Goal: Task Accomplishment & Management: Use online tool/utility

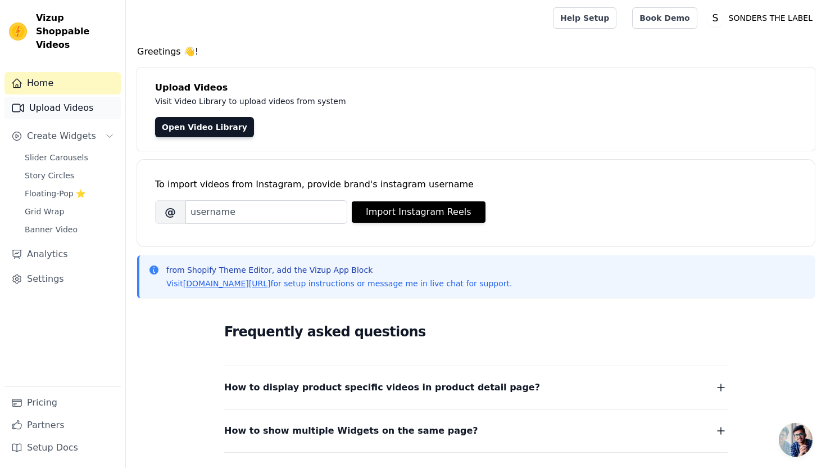
click at [78, 97] on link "Upload Videos" at bounding box center [62, 108] width 116 height 22
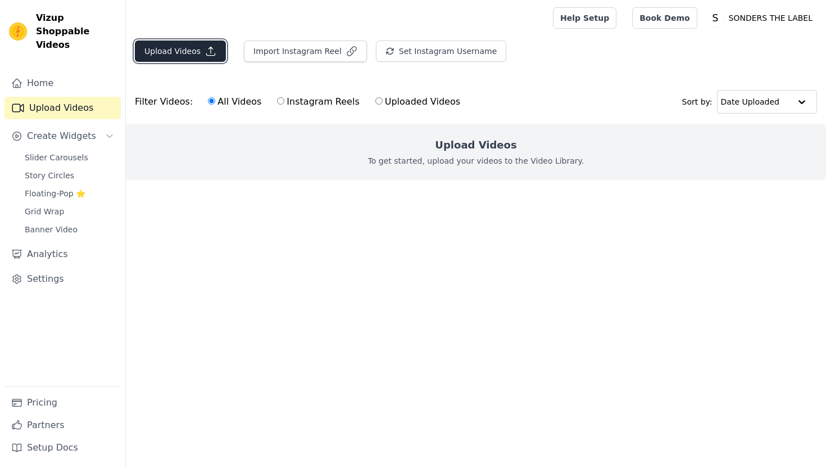
click at [187, 57] on button "Upload Videos" at bounding box center [180, 50] width 91 height 21
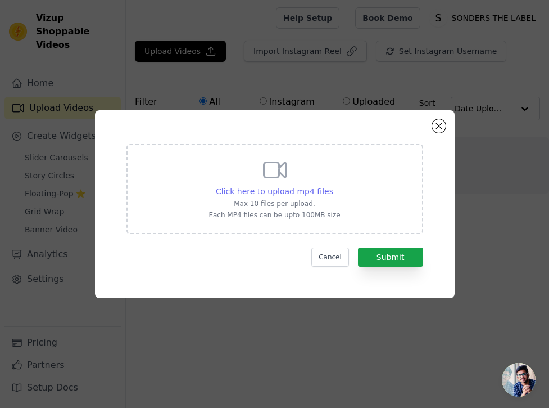
click at [311, 190] on span "Click here to upload mp4 files" at bounding box center [274, 191] width 117 height 9
click at [333, 185] on input "Click here to upload mp4 files Max 10 files per upload. Each MP4 files can be u…" at bounding box center [333, 185] width 1 height 1
type input "C:\fakepath\v14044g50000d2ql91fog65j3qnlq7kg.MP4"
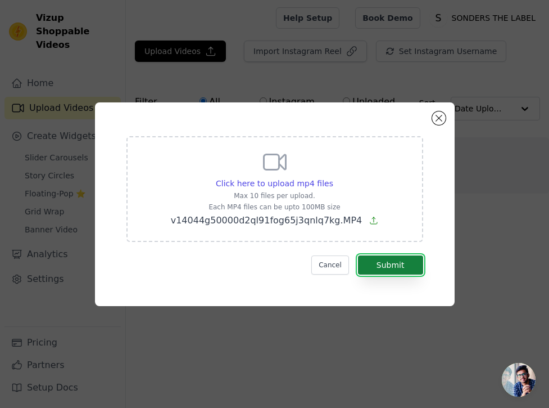
click at [382, 263] on button "Submit" at bounding box center [390, 264] width 65 height 19
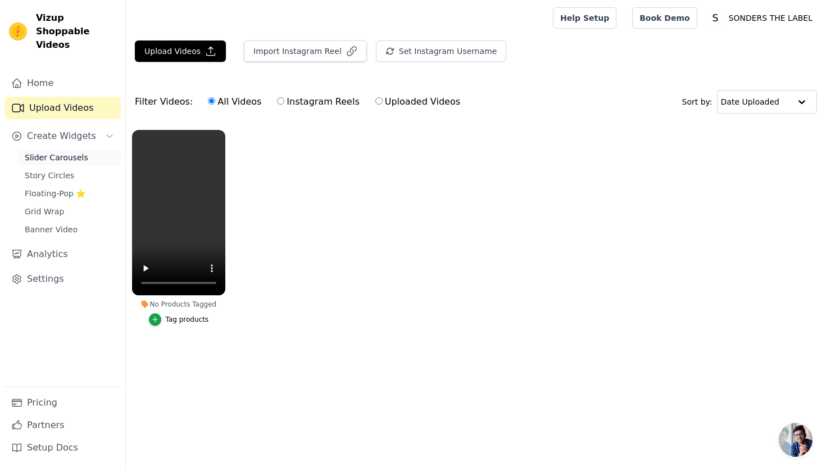
click at [83, 152] on span "Slider Carousels" at bounding box center [57, 157] width 64 height 11
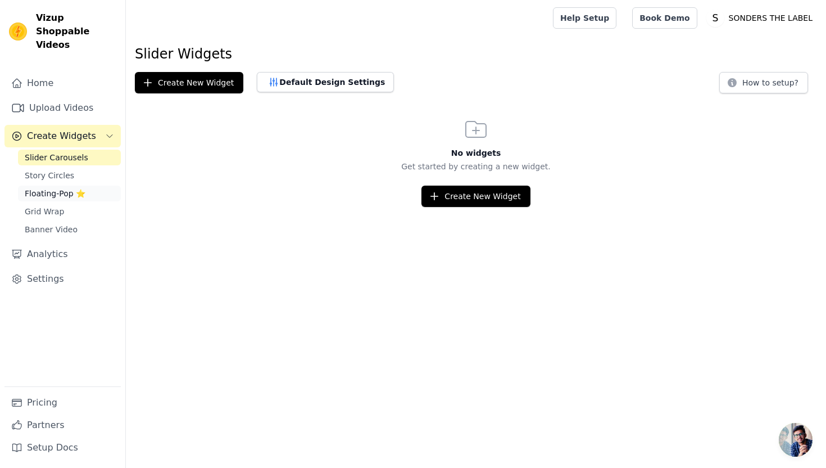
click at [77, 188] on span "Floating-Pop ⭐" at bounding box center [55, 193] width 61 height 11
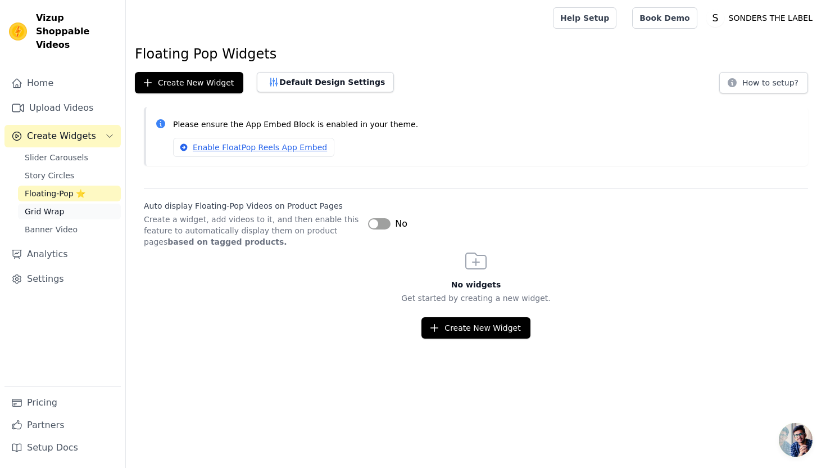
click at [59, 206] on span "Grid Wrap" at bounding box center [44, 211] width 39 height 11
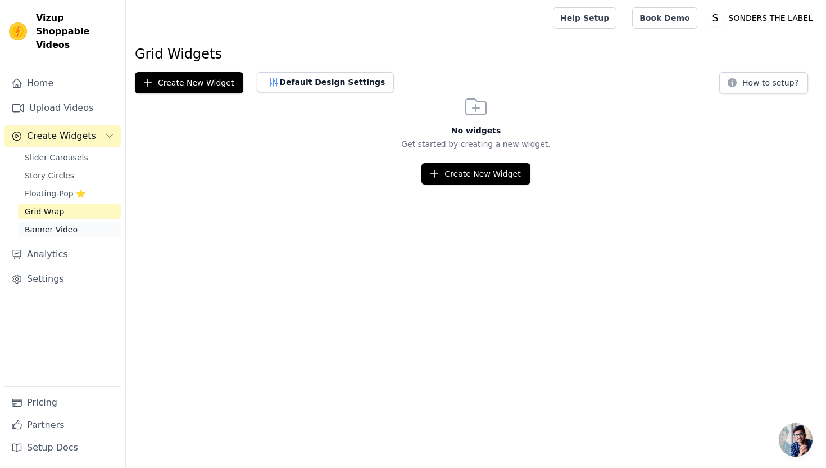
click at [50, 224] on span "Banner Video" at bounding box center [51, 229] width 53 height 11
click at [605, 19] on link "Help Setup" at bounding box center [585, 17] width 64 height 21
click at [84, 150] on link "Slider Carousels" at bounding box center [69, 158] width 103 height 16
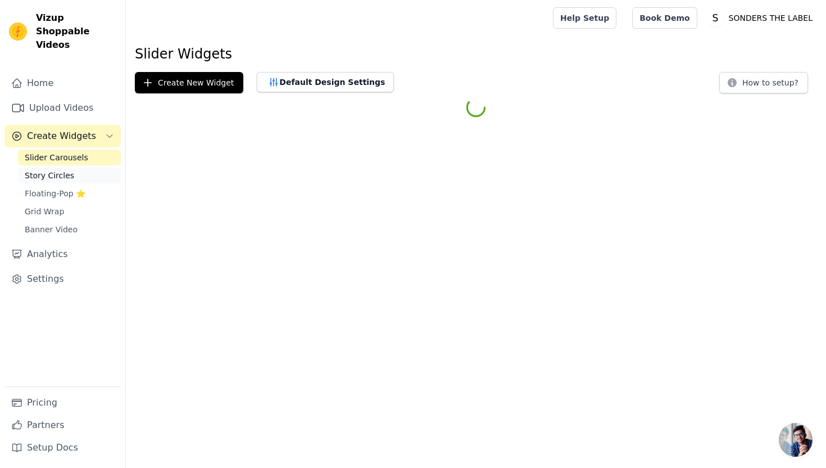
click at [78, 167] on link "Story Circles" at bounding box center [69, 175] width 103 height 16
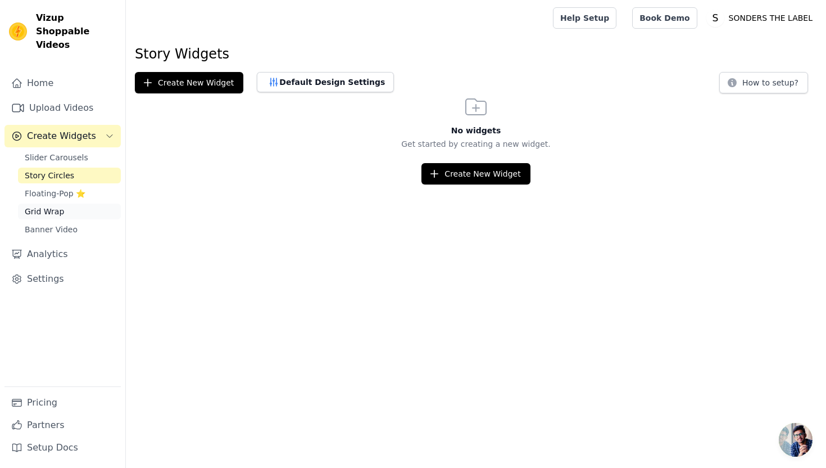
click at [78, 203] on link "Grid Wrap" at bounding box center [69, 211] width 103 height 16
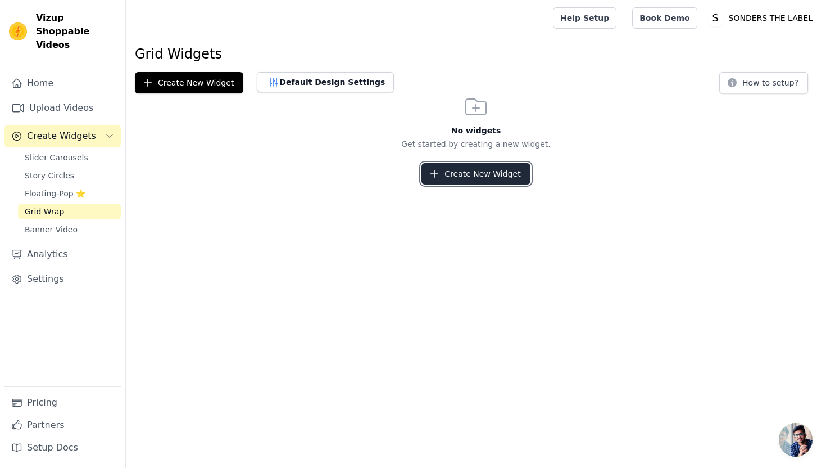
click at [492, 178] on button "Create New Widget" at bounding box center [476, 173] width 108 height 21
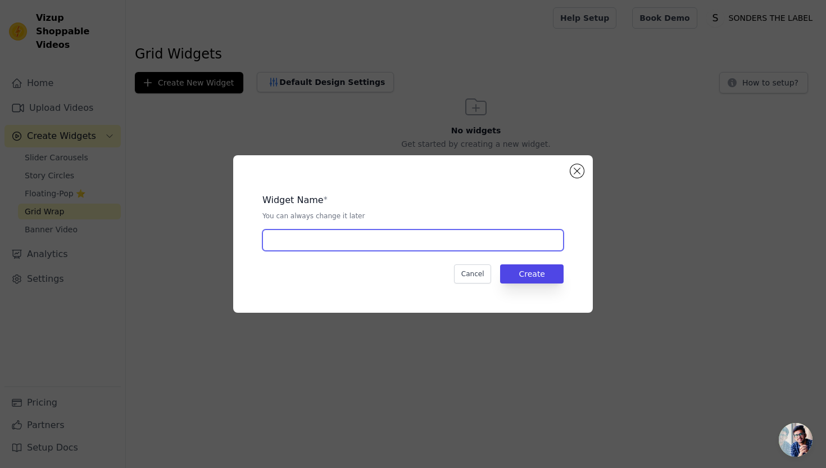
click at [461, 238] on input "text" at bounding box center [412, 239] width 301 height 21
type input "test"
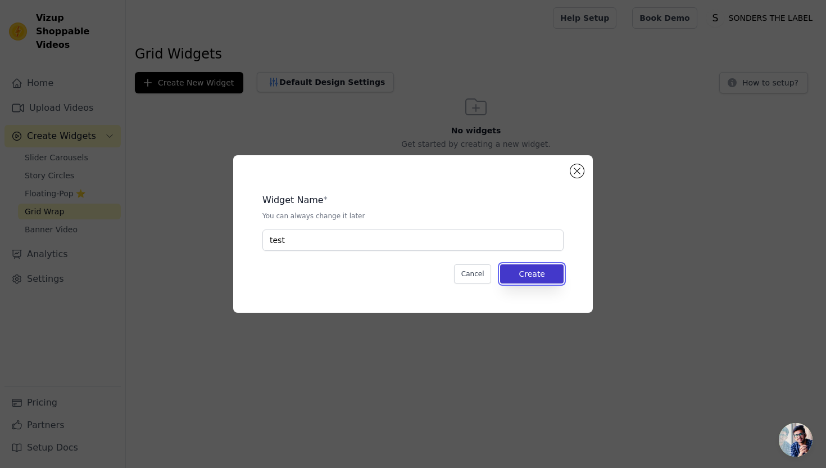
click at [552, 273] on button "Create" at bounding box center [532, 273] width 64 height 19
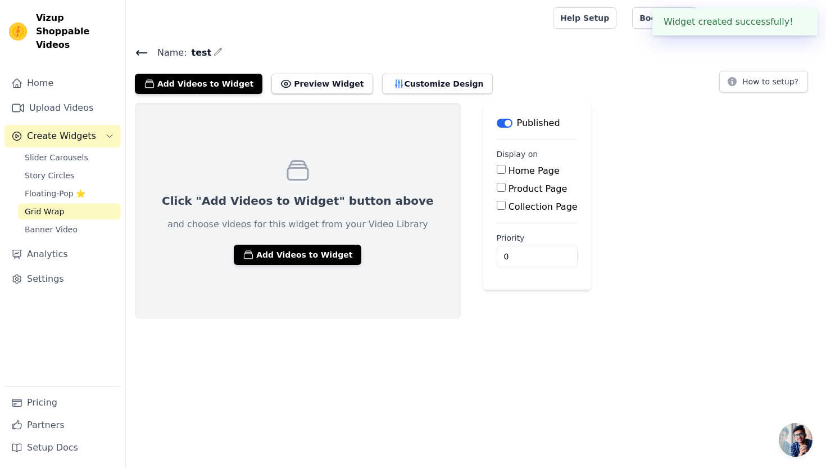
click at [509, 189] on label "Product Page" at bounding box center [538, 188] width 59 height 11
click at [497, 189] on input "Product Page" at bounding box center [501, 187] width 9 height 9
checkbox input "true"
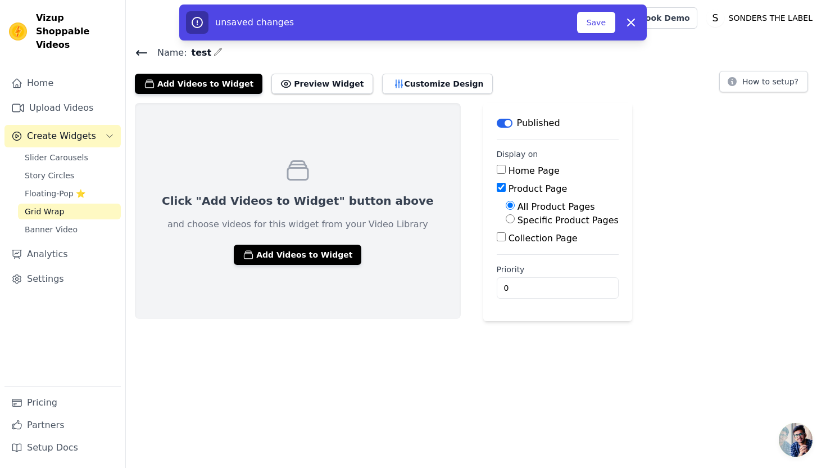
click at [518, 217] on label "Specific Product Pages" at bounding box center [568, 220] width 101 height 11
click at [506, 217] on input "Specific Product Pages" at bounding box center [510, 218] width 9 height 9
radio input "true"
click at [506, 242] on button "Select Products" at bounding box center [543, 245] width 75 height 19
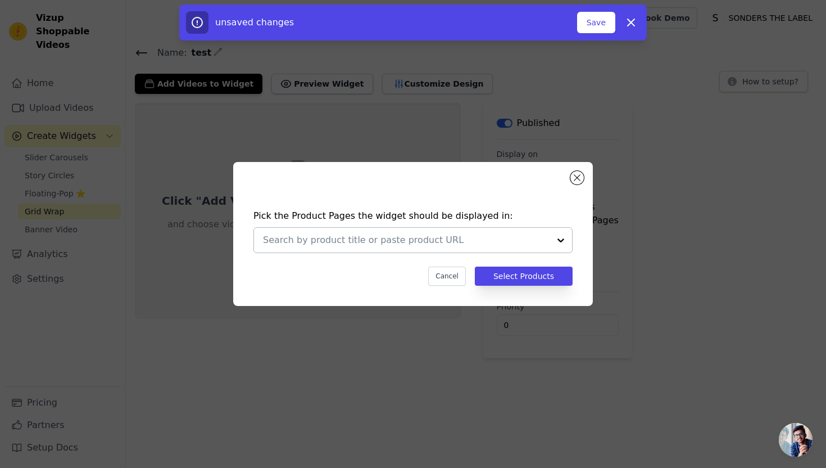
click at [445, 239] on input "text" at bounding box center [406, 239] width 287 height 13
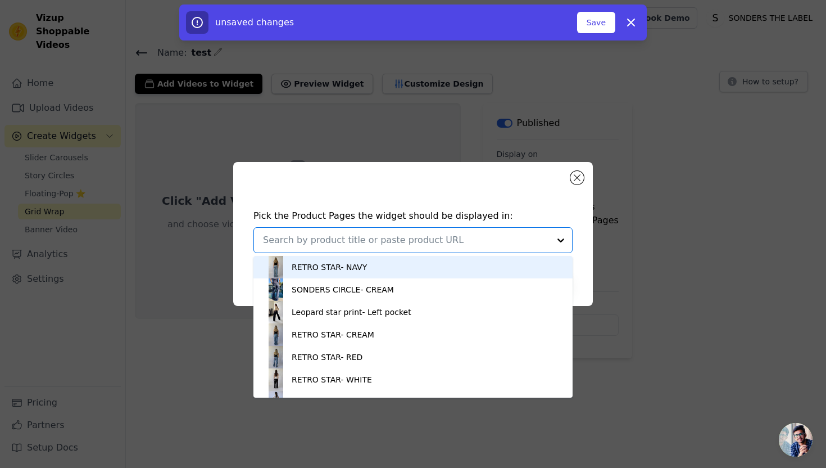
paste input "https://sondersthelabel.com/products/cream-star-print-double-pockets-1"
type input "https://sondersthelabel.com/products/cream-star-print-double-pockets-1"
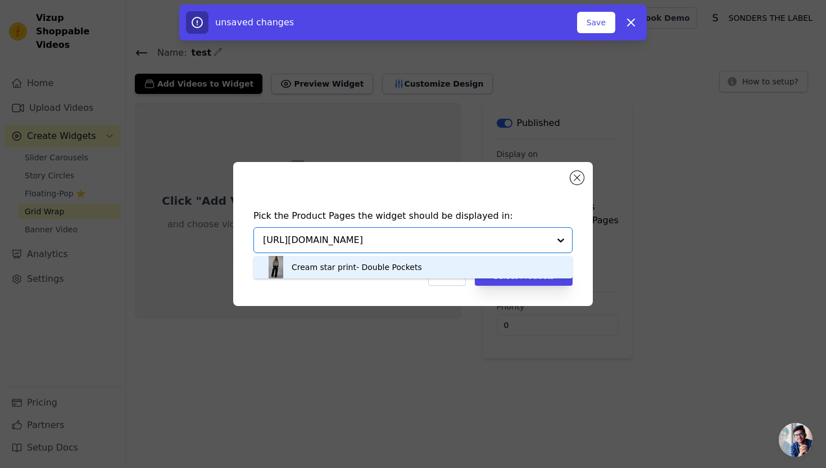
click at [454, 268] on div "Cream star print- Double Pockets" at bounding box center [413, 267] width 297 height 22
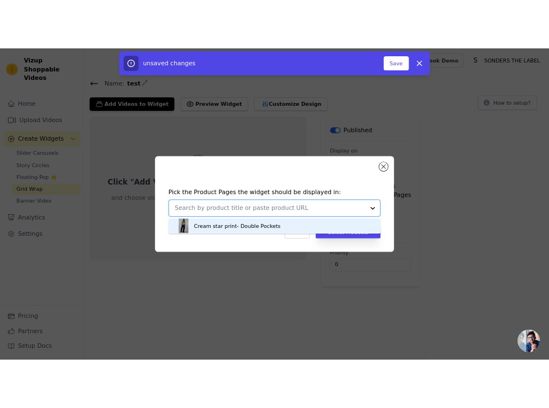
scroll to position [0, 0]
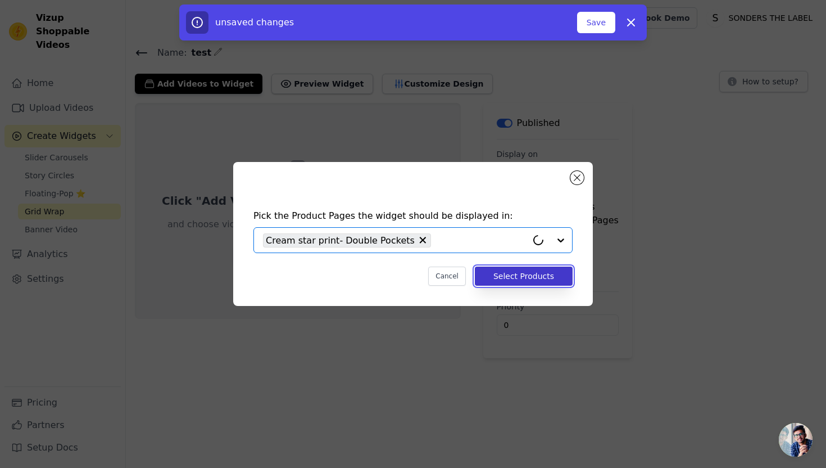
click at [508, 279] on button "Select Products" at bounding box center [524, 275] width 98 height 19
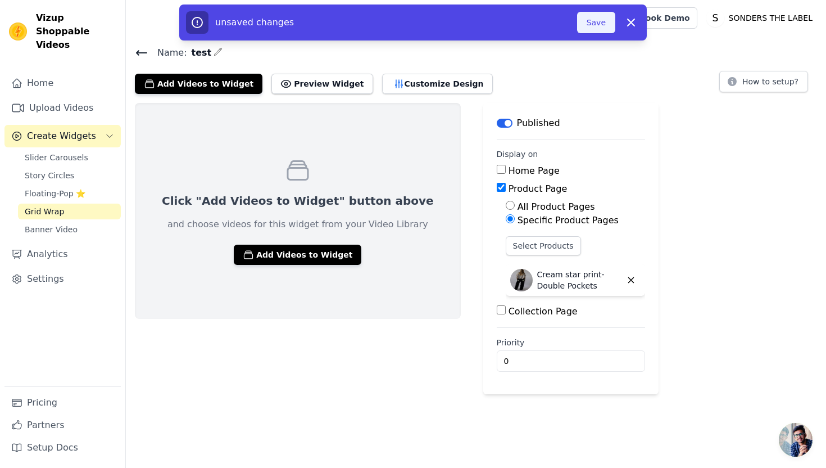
click at [600, 26] on button "Save" at bounding box center [596, 22] width 38 height 21
click at [599, 28] on button "Save" at bounding box center [596, 22] width 38 height 21
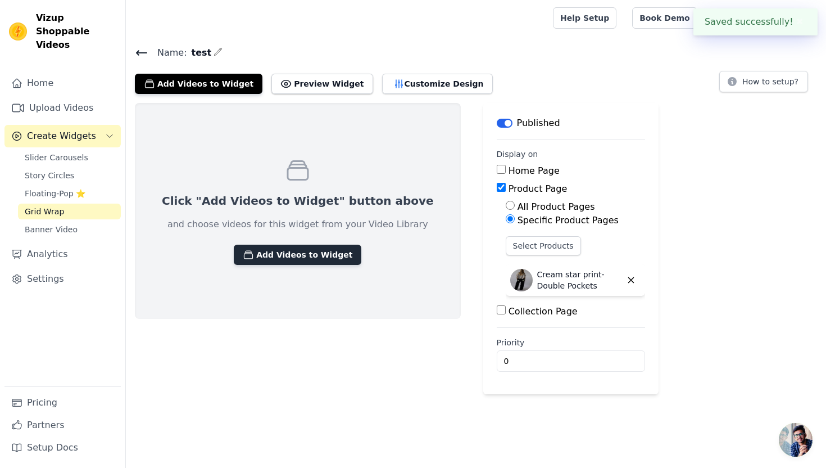
click at [316, 253] on button "Add Videos to Widget" at bounding box center [298, 255] width 128 height 20
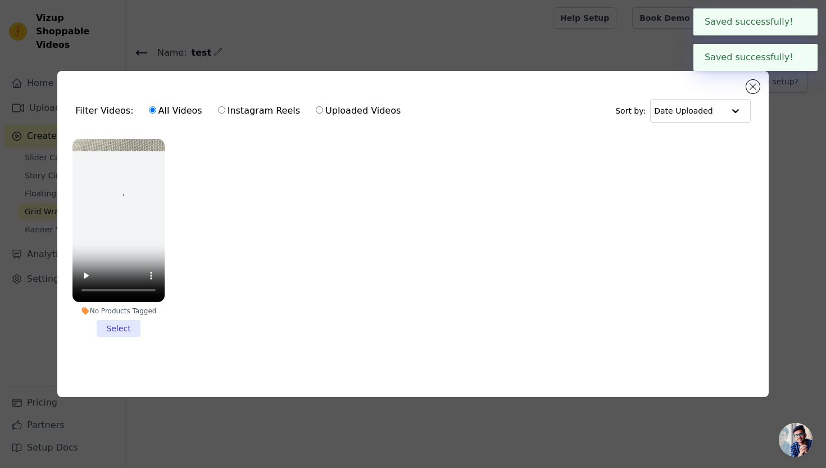
click at [126, 323] on li "No Products Tagged Select" at bounding box center [119, 238] width 92 height 198
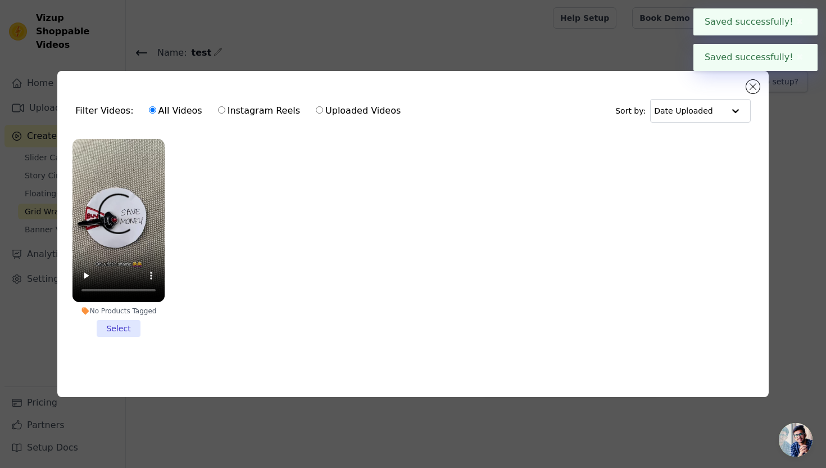
click at [0, 0] on input "No Products Tagged Select" at bounding box center [0, 0] width 0 height 0
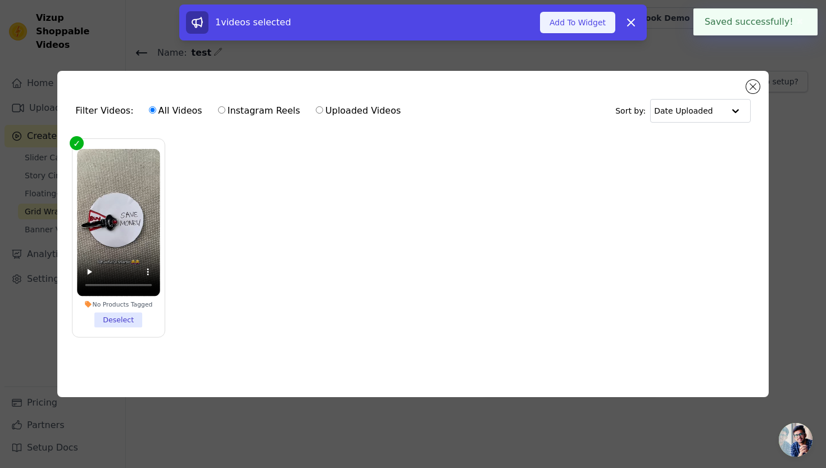
click at [589, 25] on button "Add To Widget" at bounding box center [577, 22] width 75 height 21
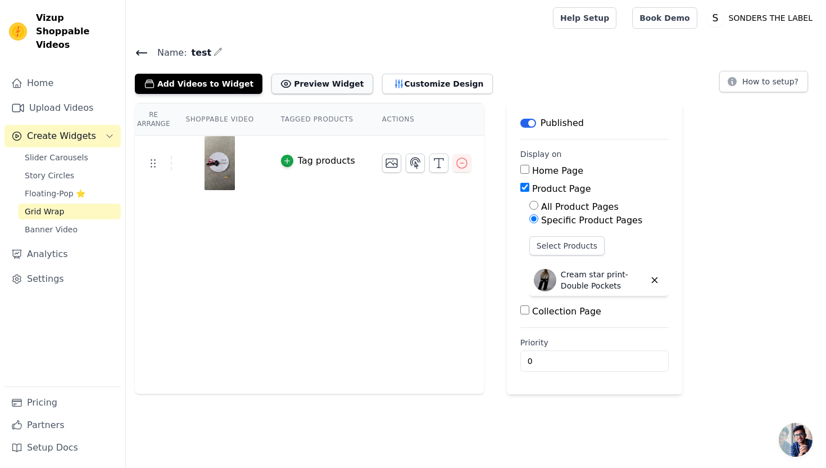
click at [323, 86] on button "Preview Widget" at bounding box center [321, 84] width 101 height 20
click at [391, 92] on button "Customize Design" at bounding box center [437, 84] width 111 height 20
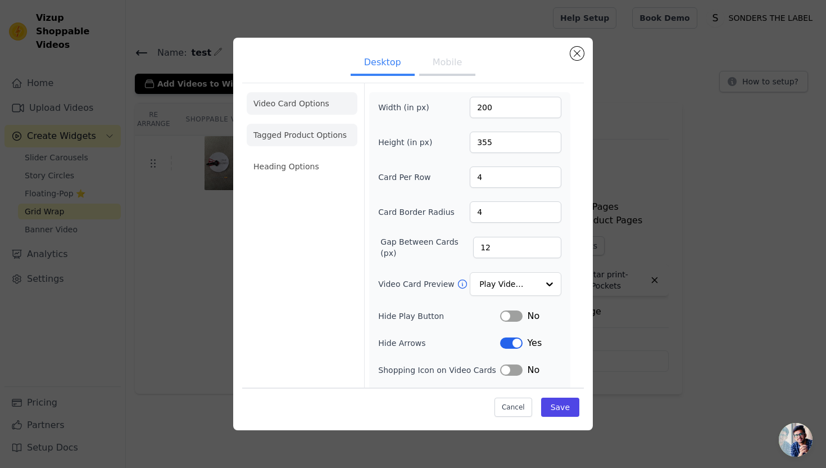
click at [313, 135] on li "Tagged Product Options" at bounding box center [302, 135] width 111 height 22
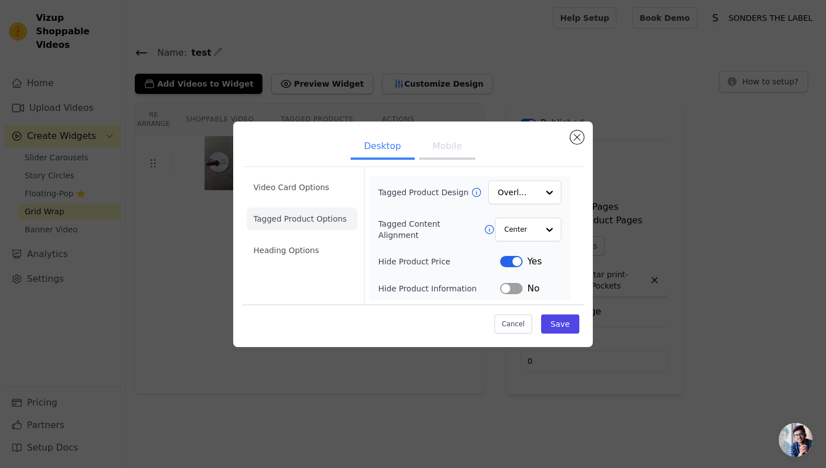
click at [568, 137] on ul "Desktop Mobile" at bounding box center [413, 147] width 342 height 34
click at [576, 137] on button "Close modal" at bounding box center [577, 136] width 13 height 13
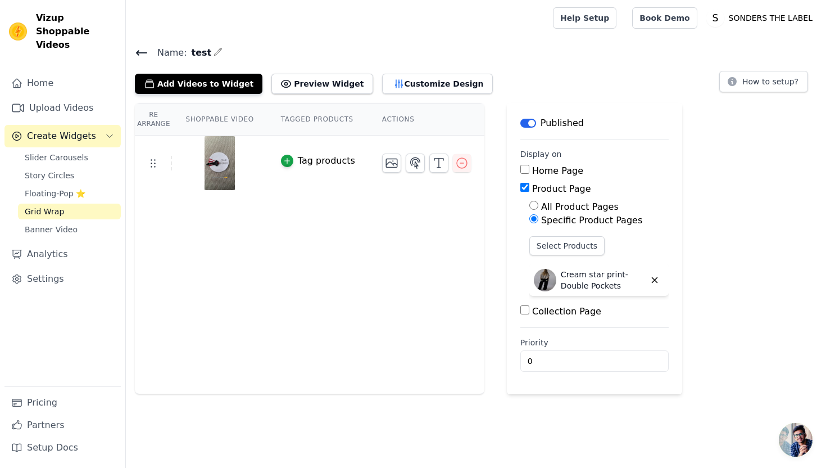
click at [230, 121] on th "Shoppable Video" at bounding box center [219, 119] width 95 height 32
click at [769, 88] on button "How to setup?" at bounding box center [763, 81] width 89 height 21
click at [295, 82] on button "Preview Widget" at bounding box center [321, 84] width 101 height 20
click at [564, 219] on label "Specific Product Pages" at bounding box center [591, 220] width 101 height 11
click at [538, 219] on input "Specific Product Pages" at bounding box center [533, 218] width 9 height 9
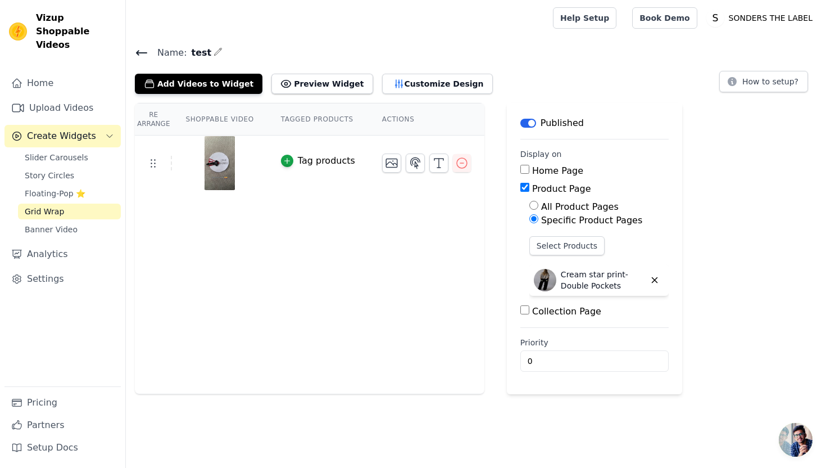
click at [524, 190] on input "Product Page" at bounding box center [524, 187] width 9 height 9
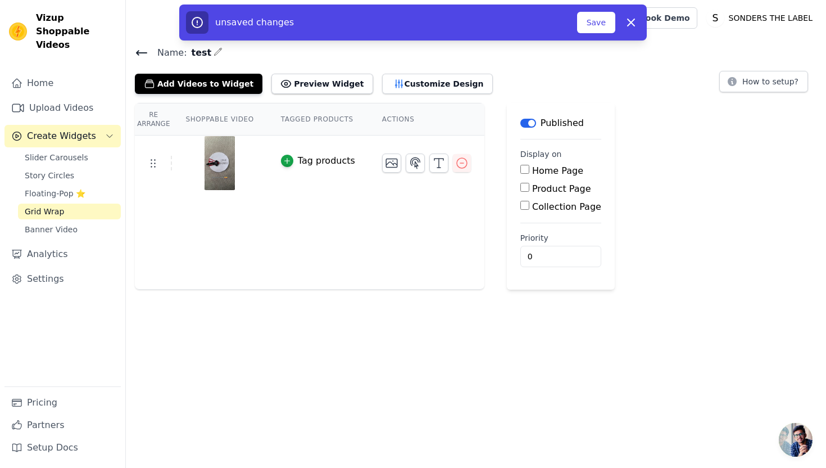
click at [524, 190] on input "Product Page" at bounding box center [524, 187] width 9 height 9
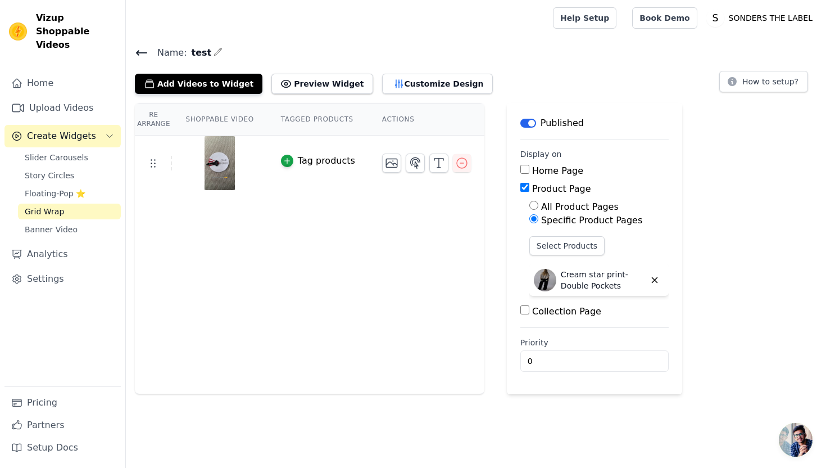
click at [524, 190] on input "Product Page" at bounding box center [524, 187] width 9 height 9
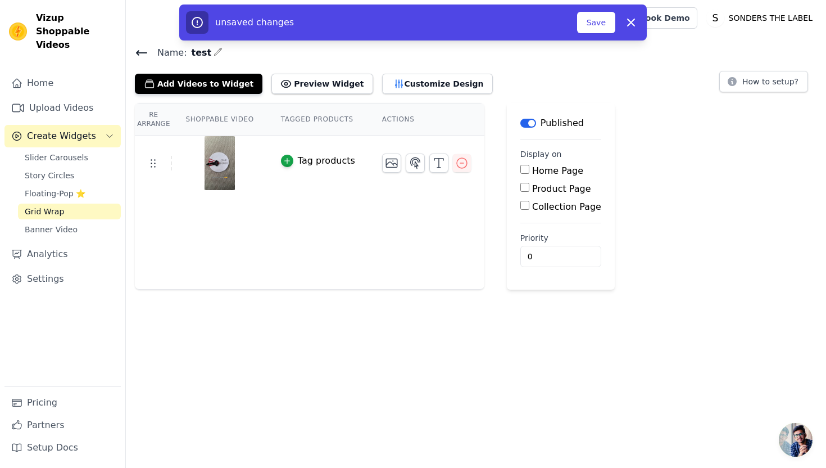
click at [524, 191] on input "Product Page" at bounding box center [524, 187] width 9 height 9
checkbox input "true"
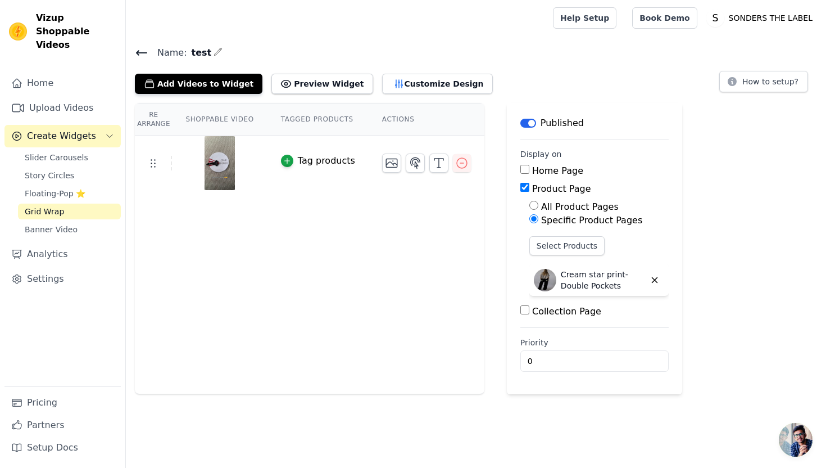
click at [551, 61] on div "Name: test Add Videos to Widget Preview Widget Customize Design How to setup?" at bounding box center [476, 69] width 700 height 49
click at [135, 51] on icon at bounding box center [141, 52] width 13 height 13
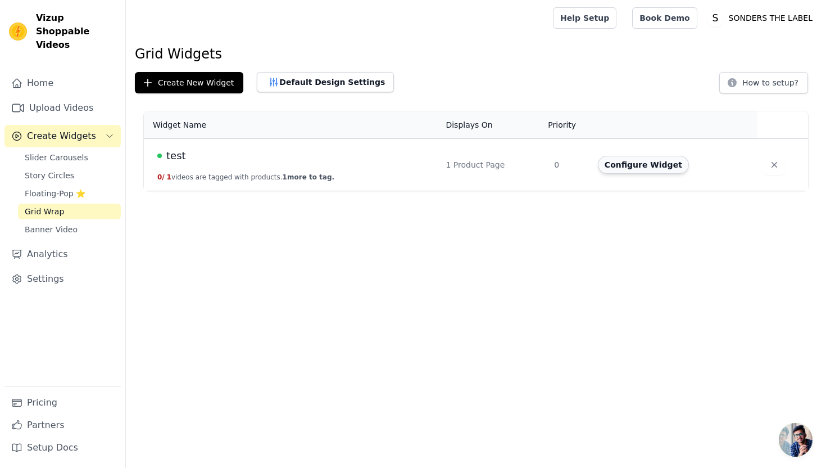
click at [656, 164] on button "Configure Widget" at bounding box center [643, 165] width 91 height 18
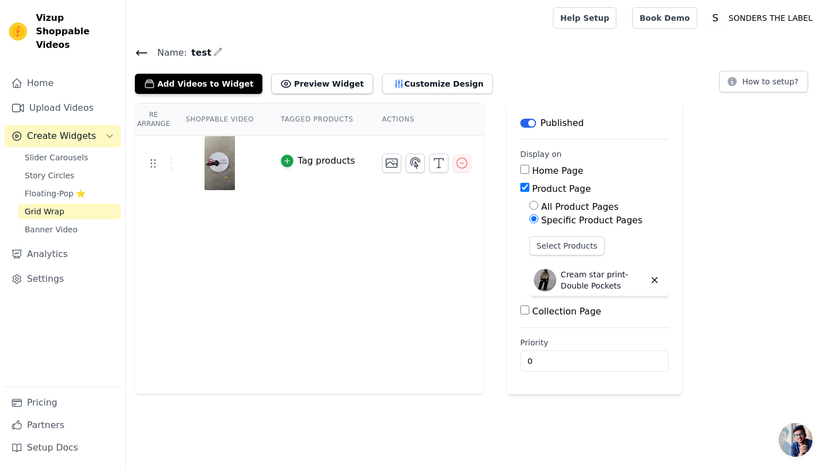
click at [152, 116] on th "Re Arrange" at bounding box center [153, 119] width 37 height 32
click at [237, 117] on th "Shoppable Video" at bounding box center [219, 119] width 95 height 32
click at [522, 183] on input "Product Page" at bounding box center [524, 187] width 9 height 9
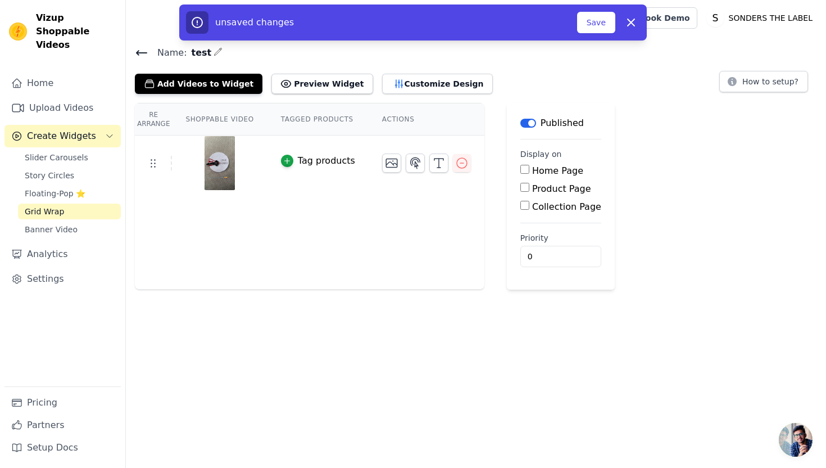
click at [524, 188] on input "Product Page" at bounding box center [524, 187] width 9 height 9
checkbox input "true"
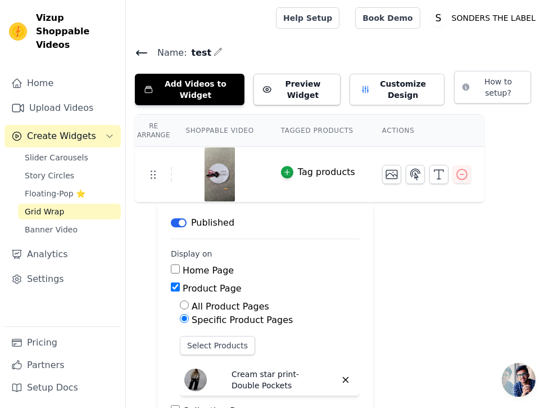
click at [180, 223] on button "Label" at bounding box center [179, 222] width 16 height 9
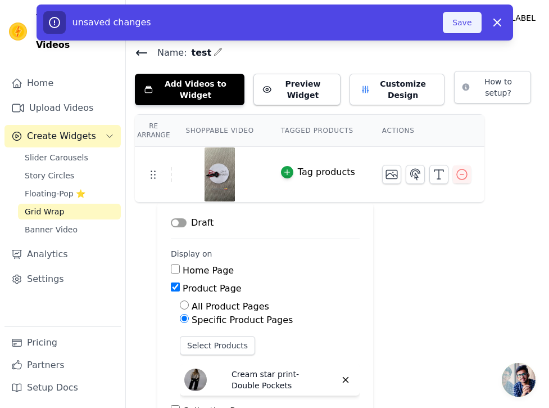
click at [454, 28] on button "Save" at bounding box center [462, 22] width 38 height 21
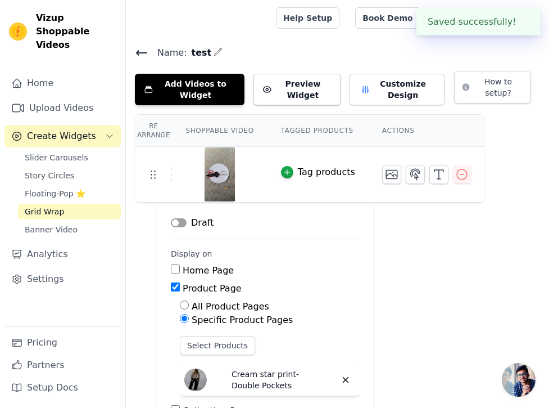
click at [139, 48] on icon at bounding box center [141, 52] width 13 height 13
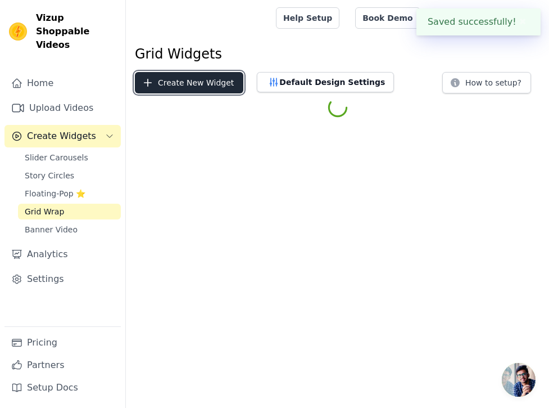
click at [200, 88] on button "Create New Widget" at bounding box center [189, 82] width 108 height 21
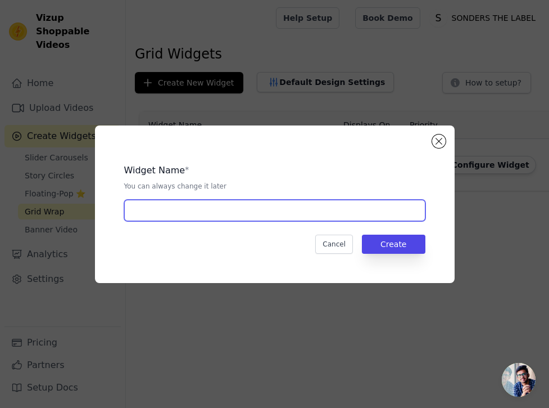
click at [243, 209] on input "text" at bounding box center [274, 210] width 301 height 21
type input "Home page display"
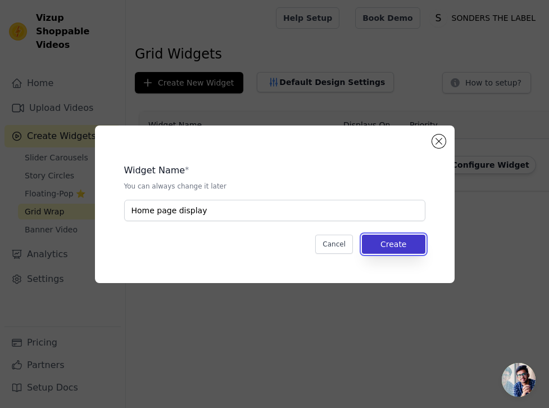
click at [383, 251] on button "Create" at bounding box center [394, 243] width 64 height 19
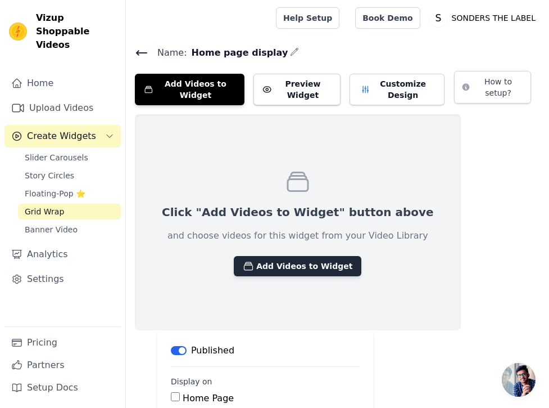
click at [297, 266] on button "Add Videos to Widget" at bounding box center [298, 266] width 128 height 20
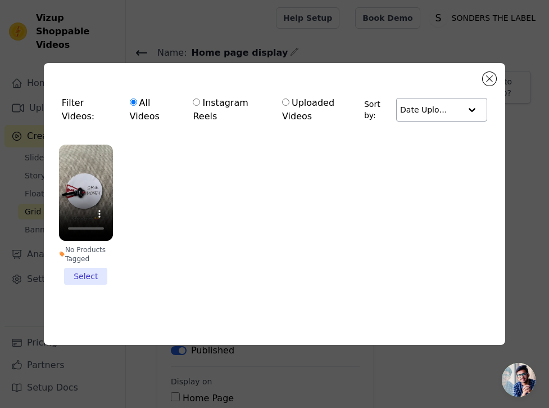
click at [468, 110] on div at bounding box center [472, 109] width 22 height 22
click at [496, 82] on div "Filter Videos: All Videos Instagram Reels Uploaded Videos Sort by: Date Uploade…" at bounding box center [275, 204] width 462 height 282
click at [481, 81] on div "Filter Videos: All Videos Instagram Reels Uploaded Videos Sort by: Date Uploaded" at bounding box center [275, 109] width 444 height 57
click at [488, 81] on button "Close modal" at bounding box center [489, 78] width 13 height 13
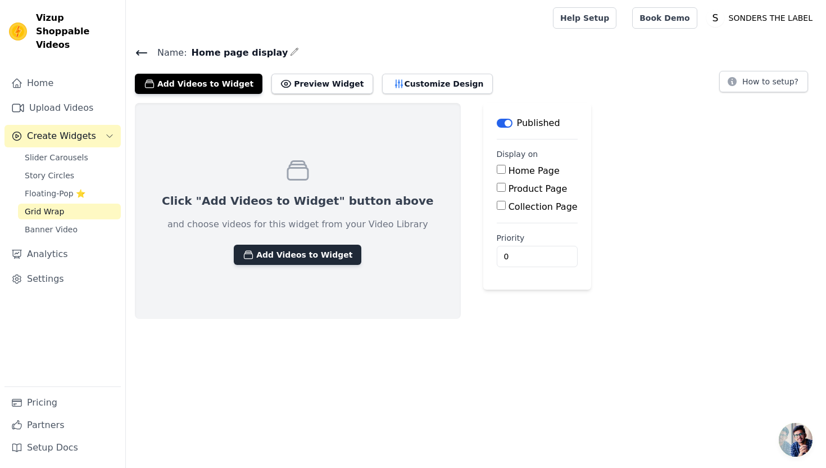
click at [277, 252] on button "Add Videos to Widget" at bounding box center [298, 255] width 128 height 20
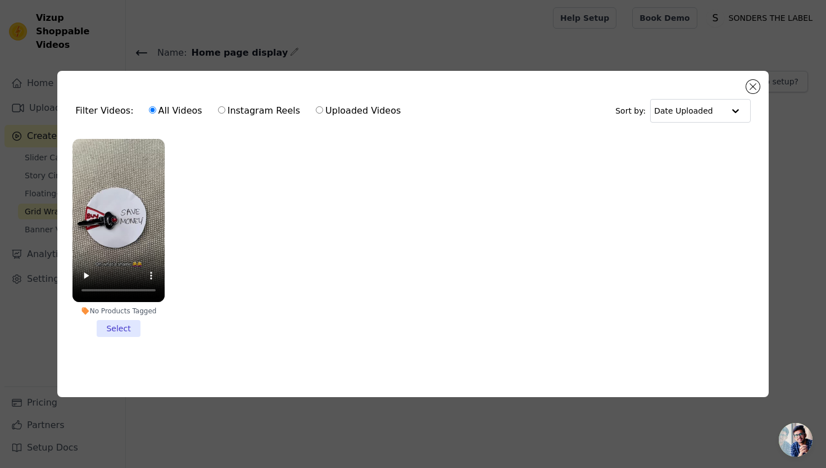
click at [315, 114] on label "Uploaded Videos" at bounding box center [358, 110] width 86 height 15
click at [316, 114] on input "Uploaded Videos" at bounding box center [319, 109] width 7 height 7
radio input "true"
click at [316, 114] on input "Uploaded Videos" at bounding box center [319, 109] width 7 height 7
click at [751, 88] on button "Close modal" at bounding box center [752, 86] width 13 height 13
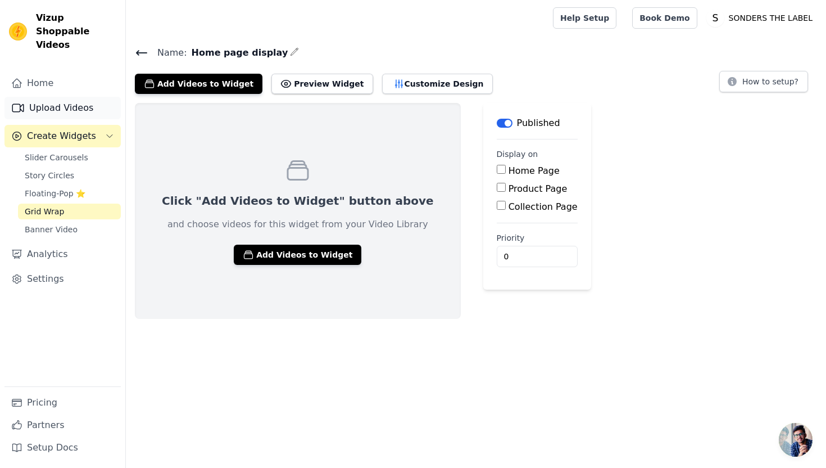
click at [49, 97] on link "Upload Videos" at bounding box center [62, 108] width 116 height 22
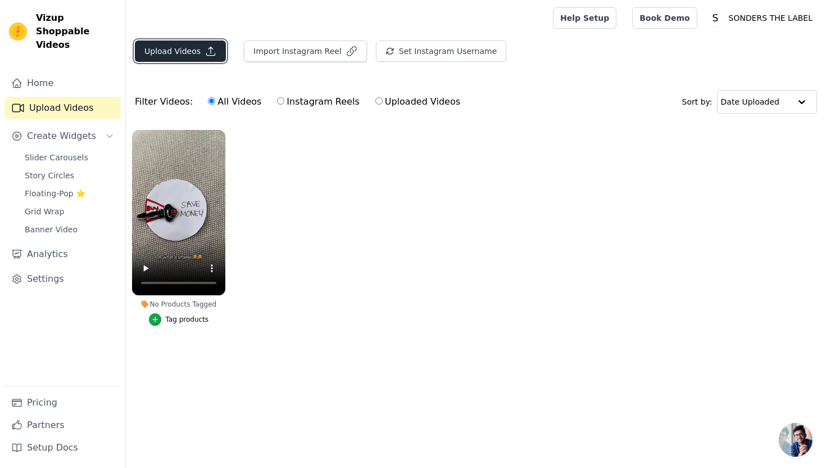
click at [149, 48] on button "Upload Videos" at bounding box center [180, 50] width 91 height 21
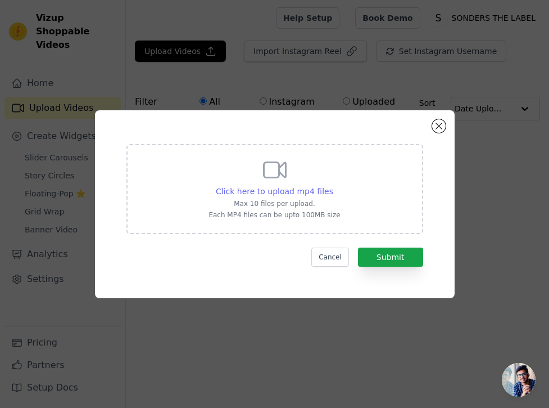
click at [297, 187] on span "Click here to upload mp4 files" at bounding box center [274, 191] width 117 height 9
click at [333, 185] on input "Click here to upload mp4 files Max 10 files per upload. Each MP4 files can be u…" at bounding box center [333, 185] width 1 height 1
type input "C:\fakepath\v14044g50000d2nb6pfog65tll2soj9g.mp4"
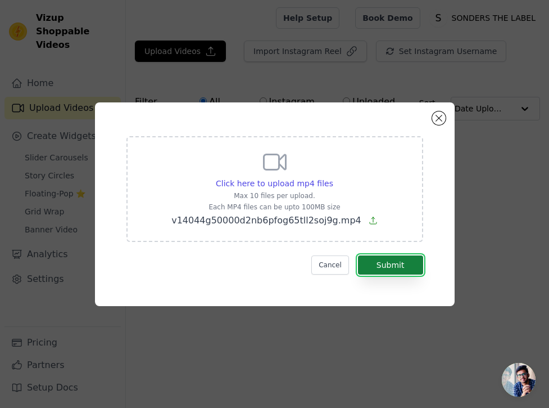
click at [402, 262] on button "Submit" at bounding box center [390, 264] width 65 height 19
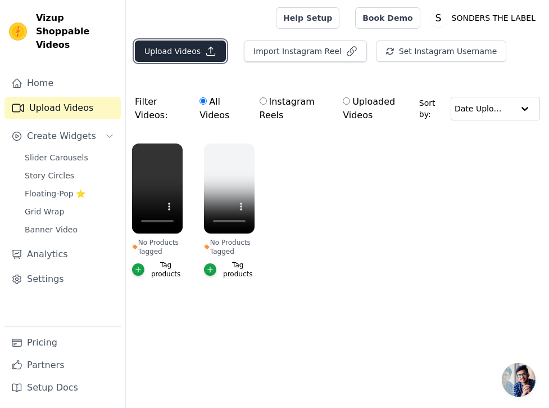
click at [186, 54] on button "Upload Videos" at bounding box center [180, 50] width 91 height 21
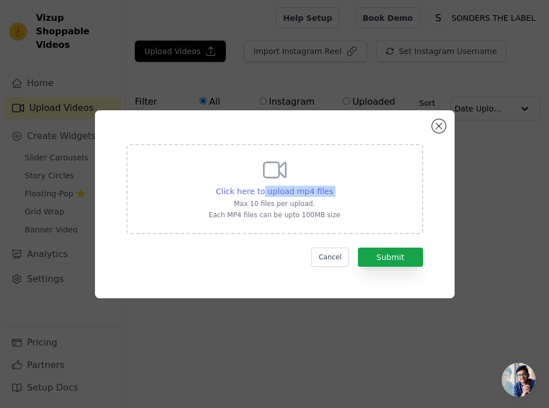
click at [266, 196] on div "Click here to upload mp4 files Max 10 files per upload. Each MP4 files can be u…" at bounding box center [275, 187] width 132 height 63
click at [212, 189] on div "Click here to upload mp4 files" at bounding box center [275, 190] width 132 height 11
click at [333, 185] on input "Click here to upload mp4 files Max 10 files per upload. Each MP4 files can be u…" at bounding box center [333, 185] width 1 height 1
type input "C:\fakepath\v14044g50000d2i26o7og65vp8oml8d0.mp4"
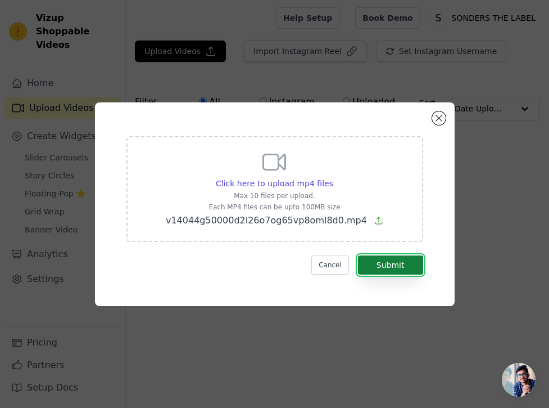
click at [405, 265] on button "Submit" at bounding box center [390, 264] width 65 height 19
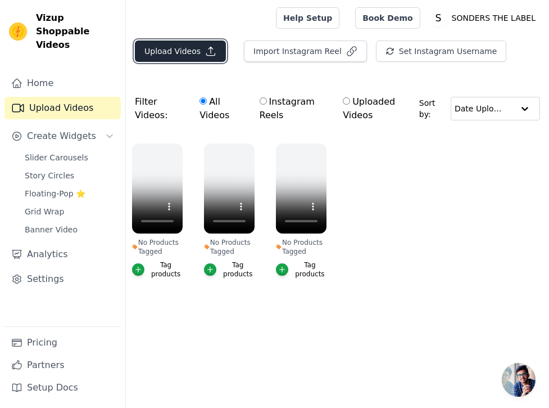
click at [194, 51] on button "Upload Videos" at bounding box center [180, 50] width 91 height 21
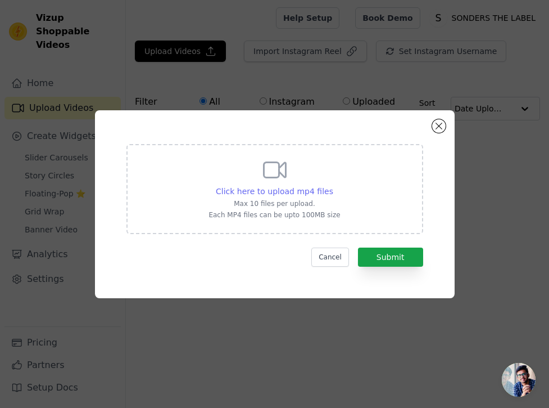
click at [280, 187] on span "Click here to upload mp4 files" at bounding box center [274, 191] width 117 height 9
click at [333, 185] on input "Click here to upload mp4 files Max 10 files per upload. Each MP4 files can be u…" at bounding box center [333, 185] width 1 height 1
click at [305, 191] on span "Click here to upload mp4 files" at bounding box center [274, 191] width 117 height 9
click at [306, 190] on span "Click here to upload mp4 files" at bounding box center [274, 191] width 117 height 9
click at [333, 185] on input "Click here to upload mp4 files Max 10 files per upload. Each MP4 files can be u…" at bounding box center [333, 185] width 1 height 1
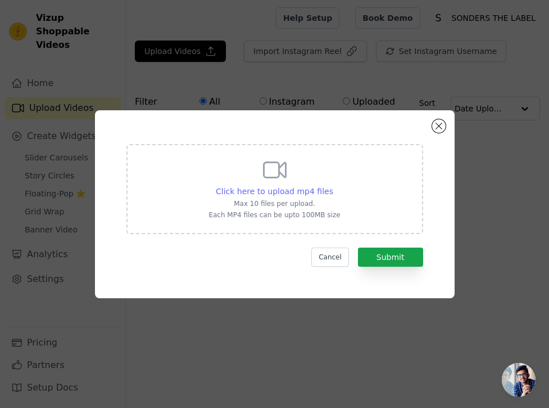
click at [294, 190] on span "Click here to upload mp4 files" at bounding box center [274, 191] width 117 height 9
click at [333, 185] on input "Click here to upload mp4 files Max 10 files per upload. Each MP4 files can be u…" at bounding box center [333, 185] width 1 height 1
type input "C:\fakepath\a0f562348b2c451eb742e31b8dd33a58.mp4"
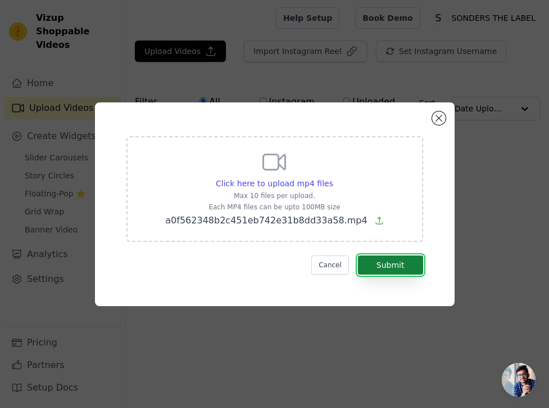
click at [381, 266] on button "Submit" at bounding box center [390, 264] width 65 height 19
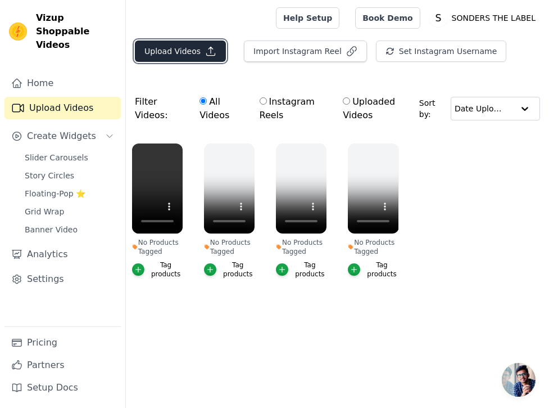
click at [177, 47] on button "Upload Videos" at bounding box center [180, 50] width 91 height 21
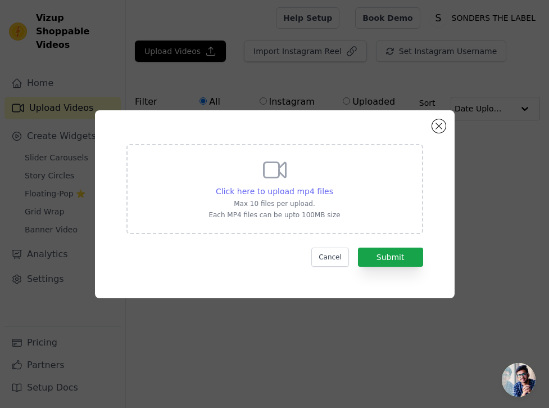
click at [234, 189] on span "Click here to upload mp4 files" at bounding box center [274, 191] width 117 height 9
click at [333, 185] on input "Click here to upload mp4 files Max 10 files per upload. Each MP4 files can be u…" at bounding box center [333, 185] width 1 height 1
click at [279, 191] on span "Click here to upload mp4 files" at bounding box center [274, 191] width 117 height 9
click at [333, 185] on input "Click here to upload mp4 files Max 10 files per upload. Each MP4 files can be u…" at bounding box center [333, 185] width 1 height 1
type input "C:\fakepath\0A0C9D8E-1D6B-4095-B7F0-B5EA3CA836C2.mp4"
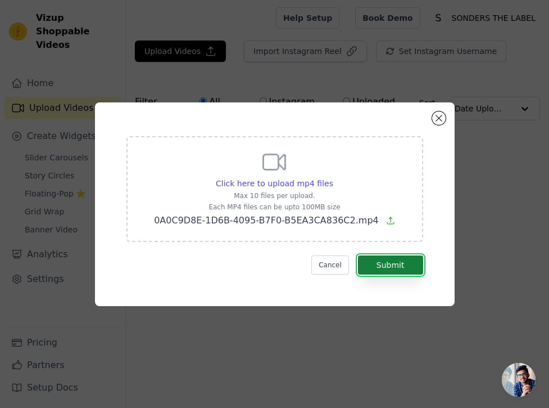
click at [392, 265] on button "Submit" at bounding box center [390, 264] width 65 height 19
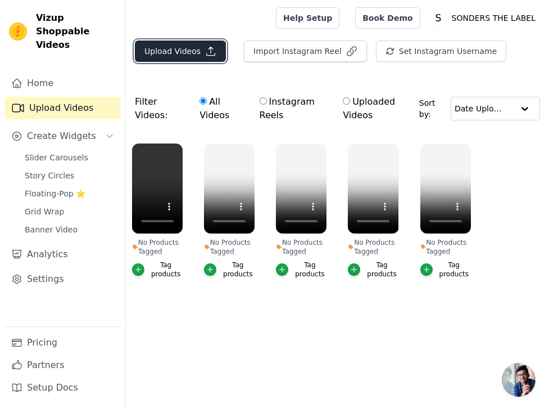
click at [168, 54] on button "Upload Videos" at bounding box center [180, 50] width 91 height 21
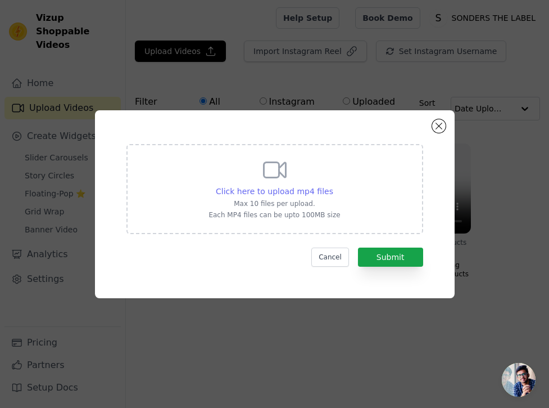
click at [313, 188] on span "Click here to upload mp4 files" at bounding box center [274, 191] width 117 height 9
click at [333, 185] on input "Click here to upload mp4 files Max 10 files per upload. Each MP4 files can be u…" at bounding box center [333, 185] width 1 height 1
type input "C:\fakepath\v14044g50000d1d5o4nog65qtu5jkks0.mp4"
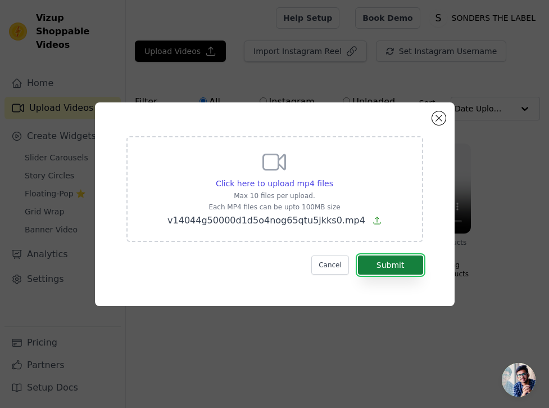
click at [406, 262] on button "Submit" at bounding box center [390, 264] width 65 height 19
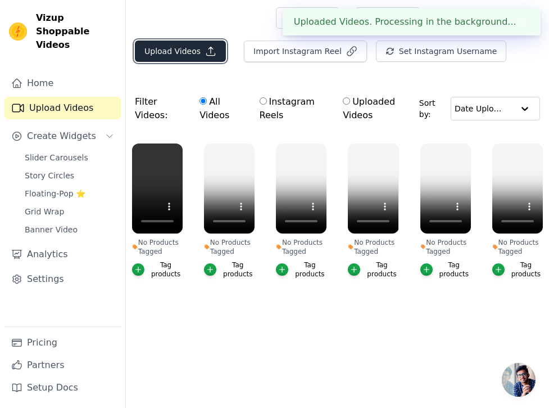
click at [186, 55] on button "Upload Videos" at bounding box center [180, 50] width 91 height 21
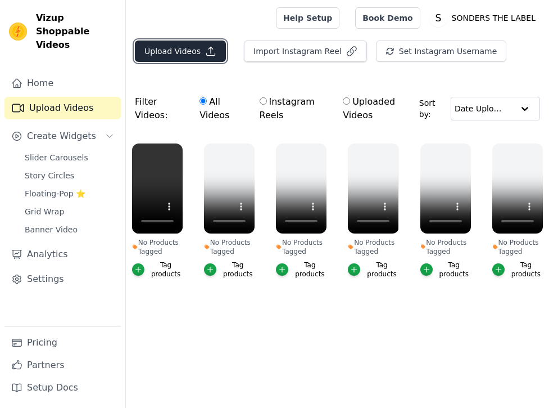
click at [171, 53] on button "Upload Videos" at bounding box center [180, 50] width 91 height 21
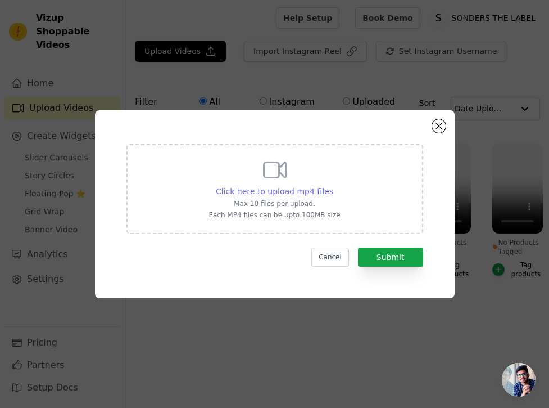
click at [318, 189] on span "Click here to upload mp4 files" at bounding box center [274, 191] width 117 height 9
click at [333, 185] on input "Click here to upload mp4 files Max 10 files per upload. Each MP4 files can be u…" at bounding box center [333, 185] width 1 height 1
type input "C:\fakepath\v14044g50000d2k0si7og65g2ovofpbg.mp4"
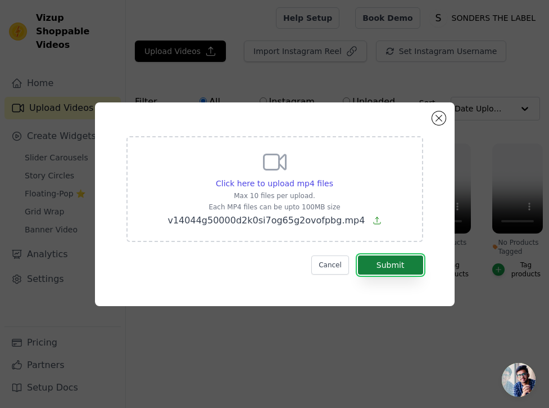
click at [367, 268] on button "Submit" at bounding box center [390, 264] width 65 height 19
click at [378, 266] on button "Submit" at bounding box center [390, 264] width 65 height 19
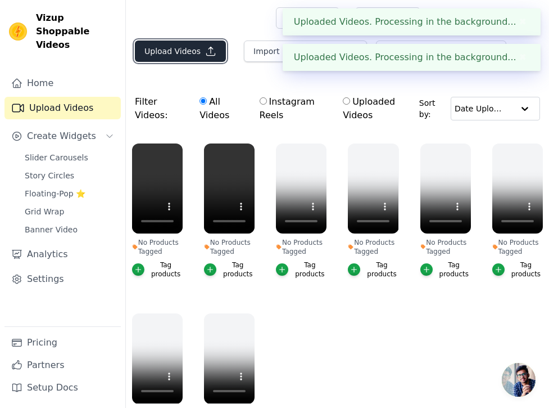
click at [192, 44] on button "Upload Videos" at bounding box center [180, 50] width 91 height 21
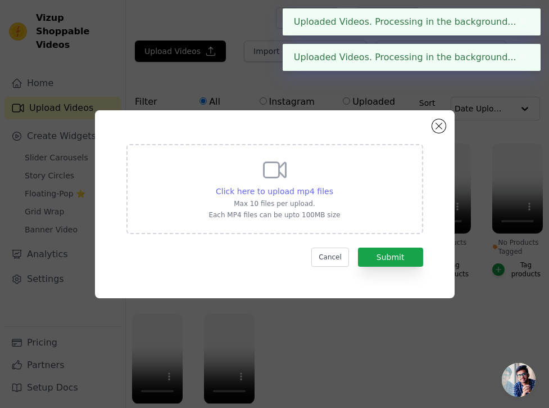
click at [306, 194] on span "Click here to upload mp4 files" at bounding box center [274, 191] width 117 height 9
click at [333, 185] on input "Click here to upload mp4 files Max 10 files per upload. Each MP4 files can be u…" at bounding box center [333, 185] width 1 height 1
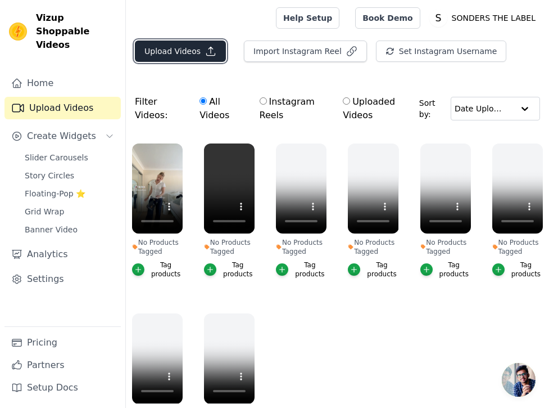
click at [174, 53] on button "Upload Videos" at bounding box center [180, 50] width 91 height 21
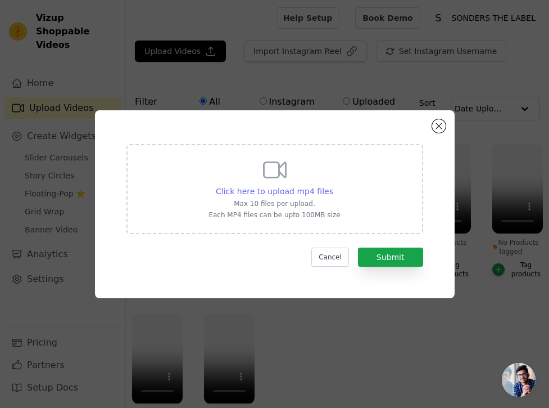
click at [291, 189] on span "Click here to upload mp4 files" at bounding box center [274, 191] width 117 height 9
click at [333, 185] on input "Click here to upload mp4 files Max 10 files per upload. Each MP4 files can be u…" at bounding box center [333, 185] width 1 height 1
type input "C:\fakepath\6549fd3436d2453eb86ed9908ad86cc4.mp4"
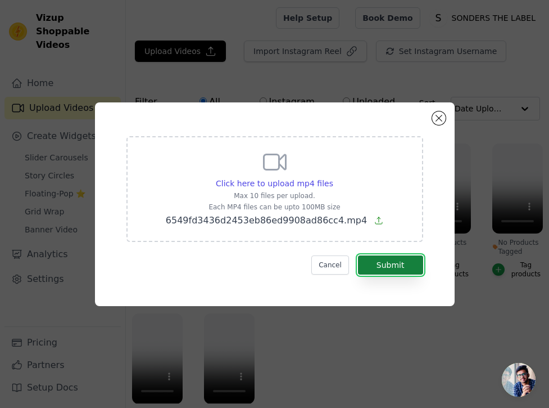
click at [413, 266] on button "Submit" at bounding box center [390, 264] width 65 height 19
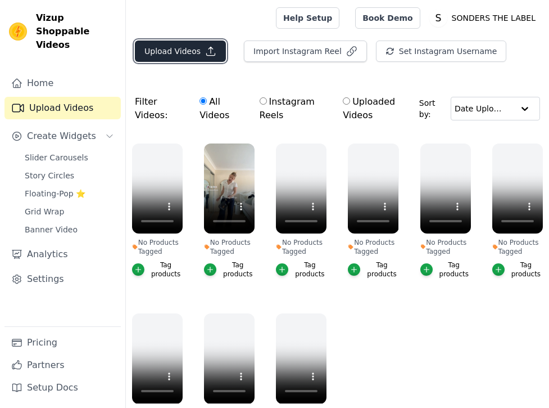
click at [170, 54] on button "Upload Videos" at bounding box center [180, 50] width 91 height 21
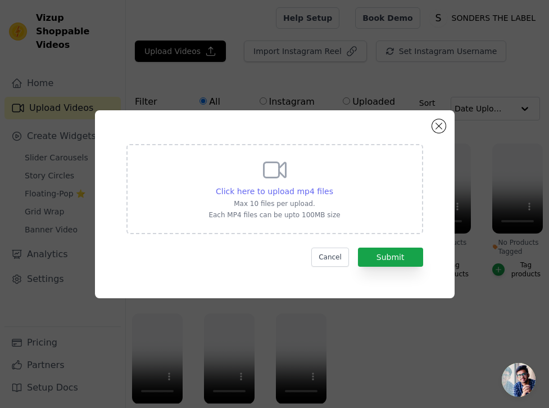
click at [270, 191] on span "Click here to upload mp4 files" at bounding box center [274, 191] width 117 height 9
click at [333, 185] on input "Click here to upload mp4 files Max 10 files per upload. Each MP4 files can be u…" at bounding box center [333, 185] width 1 height 1
click at [268, 194] on span "Click here to upload mp4 files" at bounding box center [274, 191] width 117 height 9
click at [333, 185] on input "Click here to upload mp4 files Max 10 files per upload. Each MP4 files can be u…" at bounding box center [333, 185] width 1 height 1
type input "C:\fakepath\1FD40FD4-DA96-49B2-8B8E-5E9A02982EE4.mp4"
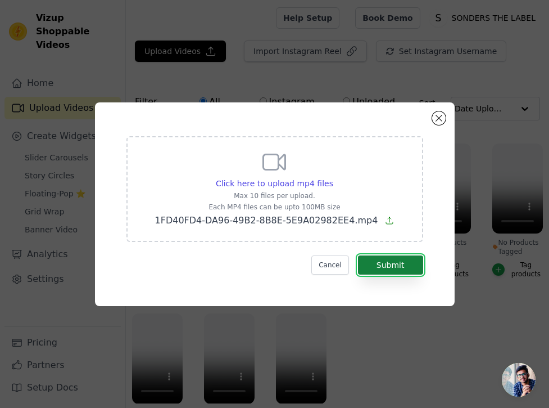
click at [393, 266] on button "Submit" at bounding box center [390, 264] width 65 height 19
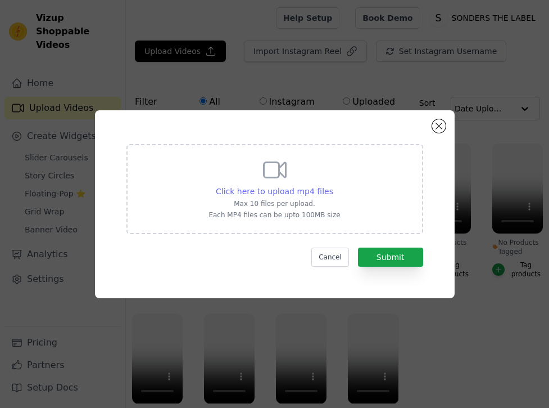
click at [267, 187] on span "Click here to upload mp4 files" at bounding box center [274, 191] width 117 height 9
click at [333, 185] on input "Click here to upload mp4 files Max 10 files per upload. Each MP4 files can be u…" at bounding box center [333, 185] width 1 height 1
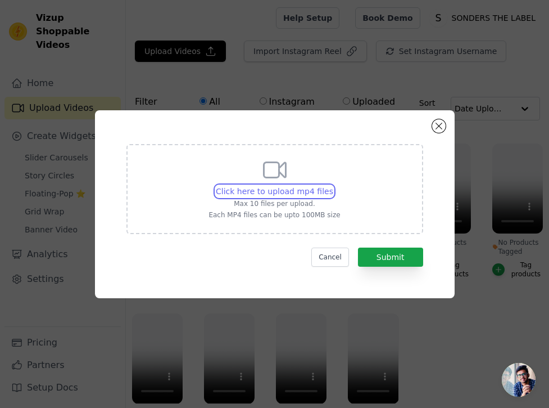
type input "C:\fakepath\2da7ef3c874d405498422b362d73d731.mp4"
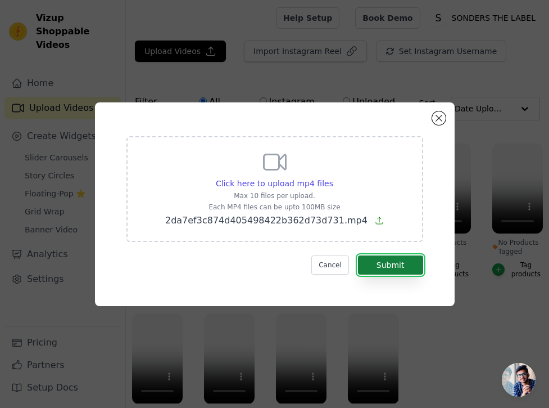
click at [413, 272] on button "Submit" at bounding box center [390, 264] width 65 height 19
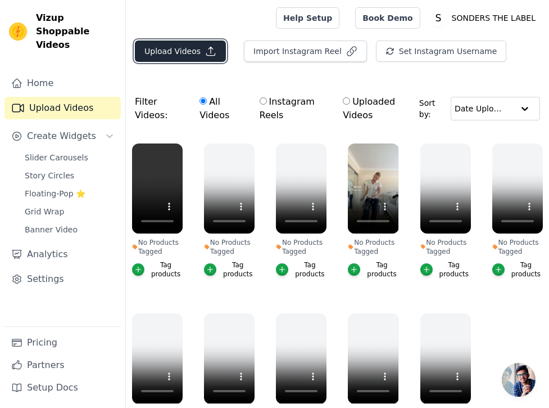
click at [194, 49] on button "Upload Videos" at bounding box center [180, 50] width 91 height 21
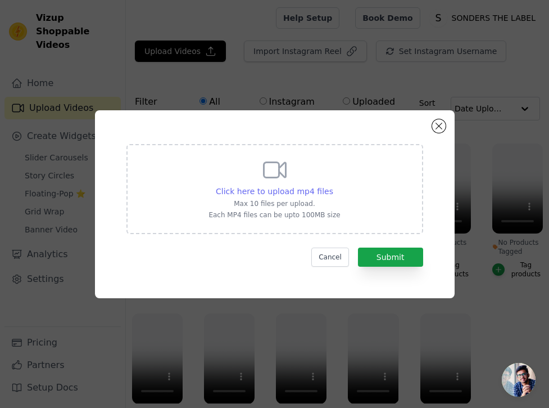
click at [282, 187] on span "Click here to upload mp4 files" at bounding box center [274, 191] width 117 height 9
click at [333, 185] on input "Click here to upload mp4 files Max 10 files per upload. Each MP4 files can be u…" at bounding box center [333, 185] width 1 height 1
type input "C:\fakepath\v14044g50000d2hd8jvog65kertno1e0.mp4"
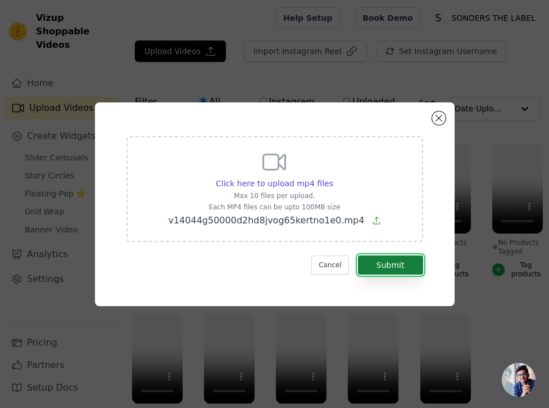
click at [413, 269] on button "Submit" at bounding box center [390, 264] width 65 height 19
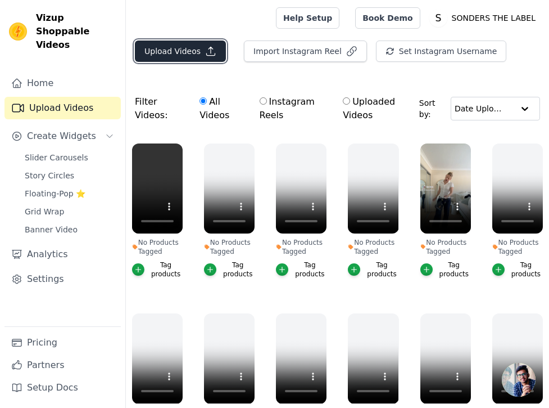
click at [185, 48] on button "Upload Videos" at bounding box center [180, 50] width 91 height 21
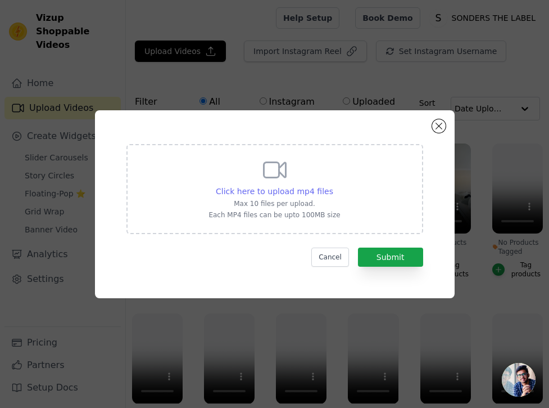
click at [261, 192] on span "Click here to upload mp4 files" at bounding box center [274, 191] width 117 height 9
click at [333, 185] on input "Click here to upload mp4 files Max 10 files per upload. Each MP4 files can be u…" at bounding box center [333, 185] width 1 height 1
type input "C:\fakepath\IMG_3589.mp4"
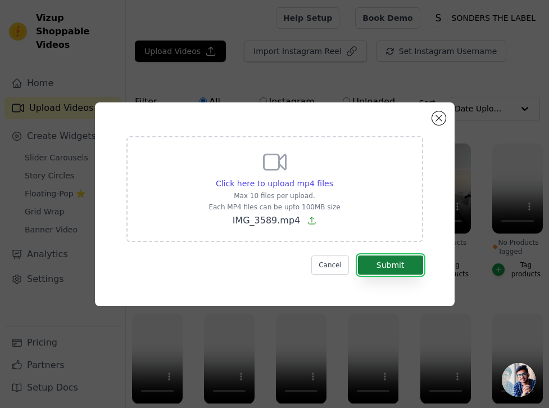
click at [391, 262] on button "Submit" at bounding box center [390, 264] width 65 height 19
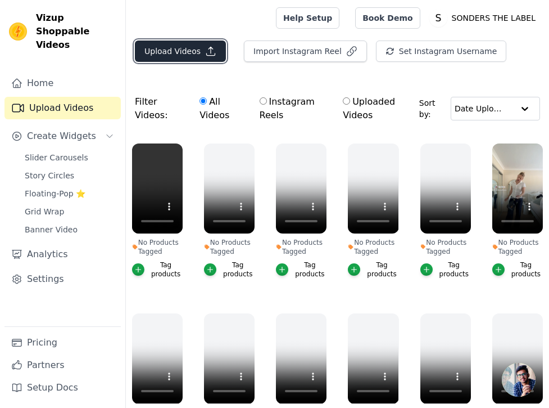
click at [184, 44] on button "Upload Videos" at bounding box center [180, 50] width 91 height 21
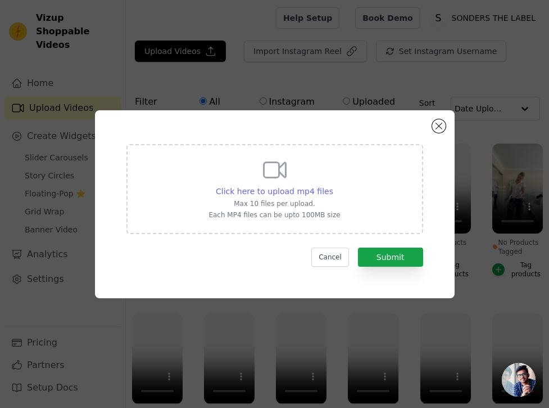
click at [320, 185] on div "Click here to upload mp4 files" at bounding box center [274, 190] width 117 height 11
click at [333, 185] on input "Click here to upload mp4 files Max 10 files per upload. Each MP4 files can be u…" at bounding box center [333, 185] width 1 height 1
type input "C:\fakepath\IMG_3589 (1).mp4"
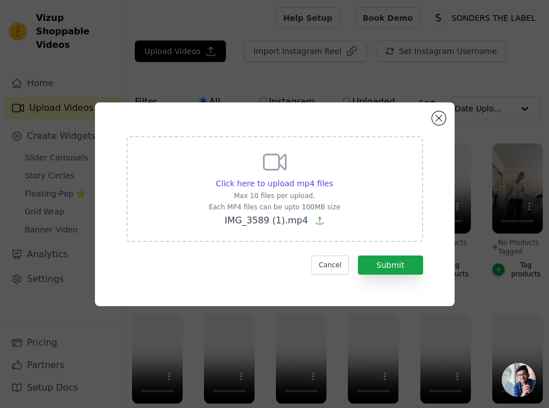
click at [397, 251] on form "Click here to upload mp4 files Max 10 files per upload. Each MP4 files can be u…" at bounding box center [274, 205] width 297 height 138
click at [398, 266] on button "Submit" at bounding box center [390, 264] width 65 height 19
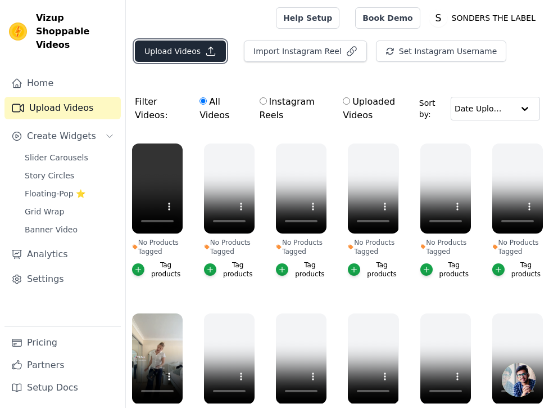
click at [191, 48] on button "Upload Videos" at bounding box center [180, 50] width 91 height 21
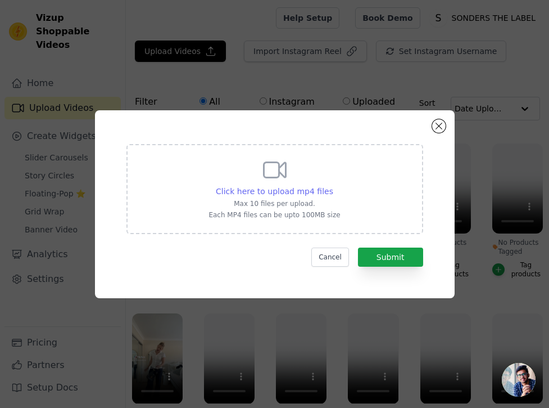
click at [247, 194] on span "Click here to upload mp4 files" at bounding box center [274, 191] width 117 height 9
click at [333, 185] on input "Click here to upload mp4 files Max 10 files per upload. Each MP4 files can be u…" at bounding box center [333, 185] width 1 height 1
click at [316, 187] on span "Click here to upload mp4 files" at bounding box center [274, 191] width 117 height 9
click at [333, 185] on input "Click here to upload mp4 files Max 10 files per upload. Each MP4 files can be u…" at bounding box center [333, 185] width 1 height 1
type input "C:\fakepath\IMG_3589 (1).mp4"
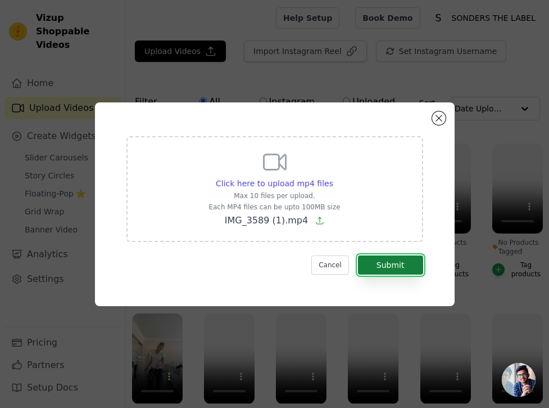
click at [396, 265] on button "Submit" at bounding box center [390, 264] width 65 height 19
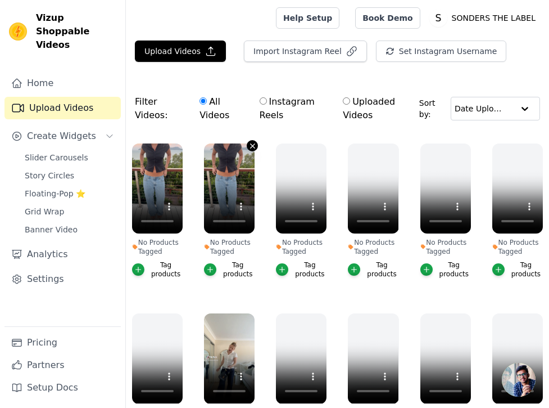
click at [251, 145] on icon "button" at bounding box center [252, 146] width 8 height 8
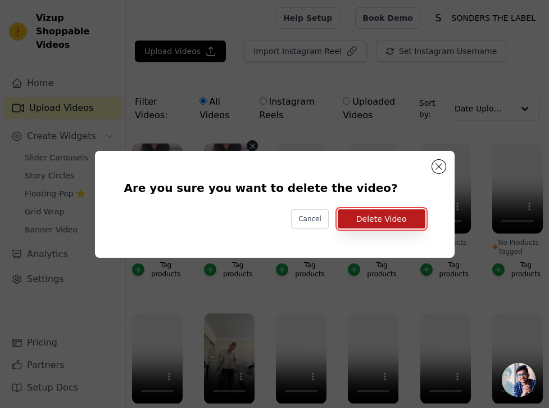
click at [396, 223] on button "Delete Video" at bounding box center [382, 218] width 88 height 19
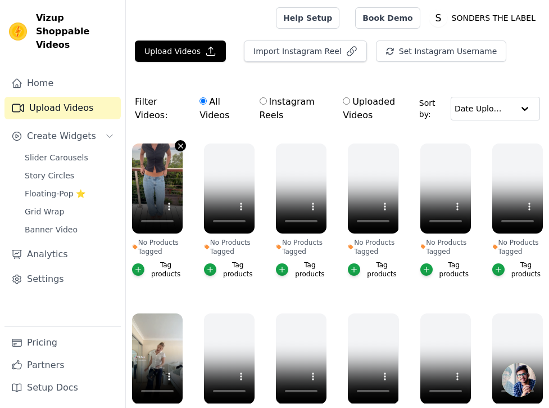
click at [181, 147] on icon "button" at bounding box center [180, 145] width 4 height 4
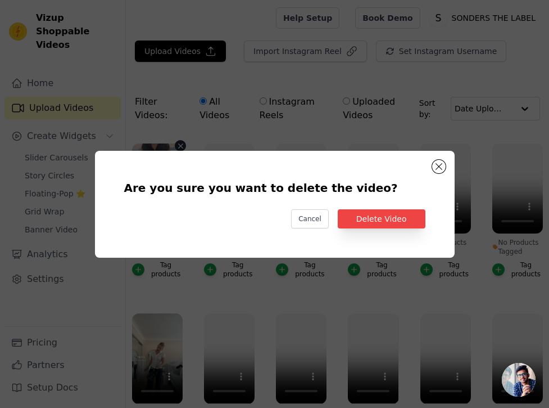
click at [382, 230] on div "Are you sure you want to delete the video? Cancel Delete Video" at bounding box center [275, 204] width 324 height 71
click at [382, 218] on button "Delete Video" at bounding box center [382, 218] width 88 height 19
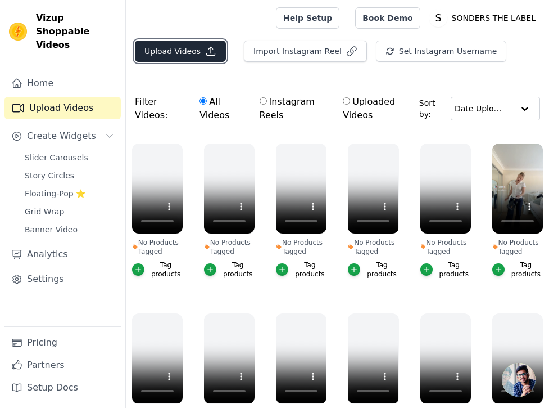
click at [180, 59] on button "Upload Videos" at bounding box center [180, 50] width 91 height 21
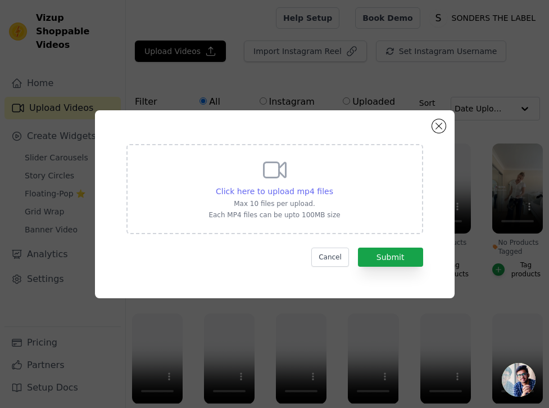
click at [313, 188] on span "Click here to upload mp4 files" at bounding box center [274, 191] width 117 height 9
click at [333, 185] on input "Click here to upload mp4 files Max 10 files per upload. Each MP4 files can be u…" at bounding box center [333, 185] width 1 height 1
type input "C:\fakepath\0293861C-2779-404D-8815-88B7DEE25A46.mp4"
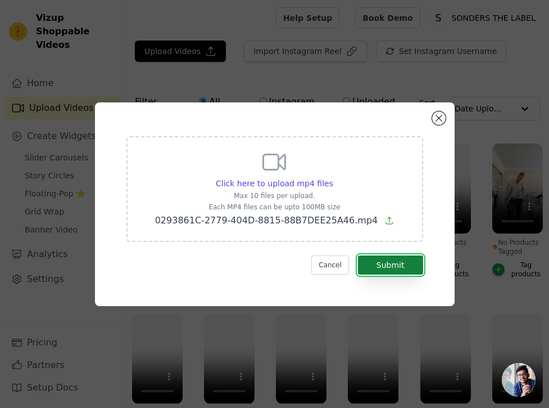
click at [401, 268] on button "Submit" at bounding box center [390, 264] width 65 height 19
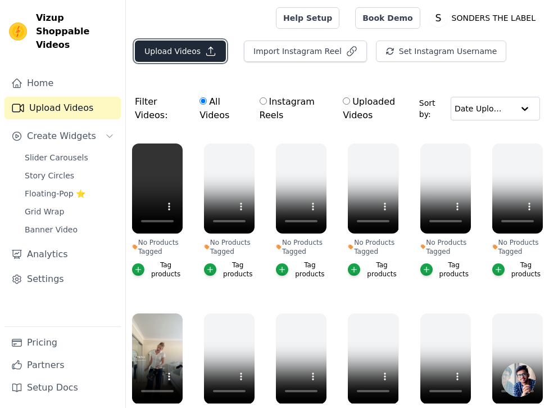
click at [183, 53] on button "Upload Videos" at bounding box center [180, 50] width 91 height 21
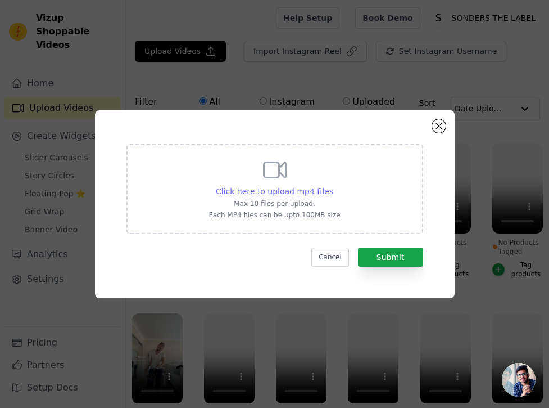
click at [267, 189] on span "Click here to upload mp4 files" at bounding box center [274, 191] width 117 height 9
click at [333, 185] on input "Click here to upload mp4 files Max 10 files per upload. Each MP4 files can be u…" at bounding box center [333, 185] width 1 height 1
type input "C:\fakepath\v1c044g50000d2bih1vog65h4b0hfm2g.mp4"
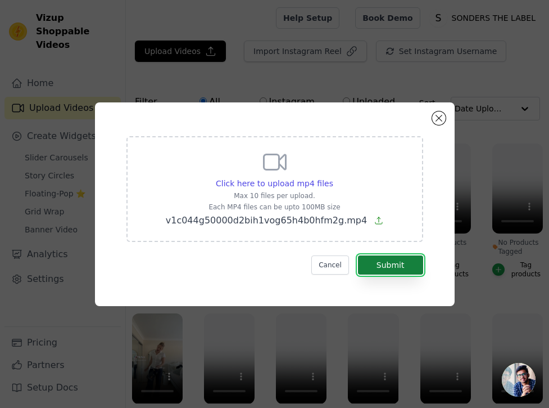
click at [391, 262] on button "Submit" at bounding box center [390, 264] width 65 height 19
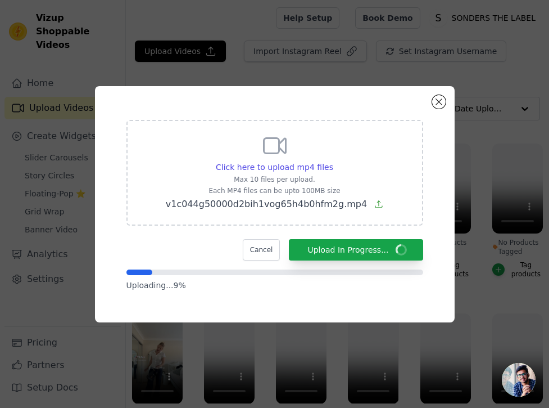
click at [489, 82] on div "Click here to upload mp4 files Max 10 files per upload. Each MP4 files can be u…" at bounding box center [337, 274] width 423 height 468
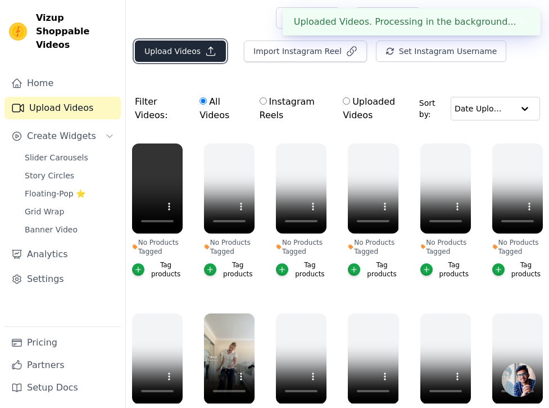
click at [193, 61] on button "Upload Videos" at bounding box center [180, 50] width 91 height 21
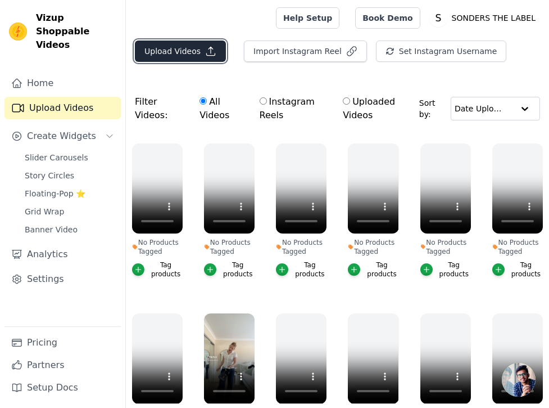
click at [182, 53] on button "Upload Videos" at bounding box center [180, 50] width 91 height 21
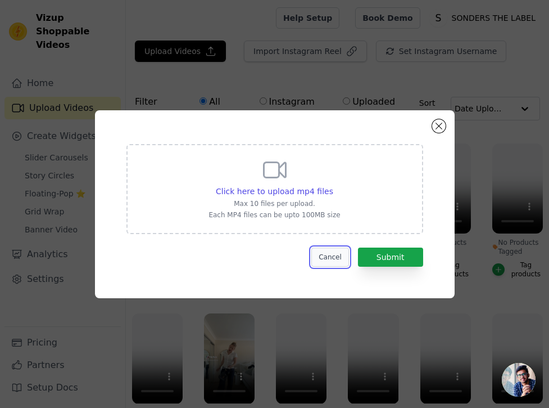
click at [332, 261] on button "Cancel" at bounding box center [330, 256] width 38 height 19
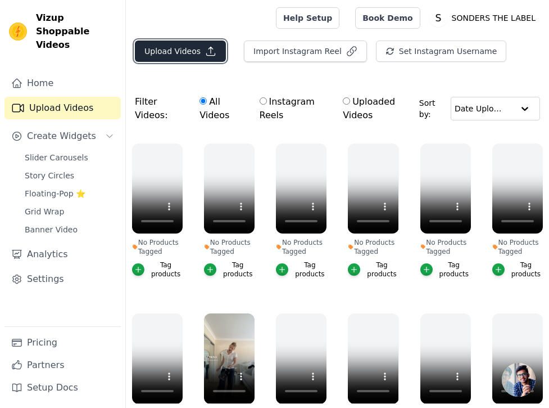
click at [167, 55] on button "Upload Videos" at bounding box center [180, 50] width 91 height 21
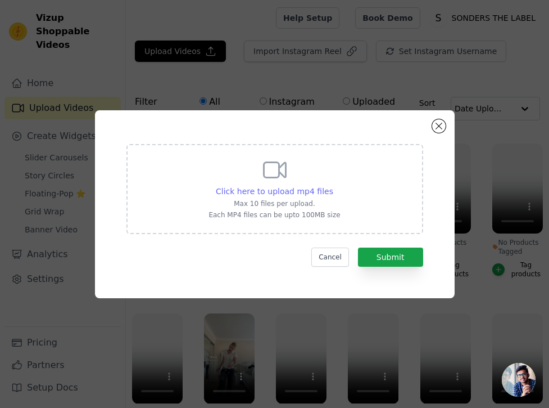
click at [327, 189] on span "Click here to upload mp4 files" at bounding box center [274, 191] width 117 height 9
click at [333, 185] on input "Click here to upload mp4 files Max 10 files per upload. Each MP4 files can be u…" at bounding box center [333, 185] width 1 height 1
type input "C:\fakepath\c42b1ae4cb3f4f308601b1772251d044.mp4"
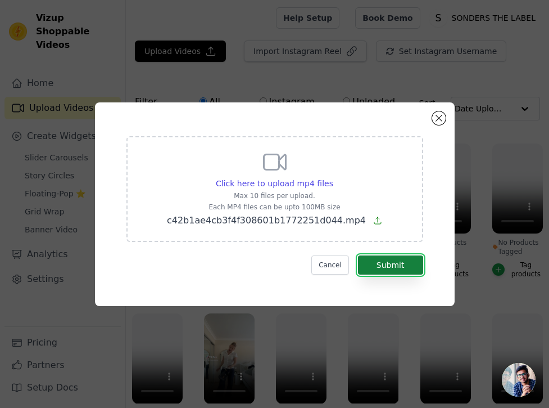
click at [383, 262] on button "Submit" at bounding box center [390, 264] width 65 height 19
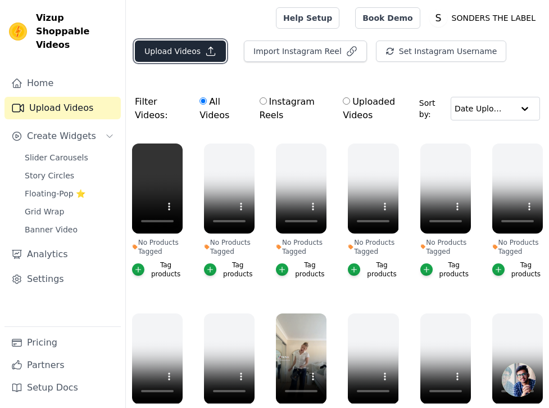
click at [167, 57] on button "Upload Videos" at bounding box center [180, 50] width 91 height 21
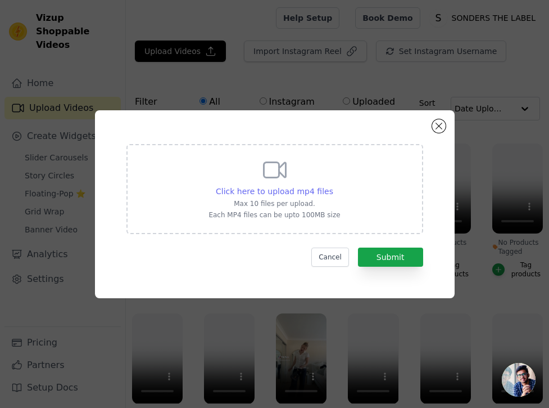
click at [307, 189] on span "Click here to upload mp4 files" at bounding box center [274, 191] width 117 height 9
click at [333, 185] on input "Click here to upload mp4 files Max 10 files per upload. Each MP4 files can be u…" at bounding box center [333, 185] width 1 height 1
type input "C:\fakepath\d4347c70e609478a9adb9658b95eda49.mp4"
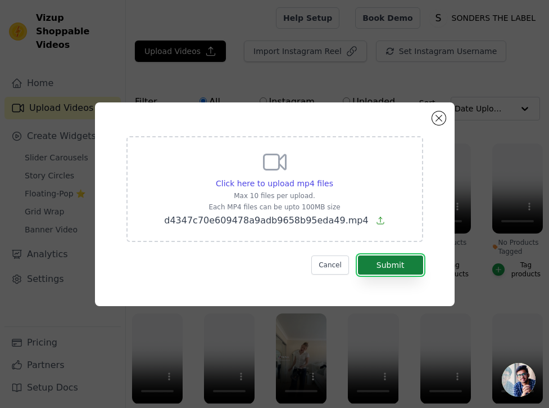
click at [410, 265] on button "Submit" at bounding box center [390, 264] width 65 height 19
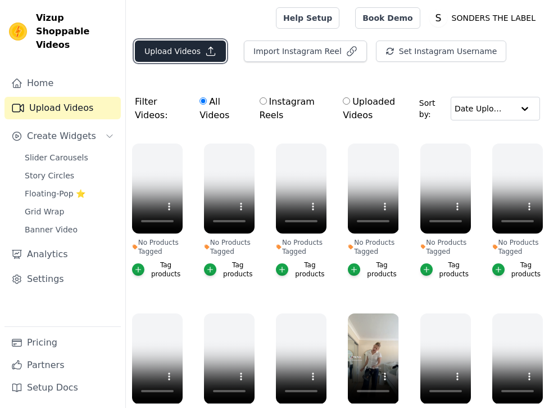
click at [188, 61] on button "Upload Videos" at bounding box center [180, 50] width 91 height 21
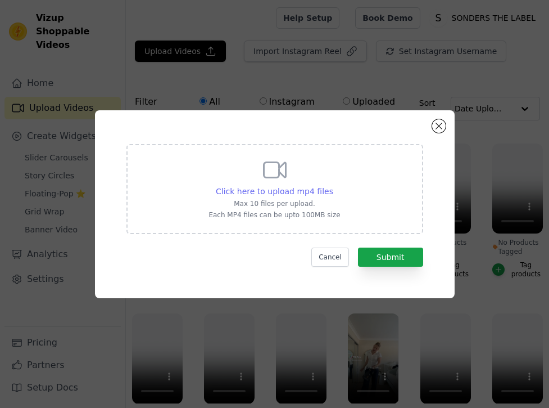
click at [302, 190] on span "Click here to upload mp4 files" at bounding box center [274, 191] width 117 height 9
click at [333, 185] on input "Click here to upload mp4 files Max 10 files per upload. Each MP4 files can be u…" at bounding box center [333, 185] width 1 height 1
type input "C:\fakepath\1f81645c1a684ddb8219c9ab28a988cb.mp4"
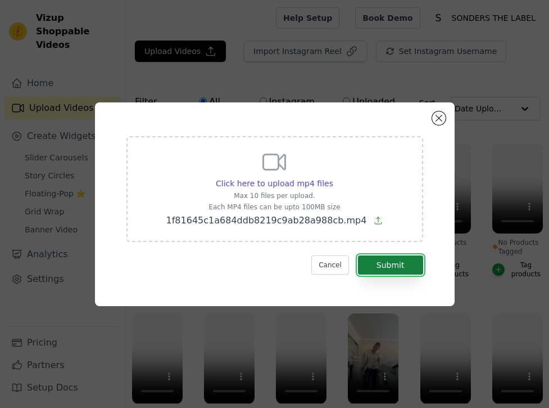
click at [381, 273] on button "Submit" at bounding box center [390, 264] width 65 height 19
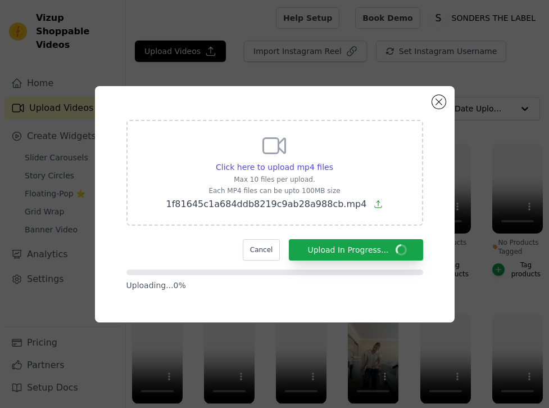
click at [379, 264] on form "Click here to upload mp4 files Max 10 files per upload. Each MP4 files can be u…" at bounding box center [274, 205] width 297 height 171
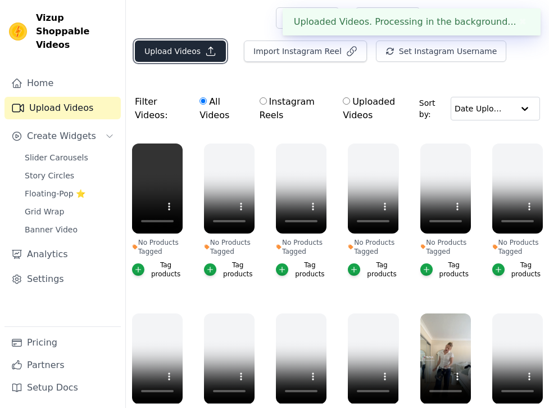
click at [178, 54] on button "Upload Videos" at bounding box center [180, 50] width 91 height 21
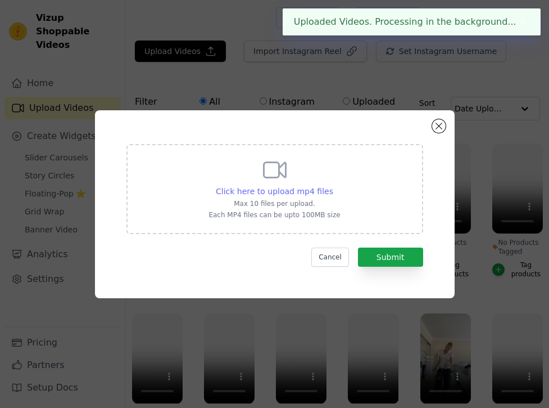
click at [297, 189] on span "Click here to upload mp4 files" at bounding box center [274, 191] width 117 height 9
click at [333, 185] on input "Click here to upload mp4 files Max 10 files per upload. Each MP4 files can be u…" at bounding box center [333, 185] width 1 height 1
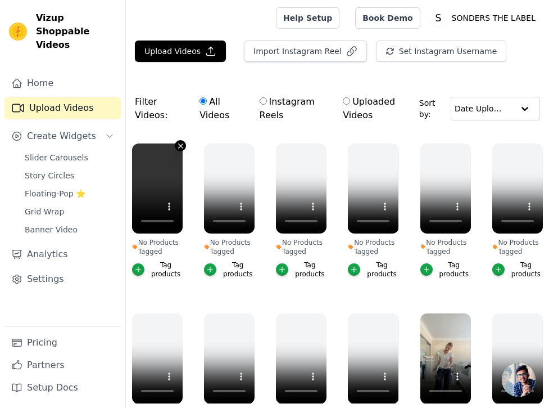
click at [179, 146] on icon "button" at bounding box center [180, 146] width 8 height 8
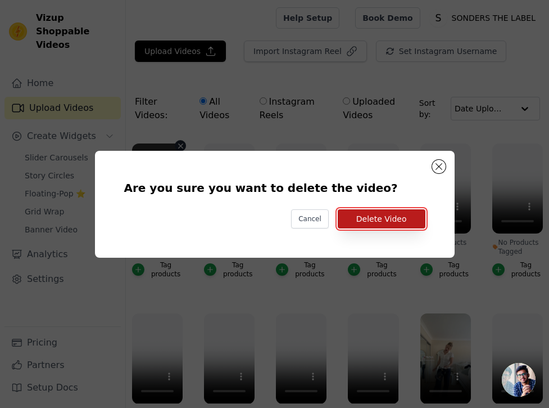
click at [411, 225] on button "Delete Video" at bounding box center [382, 218] width 88 height 19
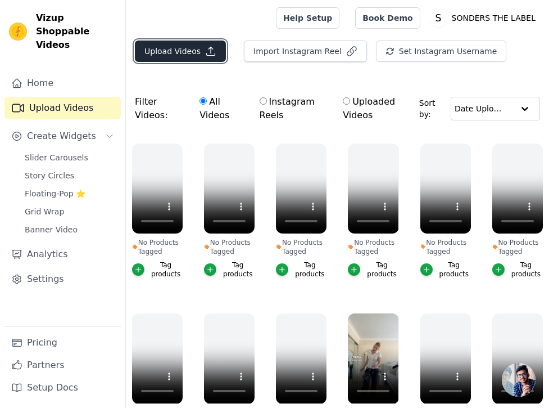
click at [197, 47] on button "Upload Videos" at bounding box center [180, 50] width 91 height 21
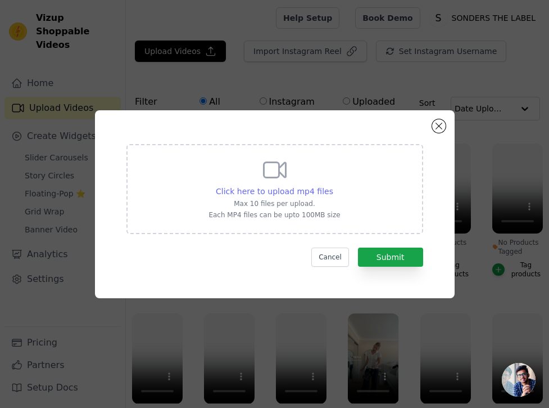
click at [276, 190] on span "Click here to upload mp4 files" at bounding box center [274, 191] width 117 height 9
click at [333, 185] on input "Click here to upload mp4 files Max 10 files per upload. Each MP4 files can be u…" at bounding box center [333, 185] width 1 height 1
type input "C:\fakepath\9921c5e0388643db8315634d1a0fb495.mp4"
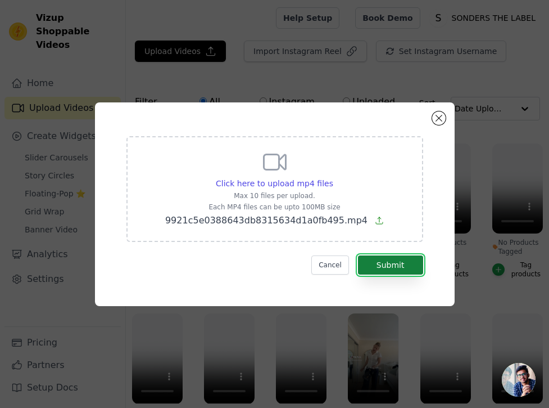
click at [396, 270] on button "Submit" at bounding box center [390, 264] width 65 height 19
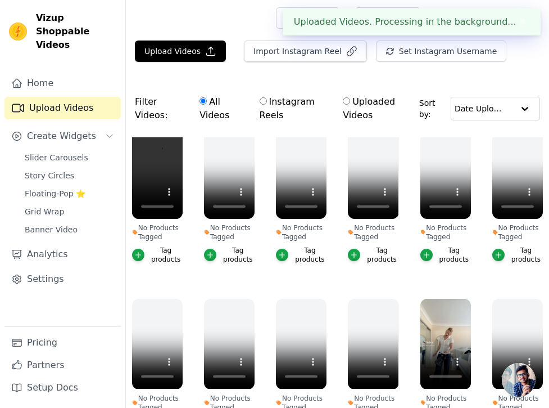
scroll to position [16, 0]
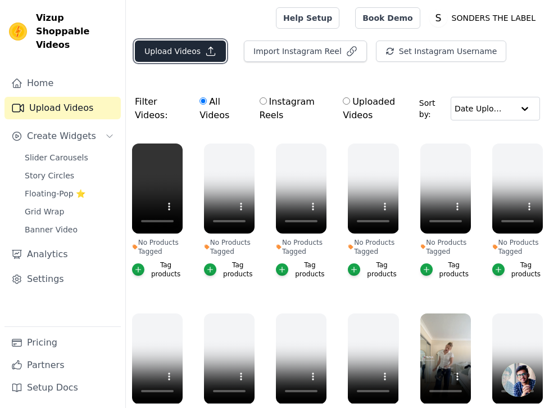
click at [167, 52] on button "Upload Videos" at bounding box center [180, 50] width 91 height 21
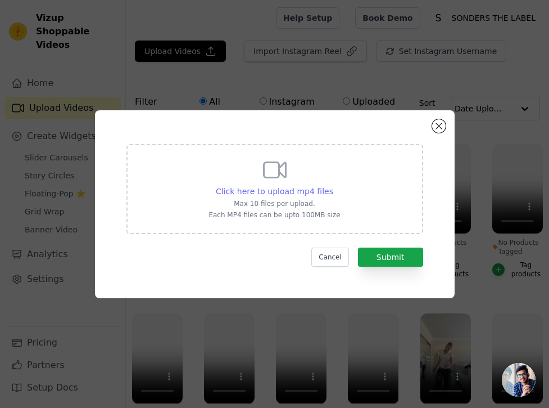
click at [264, 189] on span "Click here to upload mp4 files" at bounding box center [274, 191] width 117 height 9
click at [333, 185] on input "Click here to upload mp4 files Max 10 files per upload. Each MP4 files can be u…" at bounding box center [333, 185] width 1 height 1
type input "C:\fakepath\v14044g50000d2pej3nog65rncmuv1r0 2.MP4"
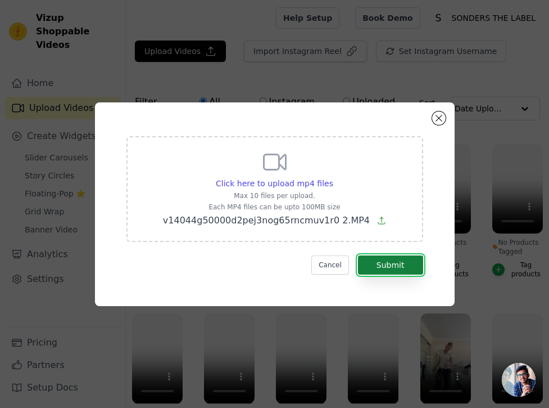
click at [422, 270] on button "Submit" at bounding box center [390, 264] width 65 height 19
click at [397, 271] on button "Submit" at bounding box center [390, 264] width 65 height 19
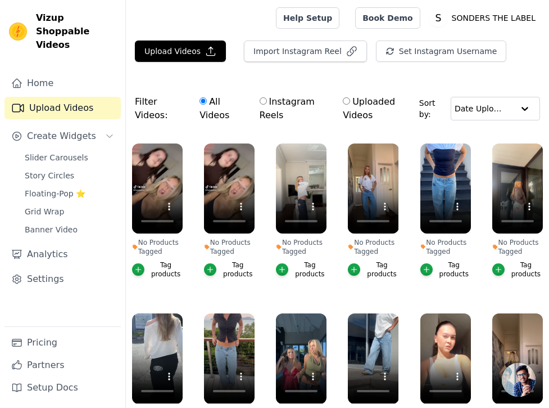
click at [184, 140] on div "No Products Tagged Tag products" at bounding box center [157, 213] width 63 height 152
click at [179, 146] on icon "button" at bounding box center [180, 146] width 8 height 8
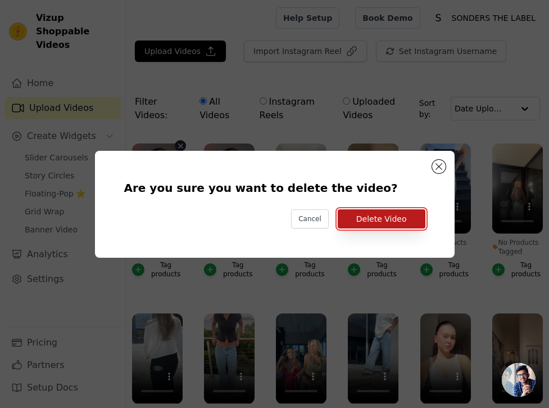
click at [397, 219] on button "Delete Video" at bounding box center [382, 218] width 88 height 19
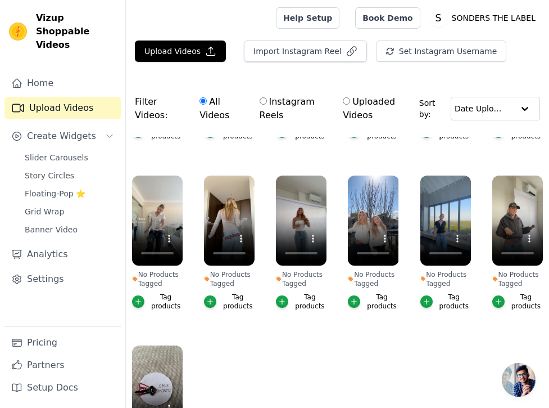
scroll to position [128, 0]
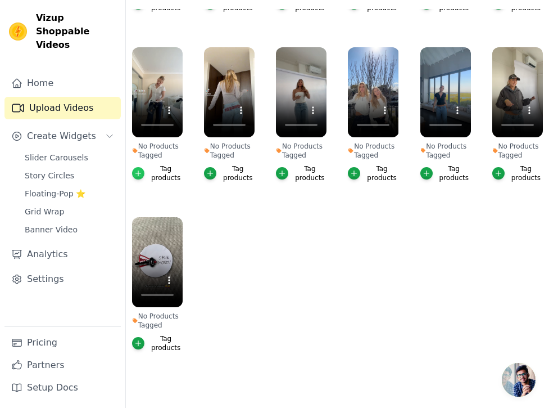
click at [137, 172] on icon "button" at bounding box center [138, 173] width 8 height 8
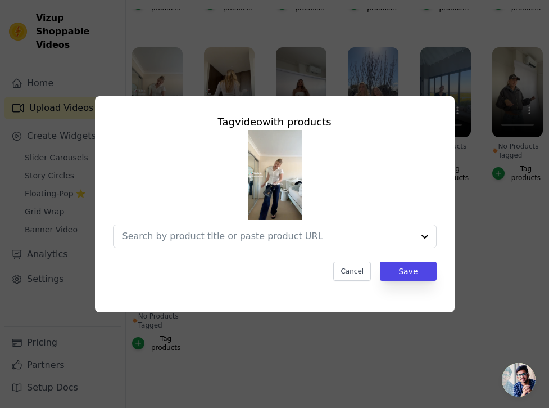
scroll to position [0, 0]
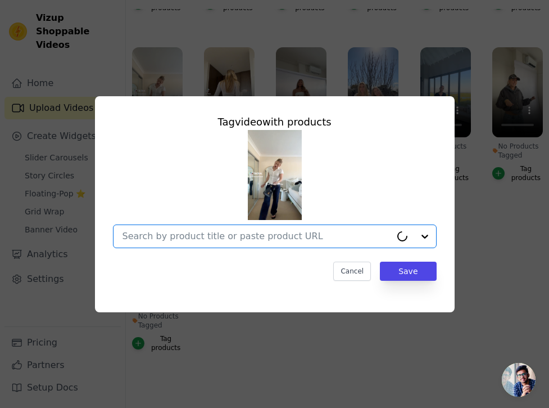
click at [298, 234] on input "No Products Tagged Tag video with products Option undefined, selected. Cancel S…" at bounding box center [257, 235] width 269 height 11
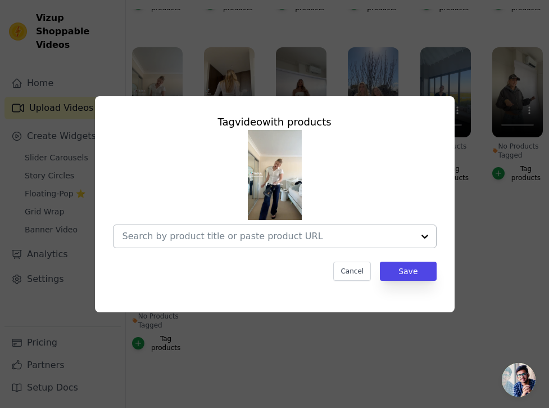
click at [243, 236] on input "No Products Tagged Tag video with products Cancel Save Tag products" at bounding box center [268, 235] width 291 height 11
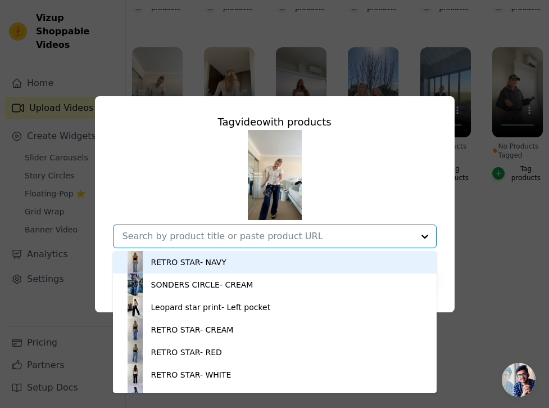
paste input "https://sondersthelabel.com/products/sonders-circle-cream"
type input "https://sondersthelabel.com/products/sonders-circle-cream"
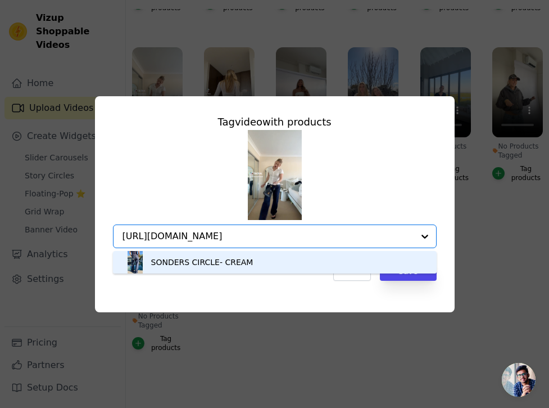
click at [293, 271] on div "SONDERS CIRCLE- CREAM" at bounding box center [274, 262] width 301 height 22
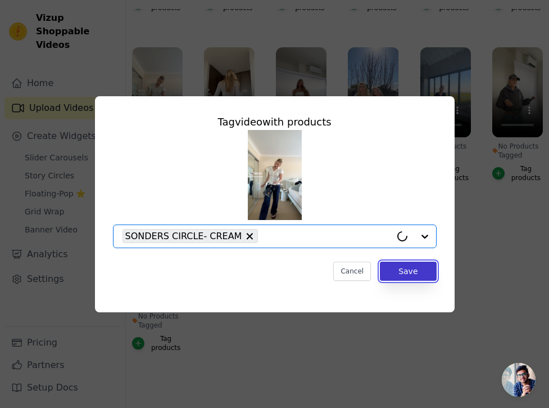
click at [405, 275] on button "Save" at bounding box center [408, 270] width 56 height 19
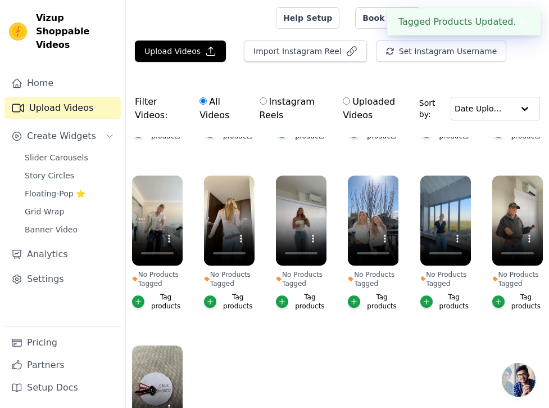
scroll to position [128, 0]
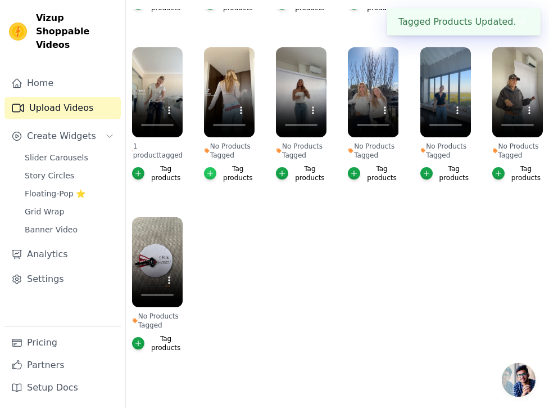
click at [213, 171] on icon "button" at bounding box center [210, 173] width 8 height 8
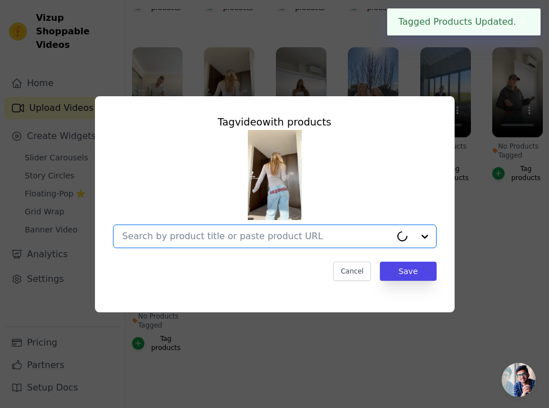
click at [240, 232] on input "No Products Tagged Tag video with products Option undefined, selected. Cancel S…" at bounding box center [257, 235] width 269 height 11
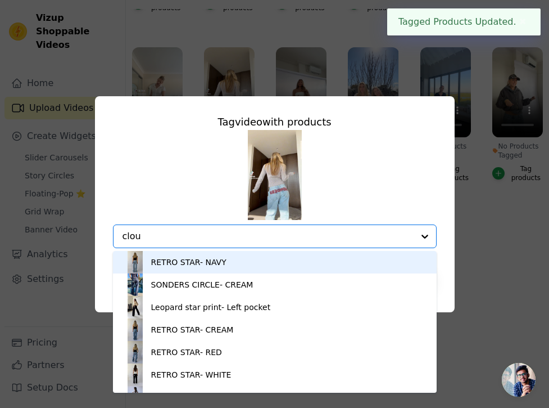
type input "cloud"
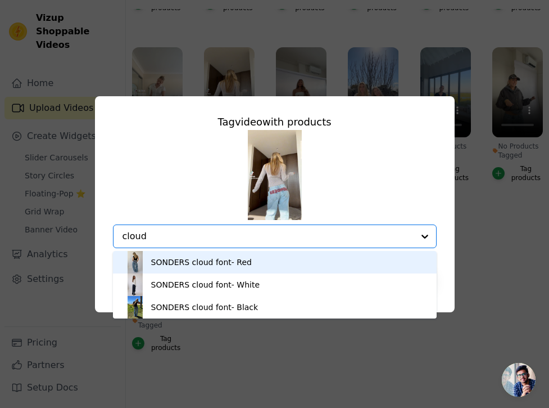
click at [244, 265] on div "SONDERS cloud font- Red" at bounding box center [201, 261] width 101 height 11
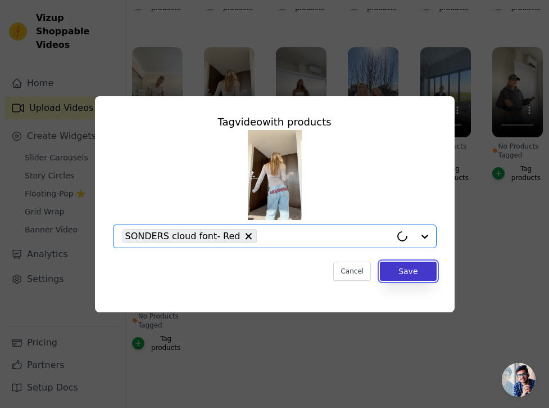
click at [415, 267] on button "Save" at bounding box center [408, 270] width 56 height 19
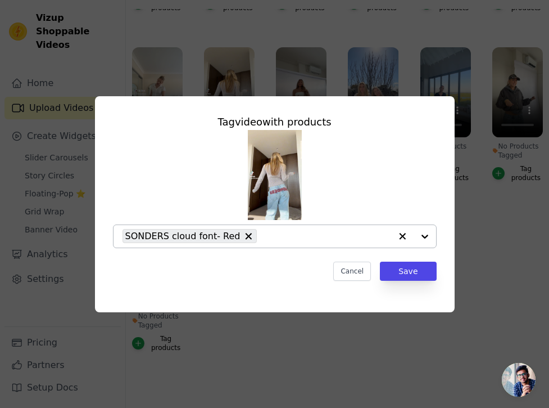
scroll to position [128, 0]
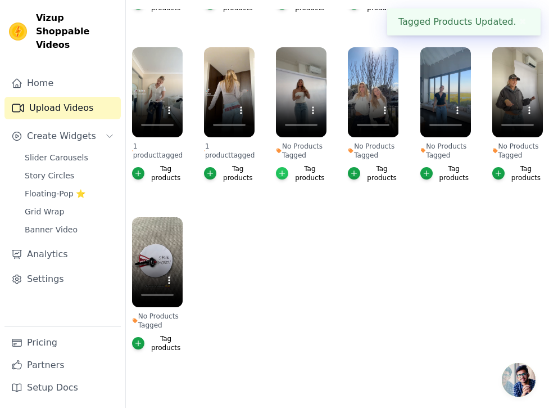
click at [286, 174] on icon "button" at bounding box center [282, 173] width 8 height 8
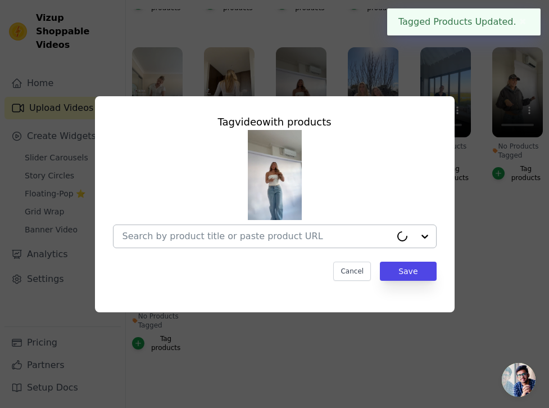
click at [283, 245] on div at bounding box center [257, 236] width 269 height 22
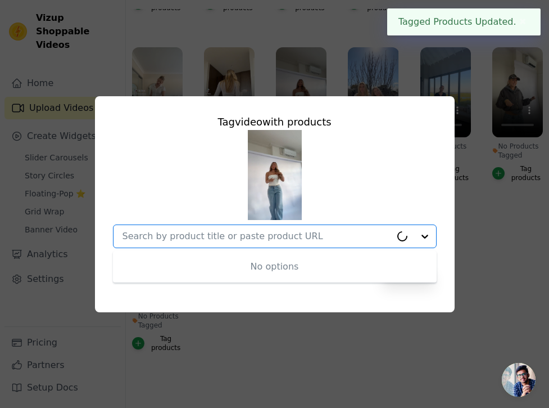
click at [286, 232] on input "No Products Tagged Tag video with products No options Option undefined, selecte…" at bounding box center [257, 235] width 269 height 11
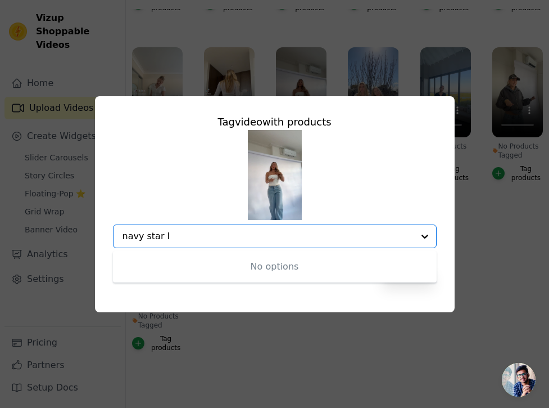
type input "navy star"
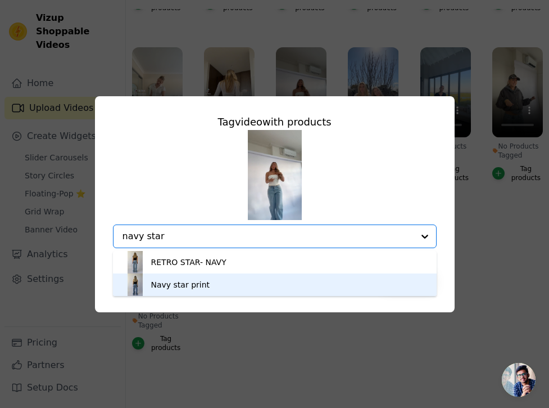
click at [245, 280] on div "Navy star print" at bounding box center [274, 284] width 301 height 22
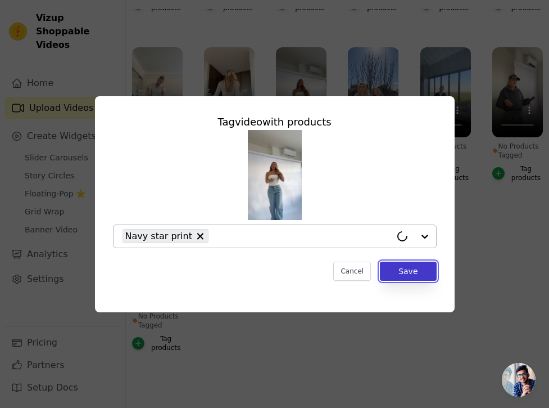
click at [397, 273] on button "Save" at bounding box center [408, 270] width 56 height 19
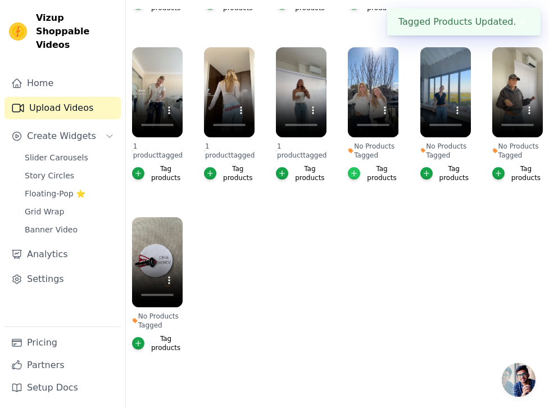
click at [352, 172] on icon "button" at bounding box center [354, 173] width 8 height 8
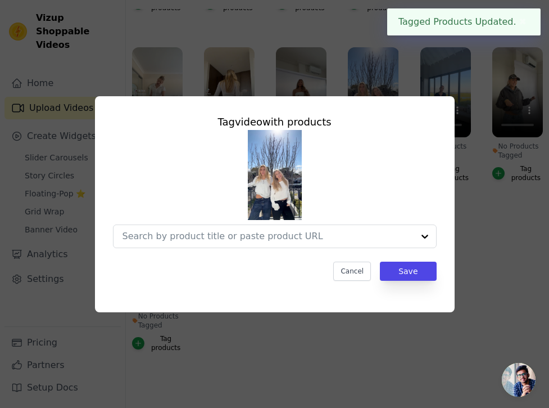
scroll to position [0, 0]
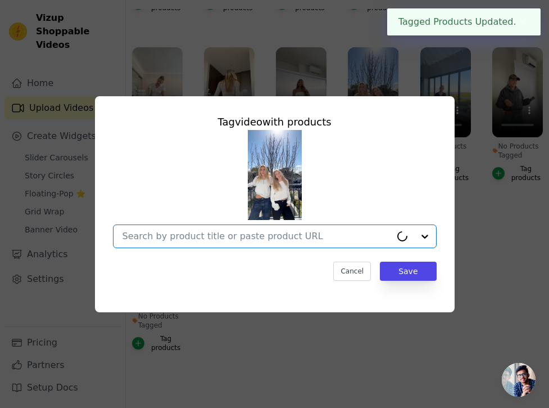
click at [337, 241] on div at bounding box center [257, 236] width 269 height 22
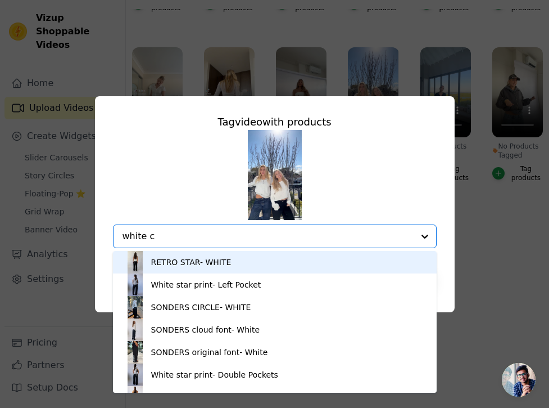
type input "white ci"
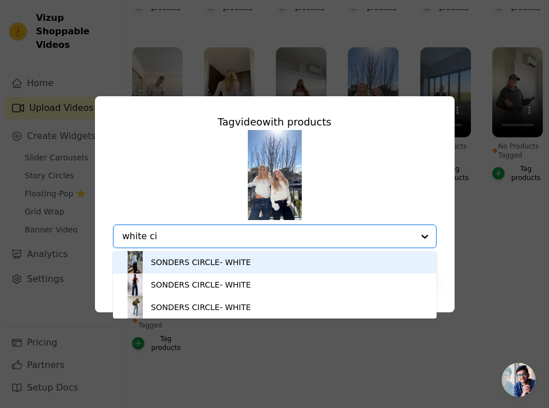
click at [291, 267] on div "SONDERS CIRCLE- WHITE" at bounding box center [274, 262] width 301 height 22
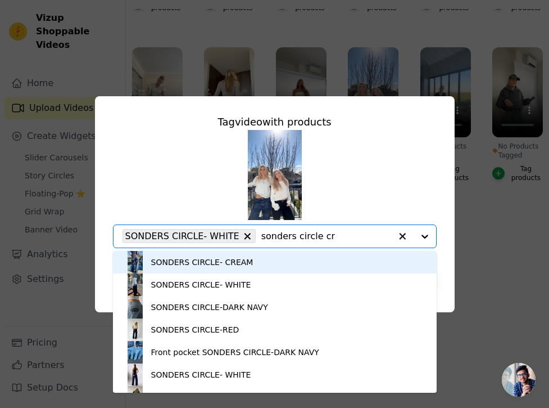
type input "sonders circle cre"
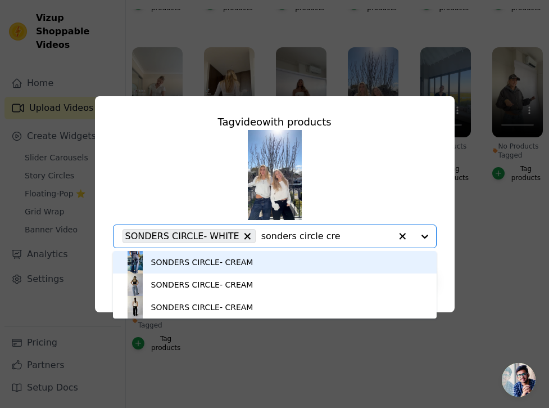
click at [296, 262] on div "SONDERS CIRCLE- CREAM" at bounding box center [274, 262] width 301 height 22
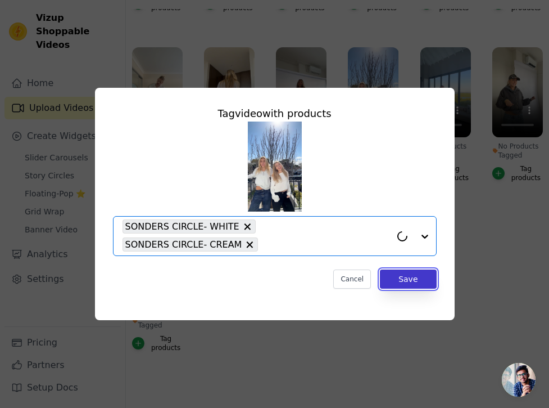
click at [430, 279] on button "Save" at bounding box center [408, 278] width 56 height 19
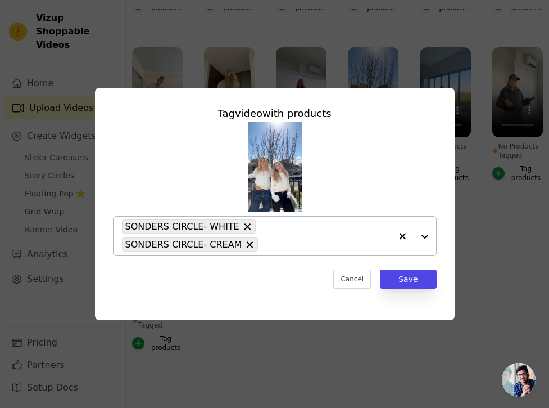
scroll to position [128, 0]
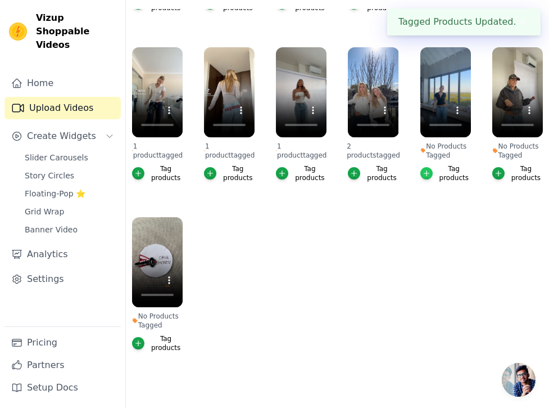
click at [429, 171] on icon "button" at bounding box center [427, 173] width 8 height 8
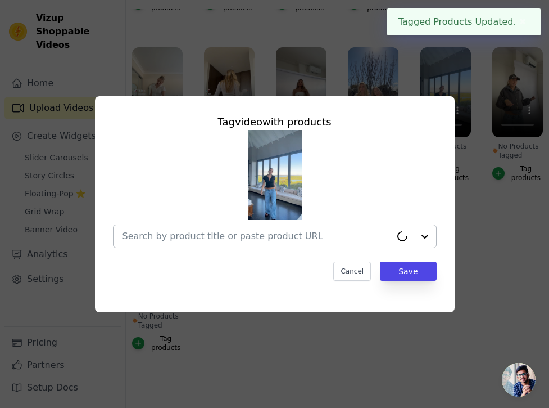
click at [358, 239] on input "No Products Tagged Tag video with products Cancel Save Tag products" at bounding box center [257, 235] width 269 height 11
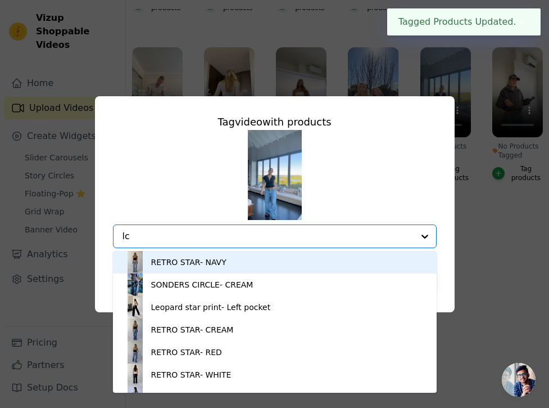
type input "l"
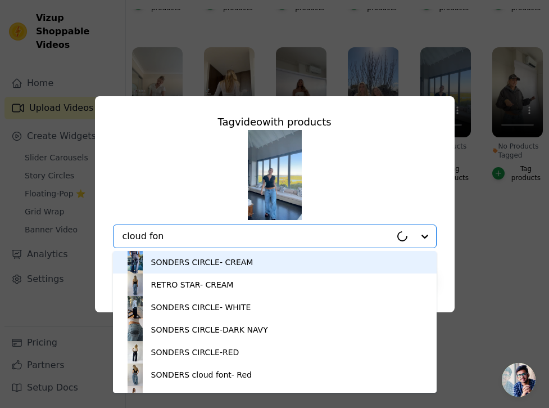
type input "cloud font"
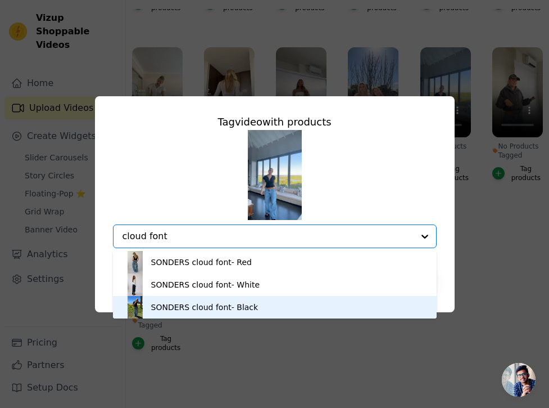
click at [299, 303] on div "SONDERS cloud font- Black" at bounding box center [274, 307] width 301 height 22
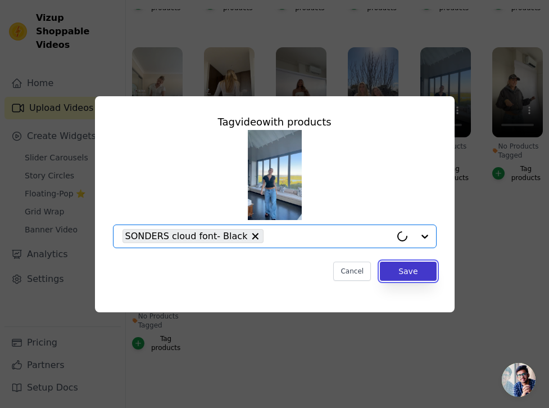
click at [416, 270] on button "Save" at bounding box center [408, 270] width 56 height 19
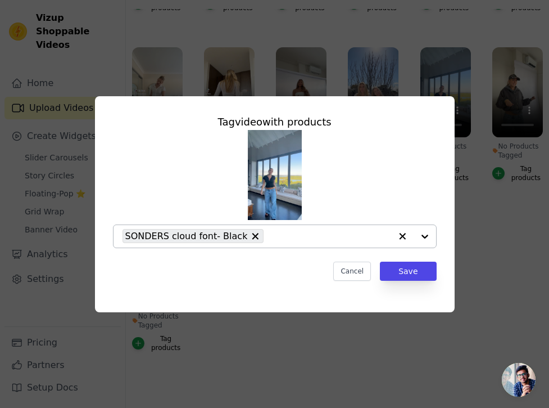
scroll to position [128, 0]
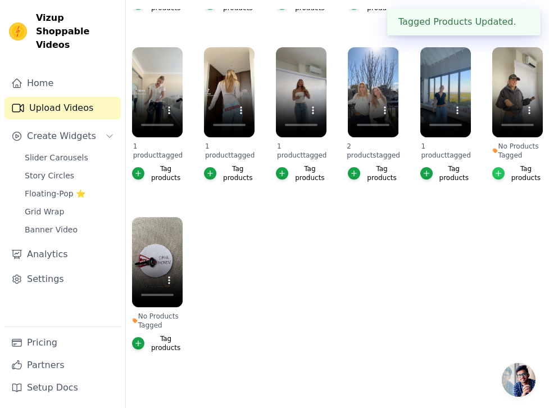
click at [501, 175] on icon "button" at bounding box center [499, 173] width 8 height 8
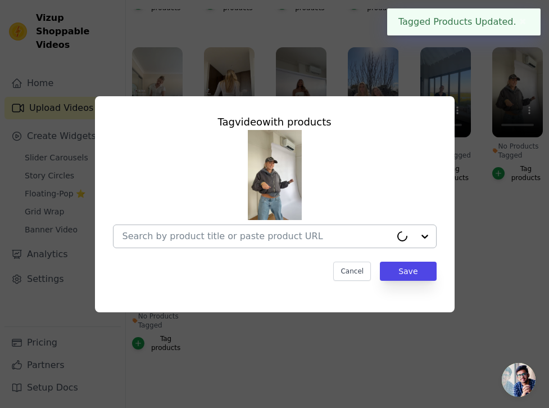
click at [359, 236] on input "No Products Tagged Tag video with products Cancel Save Tag products" at bounding box center [257, 235] width 269 height 11
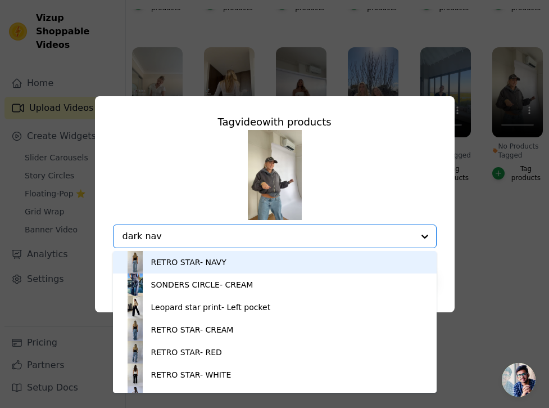
type input "dark navy"
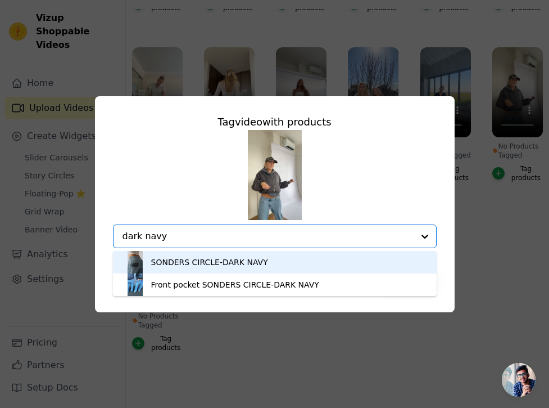
click at [336, 262] on div "SONDERS CIRCLE-DARK NAVY" at bounding box center [274, 262] width 301 height 22
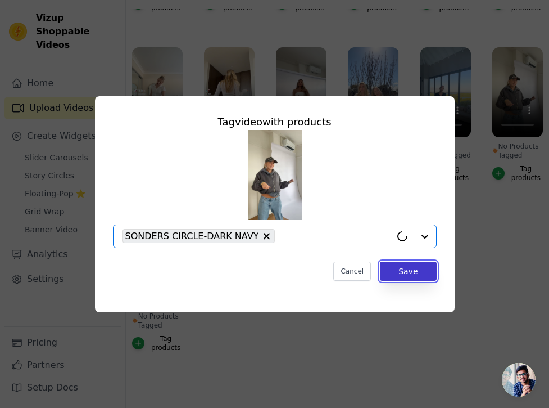
click at [409, 268] on button "Save" at bounding box center [408, 270] width 56 height 19
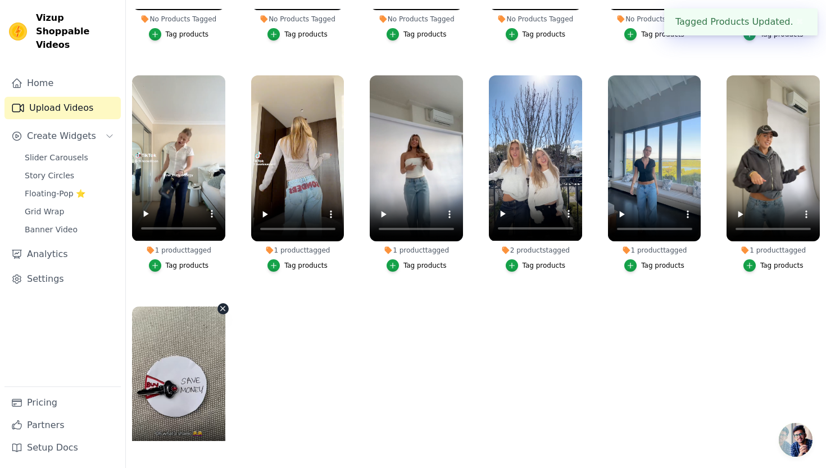
scroll to position [491, 0]
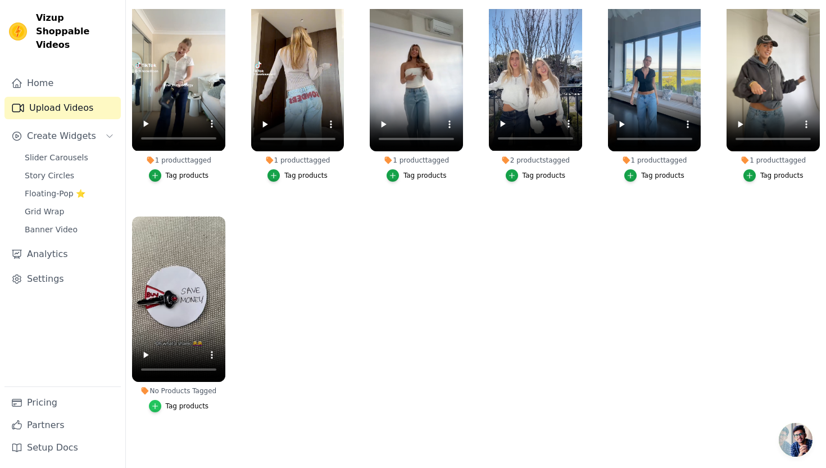
click at [152, 404] on icon "button" at bounding box center [155, 406] width 8 height 8
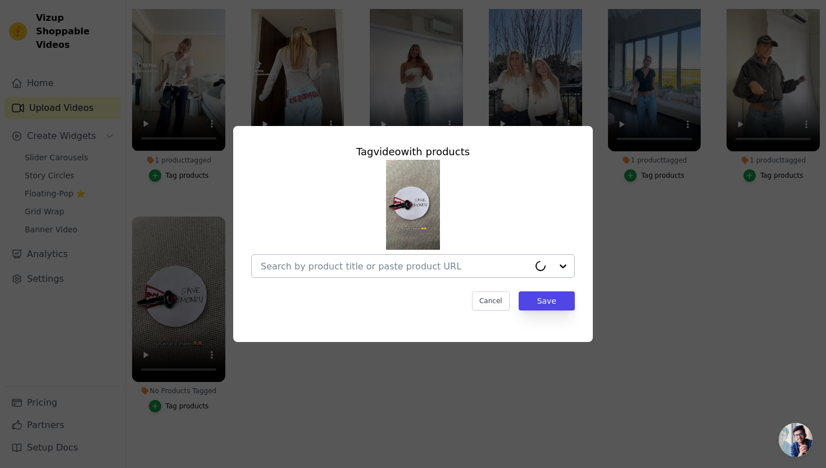
click at [361, 268] on input "No Products Tagged Tag video with products Cancel Save Tag products" at bounding box center [395, 266] width 269 height 11
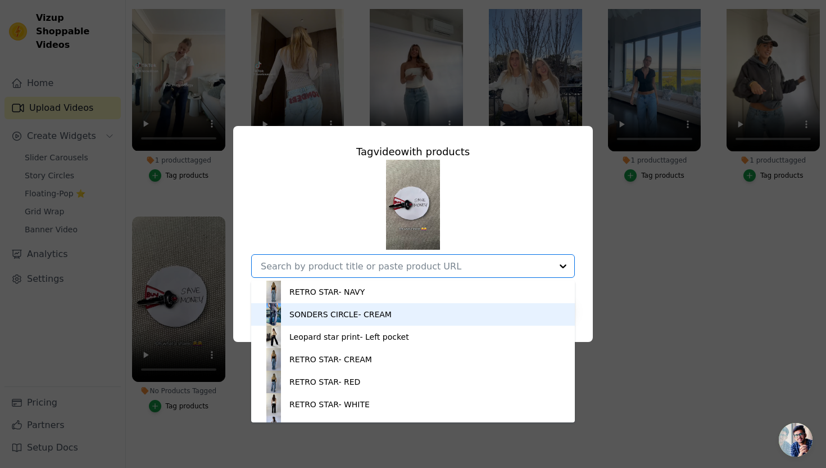
click at [365, 313] on div "SONDERS CIRCLE- CREAM" at bounding box center [340, 314] width 102 height 11
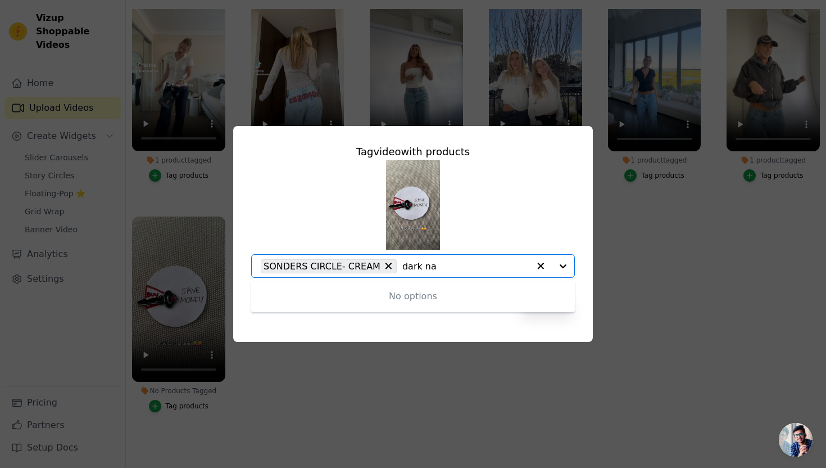
type input "dark nav"
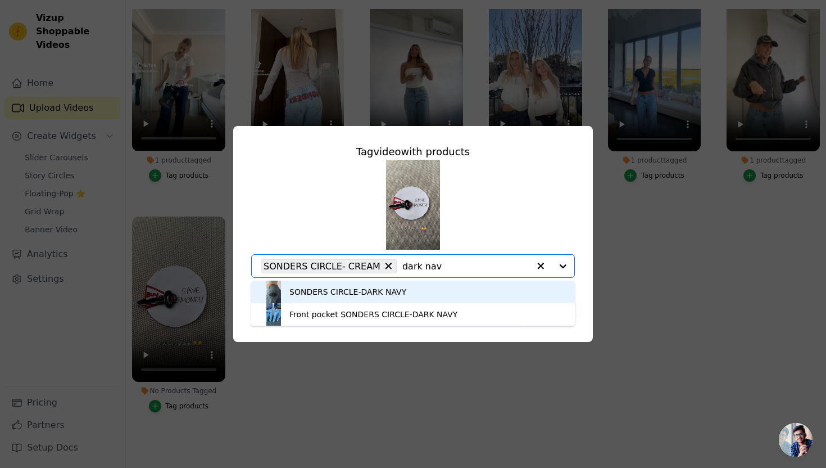
click at [415, 296] on div "SONDERS CIRCLE-DARK NAVY" at bounding box center [412, 291] width 301 height 22
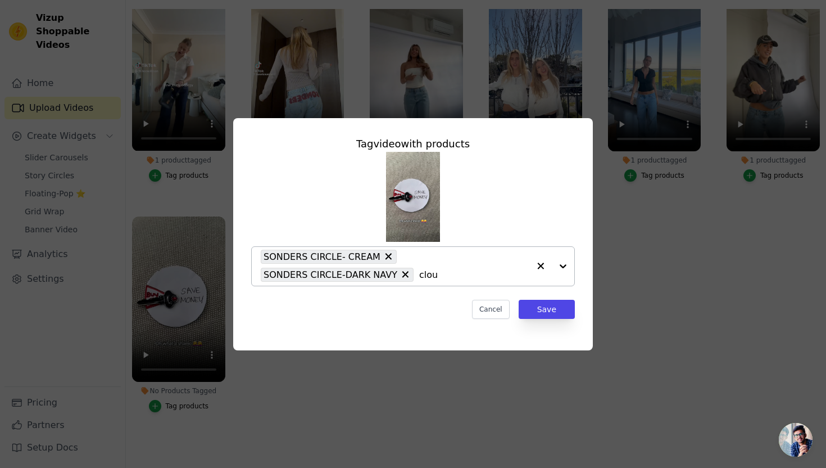
type input "cloud"
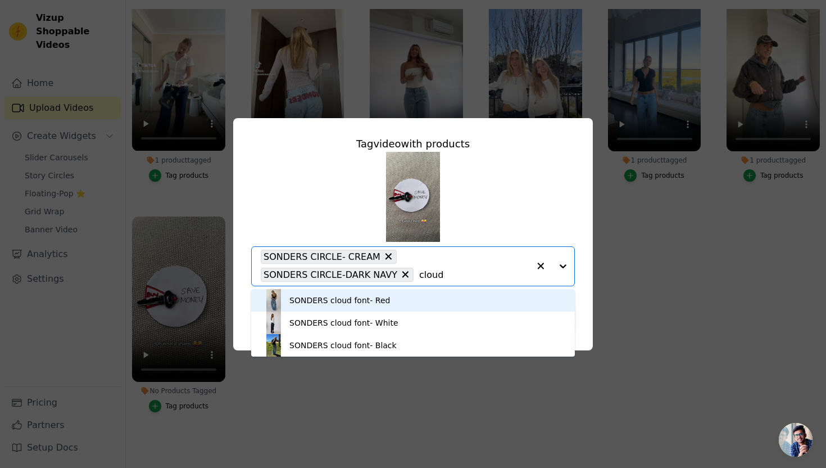
click at [440, 305] on div "SONDERS cloud font- Red" at bounding box center [412, 300] width 301 height 22
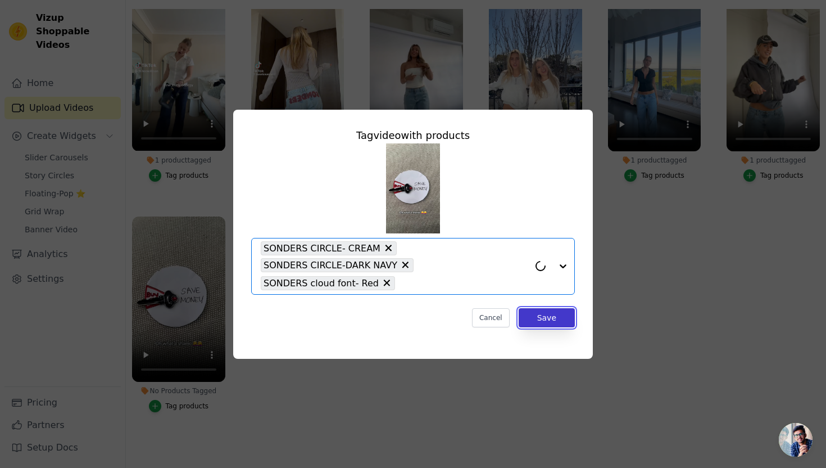
click at [549, 316] on button "Save" at bounding box center [547, 317] width 56 height 19
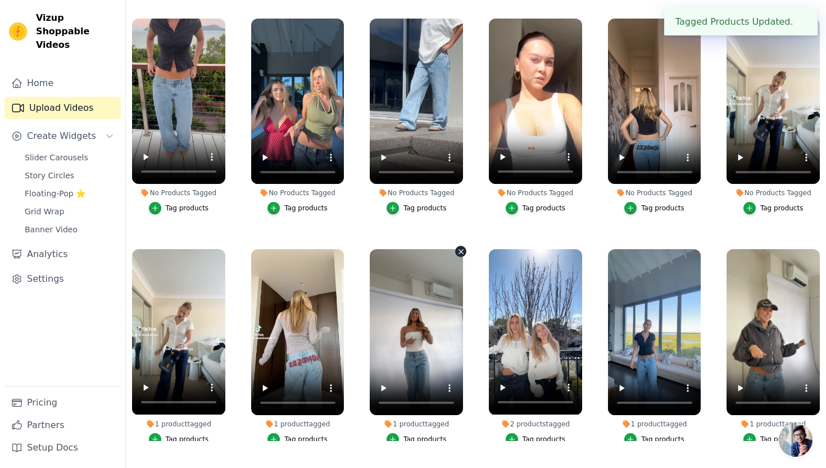
scroll to position [206, 0]
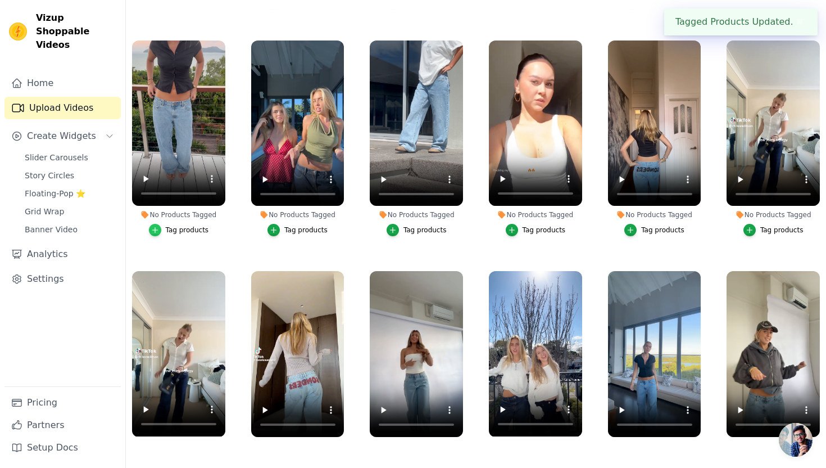
click at [156, 225] on div "button" at bounding box center [155, 230] width 12 height 12
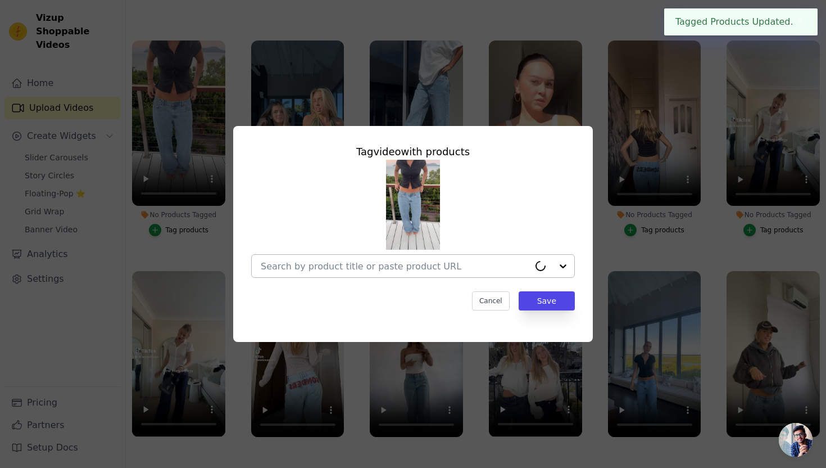
click at [315, 267] on input "No Products Tagged Tag video with products Cancel Save Tag products" at bounding box center [395, 266] width 269 height 11
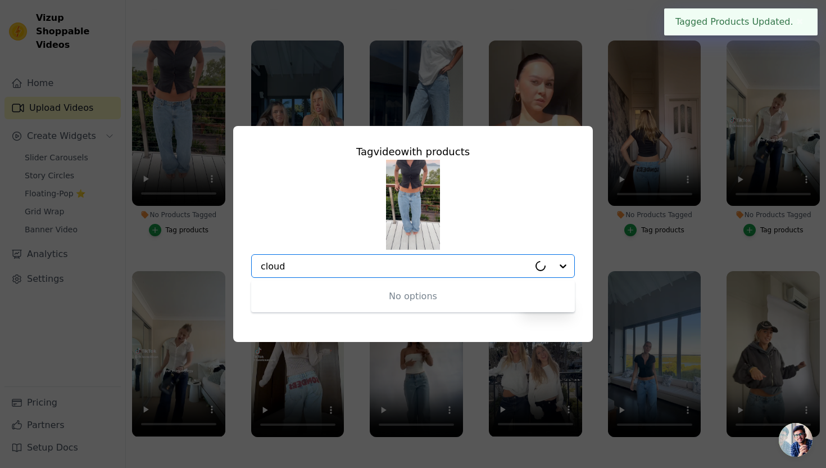
type input "cloud"
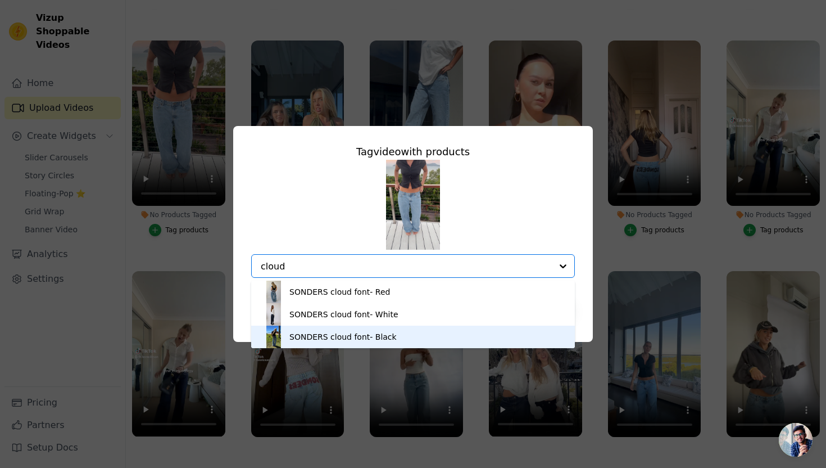
drag, startPoint x: 379, startPoint y: 311, endPoint x: 442, endPoint y: 342, distance: 70.9
click at [442, 342] on div "SONDERS cloud font- Red SONDERS cloud font- White SONDERS cloud font- Black" at bounding box center [413, 313] width 324 height 67
click at [385, 337] on div "SONDERS cloud font- Black" at bounding box center [342, 336] width 107 height 11
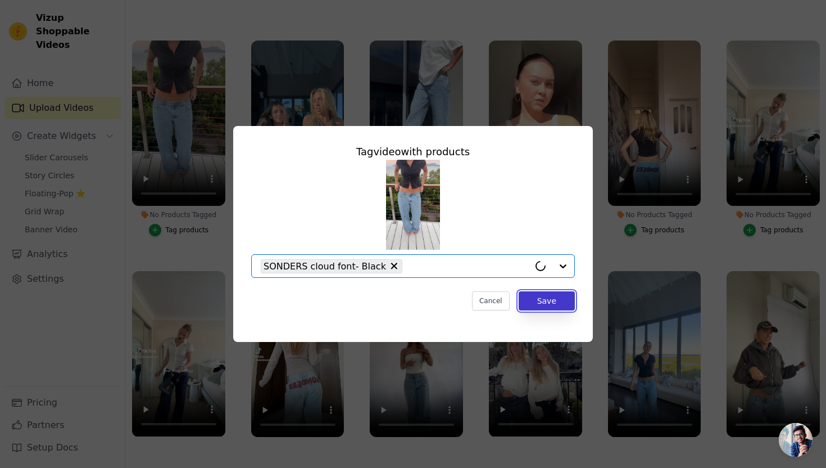
click at [545, 304] on button "Save" at bounding box center [547, 300] width 56 height 19
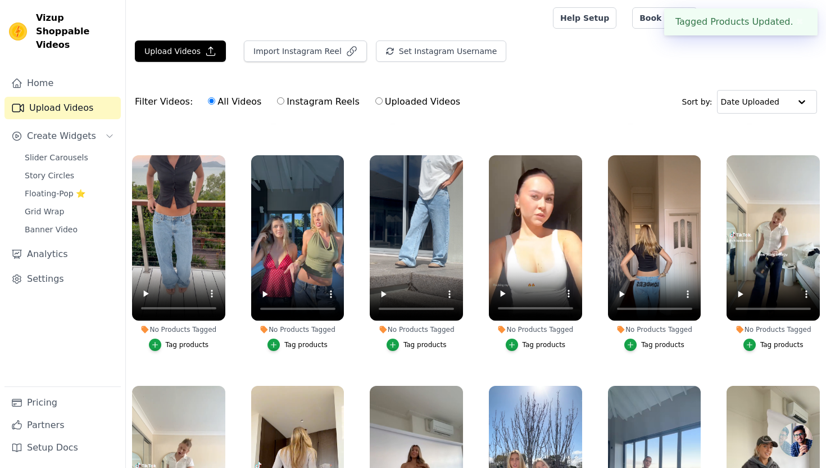
scroll to position [115, 0]
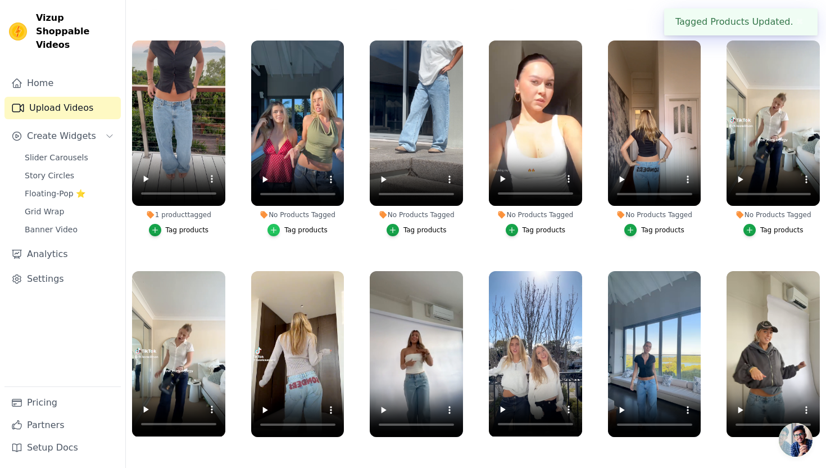
click at [273, 232] on icon "button" at bounding box center [274, 230] width 8 height 8
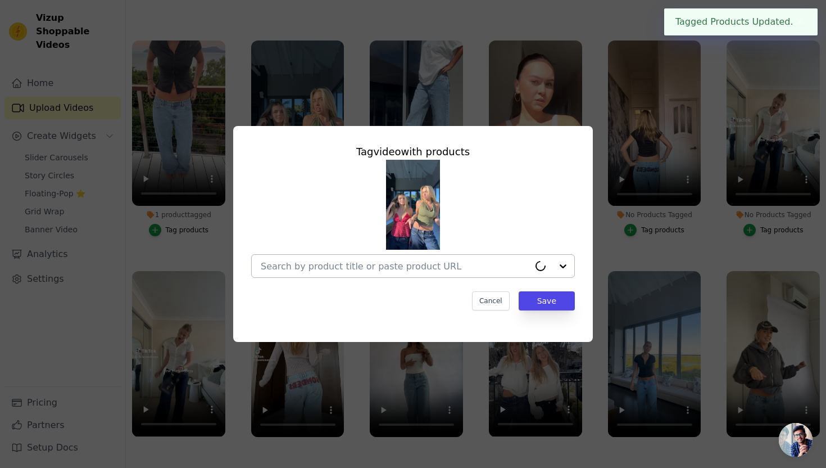
click at [384, 263] on input "No Products Tagged Tag video with products Cancel Save Tag products" at bounding box center [395, 266] width 269 height 11
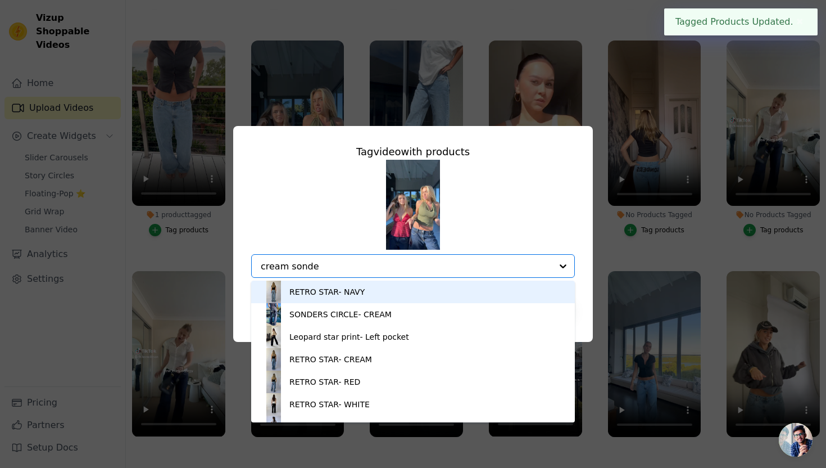
type input "cream sonder"
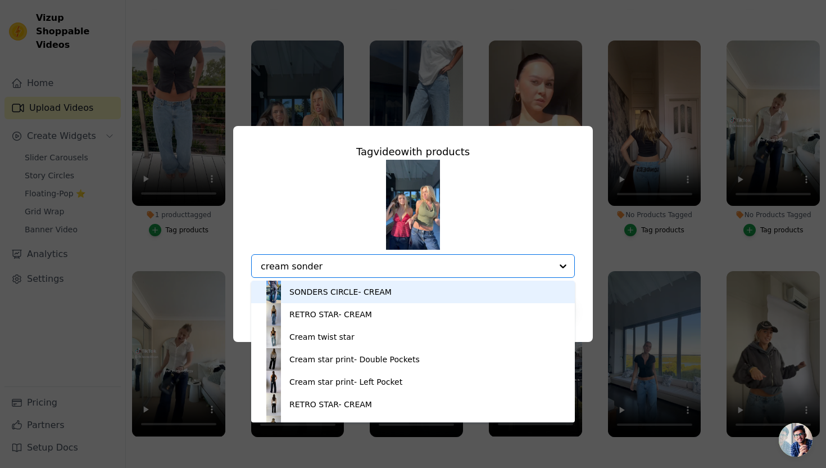
click at [406, 296] on div "SONDERS CIRCLE- CREAM" at bounding box center [412, 291] width 301 height 22
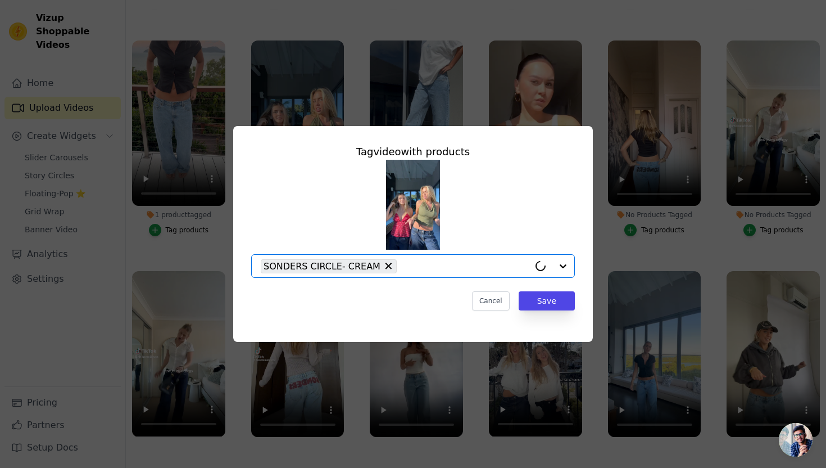
click at [549, 290] on div "Tag video with products Option SONDERS CIRCLE- CREAM, selected. Select is focus…" at bounding box center [413, 227] width 342 height 184
click at [549, 296] on button "Save" at bounding box center [547, 300] width 56 height 19
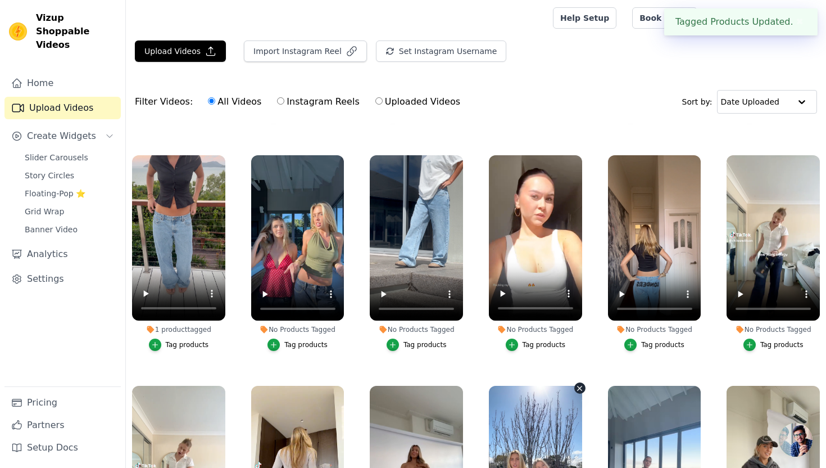
scroll to position [115, 0]
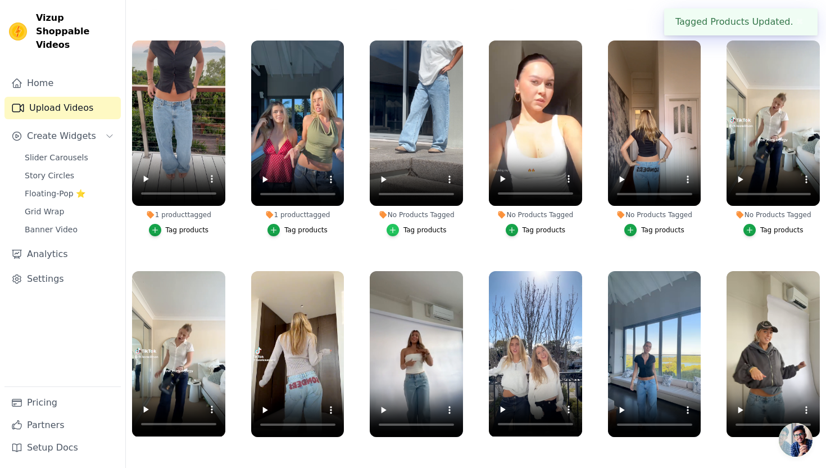
click at [393, 228] on icon "button" at bounding box center [393, 230] width 8 height 8
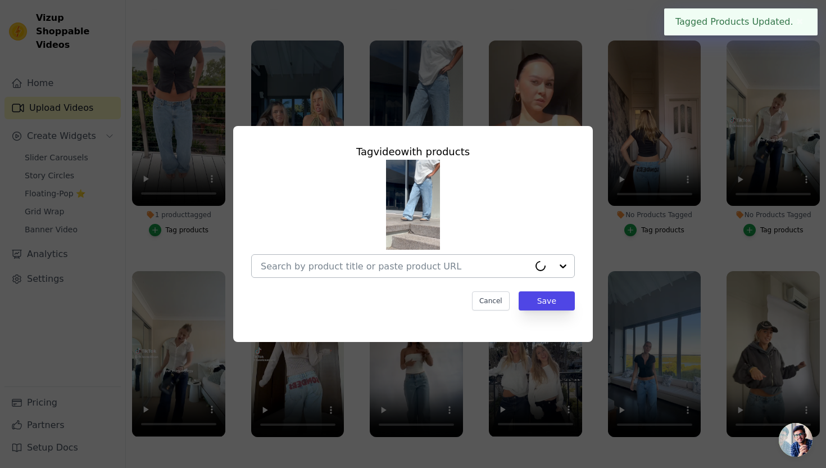
click at [409, 259] on div at bounding box center [395, 266] width 269 height 22
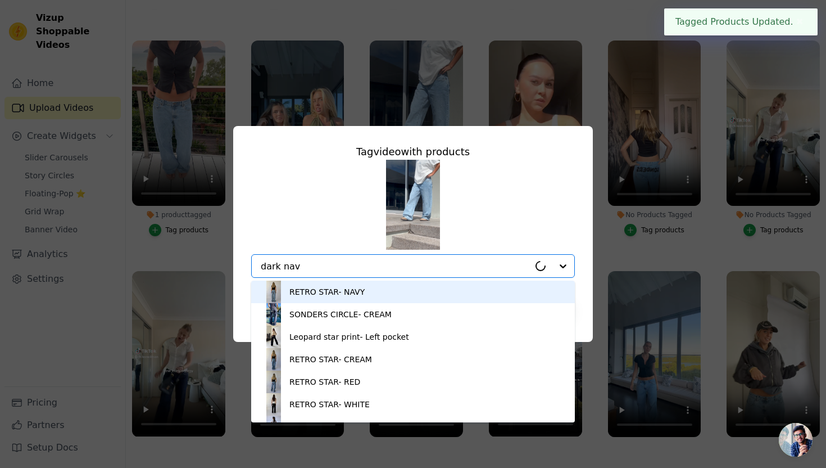
type input "dark navy"
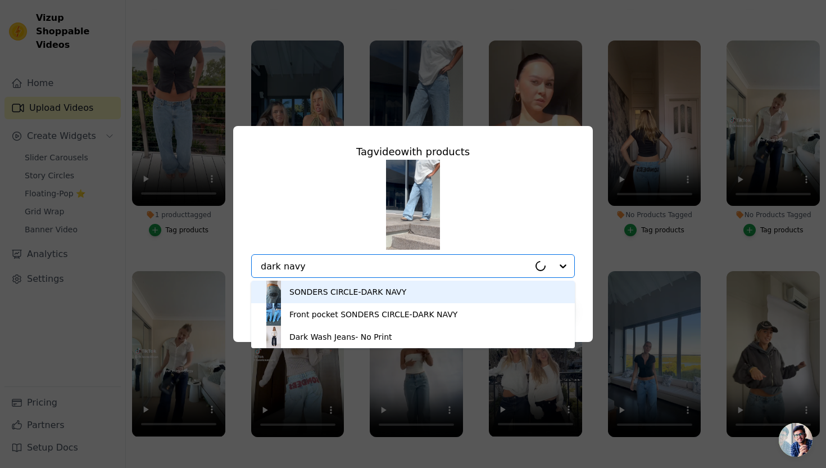
click at [424, 284] on div "SONDERS CIRCLE-DARK NAVY" at bounding box center [412, 291] width 301 height 22
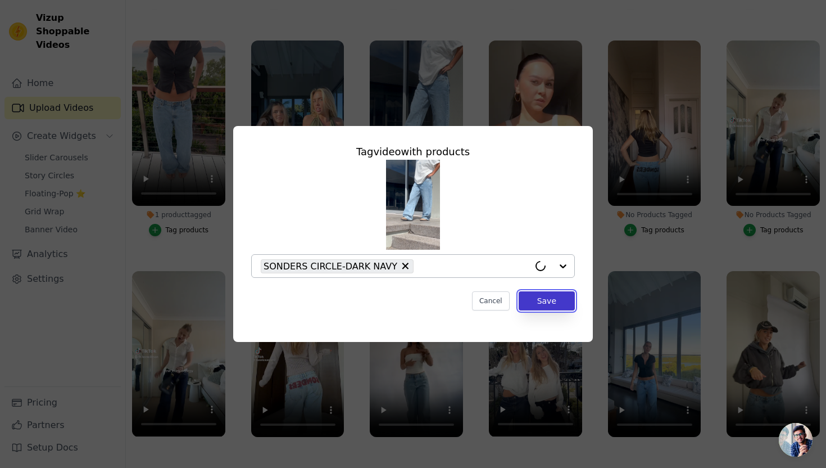
click at [545, 301] on button "Save" at bounding box center [547, 300] width 56 height 19
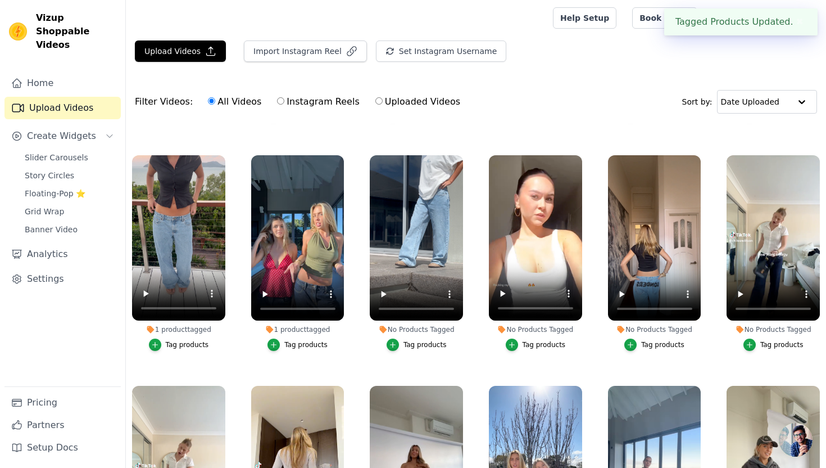
scroll to position [115, 0]
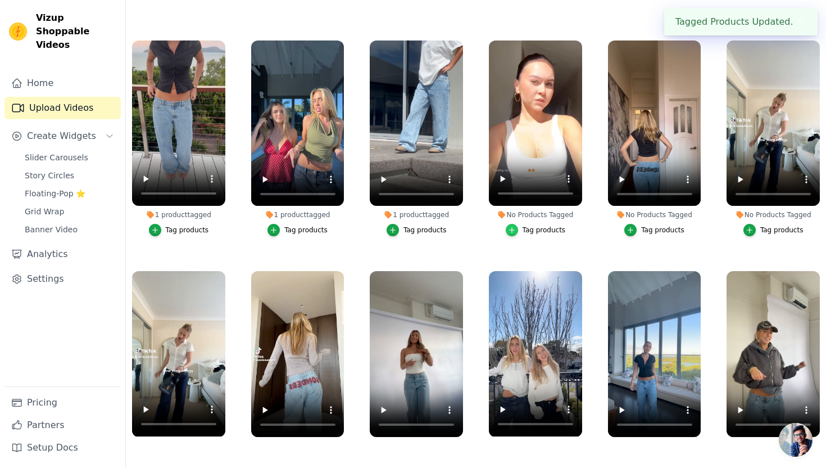
click at [515, 233] on icon "button" at bounding box center [512, 230] width 8 height 8
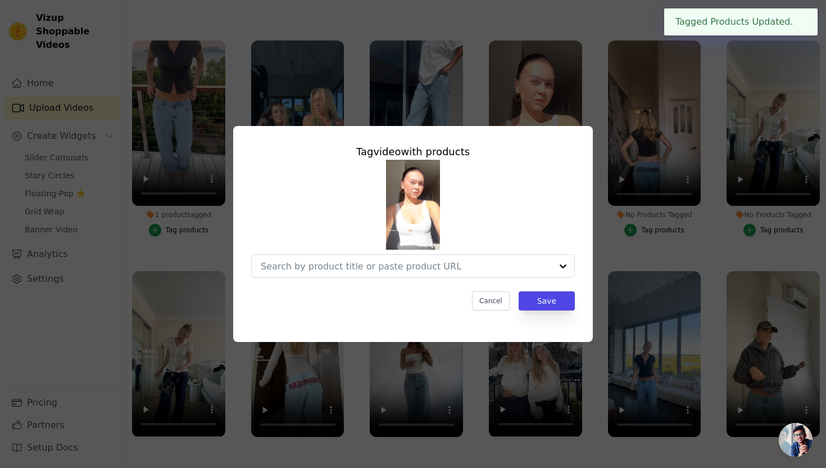
scroll to position [0, 0]
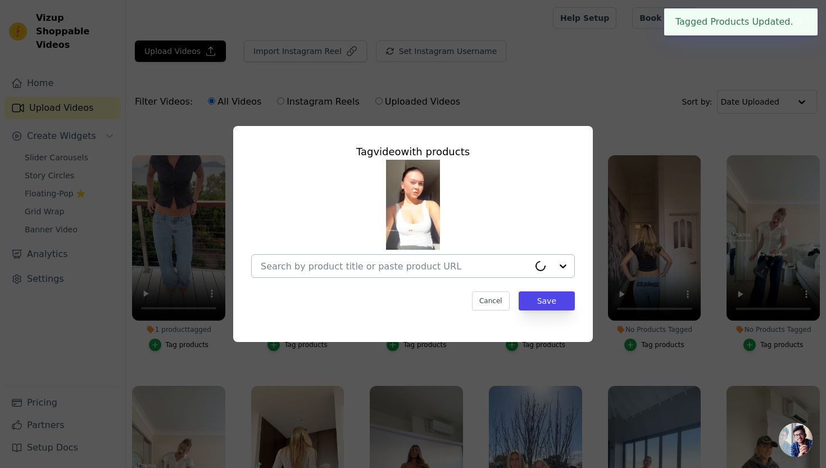
click at [511, 271] on div at bounding box center [395, 266] width 269 height 22
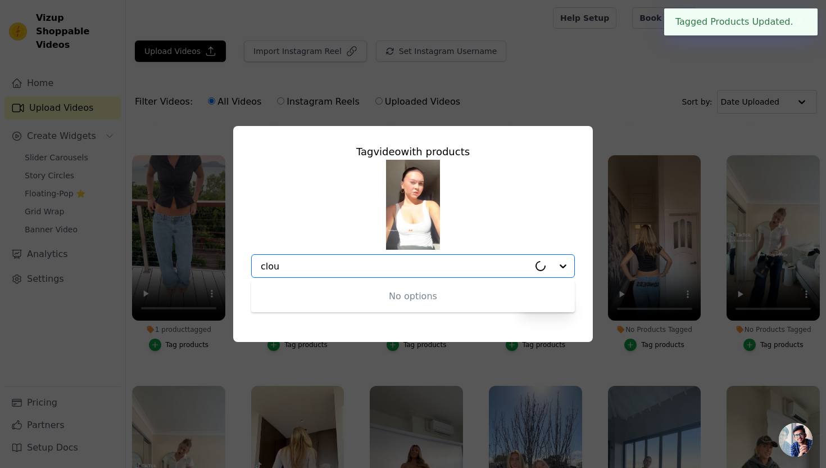
type input "cloud"
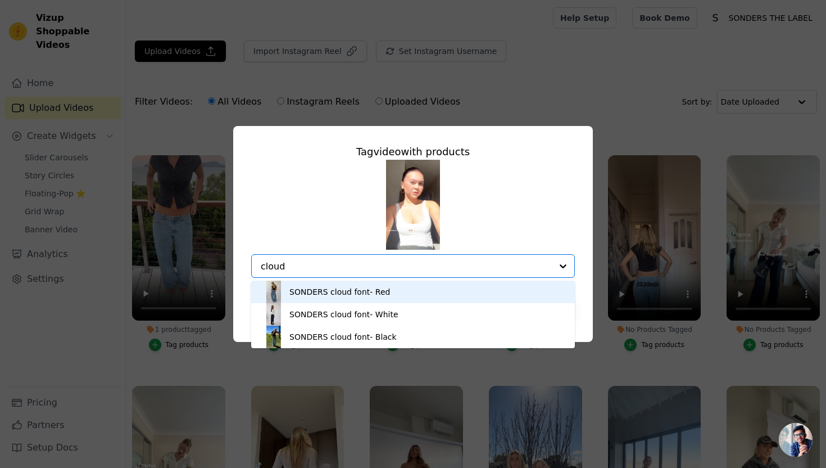
click at [408, 293] on div "SONDERS cloud font- Red" at bounding box center [412, 291] width 301 height 22
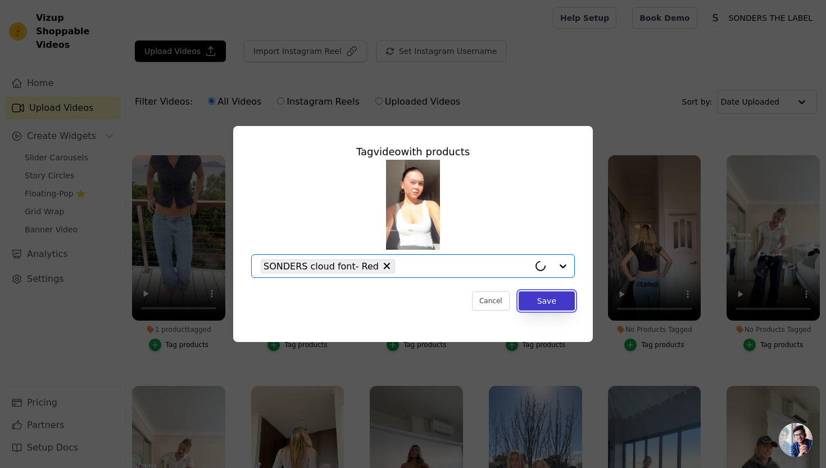
click at [536, 305] on button "Save" at bounding box center [547, 300] width 56 height 19
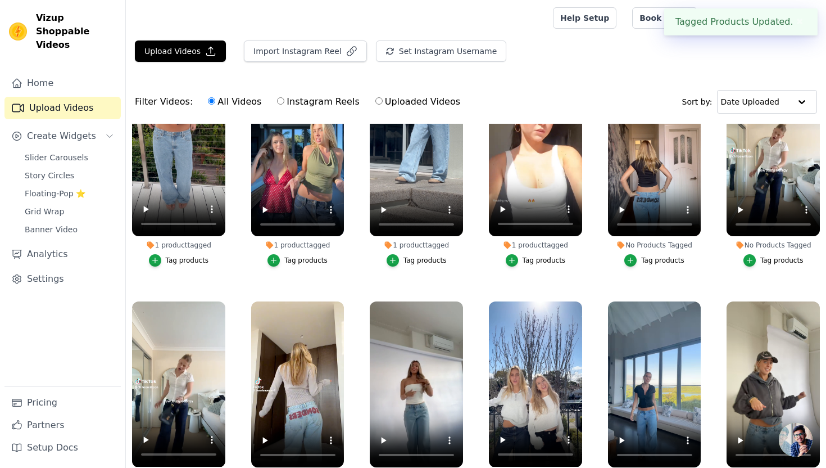
scroll to position [236, 0]
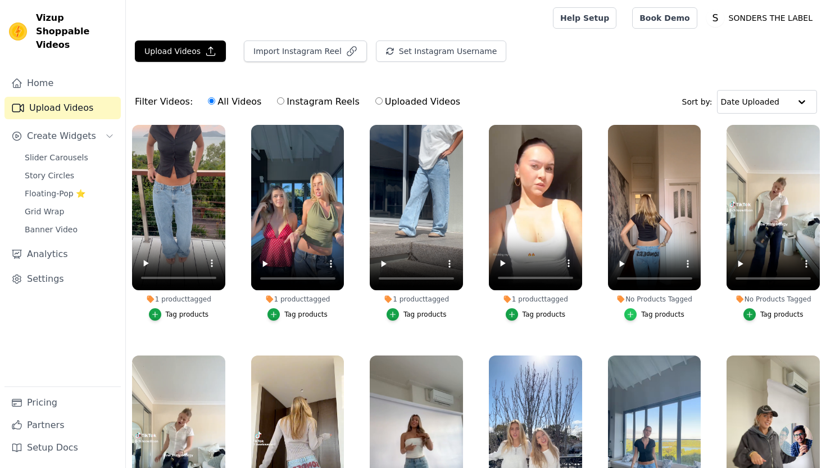
click at [549, 314] on div "button" at bounding box center [630, 314] width 12 height 12
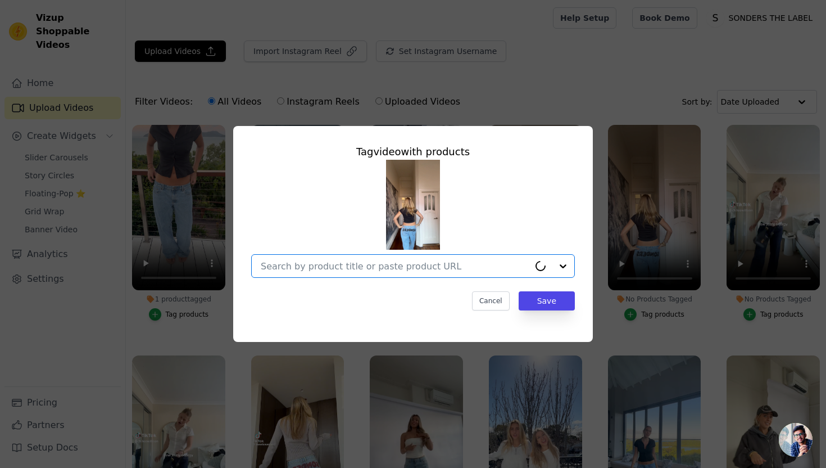
click at [518, 262] on input "No Products Tagged Tag video with products Option undefined, selected. Cancel S…" at bounding box center [395, 266] width 269 height 11
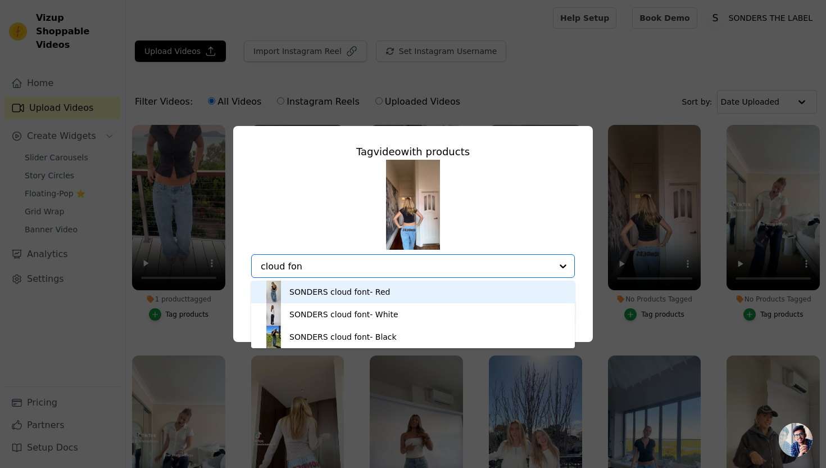
type input "cloud font"
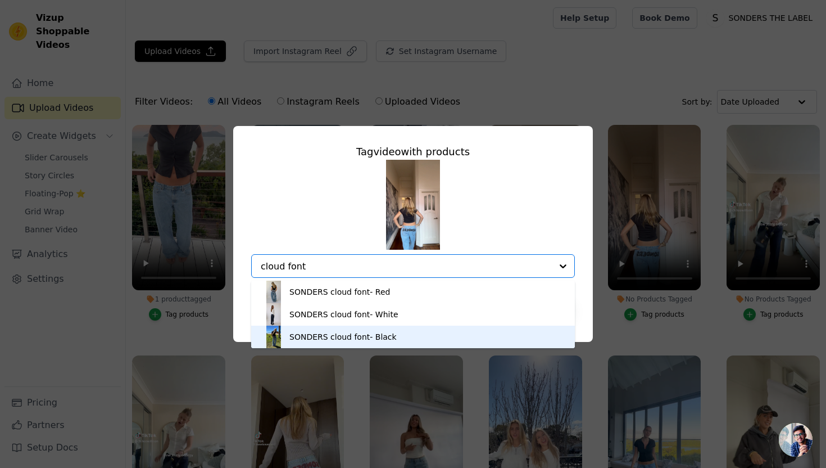
click at [416, 339] on div "SONDERS cloud font- Black" at bounding box center [412, 336] width 301 height 22
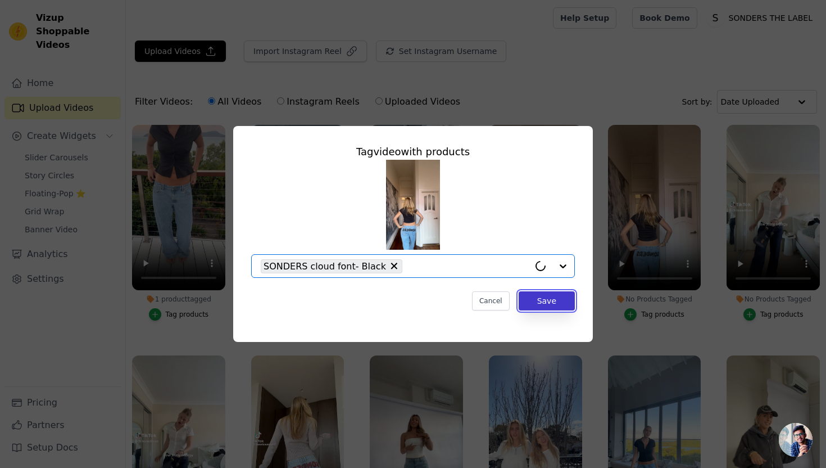
click at [541, 298] on button "Save" at bounding box center [547, 300] width 56 height 19
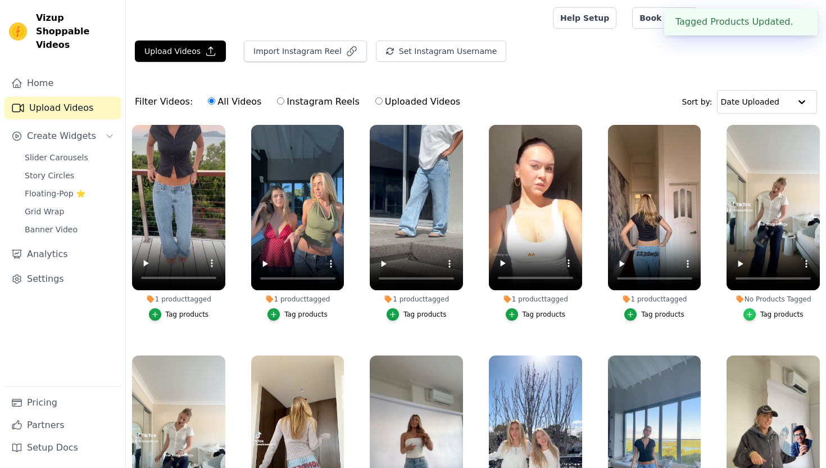
click at [549, 311] on icon "button" at bounding box center [750, 314] width 8 height 8
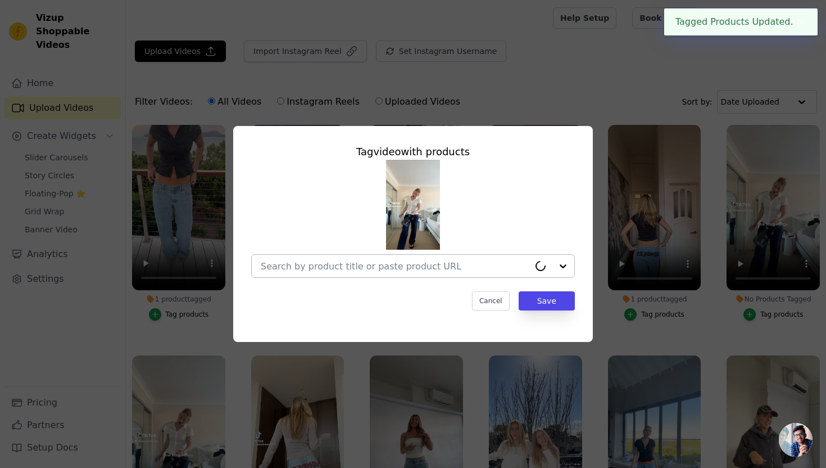
click at [495, 272] on div at bounding box center [395, 266] width 269 height 22
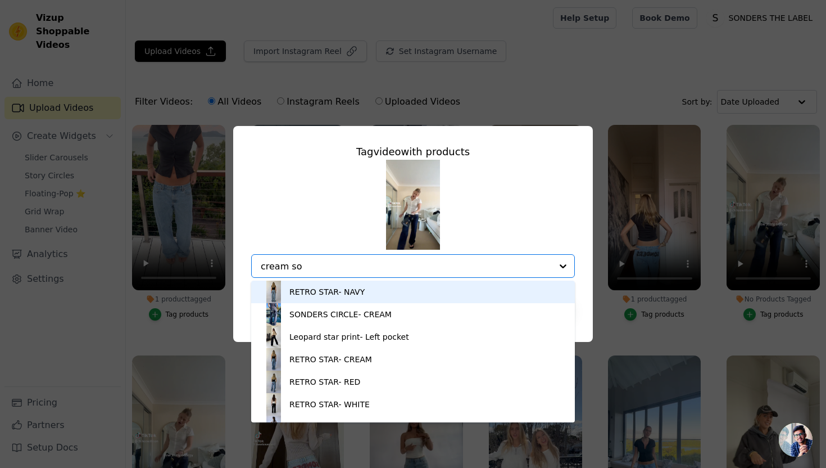
type input "cream son"
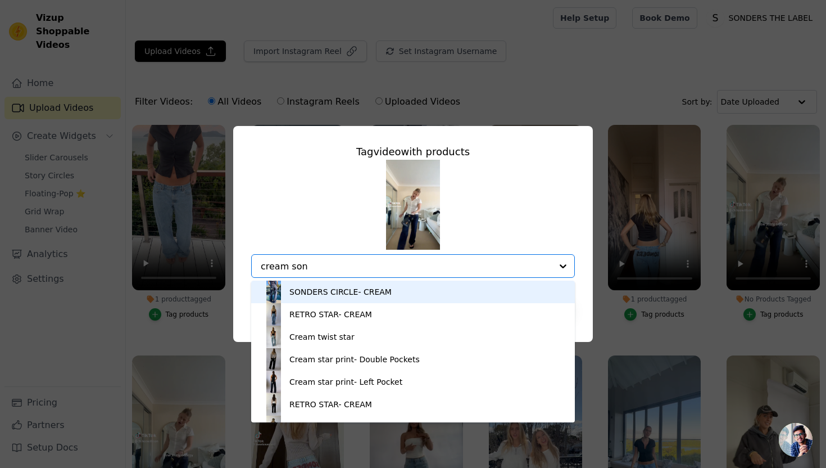
click at [347, 295] on div "SONDERS CIRCLE- CREAM" at bounding box center [340, 291] width 102 height 11
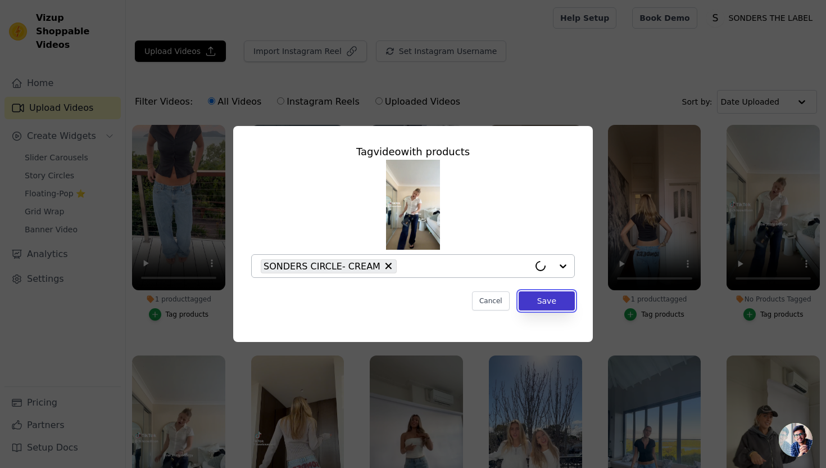
click at [549, 304] on button "Save" at bounding box center [547, 300] width 56 height 19
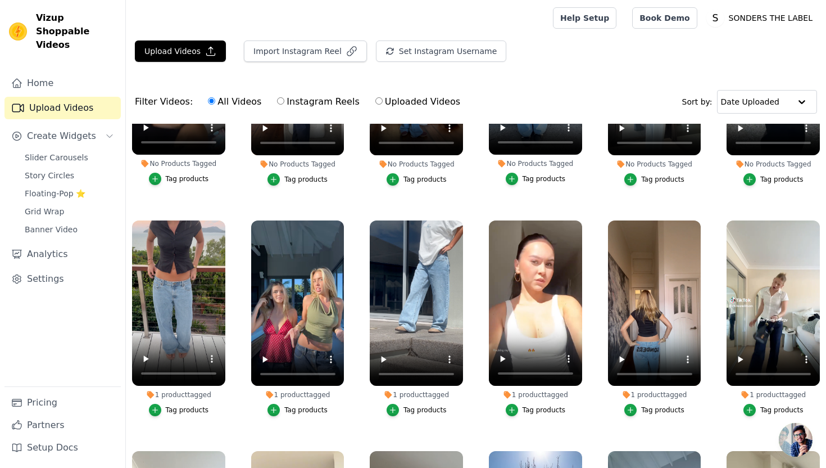
scroll to position [0, 0]
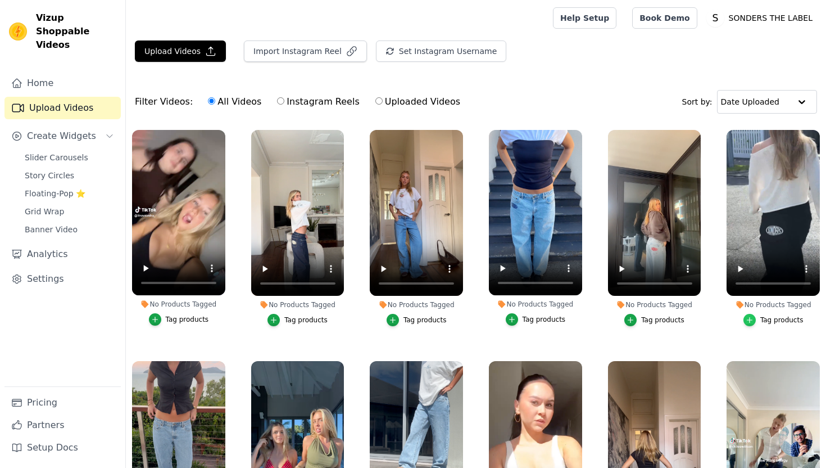
click at [549, 317] on icon "button" at bounding box center [750, 320] width 8 height 8
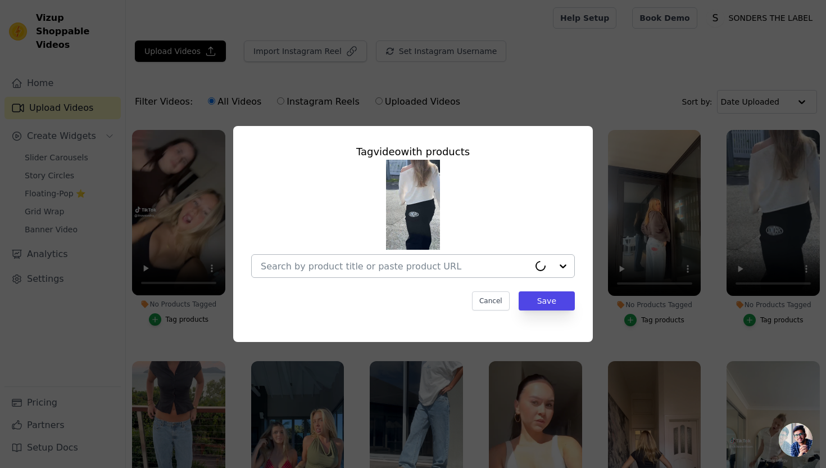
click at [406, 271] on div at bounding box center [395, 266] width 269 height 22
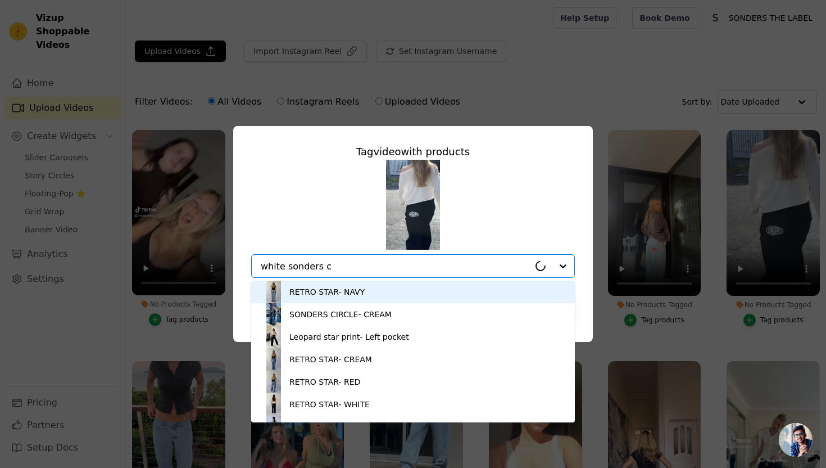
type input "white sonders ci"
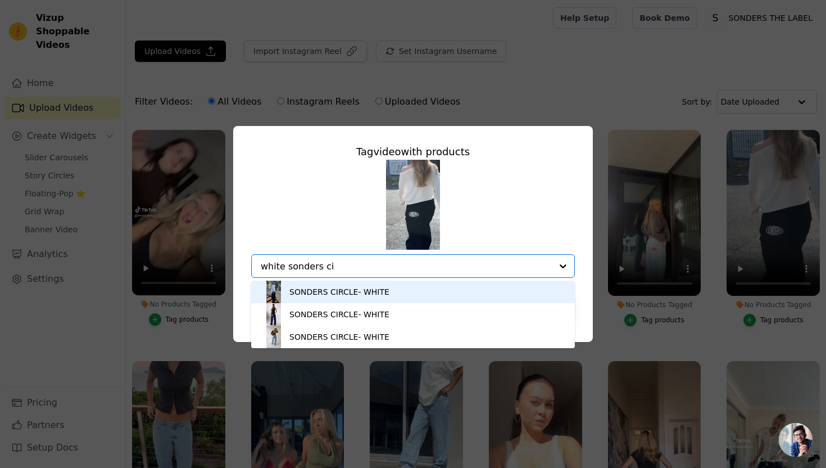
click at [386, 296] on div "SONDERS CIRCLE- WHITE" at bounding box center [412, 291] width 301 height 22
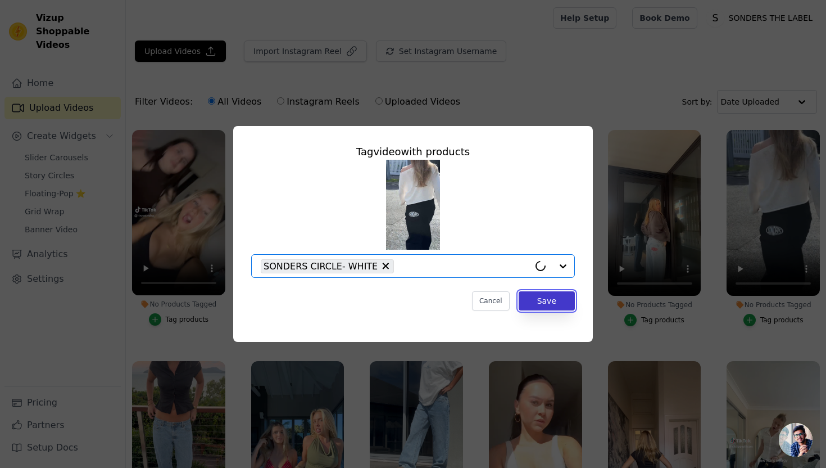
click at [542, 307] on button "Save" at bounding box center [547, 300] width 56 height 19
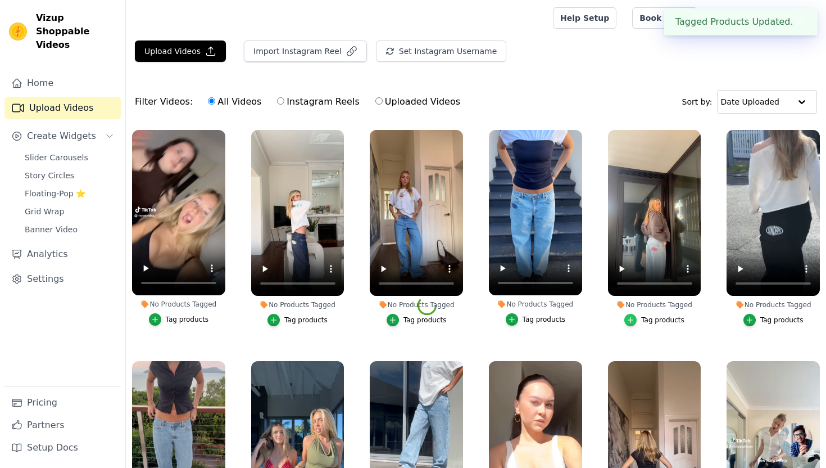
click at [549, 323] on div "button" at bounding box center [630, 320] width 12 height 12
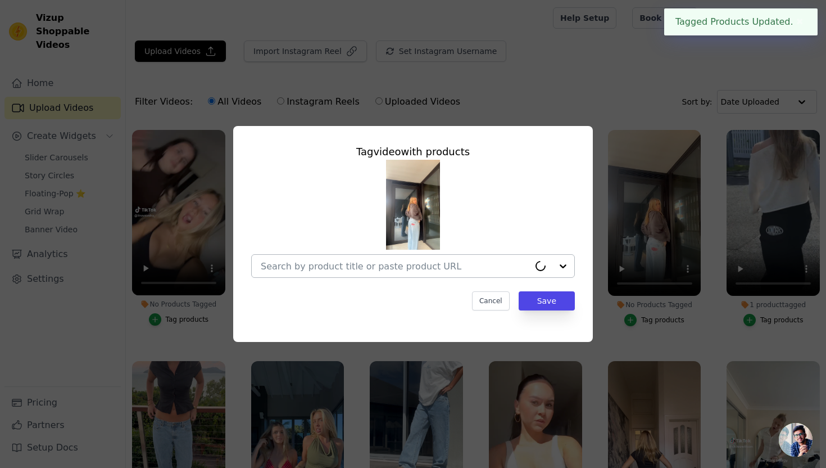
click at [434, 266] on input "No Products Tagged Tag video with products Cancel Save Tag products" at bounding box center [395, 266] width 269 height 11
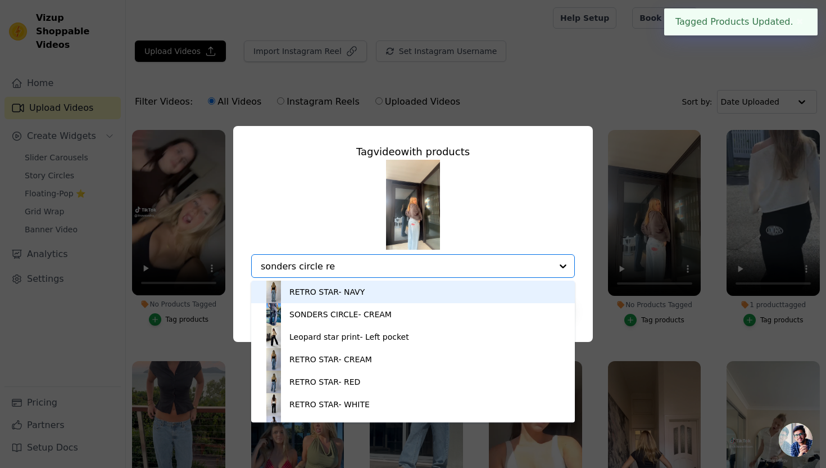
type input "sonders circle red"
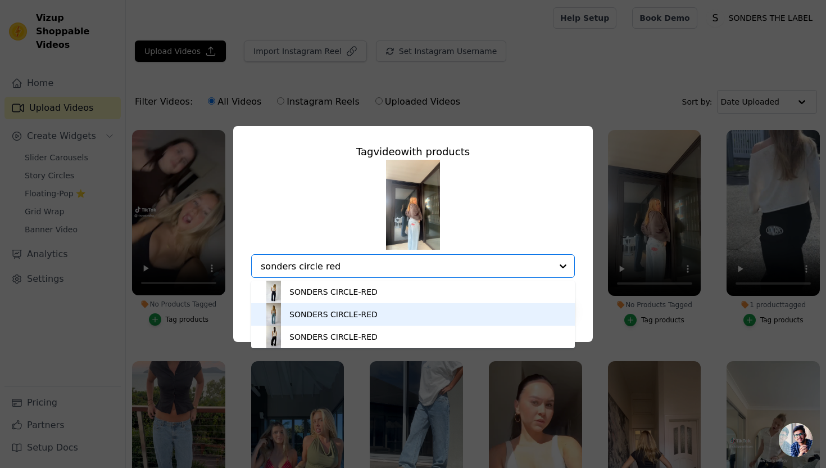
click at [375, 310] on div "SONDERS CIRCLE-RED" at bounding box center [412, 314] width 301 height 22
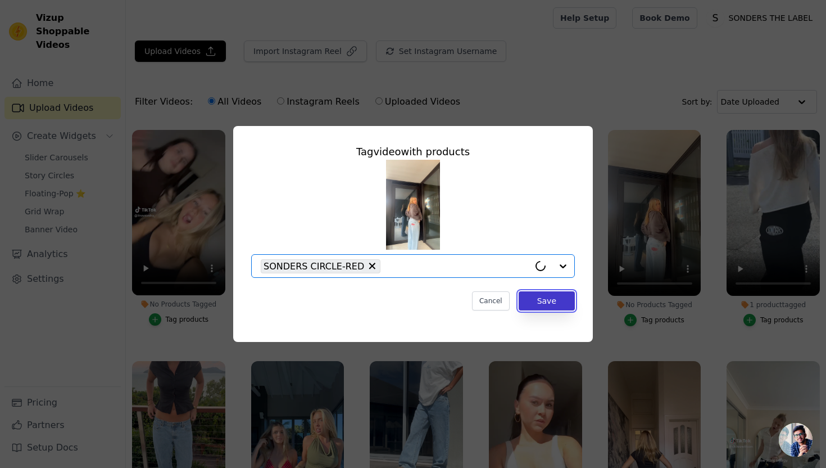
click at [549, 307] on button "Save" at bounding box center [547, 300] width 56 height 19
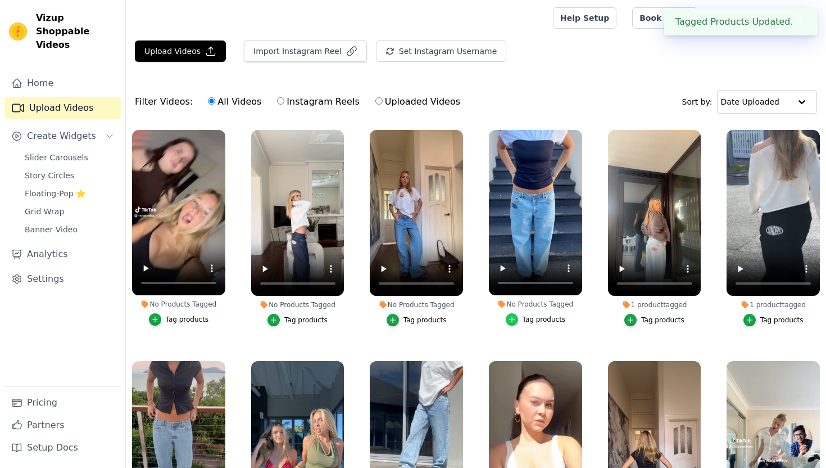
click at [511, 322] on icon "button" at bounding box center [512, 319] width 8 height 8
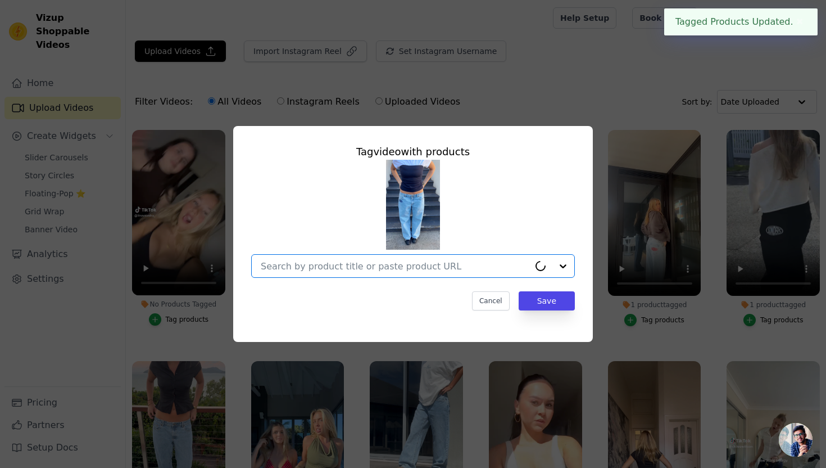
click at [479, 270] on input "No Products Tagged Tag video with products Option undefined, selected. Cancel S…" at bounding box center [395, 266] width 269 height 11
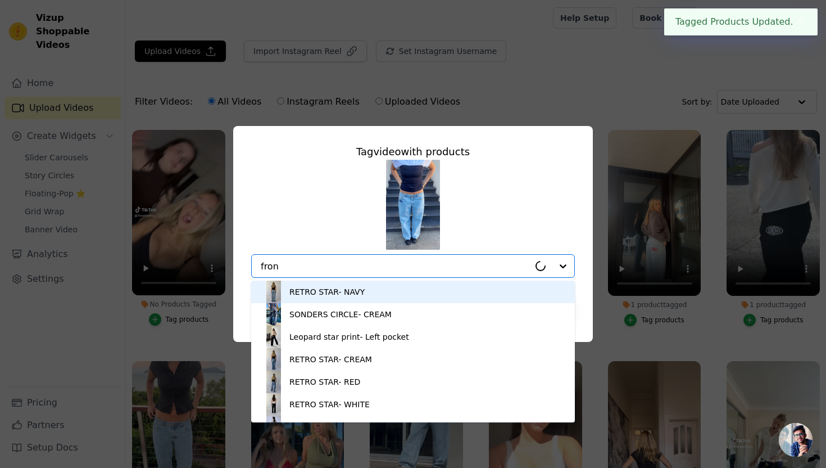
type input "front"
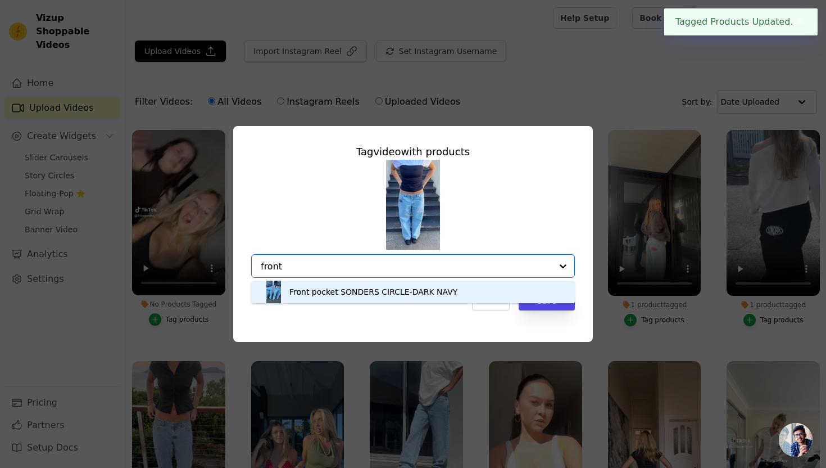
click at [415, 297] on div "Front pocket SONDERS CIRCLE-DARK NAVY" at bounding box center [373, 291] width 168 height 11
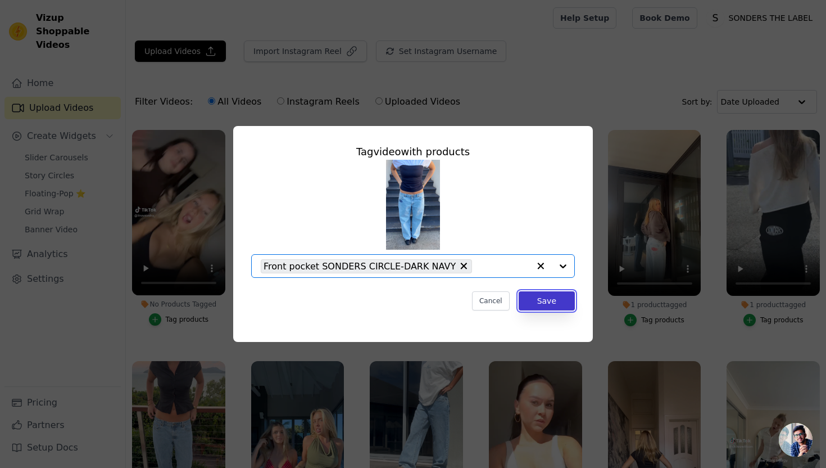
click at [546, 303] on button "Save" at bounding box center [547, 300] width 56 height 19
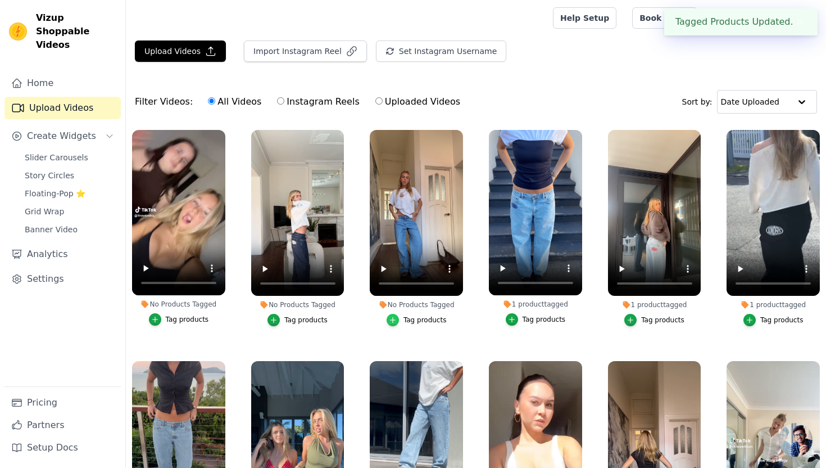
click at [394, 320] on icon "button" at bounding box center [393, 320] width 8 height 8
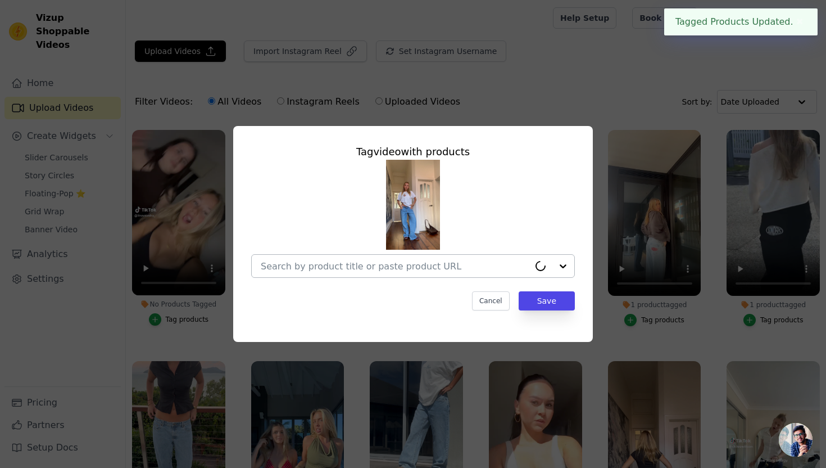
click at [446, 273] on div at bounding box center [395, 266] width 269 height 22
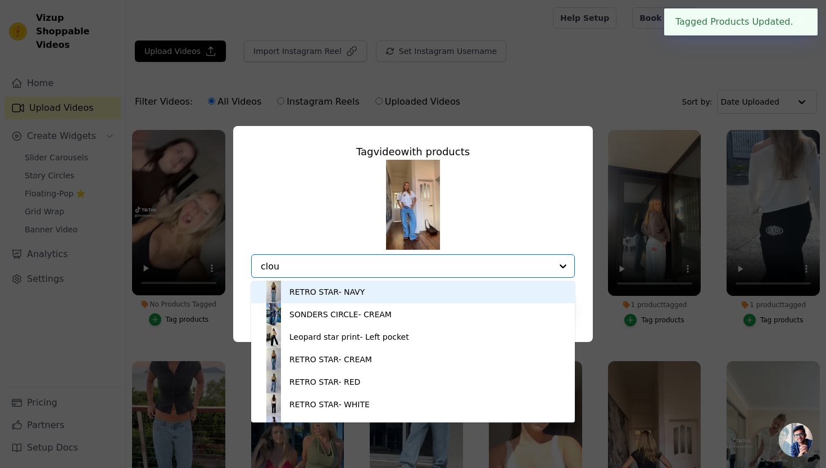
type input "cloud"
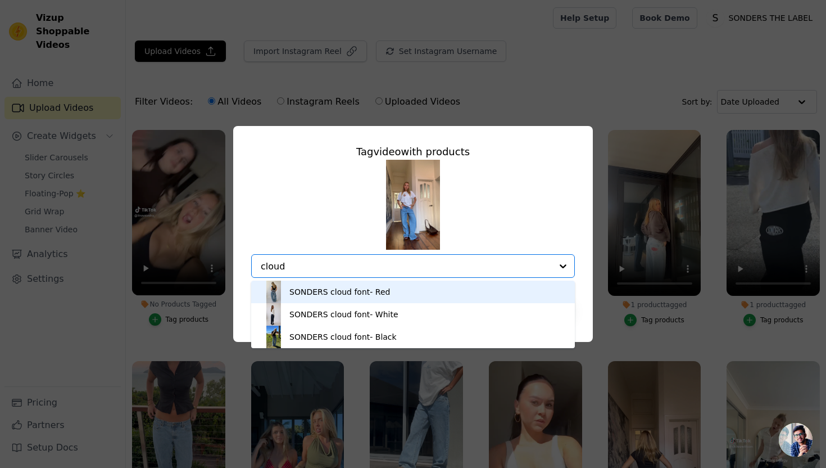
click at [398, 296] on div "SONDERS cloud font- Red" at bounding box center [412, 291] width 301 height 22
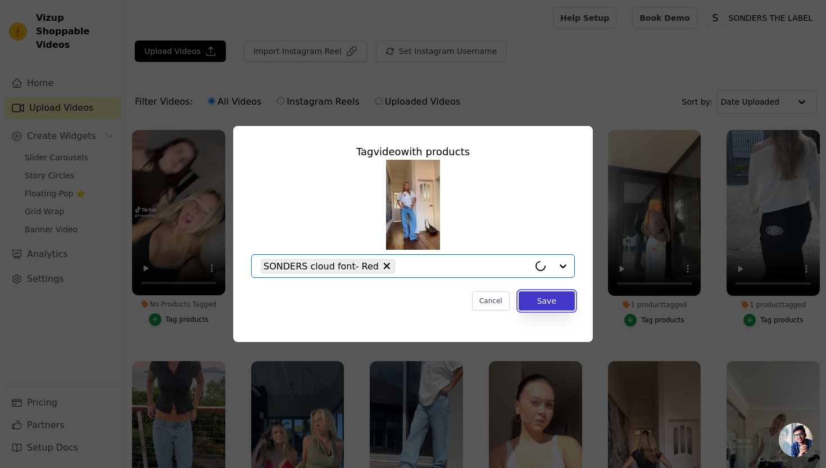
click at [549, 307] on button "Save" at bounding box center [547, 300] width 56 height 19
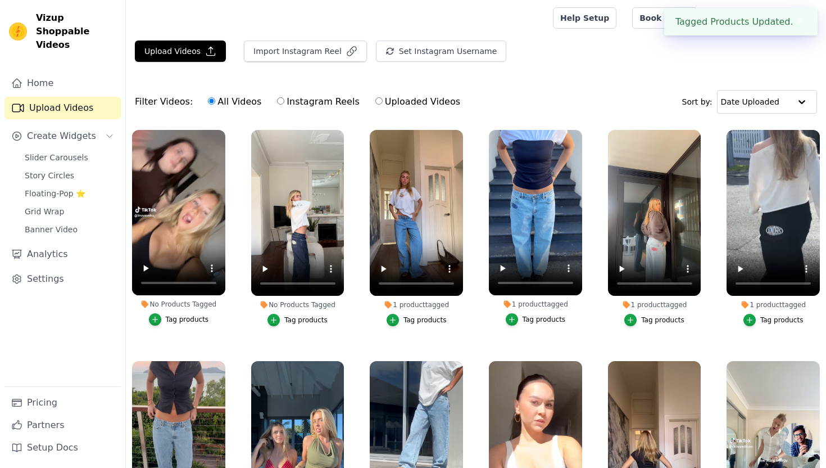
click at [275, 312] on li "No Products Tagged Tag products" at bounding box center [297, 228] width 93 height 196
click at [275, 319] on icon "button" at bounding box center [273, 319] width 5 height 5
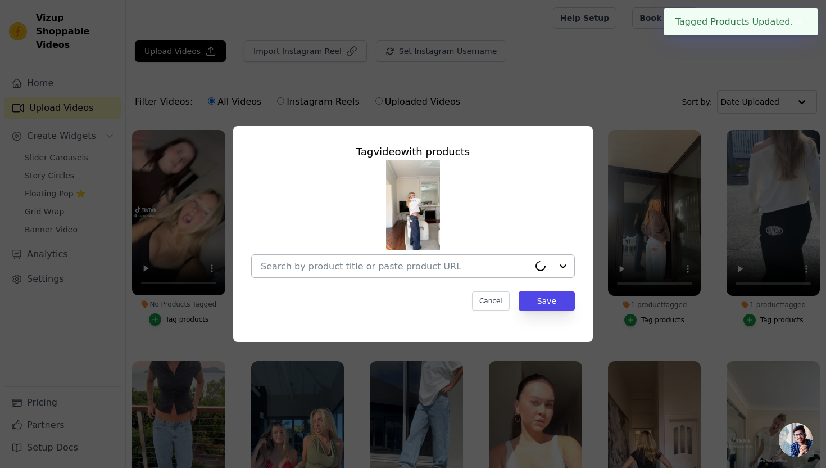
click at [324, 268] on input "No Products Tagged Tag video with products Cancel Save Tag products" at bounding box center [395, 266] width 269 height 11
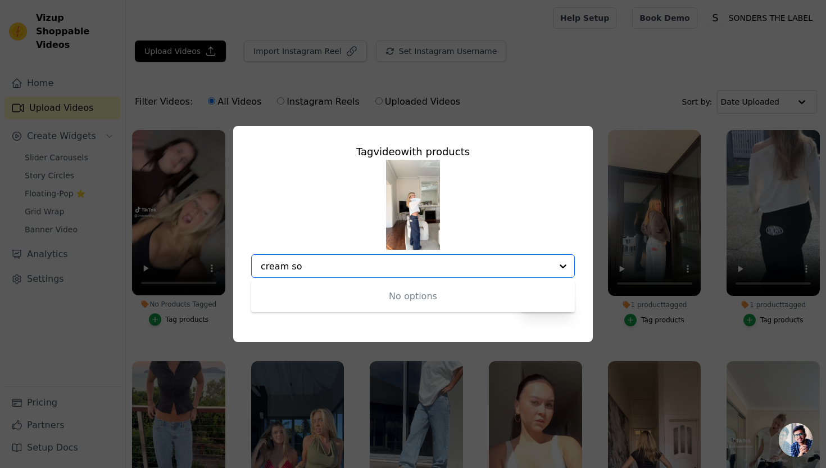
type input "cream son"
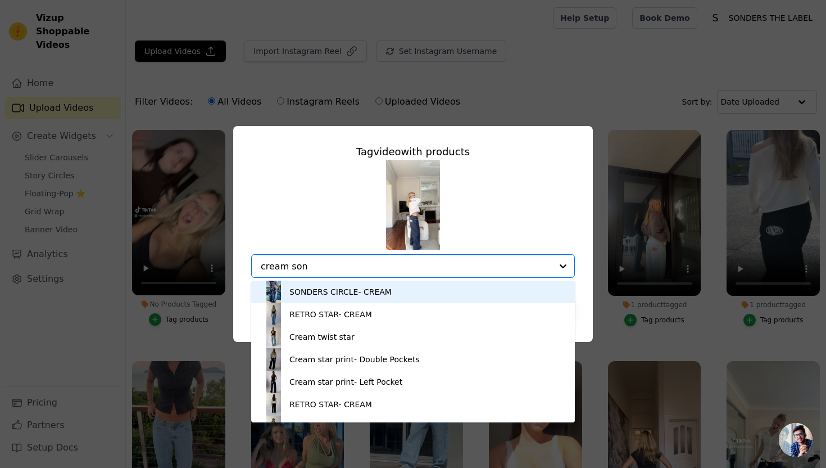
click at [343, 298] on div "SONDERS CIRCLE- CREAM" at bounding box center [412, 291] width 301 height 22
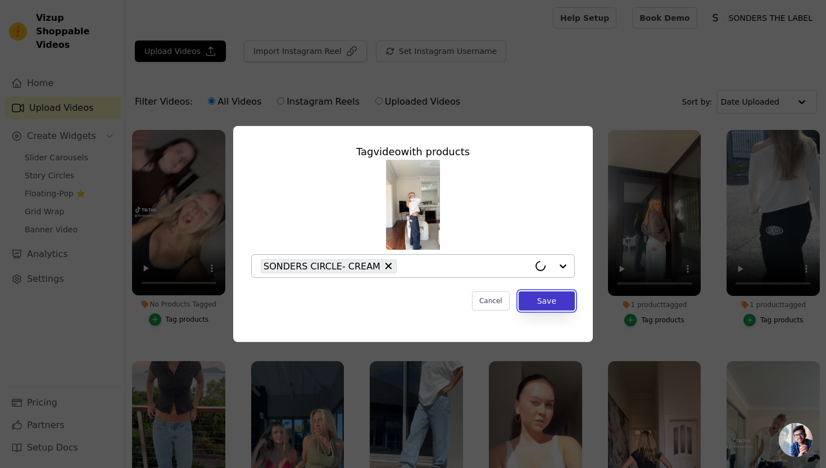
click at [549, 302] on button "Save" at bounding box center [547, 300] width 56 height 19
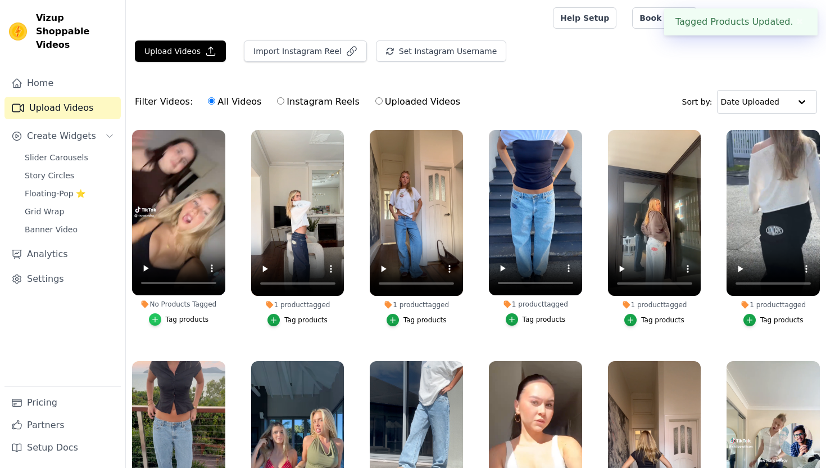
click at [156, 316] on icon "button" at bounding box center [155, 319] width 8 height 8
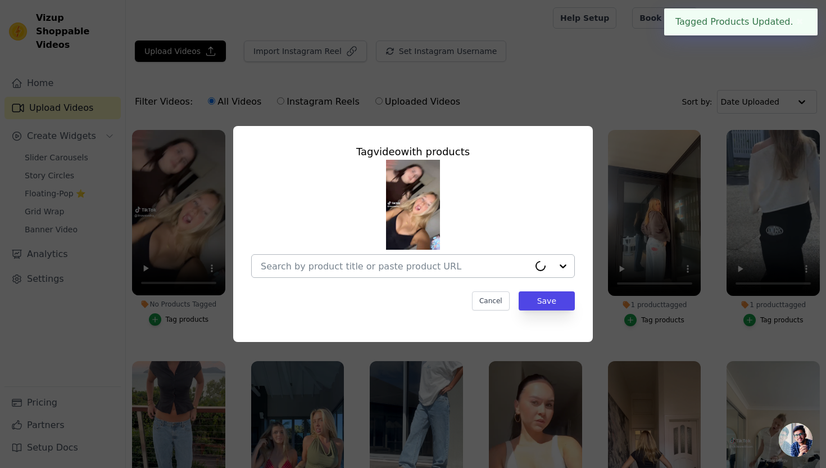
click at [309, 273] on div at bounding box center [395, 266] width 269 height 22
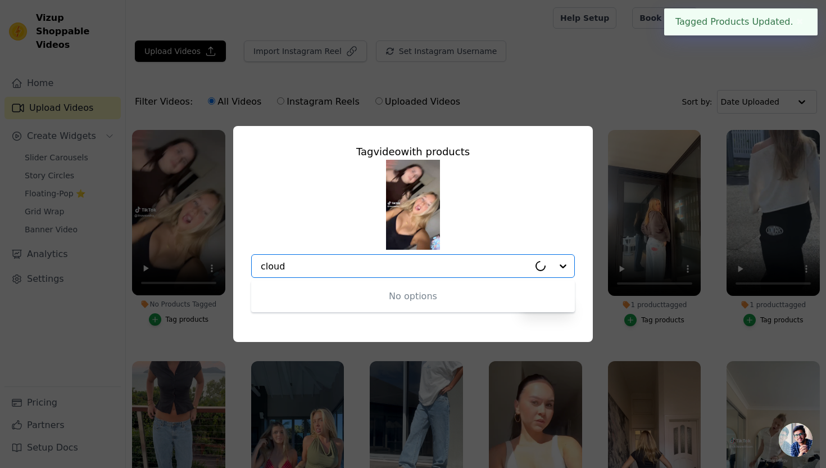
type input "cloud"
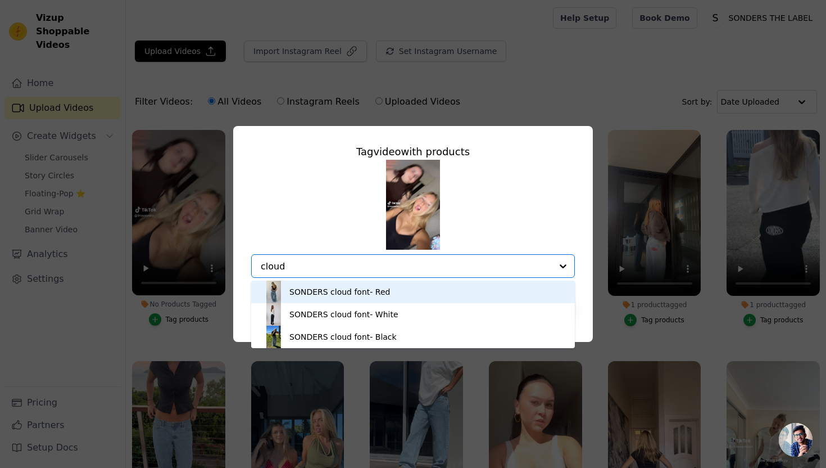
click at [314, 292] on div "SONDERS cloud font- Red" at bounding box center [339, 291] width 101 height 11
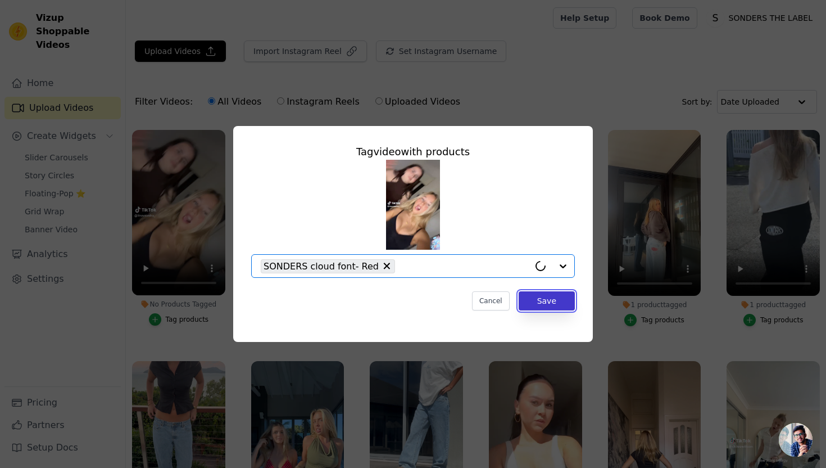
click at [549, 297] on button "Save" at bounding box center [547, 300] width 56 height 19
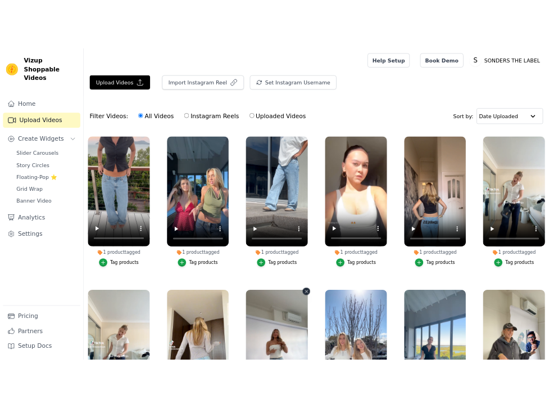
scroll to position [208, 0]
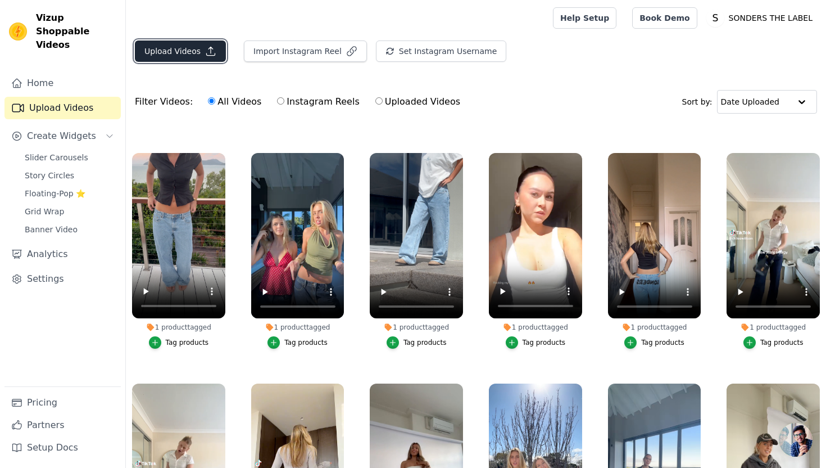
click at [172, 45] on button "Upload Videos" at bounding box center [180, 50] width 91 height 21
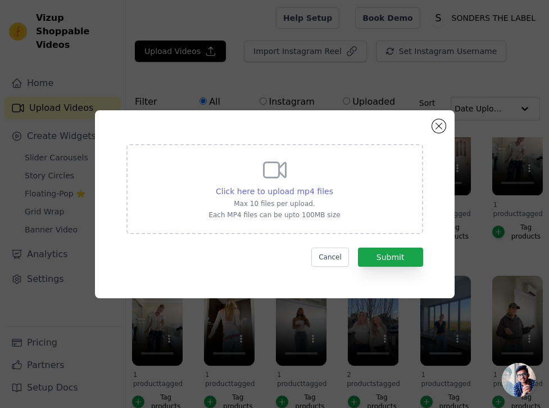
click at [271, 191] on span "Click here to upload mp4 files" at bounding box center [274, 191] width 117 height 9
click at [333, 185] on input "Click here to upload mp4 files Max 10 files per upload. Each MP4 files can be u…" at bounding box center [333, 185] width 1 height 1
type input "C:\fakepath\9537c605f7b947b08846acc6a50e4df4.mov (1).mp4"
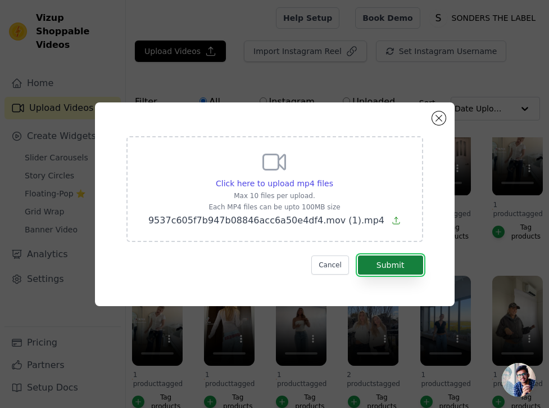
click at [398, 265] on button "Submit" at bounding box center [390, 264] width 65 height 19
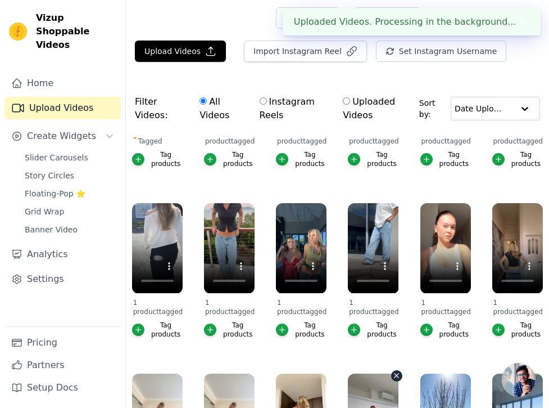
scroll to position [0, 0]
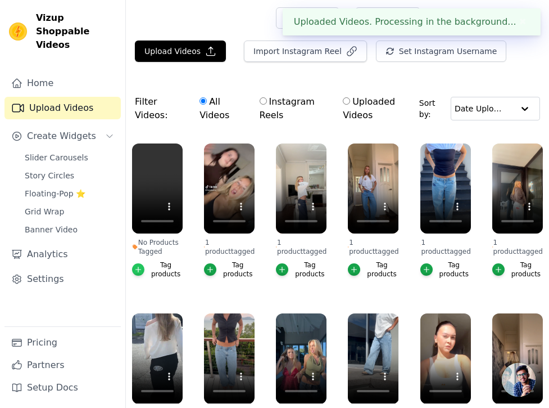
click at [137, 272] on icon "button" at bounding box center [138, 269] width 8 height 8
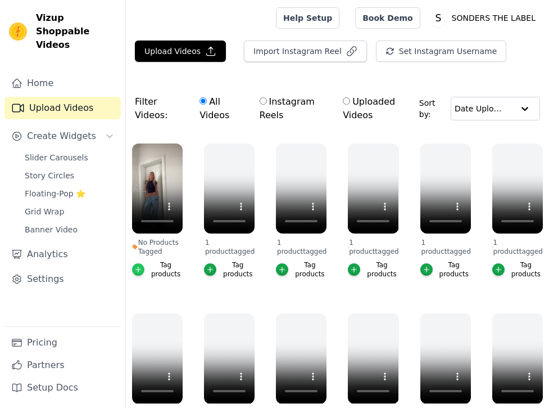
click at [141, 268] on icon "button" at bounding box center [138, 269] width 8 height 8
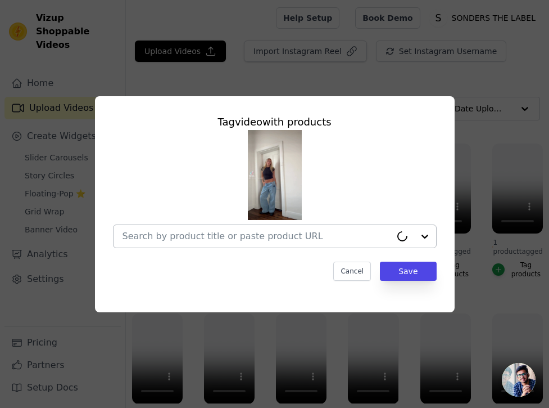
click at [222, 226] on div at bounding box center [257, 236] width 269 height 22
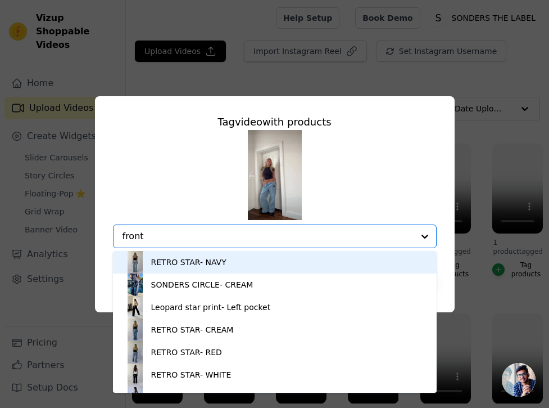
type input "front"
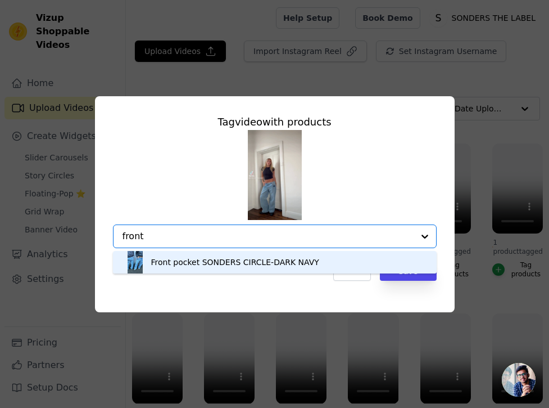
click at [213, 259] on div "Front pocket SONDERS CIRCLE-DARK NAVY" at bounding box center [235, 261] width 168 height 11
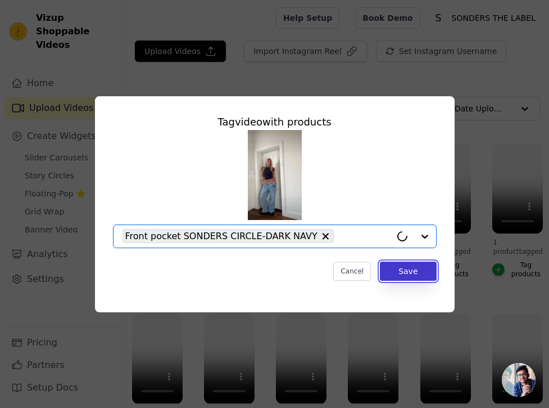
click at [408, 275] on button "Save" at bounding box center [408, 270] width 56 height 19
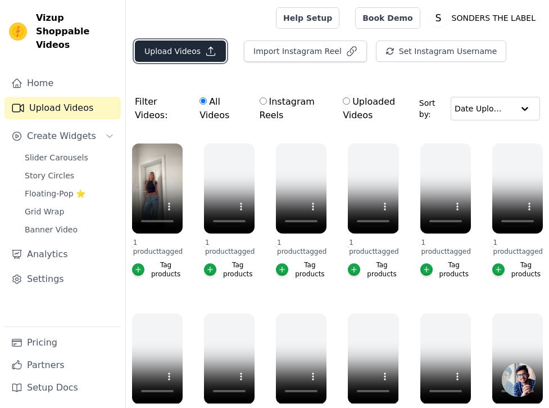
click at [168, 52] on button "Upload Videos" at bounding box center [180, 50] width 91 height 21
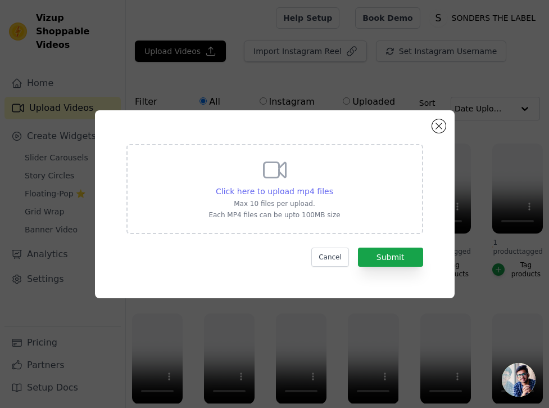
click at [266, 191] on span "Click here to upload mp4 files" at bounding box center [274, 191] width 117 height 9
click at [333, 185] on input "Click here to upload mp4 files Max 10 files per upload. Each MP4 files can be u…" at bounding box center [333, 185] width 1 height 1
click at [299, 190] on span "Click here to upload mp4 files" at bounding box center [274, 191] width 117 height 9
click at [333, 185] on input "Click here to upload mp4 files Max 10 files per upload. Each MP4 files can be u…" at bounding box center [333, 185] width 1 height 1
click at [439, 124] on button "Close modal" at bounding box center [438, 125] width 13 height 13
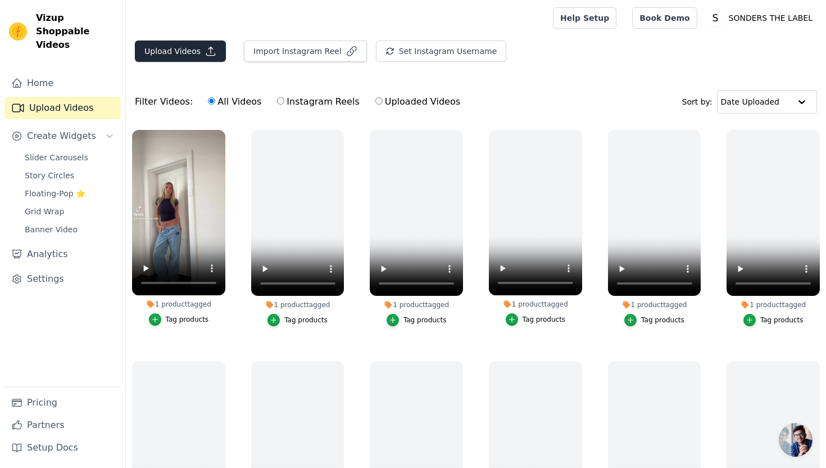
click at [205, 61] on div "Upload Videos Import Instagram Reel Set Instagram Username Import Latest IG Ree…" at bounding box center [476, 55] width 700 height 30
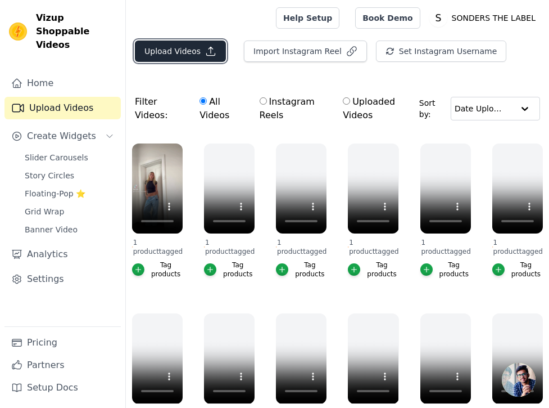
click at [159, 55] on button "Upload Videos" at bounding box center [180, 50] width 91 height 21
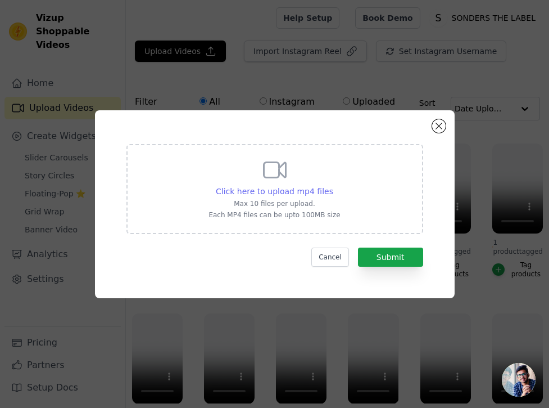
click at [317, 194] on span "Click here to upload mp4 files" at bounding box center [274, 191] width 117 height 9
click at [333, 185] on input "Click here to upload mp4 files Max 10 files per upload. Each MP4 files can be u…" at bounding box center [333, 185] width 1 height 1
type input "C:\fakepath\3e0832316a5b48a4a25da1b5f3bf1617.mov.mp4"
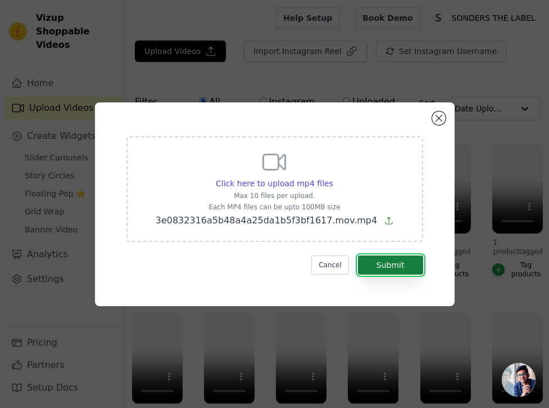
click at [372, 259] on button "Submit" at bounding box center [390, 264] width 65 height 19
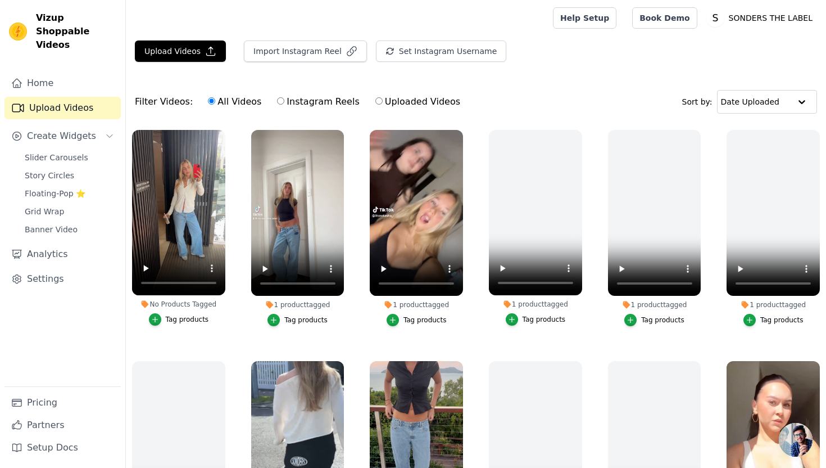
click at [179, 319] on div "Tag products" at bounding box center [187, 319] width 43 height 9
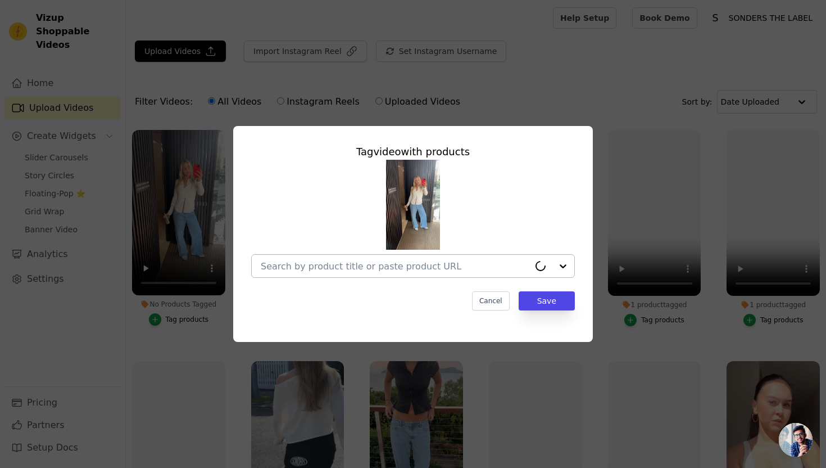
click at [461, 257] on div at bounding box center [395, 266] width 269 height 22
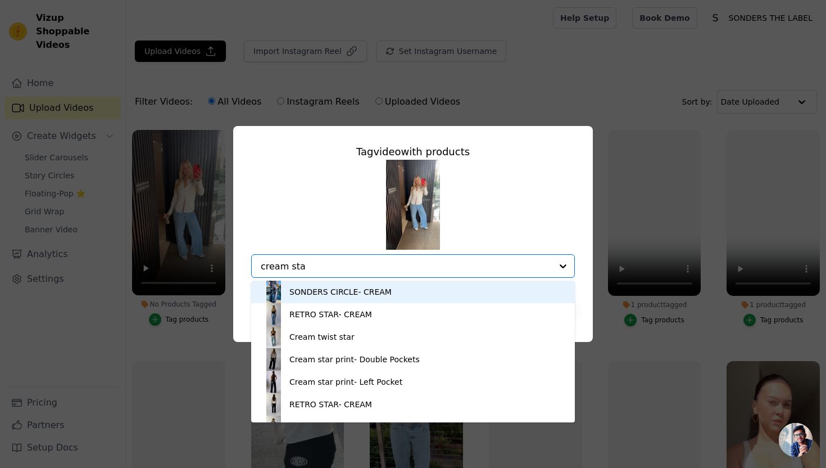
type input "cream star"
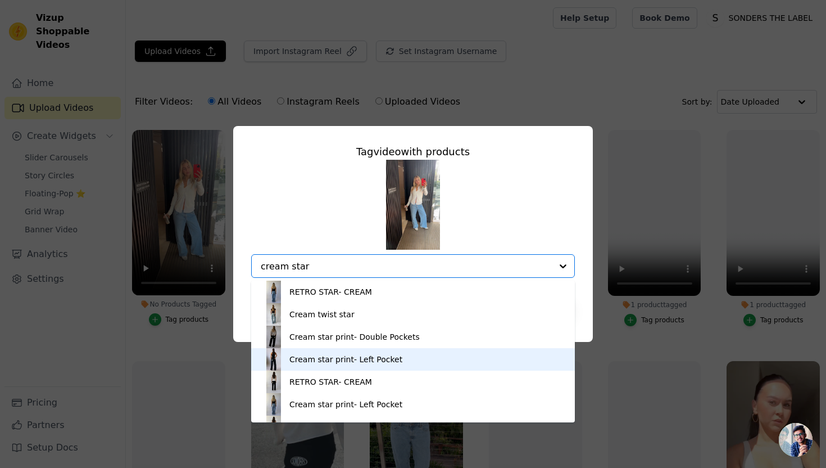
scroll to position [16, 0]
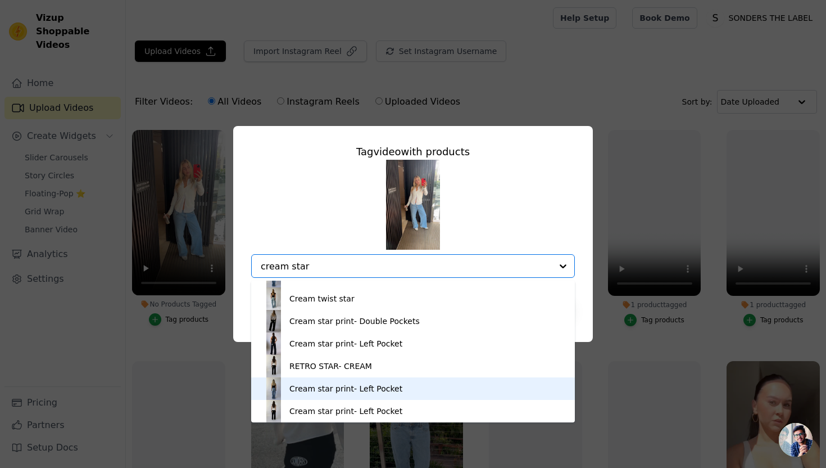
click at [371, 384] on div "Cream star print- Left Pocket" at bounding box center [345, 388] width 113 height 11
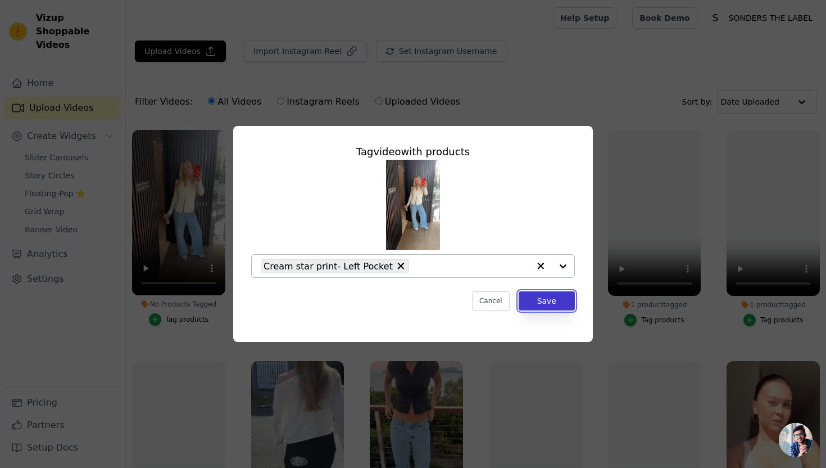
click at [550, 300] on button "Save" at bounding box center [547, 300] width 56 height 19
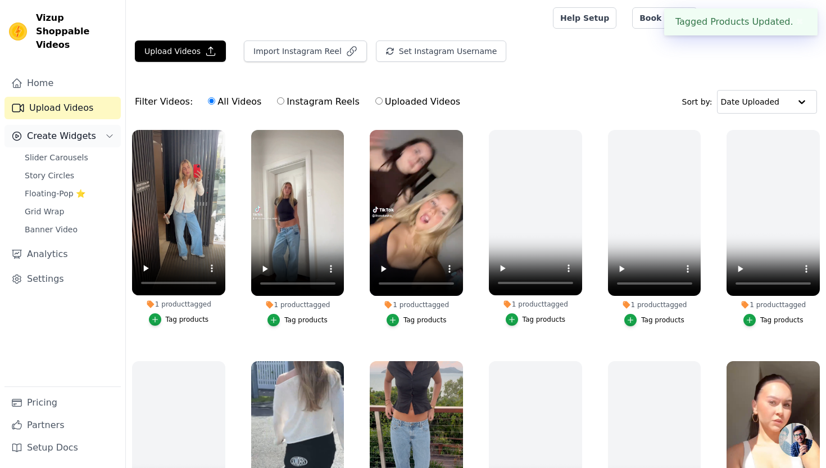
click at [83, 129] on span "Create Widgets" at bounding box center [61, 135] width 69 height 13
click at [81, 152] on span "Slider Carousels" at bounding box center [57, 157] width 64 height 11
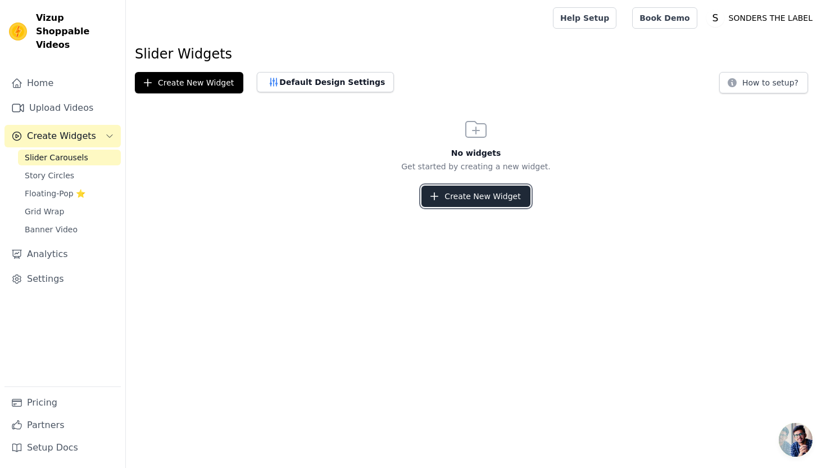
click at [479, 198] on button "Create New Widget" at bounding box center [476, 195] width 108 height 21
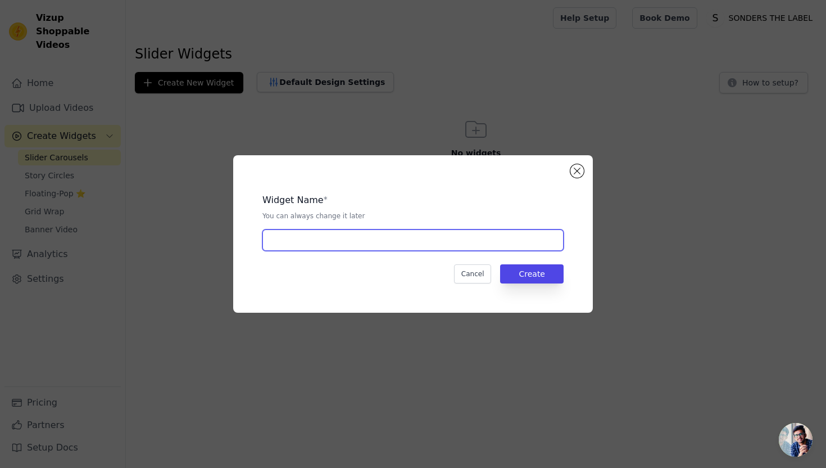
click at [463, 229] on input "text" at bounding box center [412, 239] width 301 height 21
type input "Home page display"
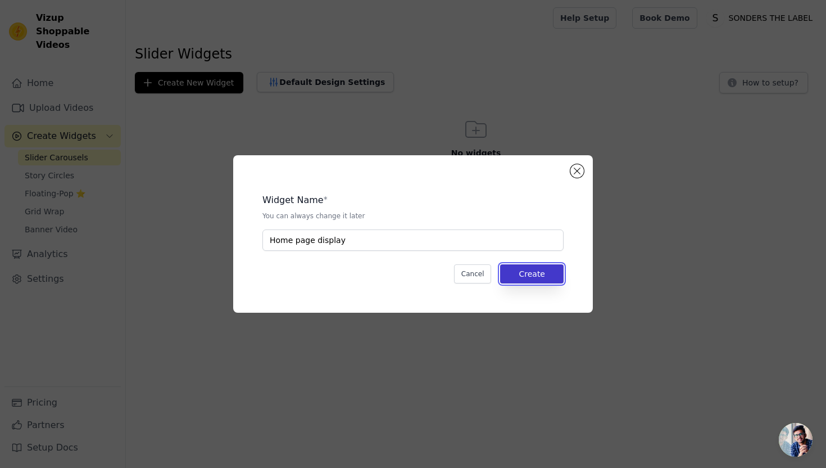
click at [536, 278] on button "Create" at bounding box center [532, 273] width 64 height 19
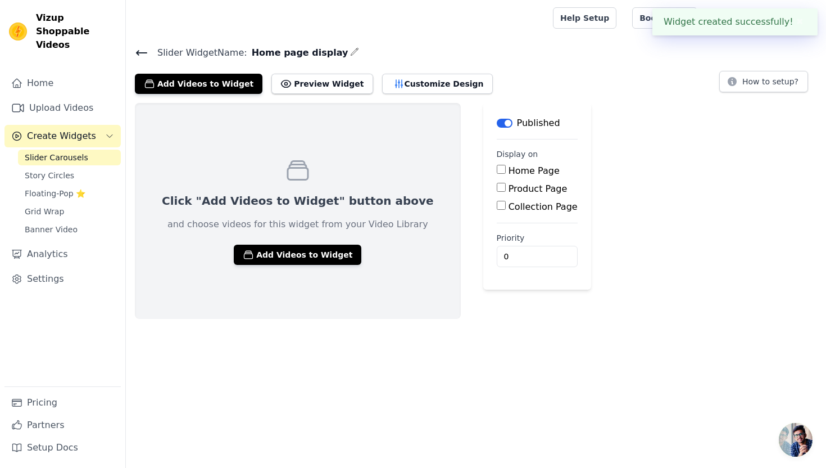
click at [497, 172] on div "Home Page" at bounding box center [537, 170] width 81 height 13
click at [483, 166] on main "Label Published Display on Home Page Product Page Collection Page Priority 0" at bounding box center [537, 196] width 108 height 187
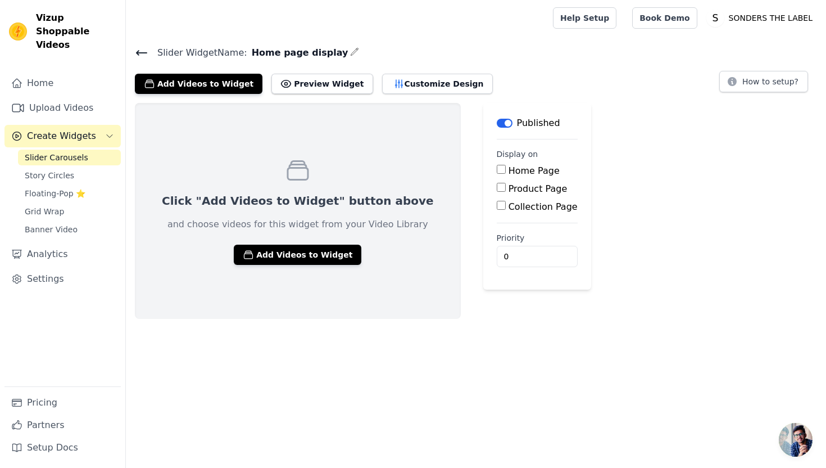
click at [497, 167] on input "Home Page" at bounding box center [501, 169] width 9 height 9
checkbox input "true"
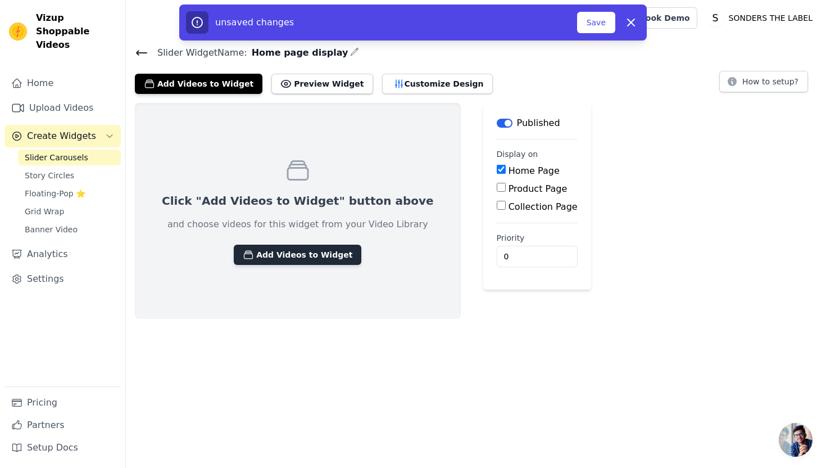
click at [278, 258] on button "Add Videos to Widget" at bounding box center [298, 255] width 128 height 20
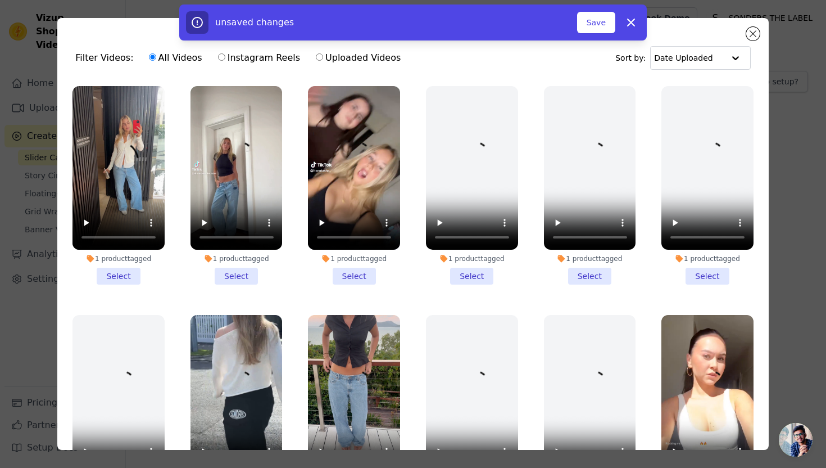
click at [368, 271] on li "1 product tagged Select" at bounding box center [354, 185] width 92 height 198
click at [0, 0] on input "1 product tagged Select" at bounding box center [0, 0] width 0 height 0
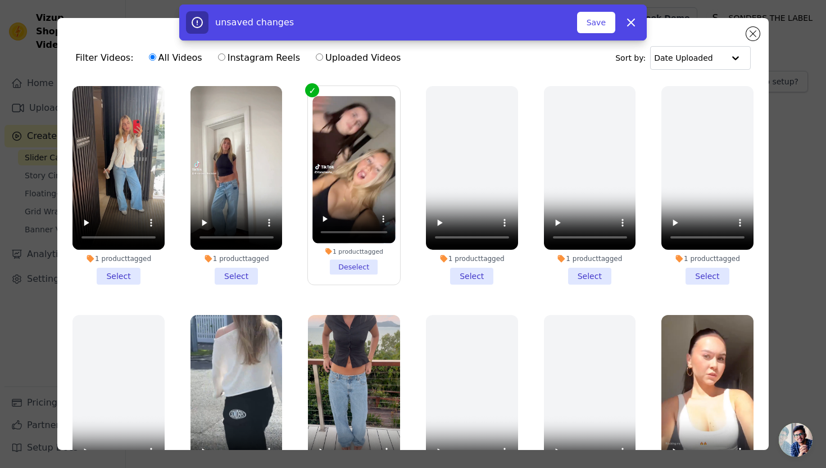
click at [242, 278] on li "1 product tagged Select" at bounding box center [237, 185] width 92 height 198
click at [0, 0] on input "1 product tagged Select" at bounding box center [0, 0] width 0 height 0
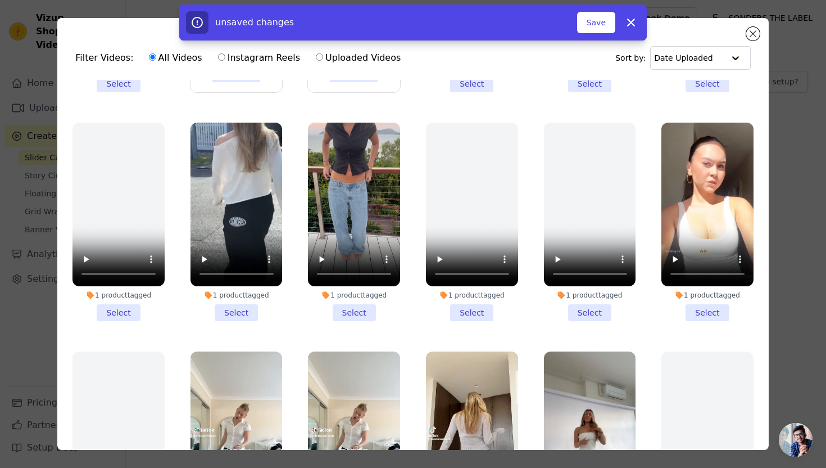
scroll to position [193, 0]
click at [373, 312] on li "1 product tagged Select" at bounding box center [354, 221] width 92 height 198
click at [0, 0] on input "1 product tagged Select" at bounding box center [0, 0] width 0 height 0
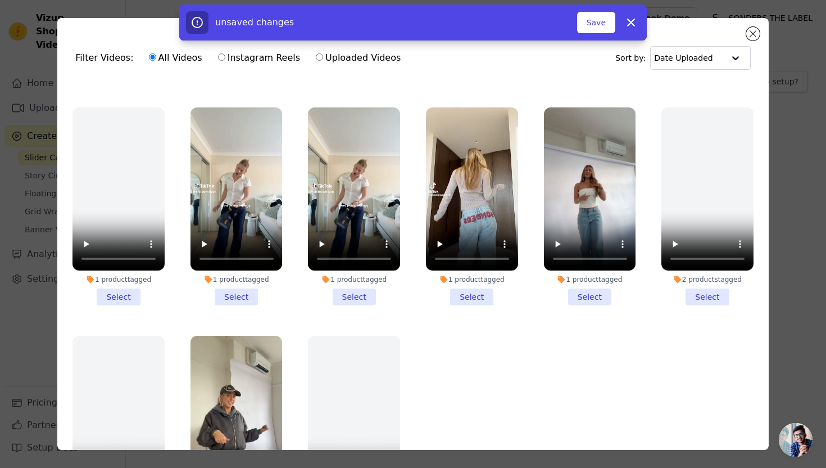
scroll to position [464, 0]
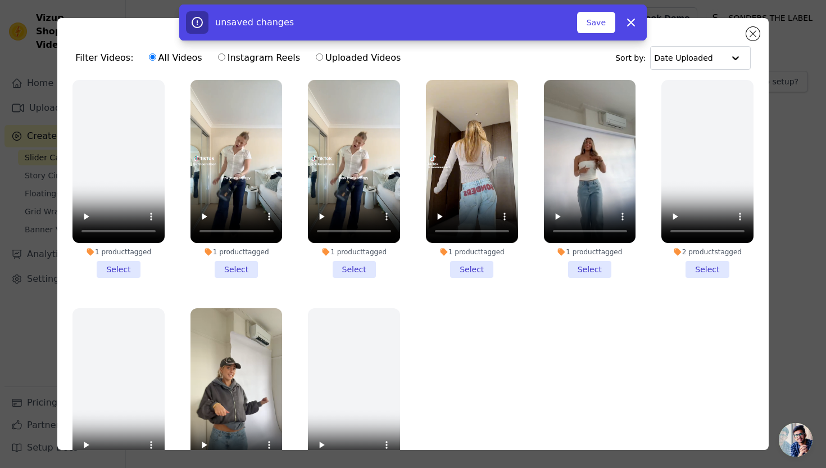
click at [357, 271] on li "1 product tagged Select" at bounding box center [354, 179] width 92 height 198
click at [0, 0] on input "1 product tagged Select" at bounding box center [0, 0] width 0 height 0
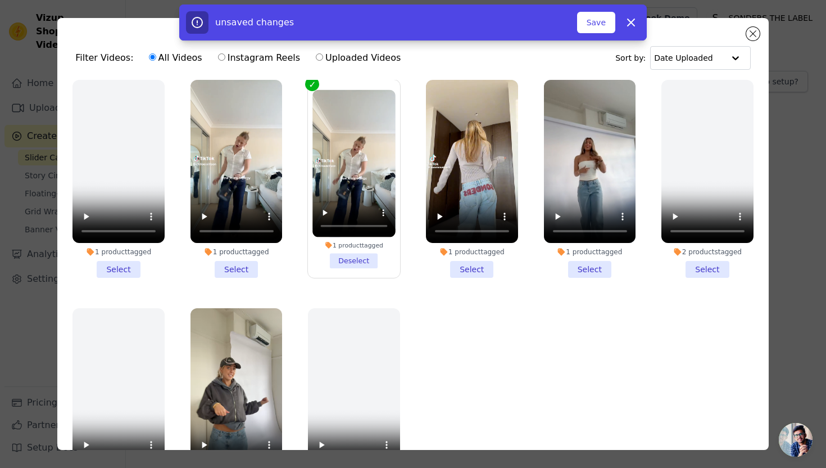
click at [469, 268] on li "1 product tagged Select" at bounding box center [472, 179] width 92 height 198
click at [0, 0] on input "1 product tagged Select" at bounding box center [0, 0] width 0 height 0
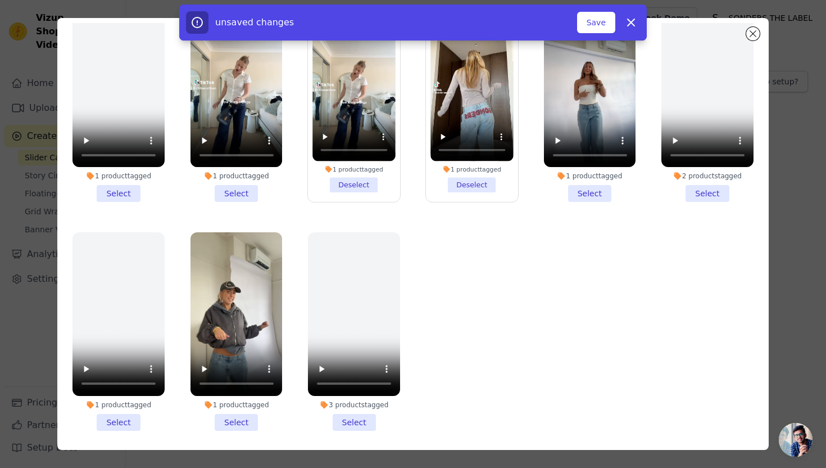
scroll to position [98, 0]
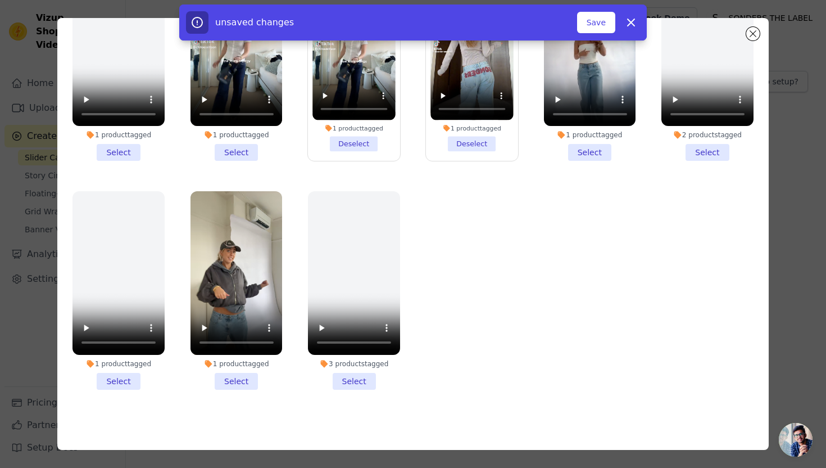
click at [252, 384] on li "1 product tagged Select" at bounding box center [237, 290] width 92 height 198
click at [0, 0] on input "1 product tagged Select" at bounding box center [0, 0] width 0 height 0
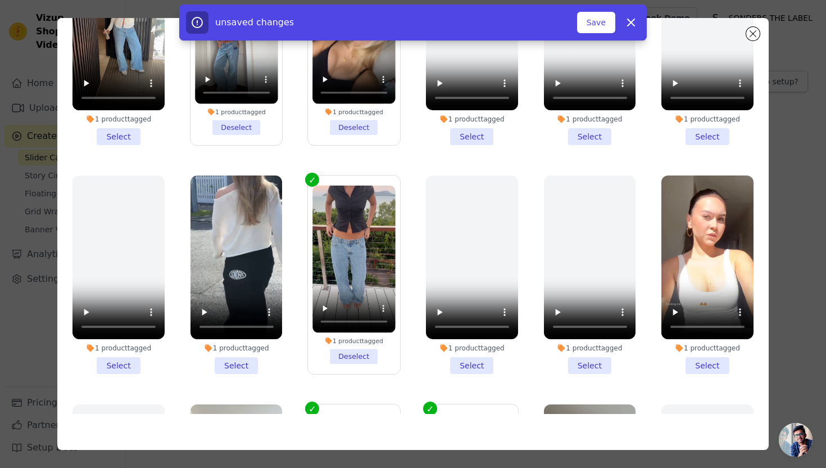
scroll to position [19, 0]
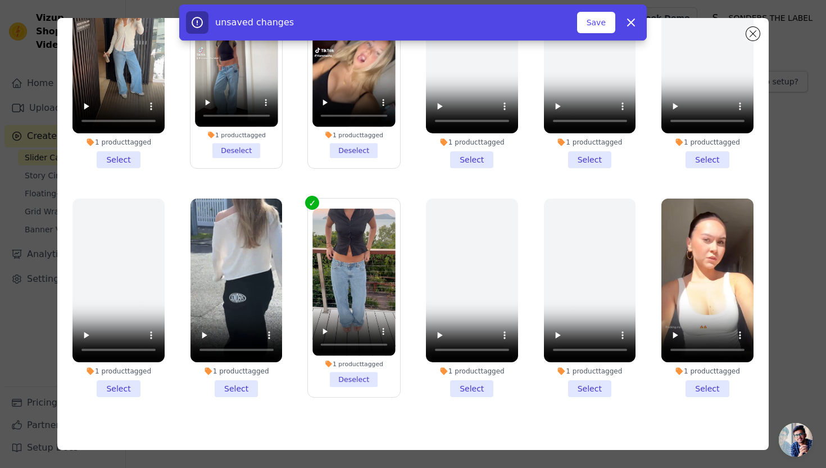
click at [714, 384] on li "1 product tagged Select" at bounding box center [708, 297] width 92 height 198
click at [0, 0] on input "1 product tagged Select" at bounding box center [0, 0] width 0 height 0
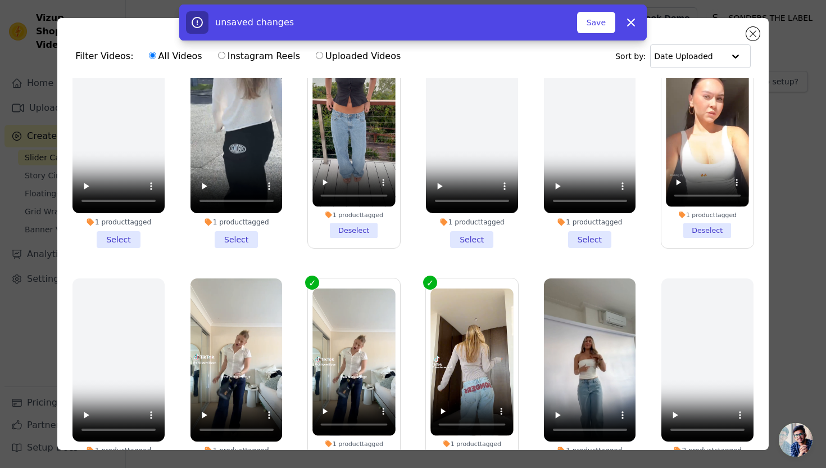
scroll to position [157, 0]
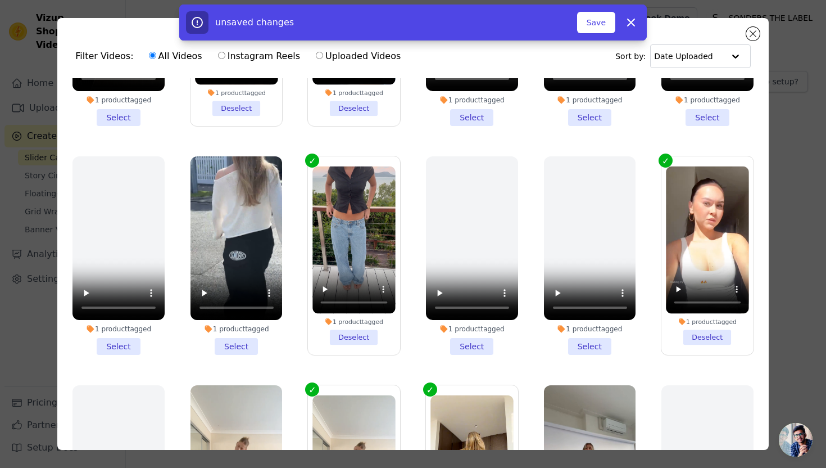
click at [248, 343] on li "1 product tagged Select" at bounding box center [237, 255] width 92 height 198
click at [0, 0] on input "1 product tagged Select" at bounding box center [0, 0] width 0 height 0
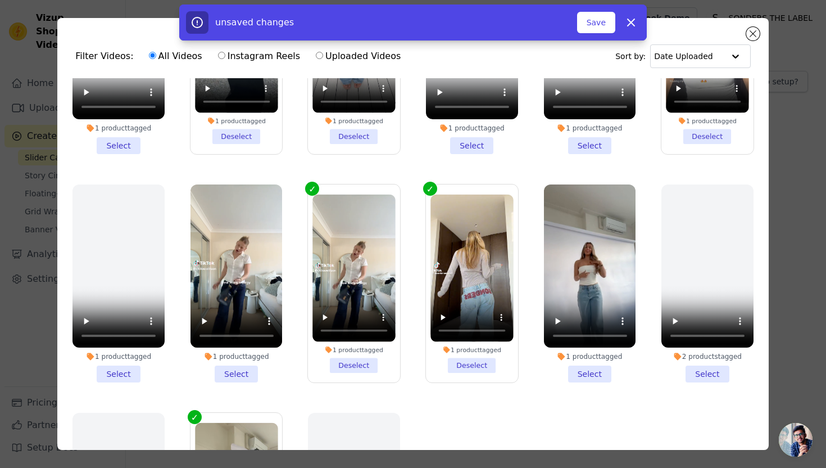
scroll to position [411, 0]
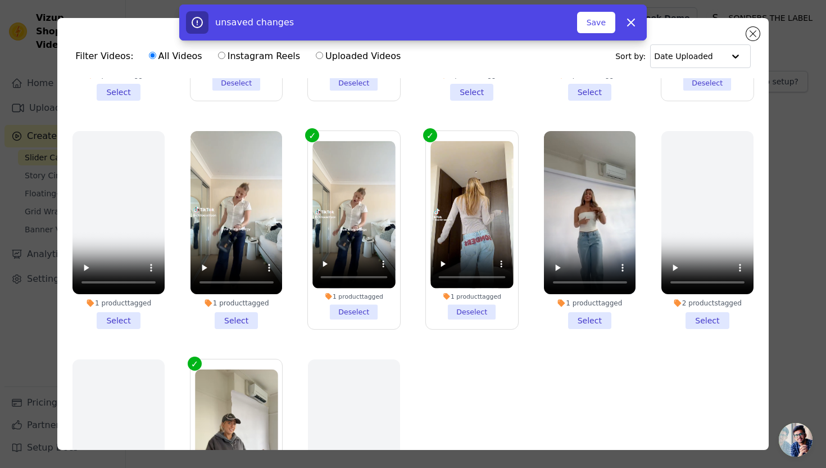
click at [595, 317] on li "1 product tagged Select" at bounding box center [590, 230] width 92 height 198
click at [0, 0] on input "1 product tagged Select" at bounding box center [0, 0] width 0 height 0
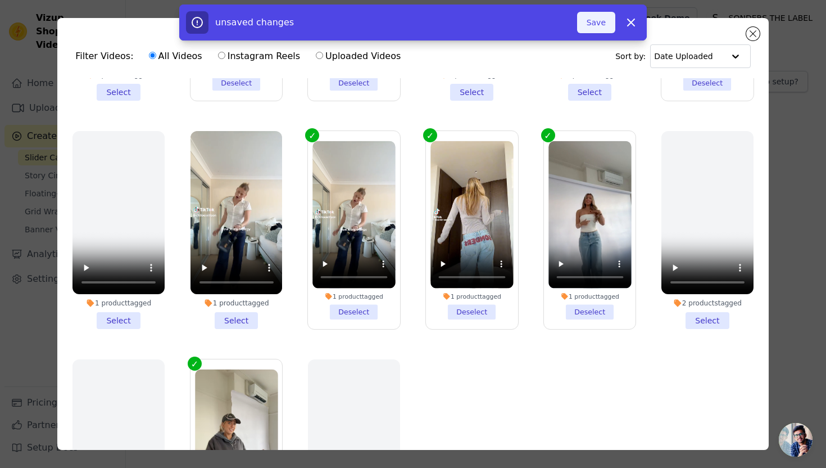
click at [601, 29] on button "Save" at bounding box center [596, 22] width 38 height 21
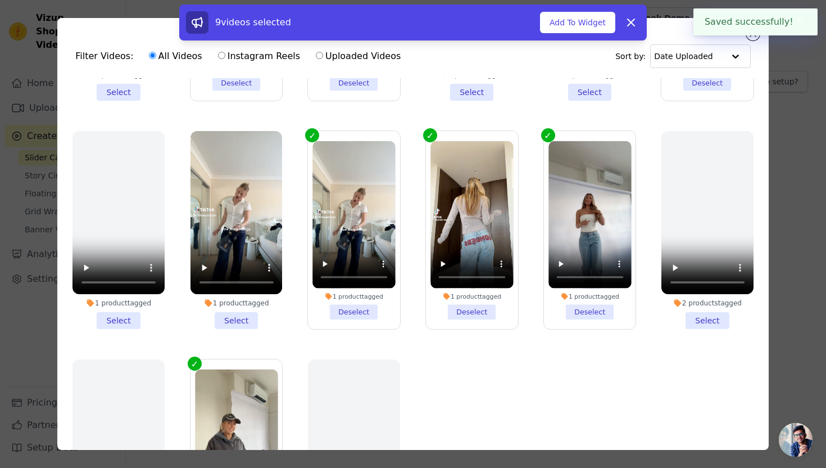
click at [764, 85] on div "Filter Videos: All Videos Instagram Reels Uploaded Videos Sort by: Date Uploade…" at bounding box center [412, 234] width 711 height 432
click at [800, 23] on button "✖" at bounding box center [800, 21] width 13 height 13
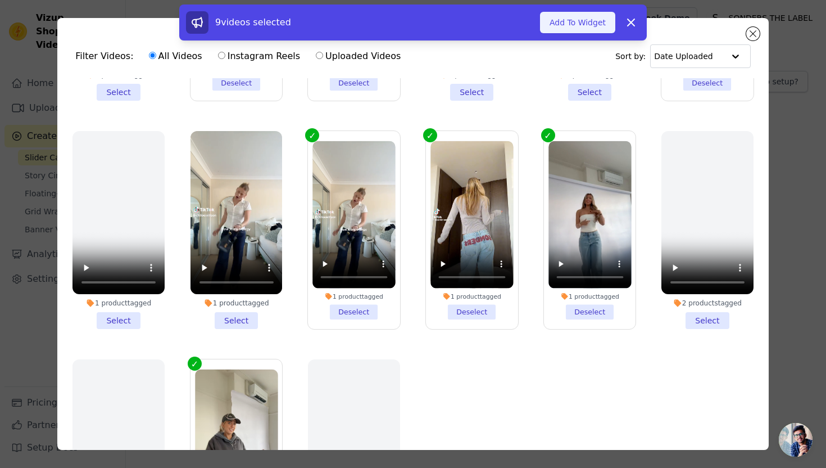
click at [591, 24] on button "Add To Widget" at bounding box center [577, 22] width 75 height 21
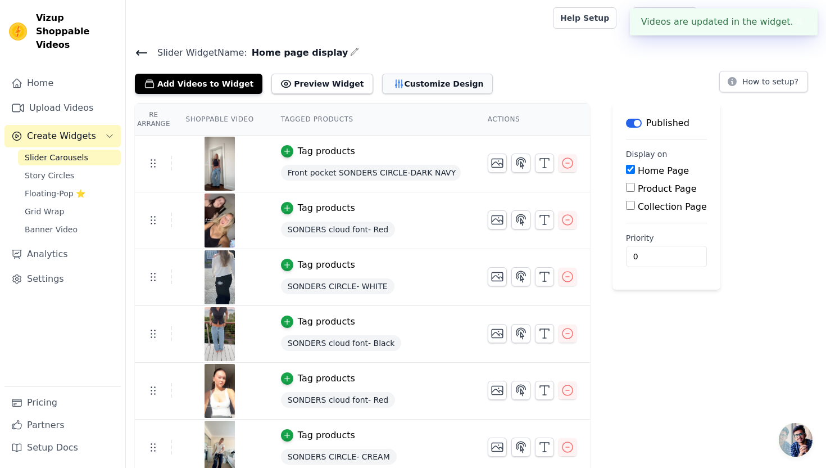
click at [411, 80] on button "Customize Design" at bounding box center [437, 84] width 111 height 20
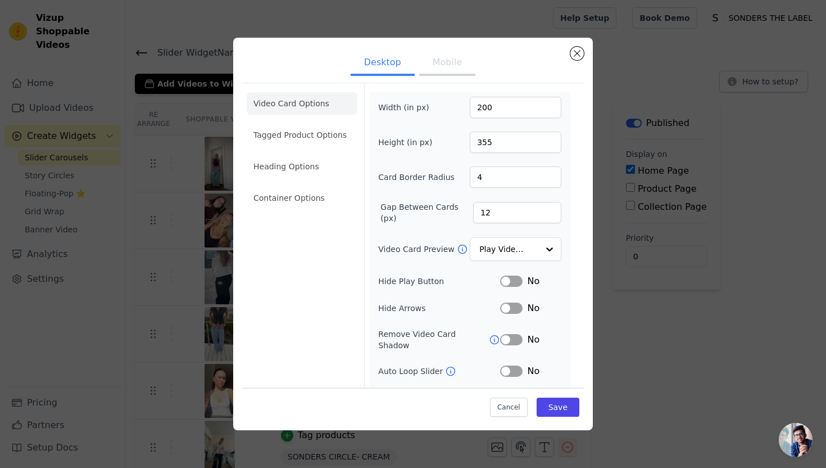
click at [452, 67] on button "Mobile" at bounding box center [447, 63] width 56 height 25
click at [388, 61] on button "Desktop" at bounding box center [383, 63] width 64 height 25
click at [319, 130] on li "Tagged Product Options" at bounding box center [302, 135] width 111 height 22
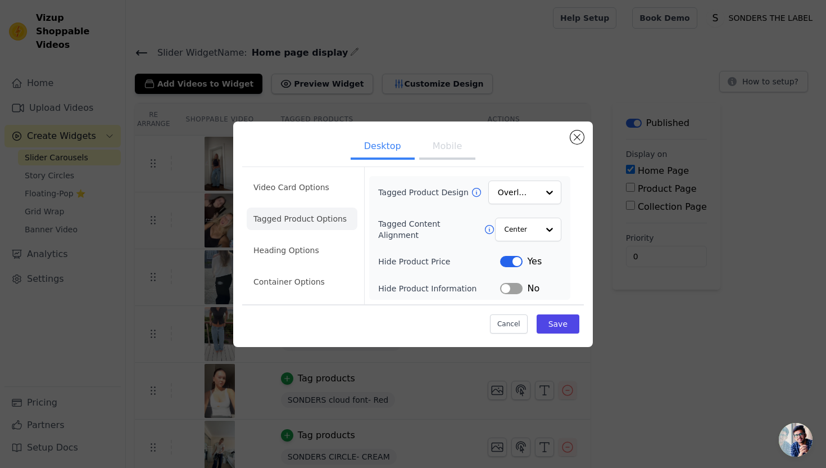
click at [437, 152] on button "Mobile" at bounding box center [447, 147] width 56 height 25
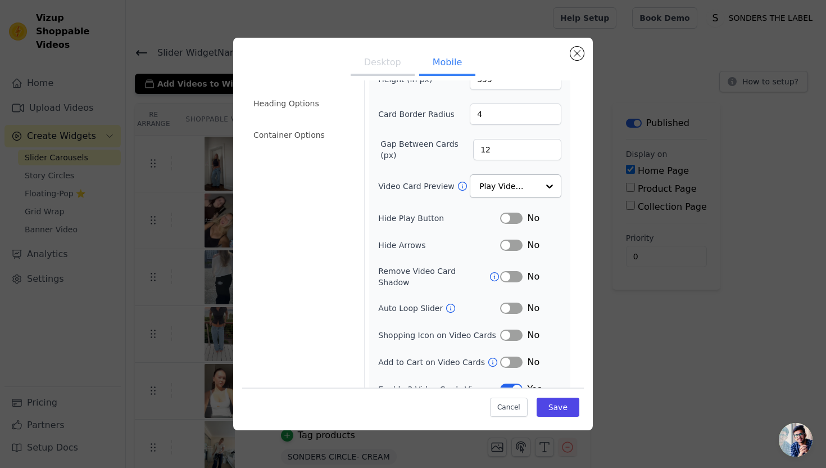
scroll to position [64, 0]
click at [515, 216] on button "Label" at bounding box center [511, 217] width 22 height 11
click at [511, 242] on button "Label" at bounding box center [511, 244] width 22 height 11
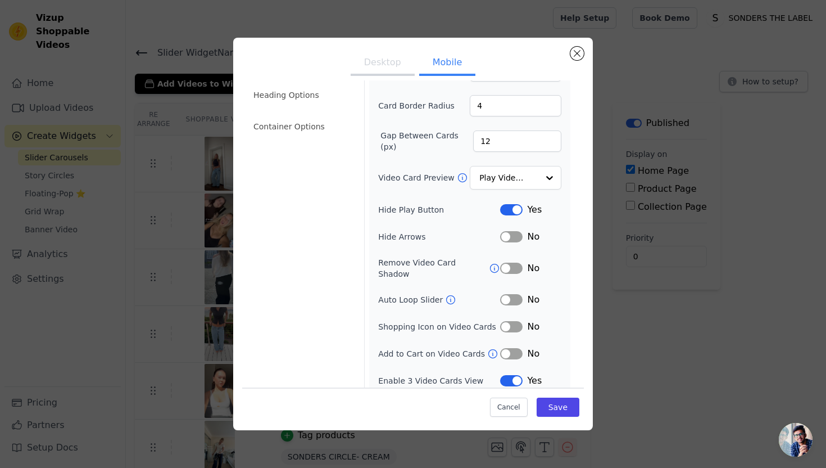
click at [399, 67] on button "Desktop" at bounding box center [383, 63] width 64 height 25
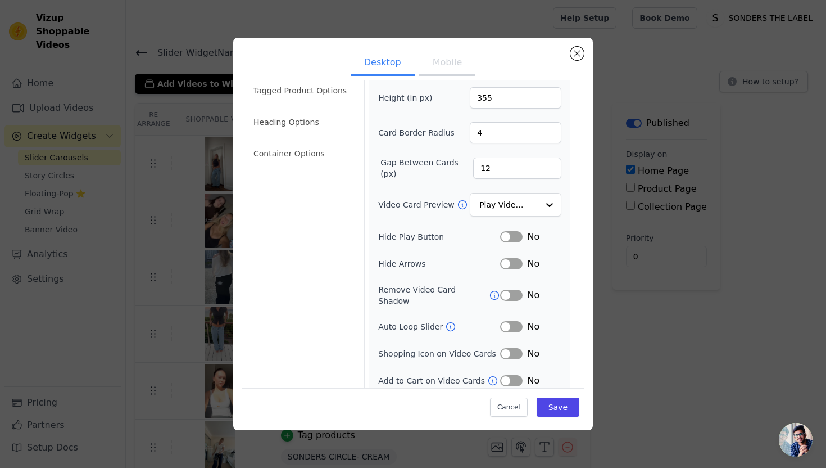
click at [460, 74] on button "Mobile" at bounding box center [447, 63] width 56 height 25
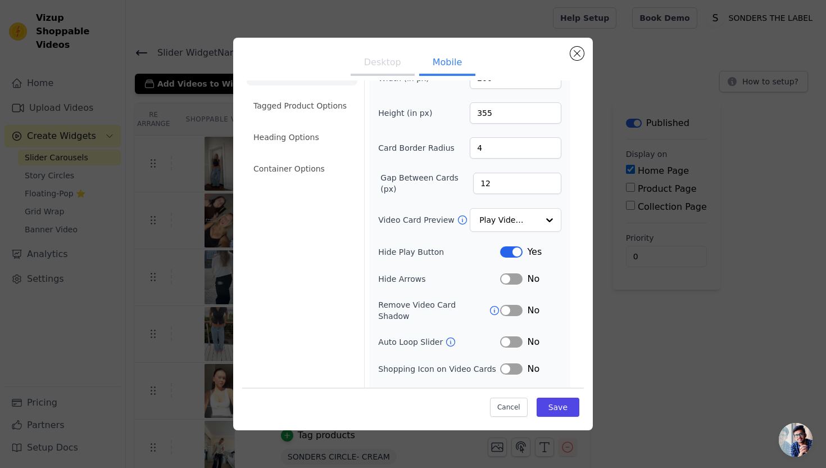
scroll to position [29, 0]
click at [301, 138] on li "Heading Options" at bounding box center [302, 137] width 111 height 22
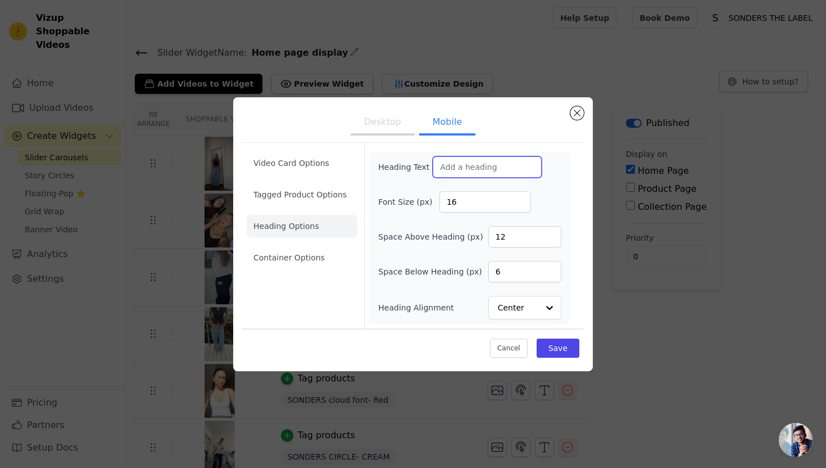
click at [464, 171] on input "Heading Text" at bounding box center [487, 166] width 109 height 21
type input "S"
type input "THE JEANS IN ACTION"
click at [545, 343] on button "Save" at bounding box center [558, 347] width 43 height 19
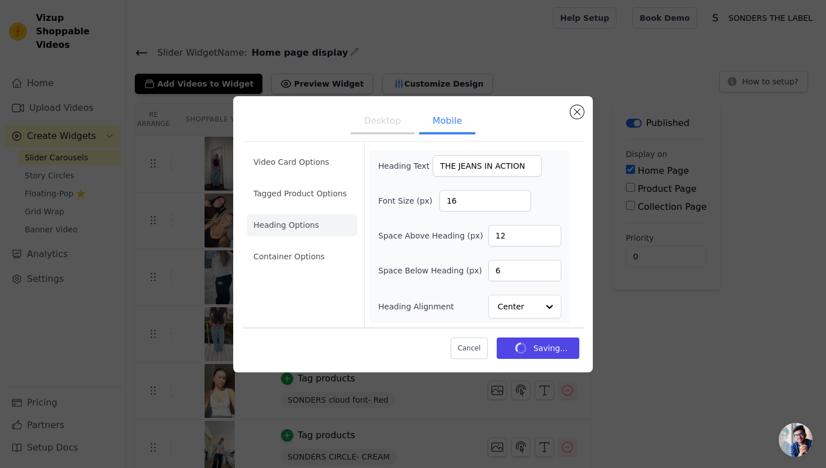
click at [399, 119] on button "Desktop" at bounding box center [383, 122] width 64 height 25
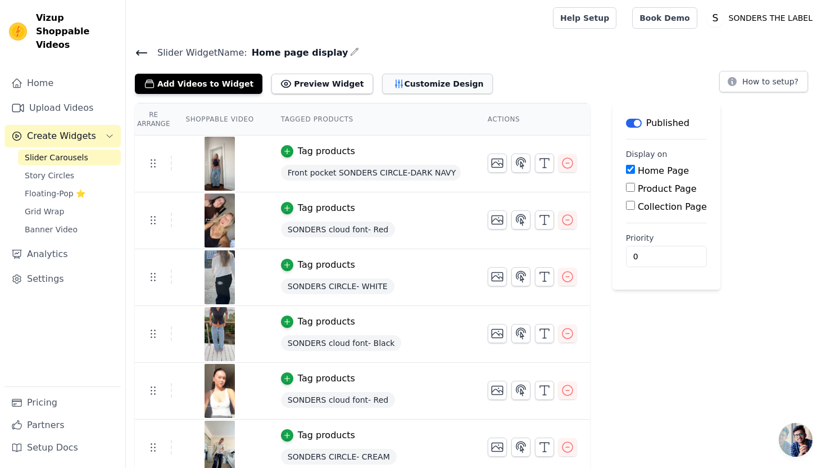
click at [416, 87] on button "Customize Design" at bounding box center [437, 84] width 111 height 20
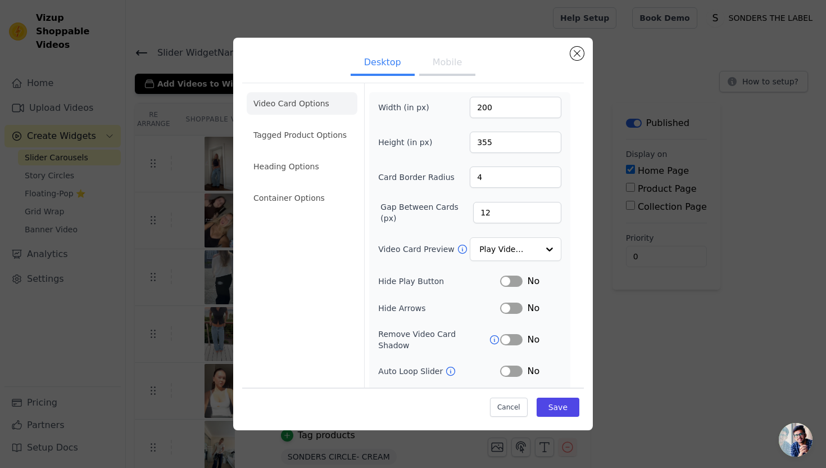
click at [454, 64] on button "Mobile" at bounding box center [447, 63] width 56 height 25
click at [399, 65] on button "Desktop" at bounding box center [383, 63] width 64 height 25
click at [511, 279] on button "Label" at bounding box center [511, 280] width 22 height 11
click at [572, 52] on button "Close modal" at bounding box center [577, 53] width 13 height 13
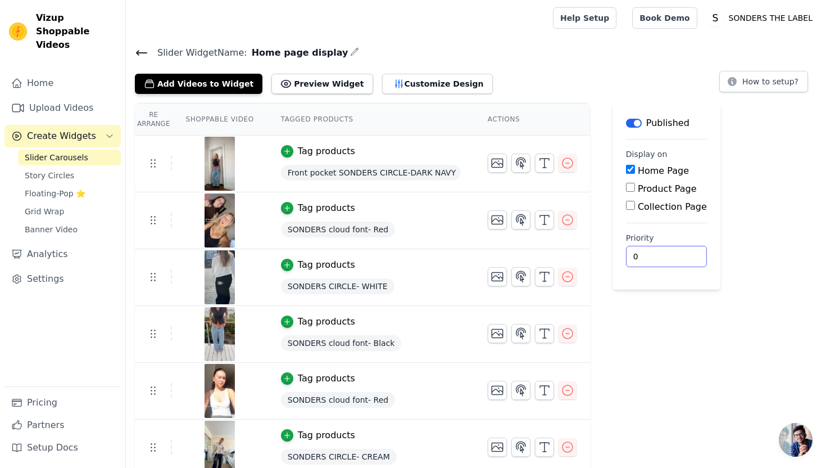
click at [664, 260] on input "0" at bounding box center [666, 256] width 81 height 21
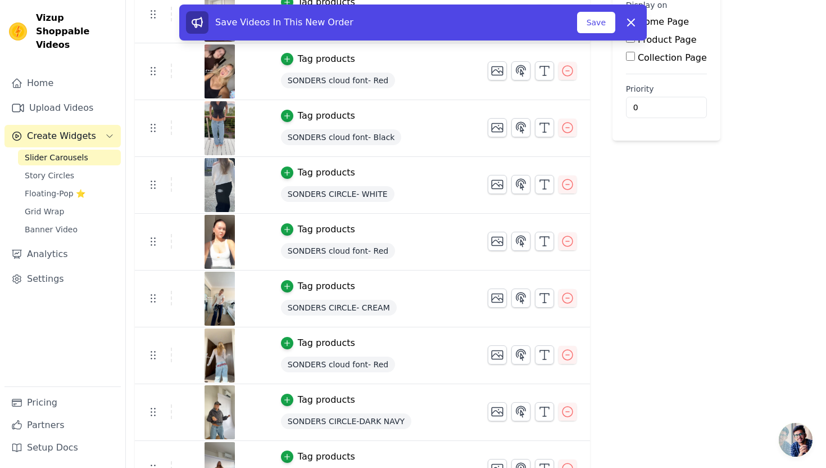
scroll to position [159, 0]
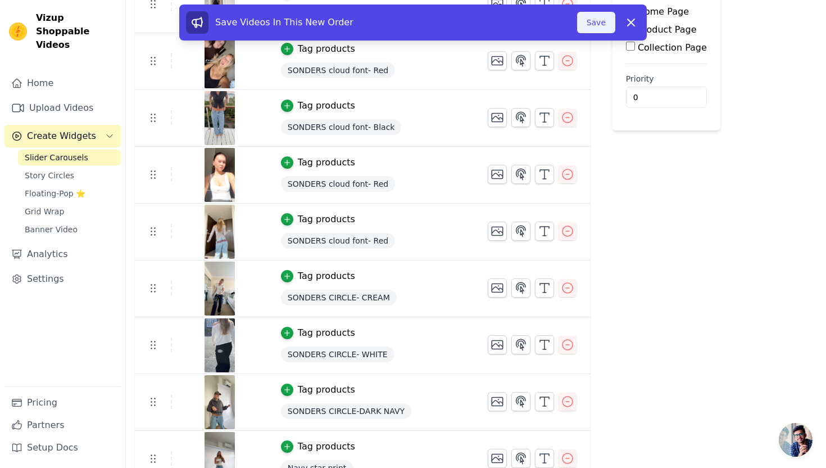
click at [594, 32] on button "Save" at bounding box center [596, 22] width 38 height 21
click at [594, 28] on button "Save" at bounding box center [596, 22] width 38 height 21
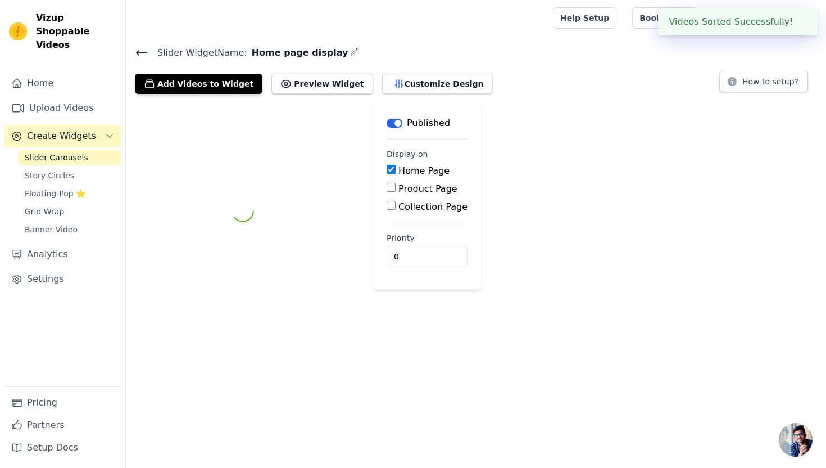
scroll to position [0, 0]
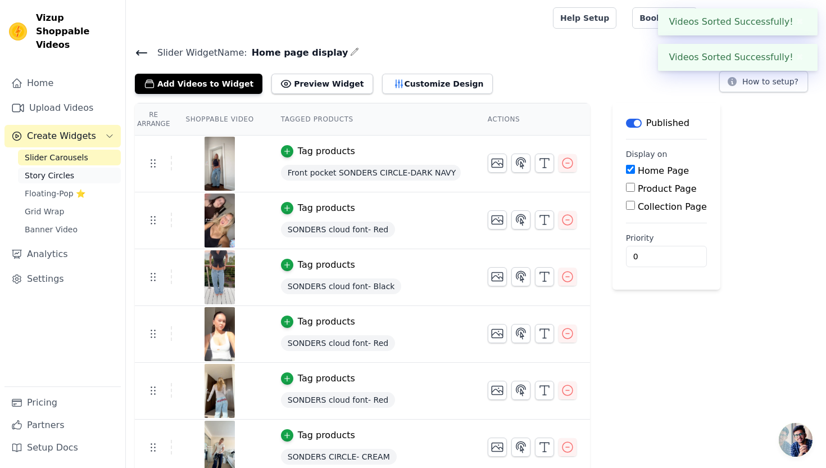
click at [62, 170] on span "Story Circles" at bounding box center [49, 175] width 49 height 11
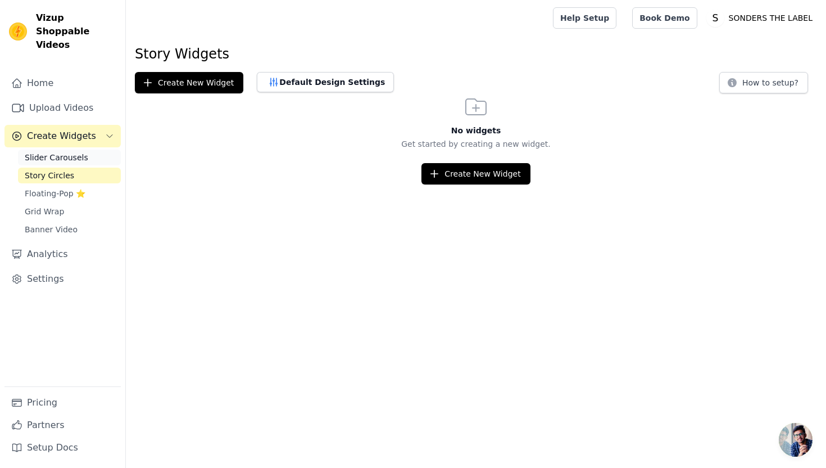
click at [90, 150] on link "Slider Carousels" at bounding box center [69, 158] width 103 height 16
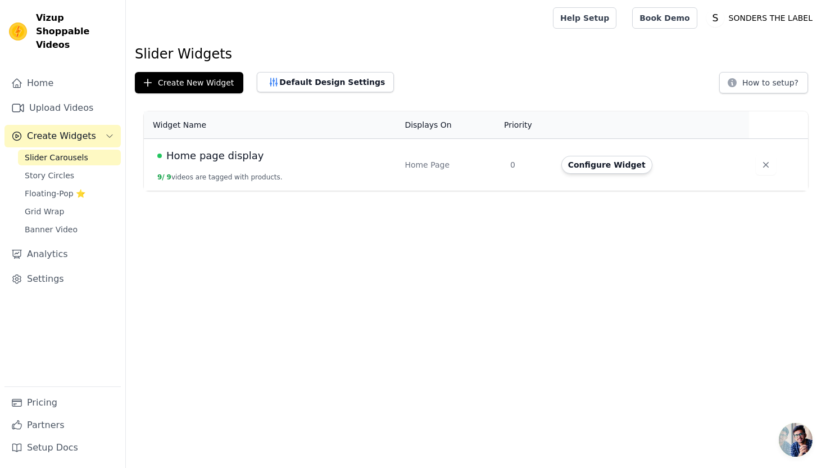
click at [343, 171] on td "Home page display 9 / 9 videos are tagged with products." at bounding box center [271, 165] width 254 height 52
click at [230, 154] on span "Home page display" at bounding box center [214, 156] width 97 height 16
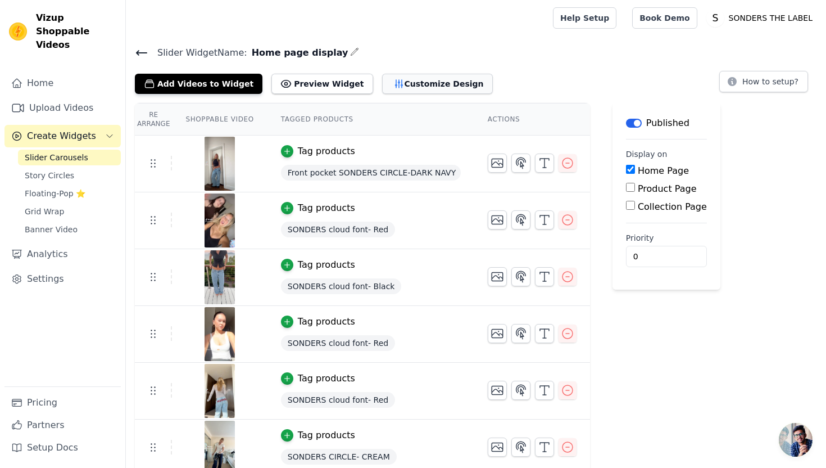
click at [424, 78] on button "Customize Design" at bounding box center [437, 84] width 111 height 20
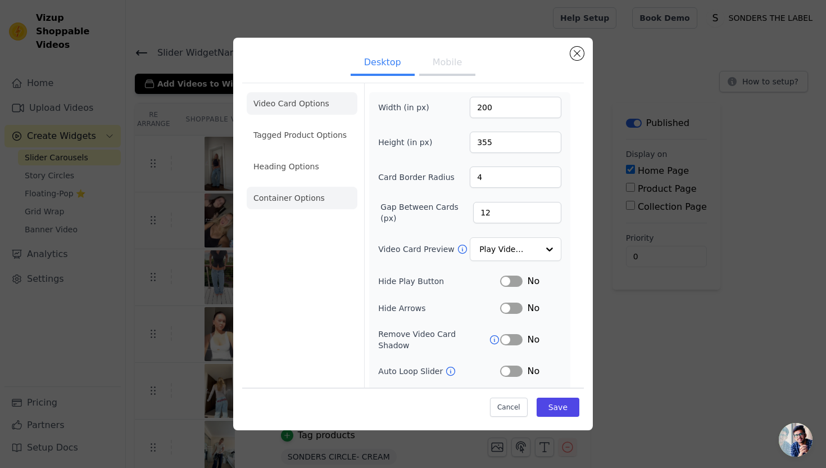
click at [304, 207] on li "Container Options" at bounding box center [302, 198] width 111 height 22
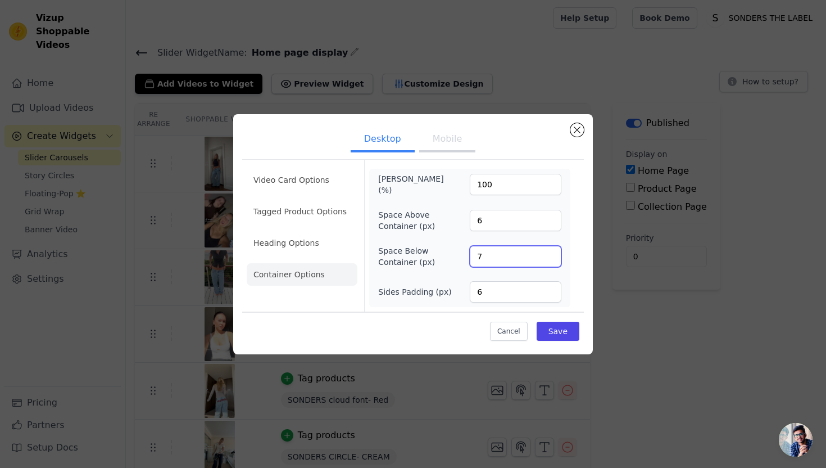
click at [551, 253] on input "7" at bounding box center [516, 256] width 92 height 21
click at [551, 253] on input "8" at bounding box center [516, 256] width 92 height 21
click at [551, 253] on input "9" at bounding box center [516, 256] width 92 height 21
click at [551, 253] on input "10" at bounding box center [516, 256] width 92 height 21
type input "11"
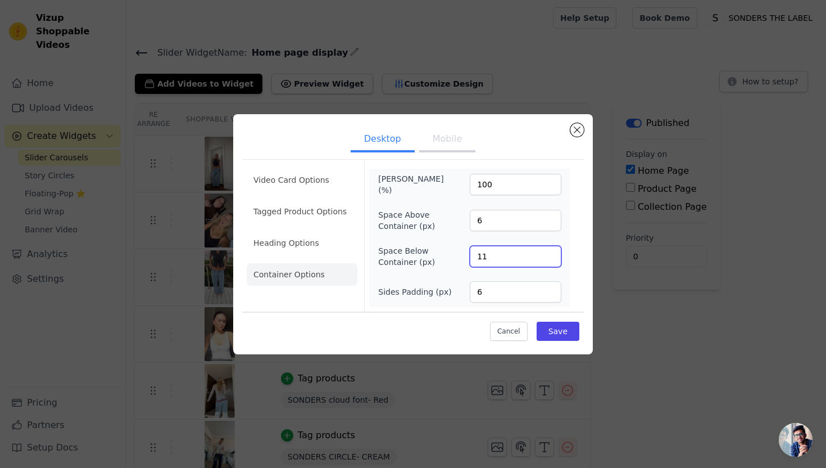
click at [551, 253] on input "11" at bounding box center [516, 256] width 92 height 21
click at [554, 331] on button "Save" at bounding box center [558, 331] width 43 height 19
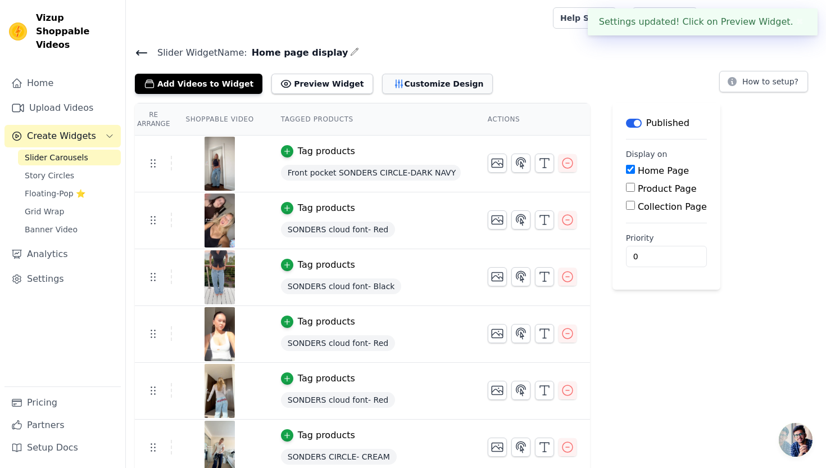
click at [404, 86] on button "Customize Design" at bounding box center [437, 84] width 111 height 20
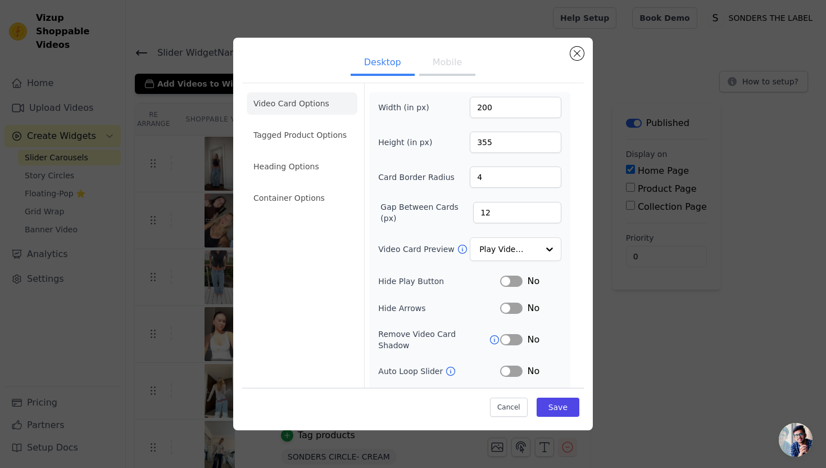
click at [454, 61] on button "Mobile" at bounding box center [447, 63] width 56 height 25
click at [309, 198] on li "Container Options" at bounding box center [302, 198] width 111 height 22
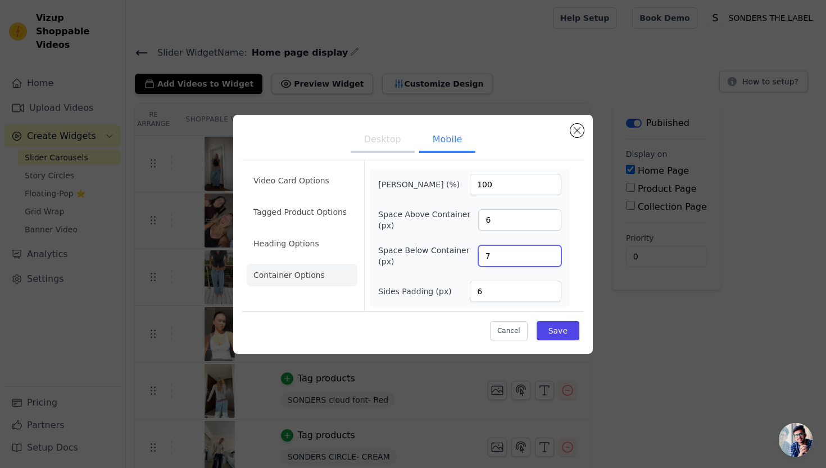
click at [550, 252] on input "7" at bounding box center [519, 255] width 83 height 21
click at [550, 252] on input "8" at bounding box center [519, 255] width 83 height 21
click at [550, 252] on input "9" at bounding box center [519, 255] width 83 height 21
click at [550, 252] on input "10" at bounding box center [519, 255] width 83 height 21
type input "11"
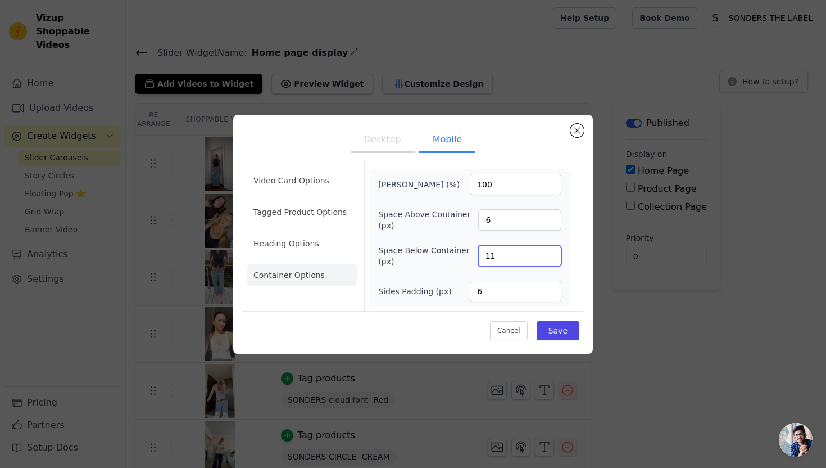
click at [550, 252] on input "11" at bounding box center [519, 255] width 83 height 21
click at [559, 330] on button "Save" at bounding box center [558, 330] width 43 height 19
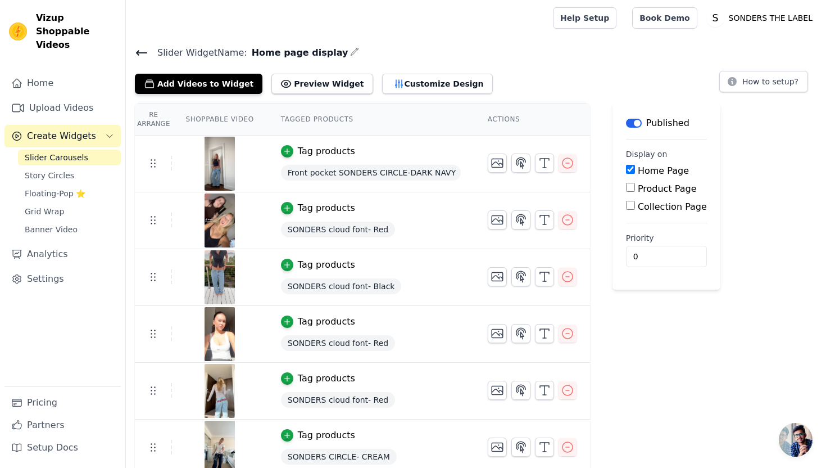
click at [316, 163] on div "Front pocket SONDERS CIRCLE-DARK NAVY" at bounding box center [371, 172] width 180 height 20
click at [316, 173] on span "Front pocket SONDERS CIRCLE-DARK NAVY" at bounding box center [371, 173] width 180 height 16
click at [288, 153] on icon "button" at bounding box center [287, 151] width 8 height 8
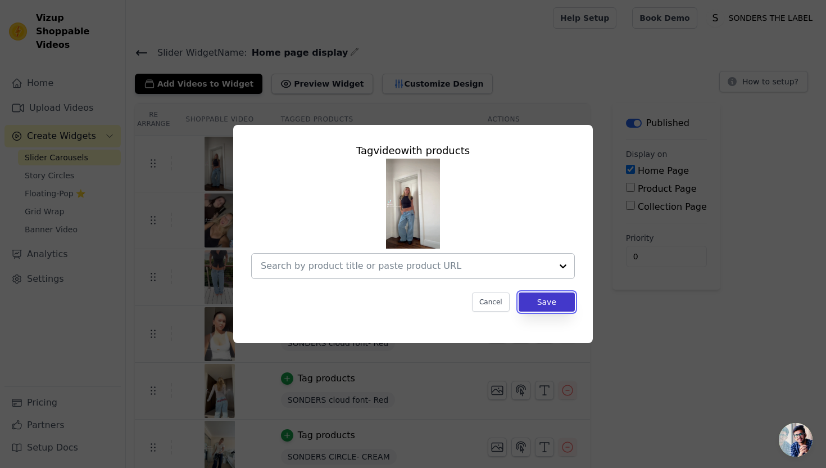
click at [537, 301] on button "Save" at bounding box center [547, 301] width 56 height 19
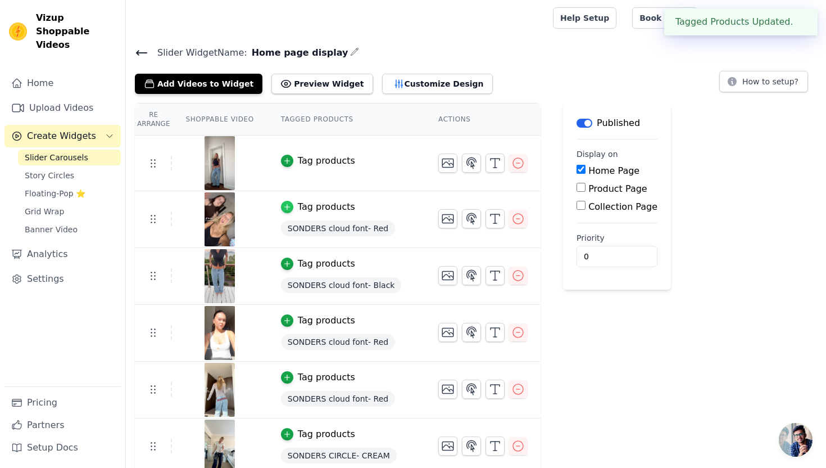
click at [288, 209] on icon "button" at bounding box center [287, 207] width 8 height 8
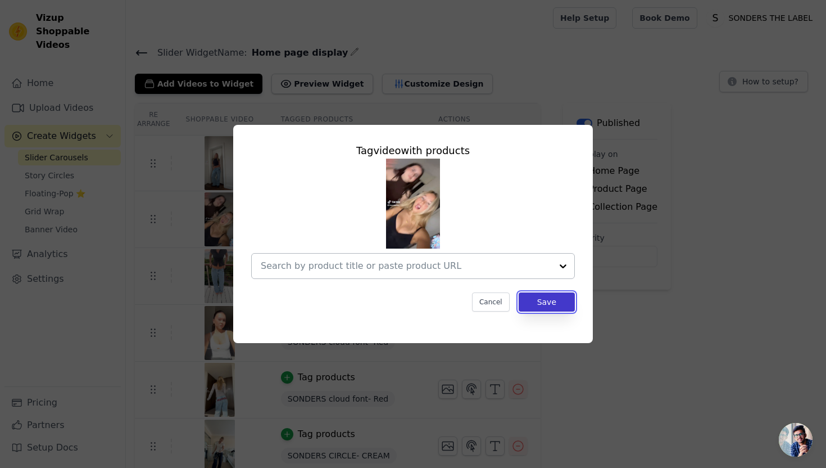
click at [557, 302] on button "Save" at bounding box center [547, 301] width 56 height 19
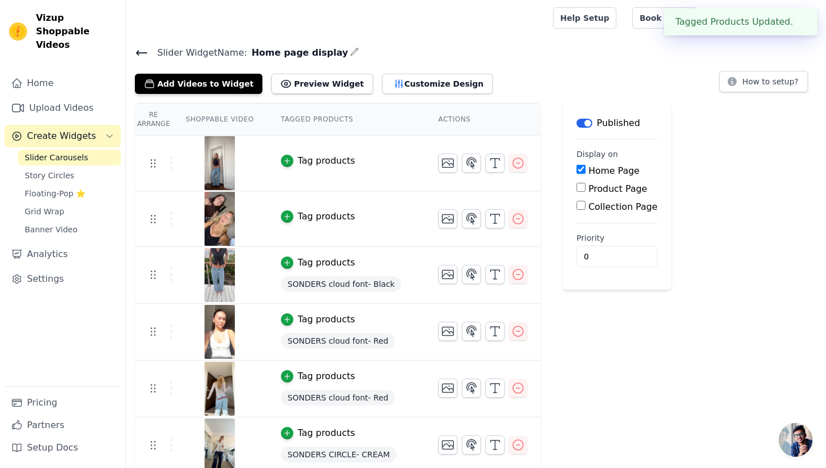
click at [304, 280] on span "SONDERS cloud font- Black" at bounding box center [341, 284] width 121 height 16
click at [288, 264] on icon "button" at bounding box center [287, 263] width 8 height 8
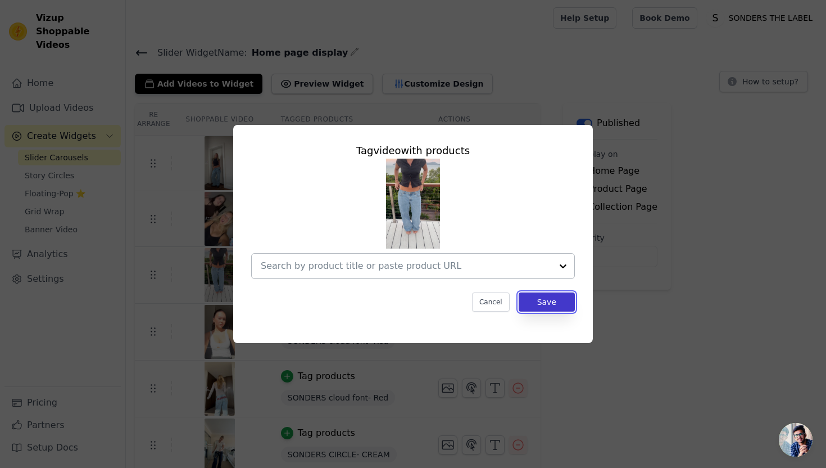
click at [571, 306] on button "Save" at bounding box center [547, 301] width 56 height 19
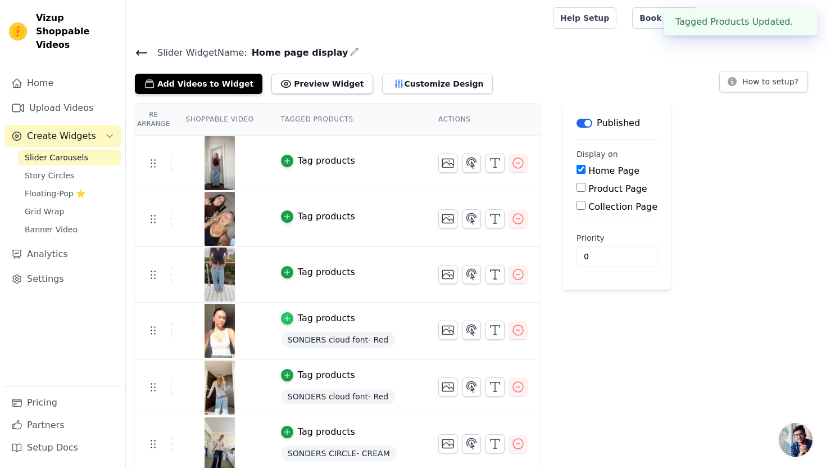
click at [288, 317] on icon "button" at bounding box center [287, 318] width 8 height 8
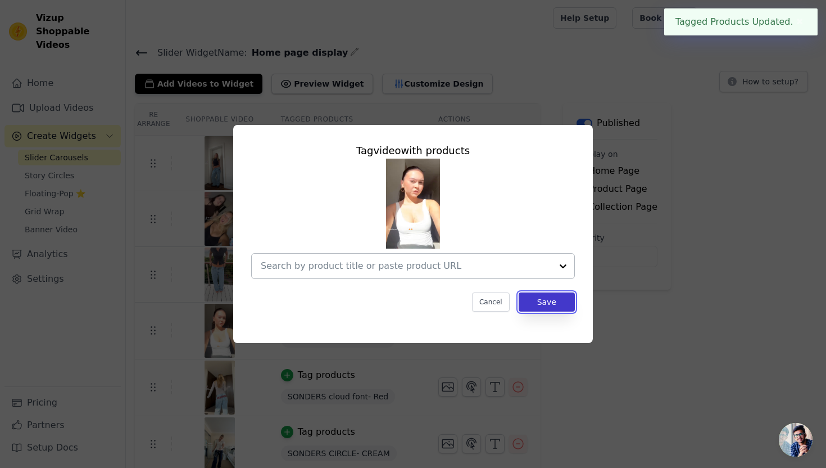
click at [573, 302] on button "Save" at bounding box center [547, 301] width 56 height 19
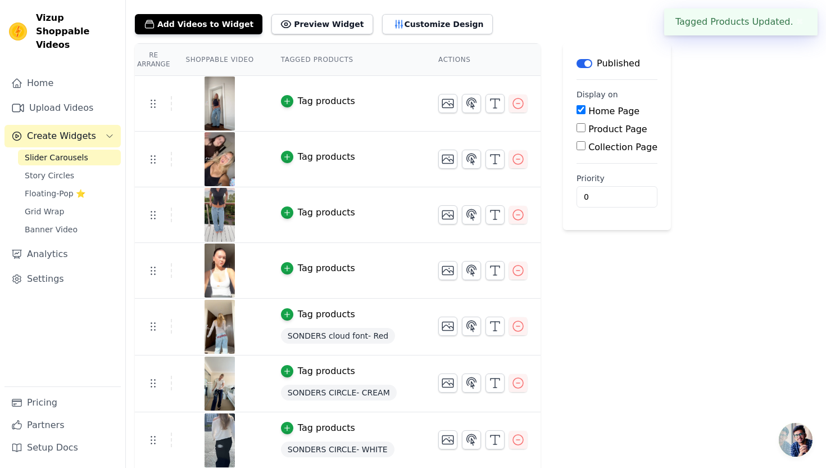
scroll to position [66, 0]
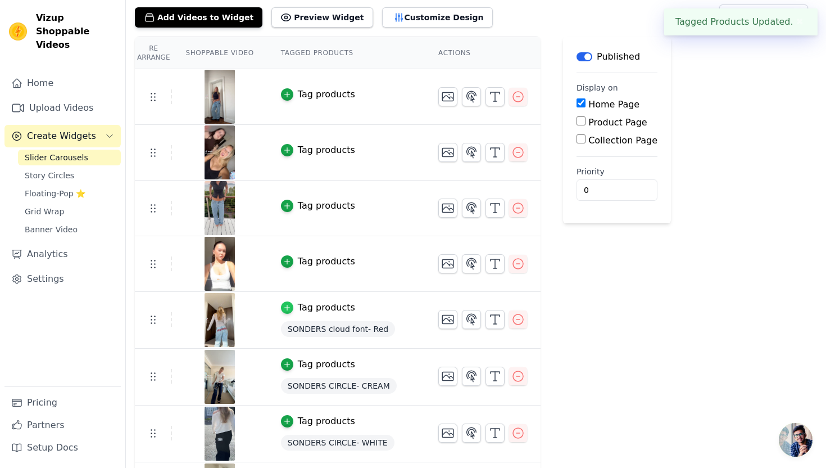
click at [289, 308] on icon "button" at bounding box center [287, 308] width 8 height 8
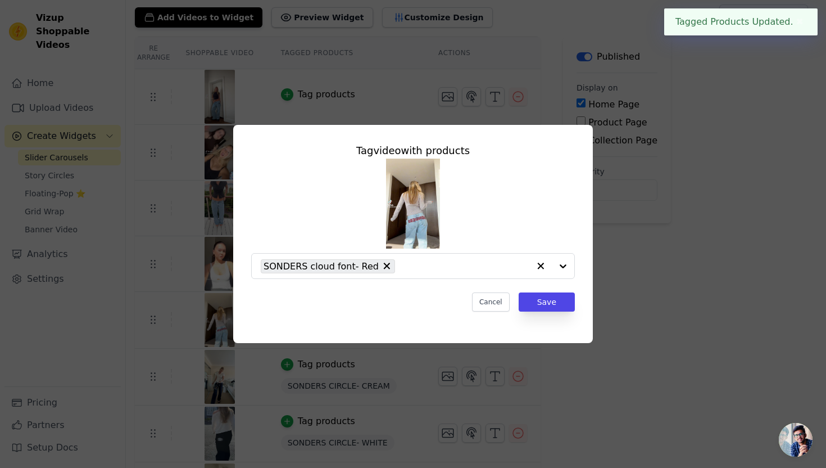
scroll to position [0, 0]
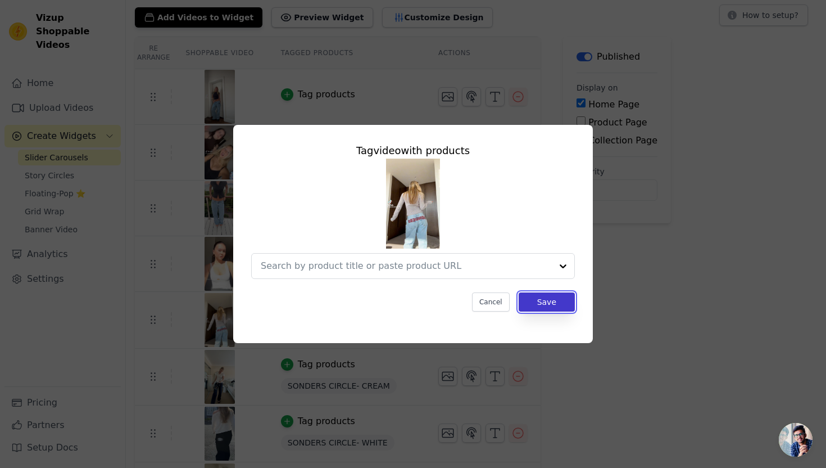
click at [533, 293] on button "Save" at bounding box center [547, 301] width 56 height 19
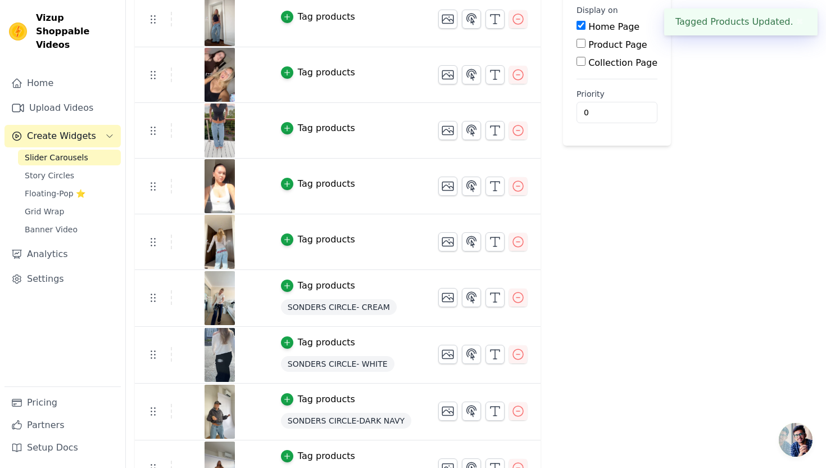
scroll to position [146, 0]
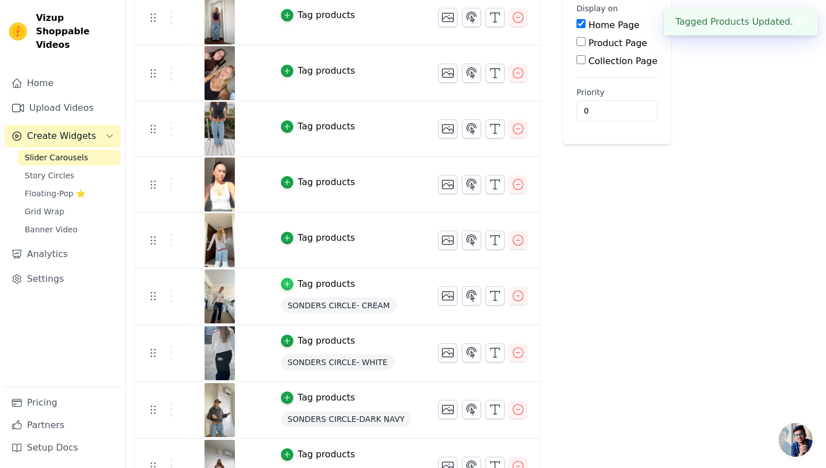
click at [290, 280] on icon "button" at bounding box center [287, 284] width 8 height 8
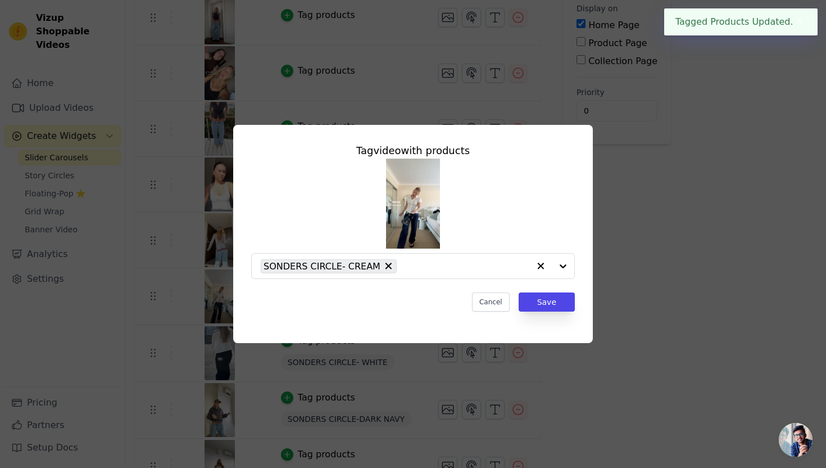
scroll to position [0, 0]
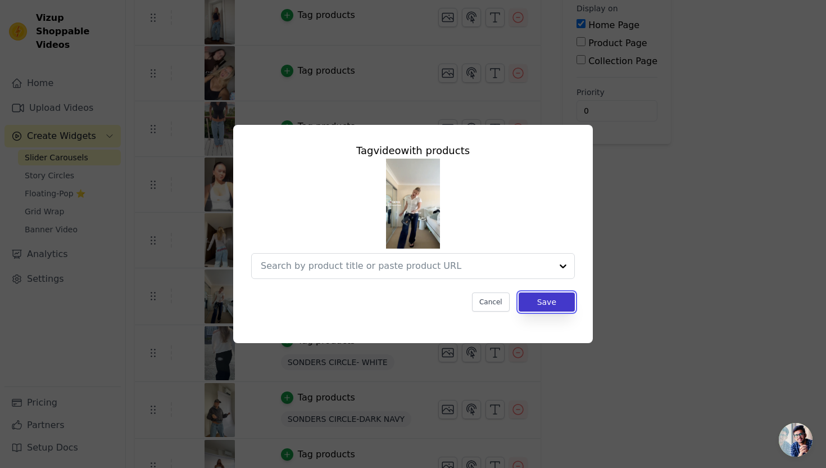
click at [562, 311] on button "Save" at bounding box center [547, 301] width 56 height 19
click at [561, 307] on button "Save" at bounding box center [547, 301] width 56 height 19
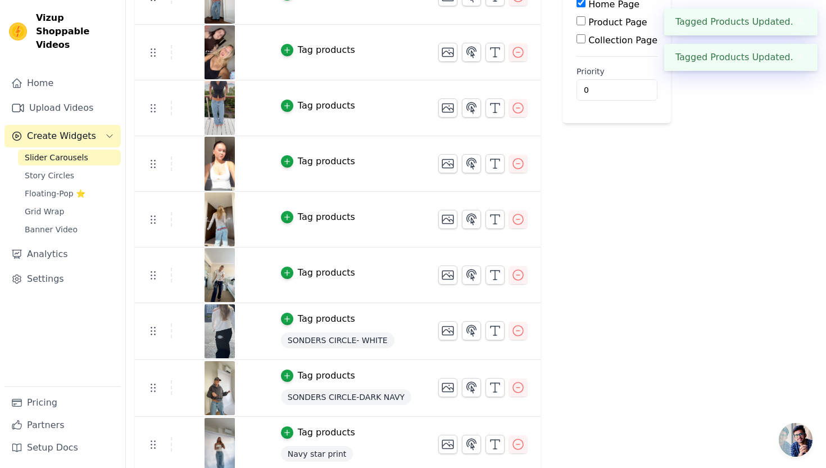
scroll to position [171, 0]
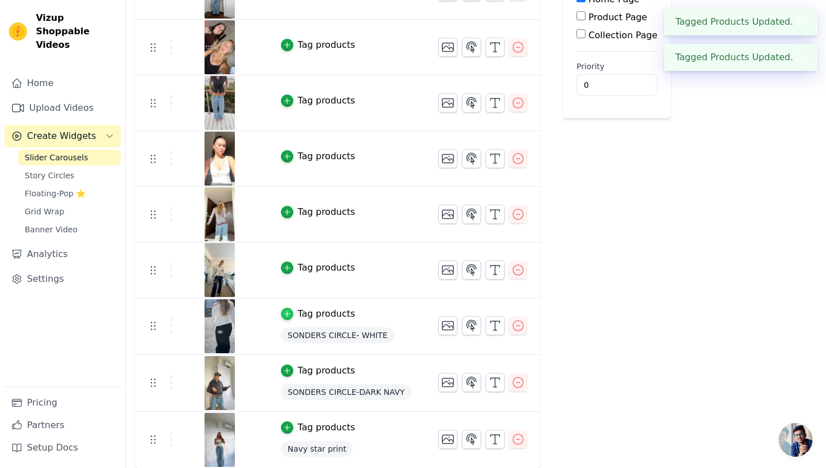
click at [288, 310] on icon "button" at bounding box center [287, 314] width 8 height 8
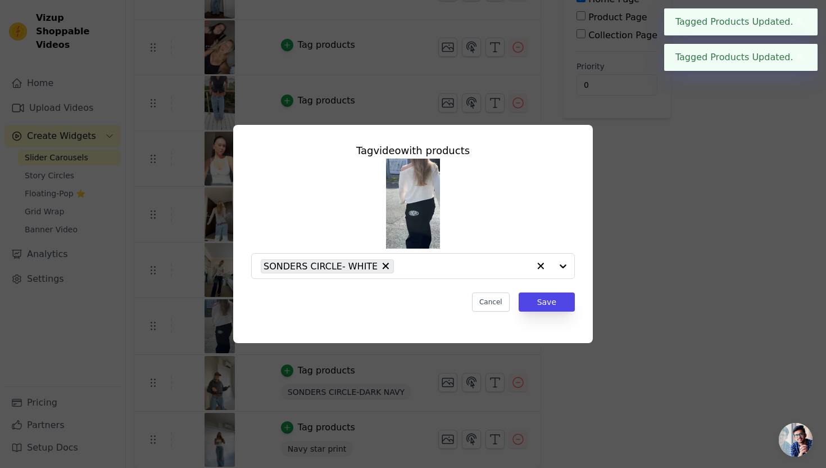
scroll to position [0, 0]
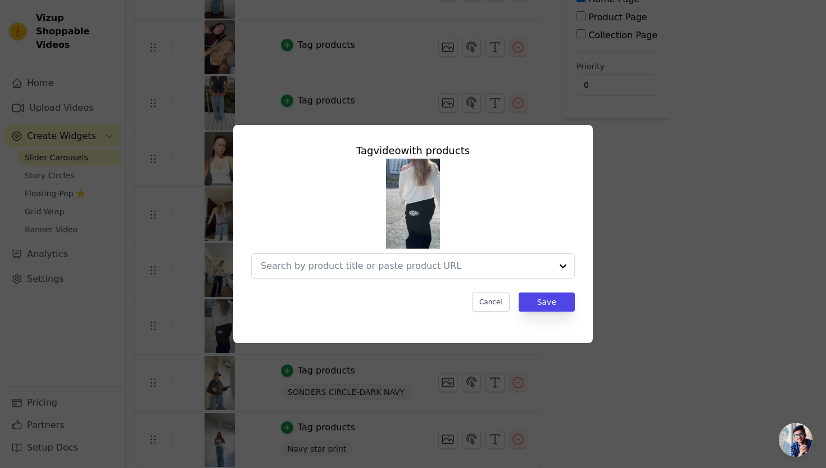
click at [562, 315] on div "Tag video with products Cancel Save" at bounding box center [413, 227] width 342 height 187
click at [555, 302] on button "Save" at bounding box center [547, 301] width 56 height 19
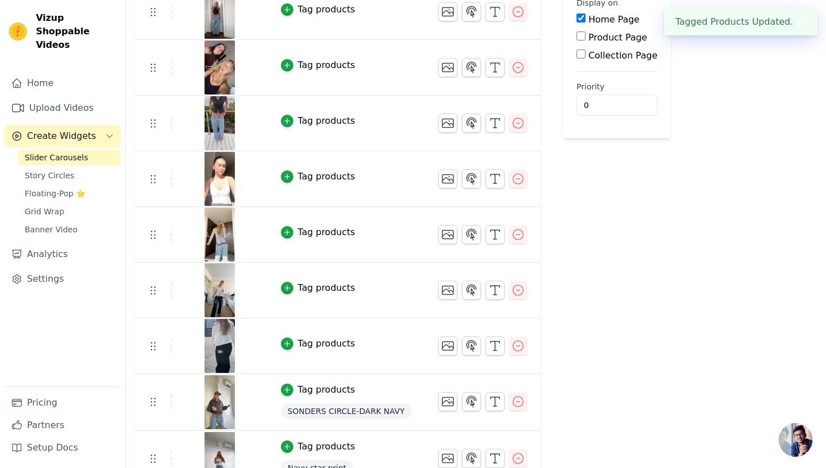
scroll to position [170, 0]
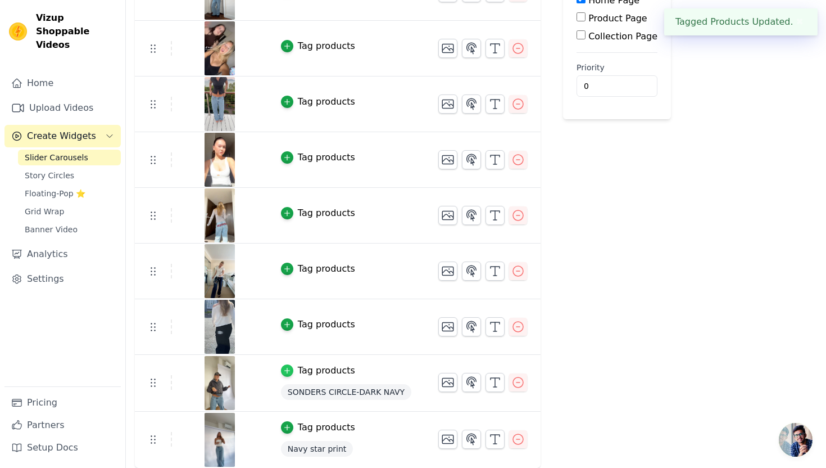
click at [286, 372] on icon "button" at bounding box center [286, 370] width 5 height 5
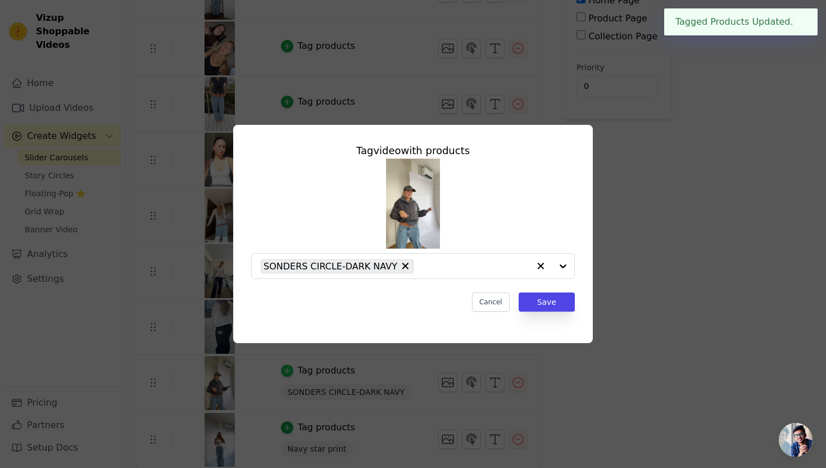
scroll to position [0, 0]
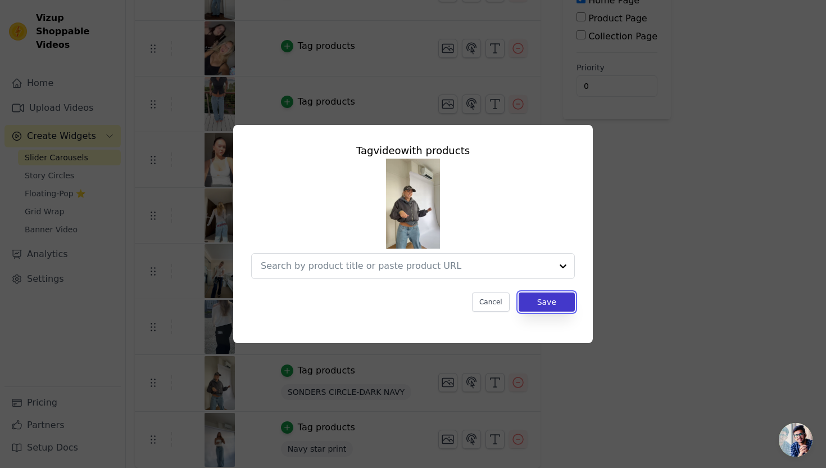
click at [573, 300] on button "Save" at bounding box center [547, 301] width 56 height 19
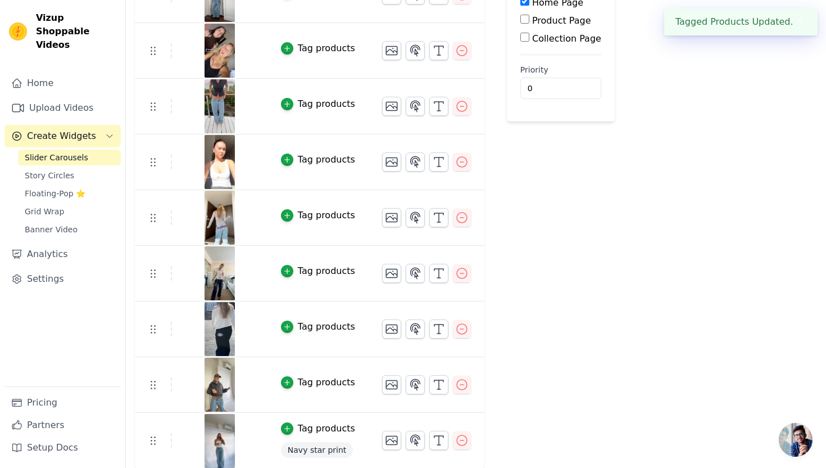
scroll to position [169, 0]
click at [281, 424] on button "Tag products" at bounding box center [318, 426] width 74 height 13
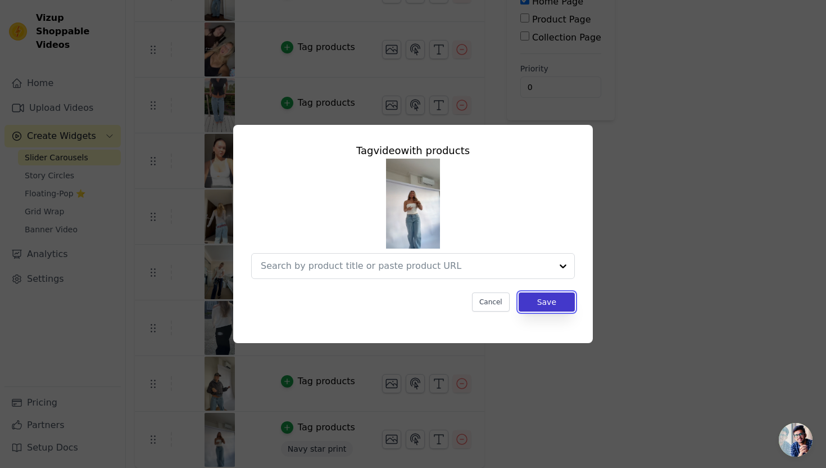
click at [542, 296] on button "Save" at bounding box center [547, 301] width 56 height 19
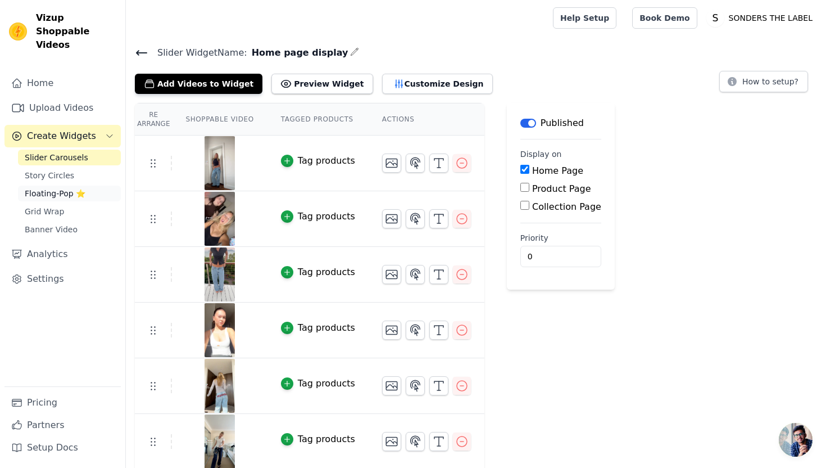
click at [80, 188] on span "Floating-Pop ⭐" at bounding box center [55, 193] width 61 height 11
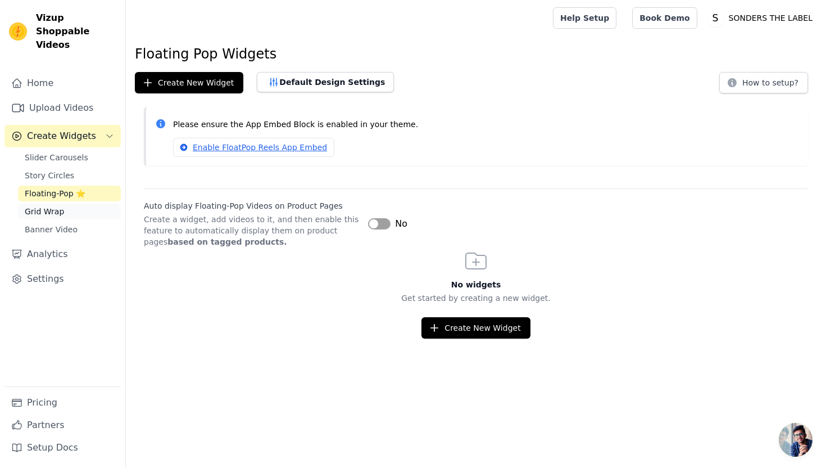
click at [76, 203] on link "Grid Wrap" at bounding box center [69, 211] width 103 height 16
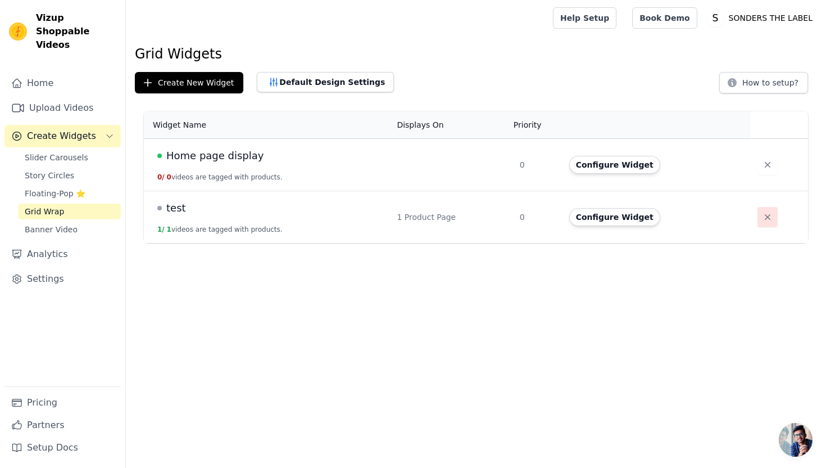
click at [762, 216] on icon "button" at bounding box center [767, 216] width 11 height 11
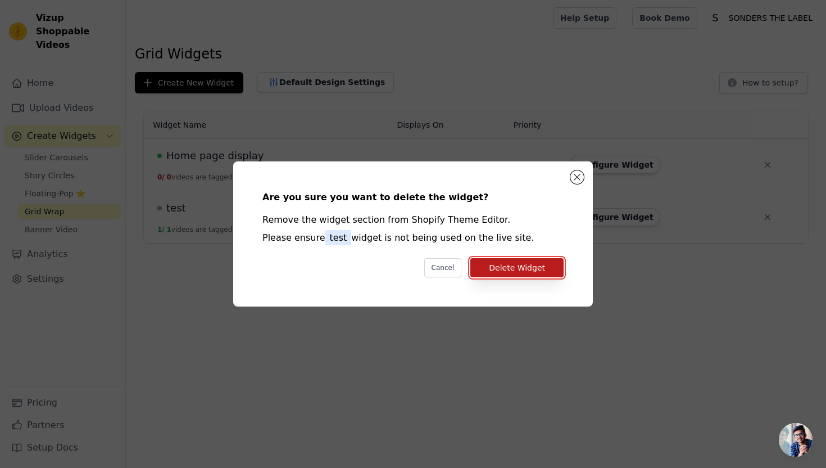
click at [536, 259] on button "Delete Widget" at bounding box center [516, 267] width 93 height 19
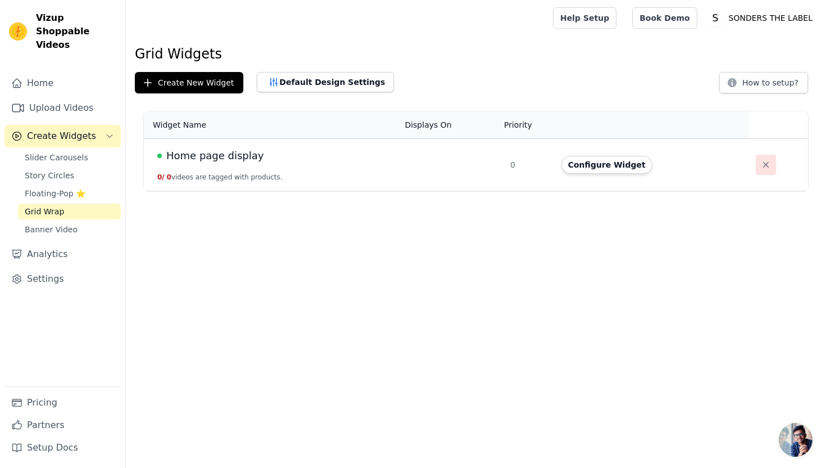
click at [769, 164] on button "button" at bounding box center [766, 165] width 20 height 20
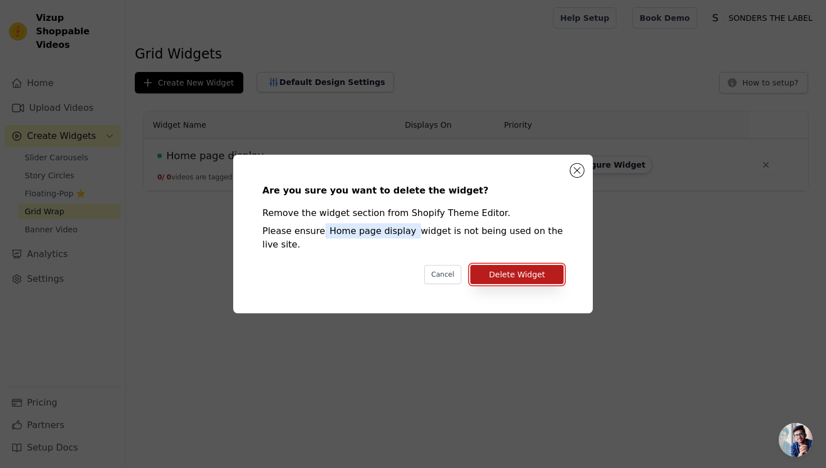
click at [542, 270] on button "Delete Widget" at bounding box center [516, 274] width 93 height 19
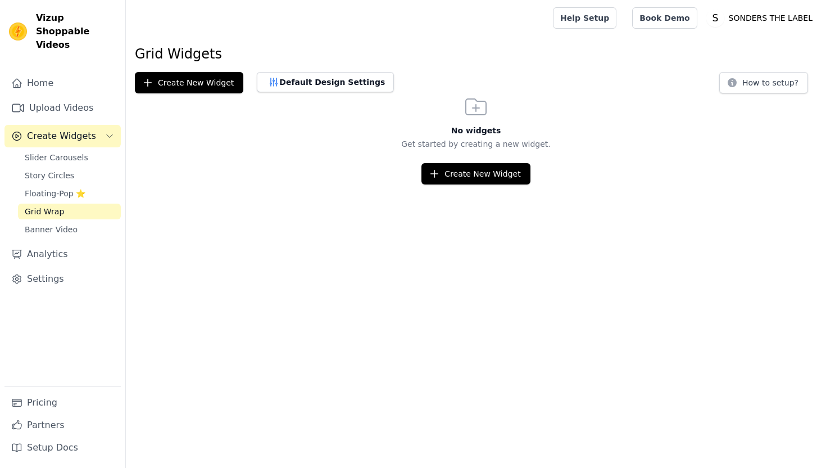
click at [96, 203] on link "Grid Wrap" at bounding box center [69, 211] width 103 height 16
click at [92, 185] on link "Floating-Pop ⭐" at bounding box center [69, 193] width 103 height 16
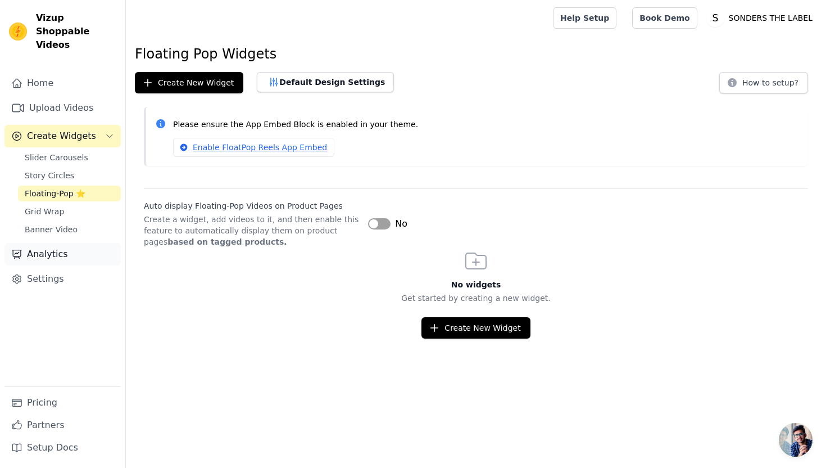
click at [90, 243] on link "Analytics" at bounding box center [62, 254] width 116 height 22
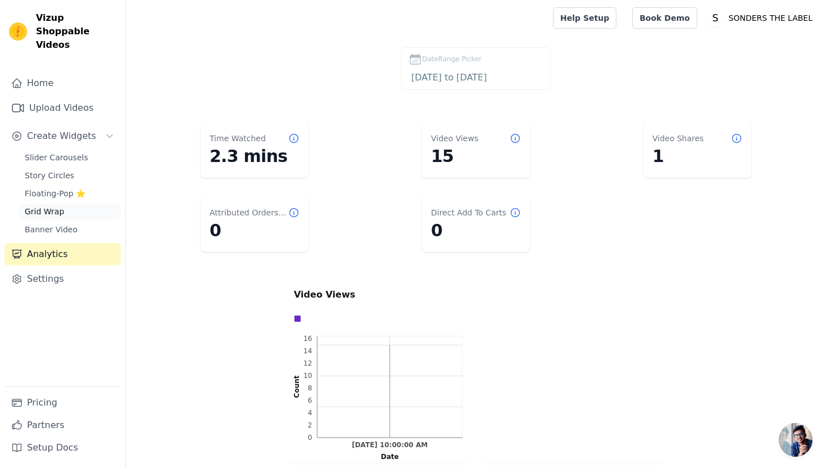
click at [87, 203] on link "Grid Wrap" at bounding box center [69, 211] width 103 height 16
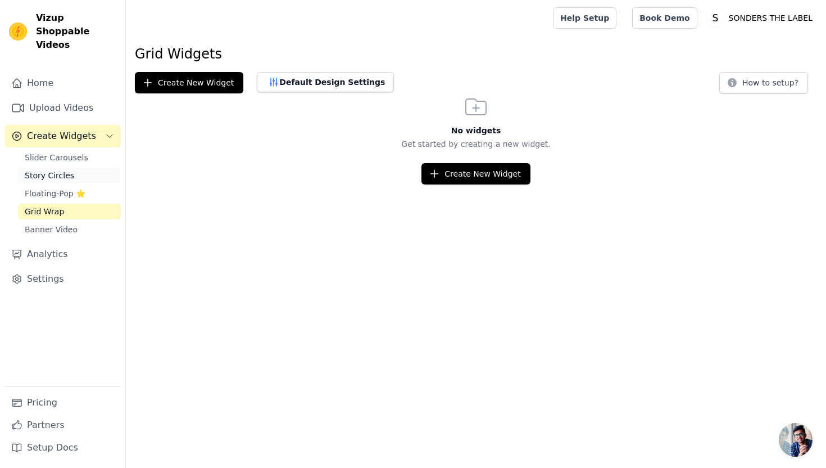
click at [75, 167] on link "Story Circles" at bounding box center [69, 175] width 103 height 16
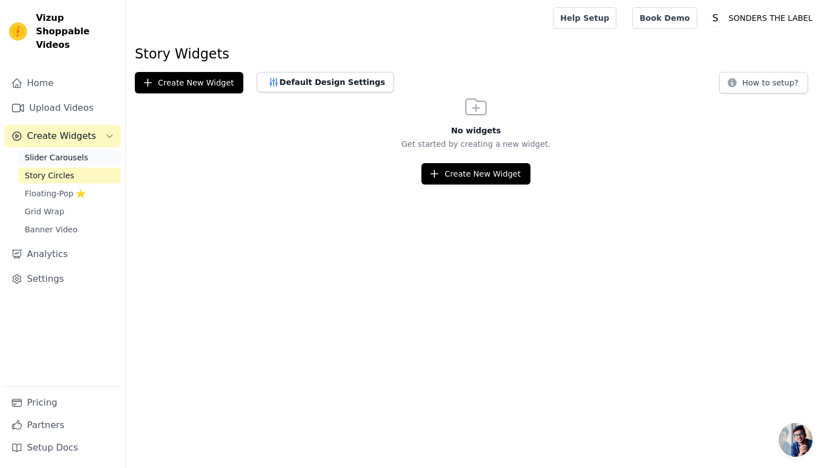
click at [101, 150] on link "Slider Carousels" at bounding box center [69, 158] width 103 height 16
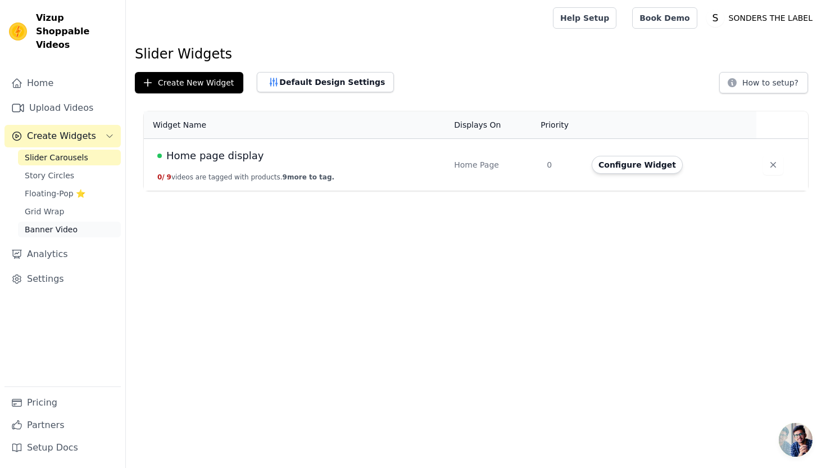
click at [84, 221] on link "Banner Video" at bounding box center [69, 229] width 103 height 16
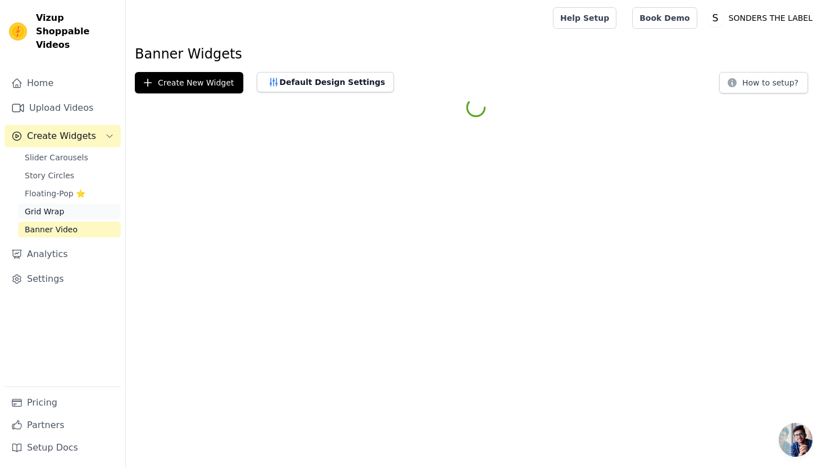
click at [84, 203] on link "Grid Wrap" at bounding box center [69, 211] width 103 height 16
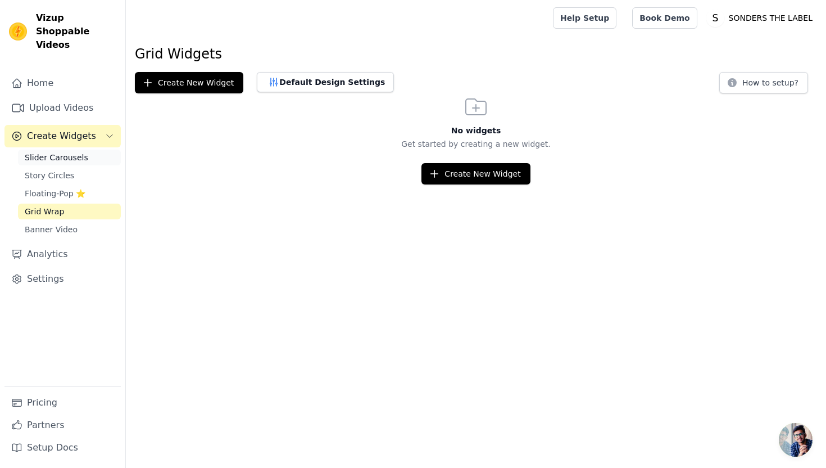
click at [96, 150] on link "Slider Carousels" at bounding box center [69, 158] width 103 height 16
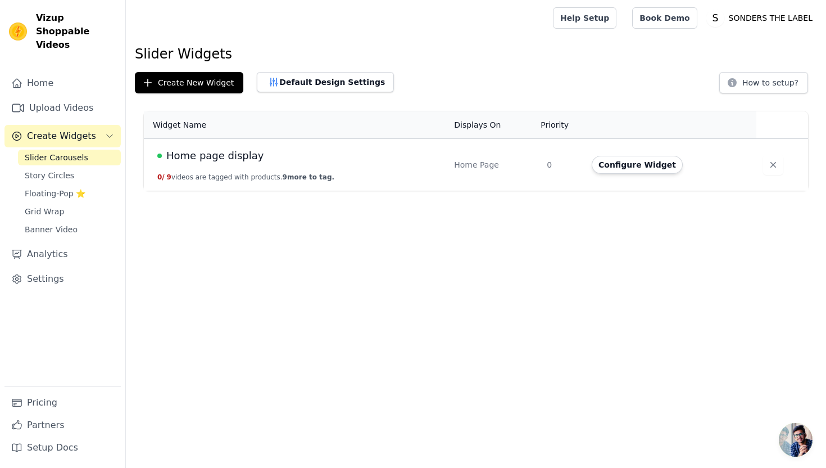
click at [241, 164] on td "Home page display 0 / 9 videos are tagged with products. 9 more to tag." at bounding box center [296, 165] width 304 height 52
click at [227, 159] on span "Home page display" at bounding box center [214, 156] width 97 height 16
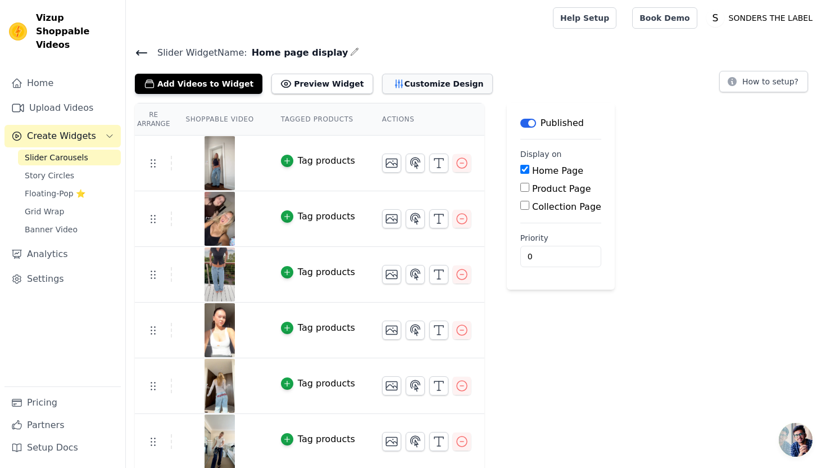
click at [389, 78] on button "Customize Design" at bounding box center [437, 84] width 111 height 20
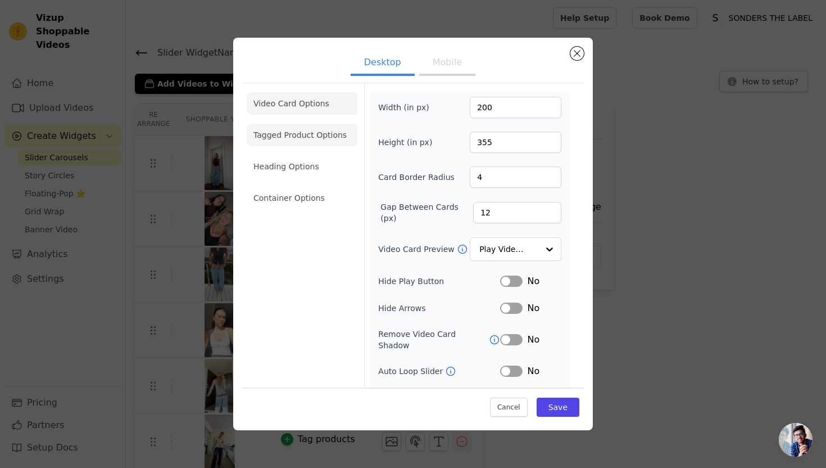
click at [305, 139] on li "Tagged Product Options" at bounding box center [302, 135] width 111 height 22
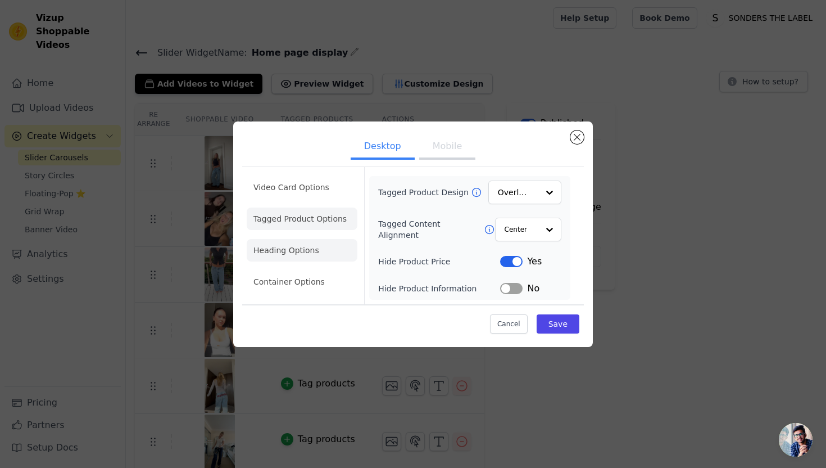
click at [307, 241] on li "Heading Options" at bounding box center [302, 250] width 111 height 22
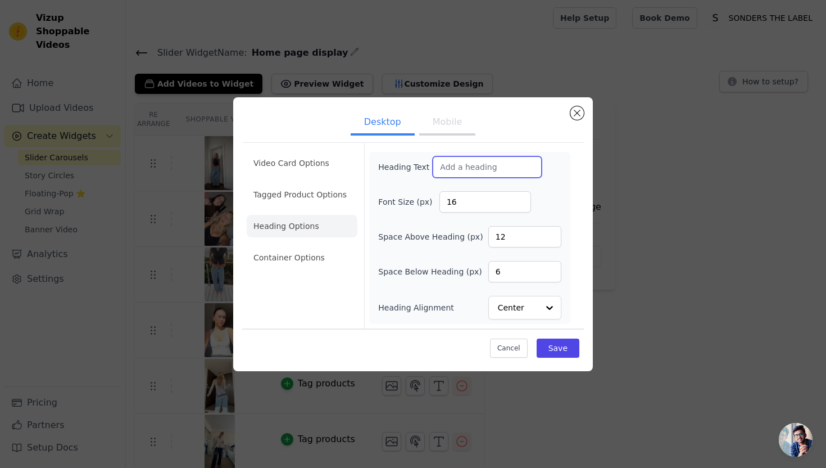
click at [470, 167] on input "Heading Text" at bounding box center [487, 166] width 109 height 21
type input "T"
type input "J"
type input "="
type input "JEANS IN ACTION"
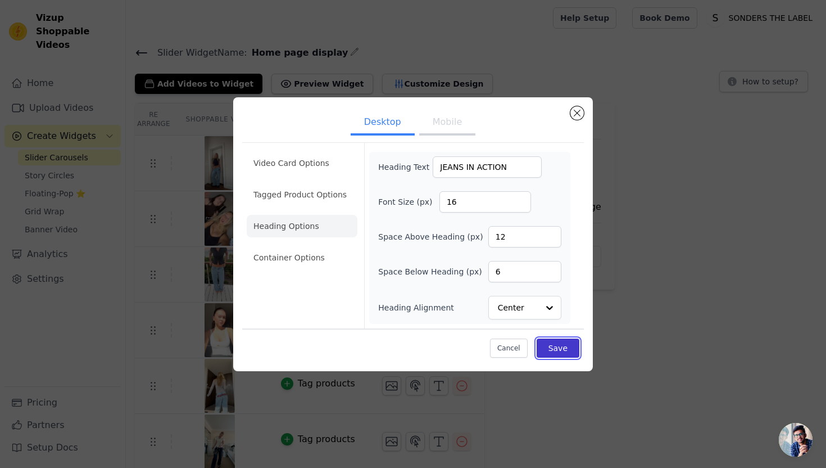
click at [556, 355] on button "Save" at bounding box center [558, 347] width 43 height 19
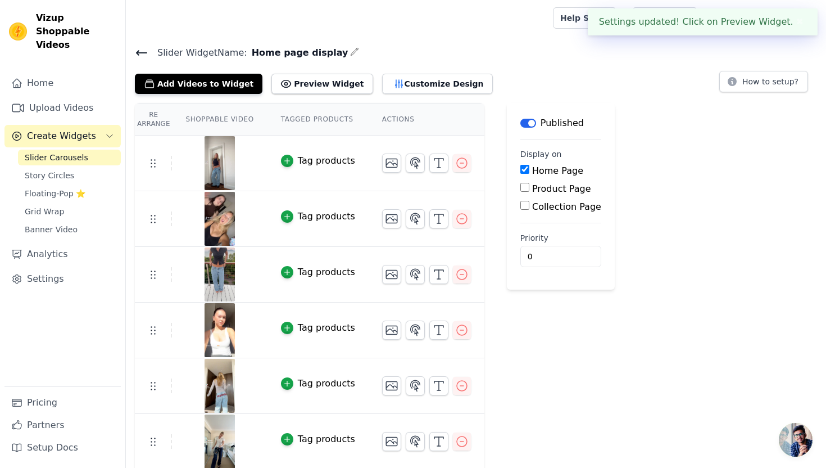
click at [411, 95] on div "Slider Widget Name: Home page display Add Videos to Widget Preview Widget Custo…" at bounding box center [476, 340] width 700 height 591
click at [411, 74] on button "Customize Design" at bounding box center [437, 84] width 111 height 20
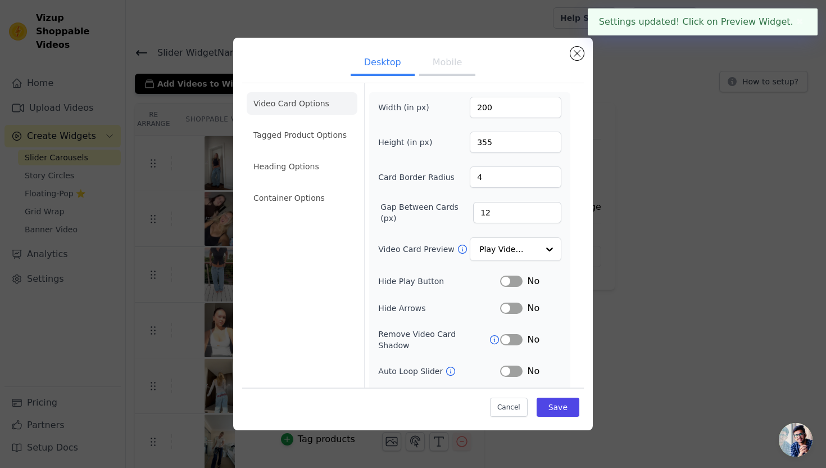
click at [459, 60] on button "Mobile" at bounding box center [447, 63] width 56 height 25
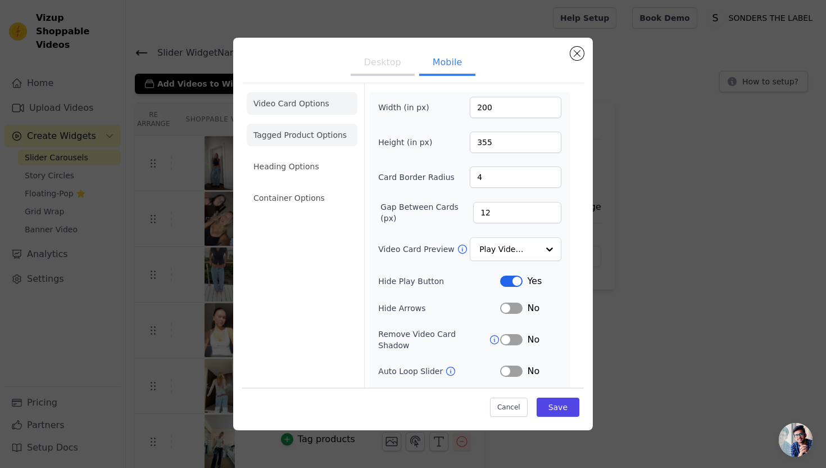
click at [307, 142] on li "Tagged Product Options" at bounding box center [302, 135] width 111 height 22
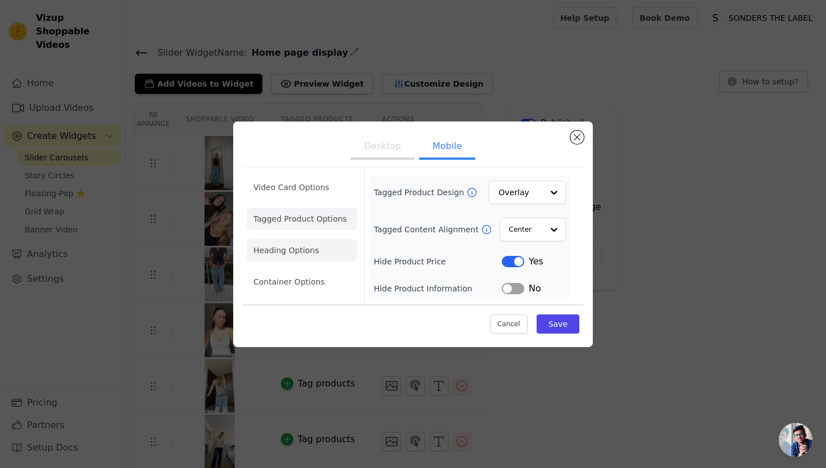
click at [314, 249] on li "Heading Options" at bounding box center [302, 250] width 111 height 22
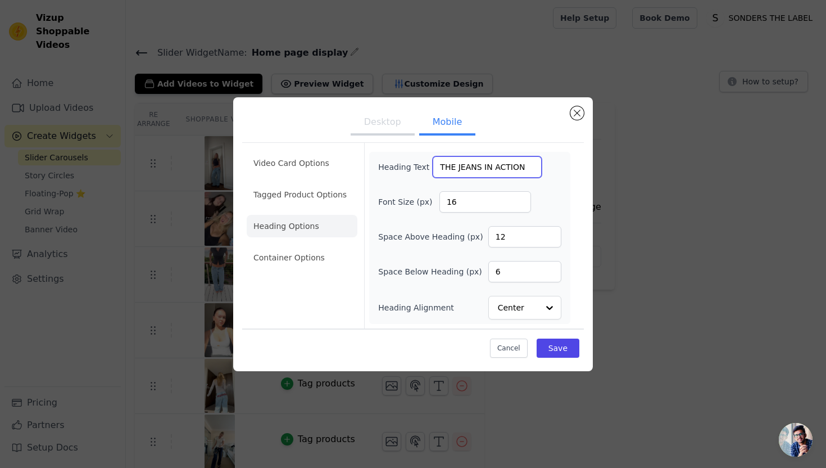
drag, startPoint x: 452, startPoint y: 167, endPoint x: 383, endPoint y: 166, distance: 69.1
click at [383, 166] on div "Heading Text THE JEANS IN ACTION" at bounding box center [460, 166] width 164 height 21
type input "JEANS IN ACTION"
click at [553, 342] on button "Save" at bounding box center [558, 347] width 43 height 19
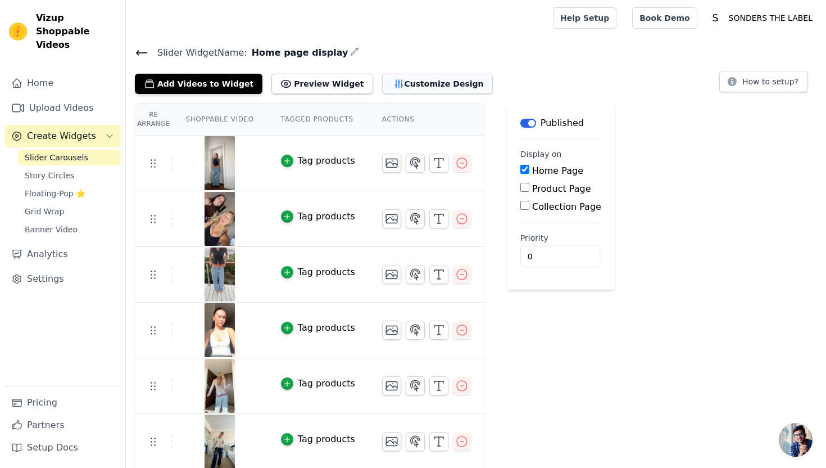
click at [391, 88] on button "Customize Design" at bounding box center [437, 84] width 111 height 20
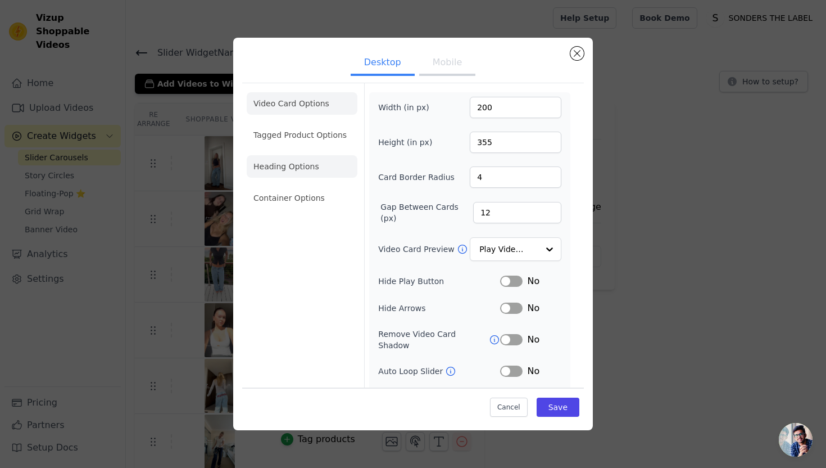
click at [316, 158] on li "Heading Options" at bounding box center [302, 166] width 111 height 22
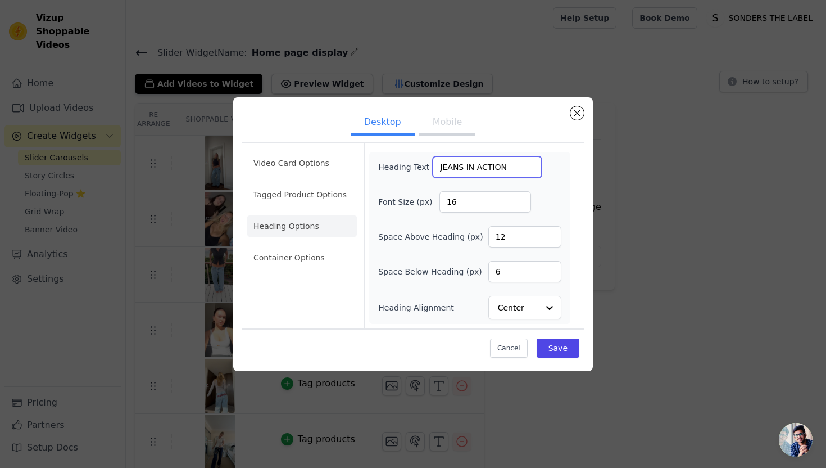
drag, startPoint x: 519, startPoint y: 159, endPoint x: 556, endPoint y: 172, distance: 38.9
click at [556, 172] on div "Heading Text JEANS IN ACTION" at bounding box center [469, 166] width 183 height 21
click at [571, 351] on button "Save" at bounding box center [558, 347] width 43 height 19
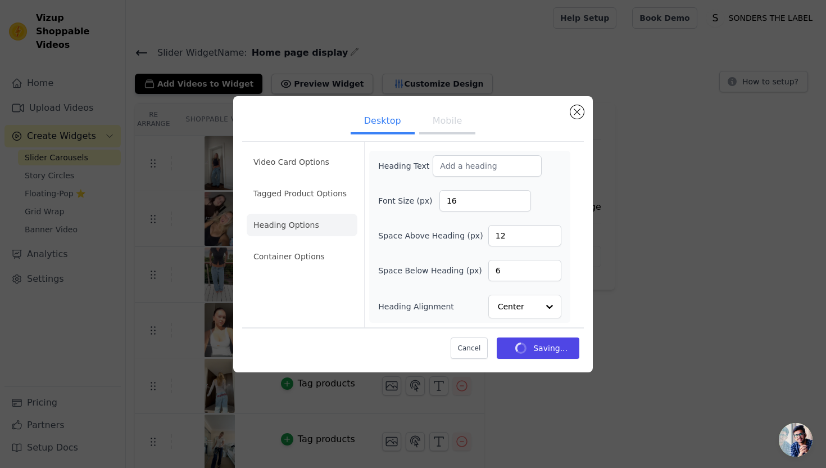
click at [449, 112] on th "Actions" at bounding box center [427, 119] width 116 height 32
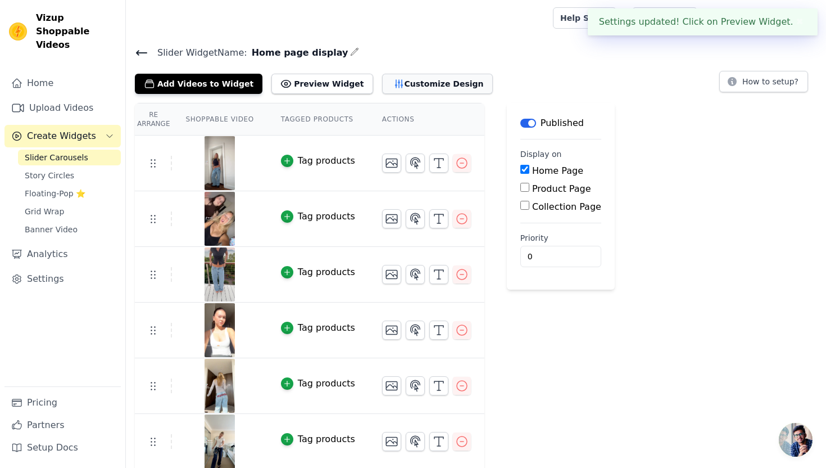
click at [387, 82] on button "Customize Design" at bounding box center [437, 84] width 111 height 20
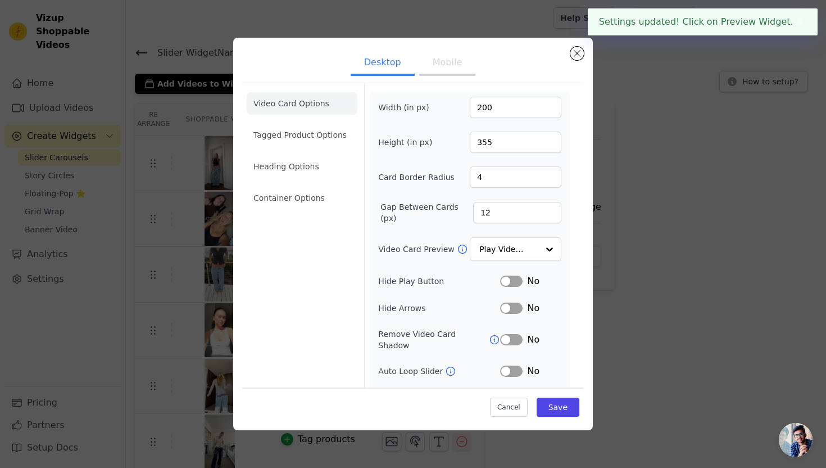
click at [451, 57] on button "Mobile" at bounding box center [447, 63] width 56 height 25
click at [336, 139] on li "Tagged Product Options" at bounding box center [302, 135] width 111 height 22
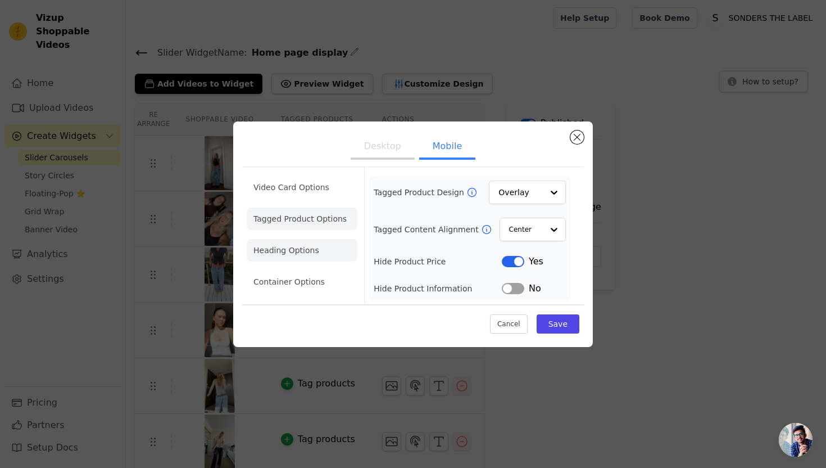
click at [314, 244] on li "Heading Options" at bounding box center [302, 250] width 111 height 22
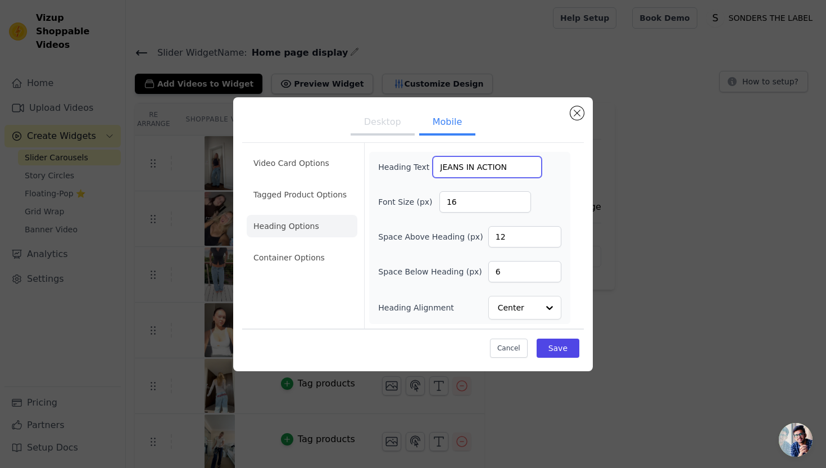
drag, startPoint x: 506, startPoint y: 166, endPoint x: 384, endPoint y: 157, distance: 122.3
click at [384, 157] on div "Heading Text JEANS IN ACTION" at bounding box center [460, 166] width 164 height 21
click at [556, 350] on button "Save" at bounding box center [558, 347] width 43 height 19
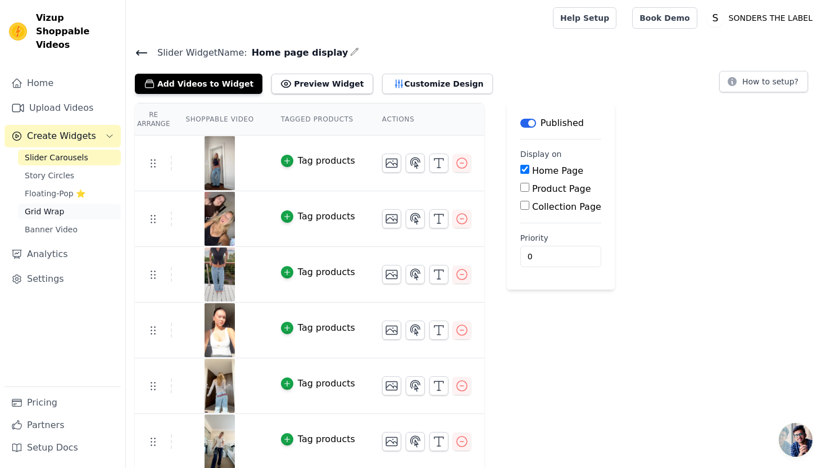
click at [55, 206] on span "Grid Wrap" at bounding box center [44, 211] width 39 height 11
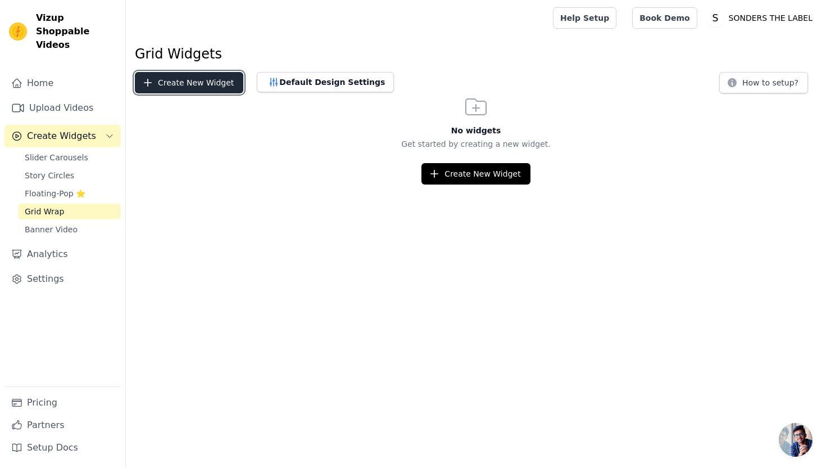
click at [205, 83] on button "Create New Widget" at bounding box center [189, 82] width 108 height 21
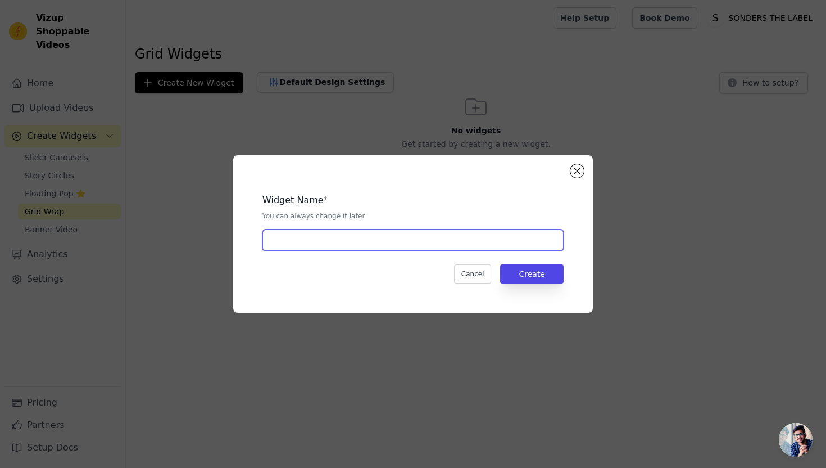
click at [408, 242] on input "text" at bounding box center [412, 239] width 301 height 21
type input "SONDERS CLOUD RED"
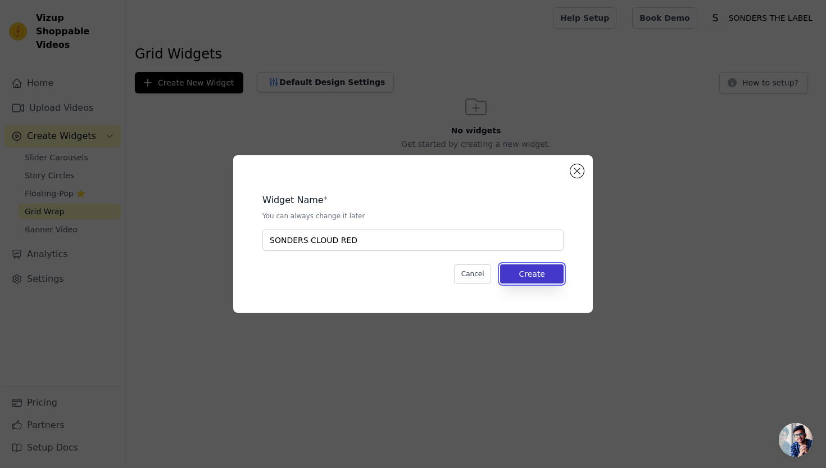
click at [535, 272] on button "Create" at bounding box center [532, 273] width 64 height 19
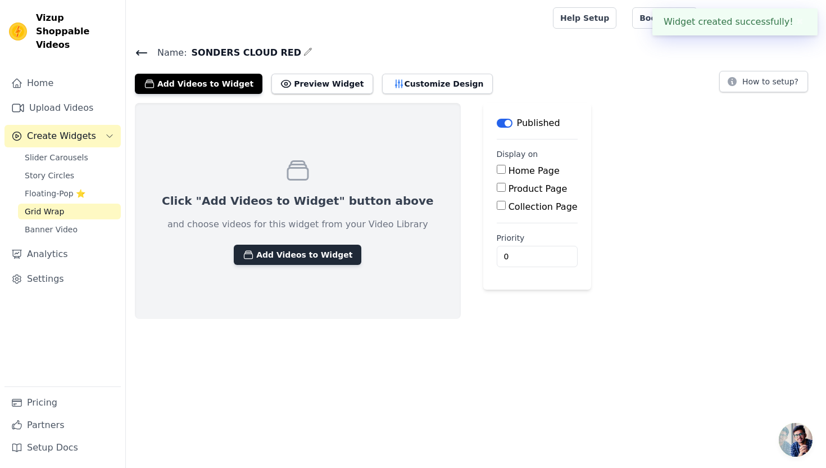
click at [289, 250] on button "Add Videos to Widget" at bounding box center [298, 255] width 128 height 20
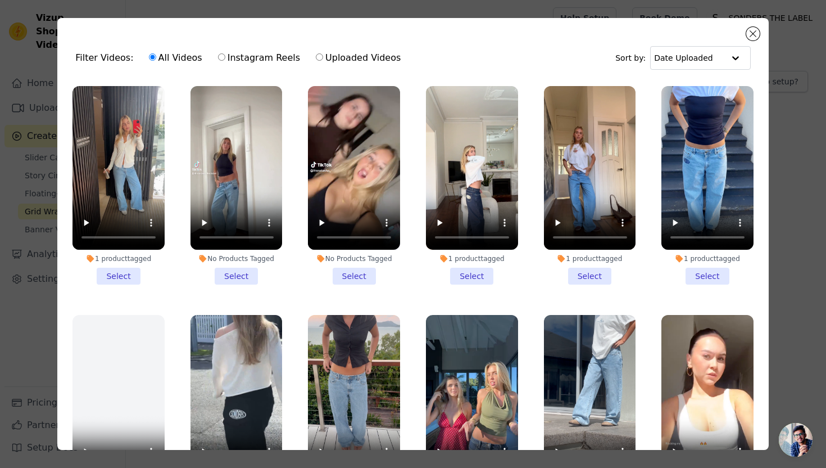
click at [346, 277] on li "No Products Tagged Select" at bounding box center [354, 185] width 92 height 198
click at [0, 0] on input "No Products Tagged Select" at bounding box center [0, 0] width 0 height 0
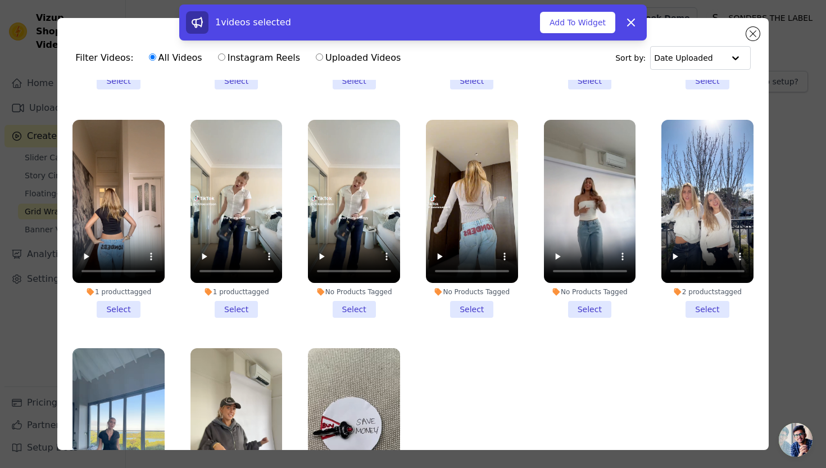
scroll to position [432, 0]
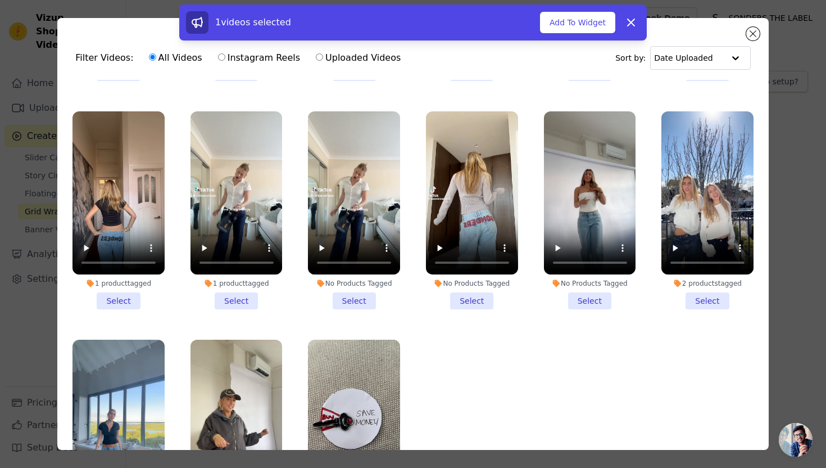
click at [473, 301] on li "No Products Tagged Select" at bounding box center [472, 210] width 92 height 198
click at [0, 0] on input "No Products Tagged Select" at bounding box center [0, 0] width 0 height 0
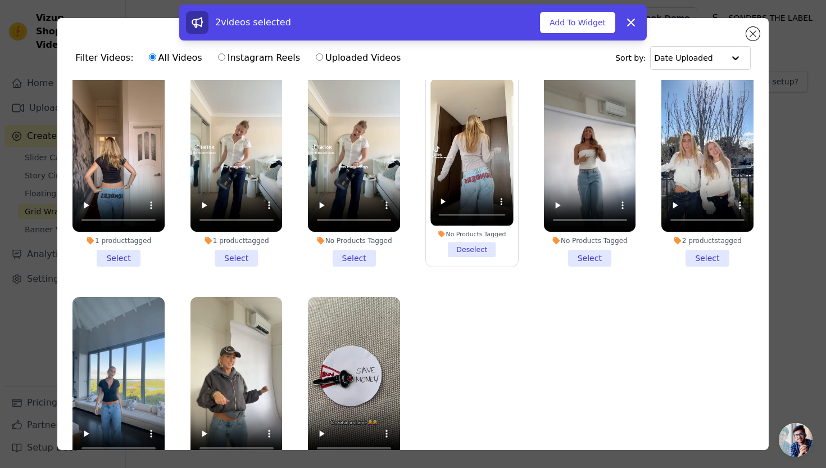
scroll to position [483, 0]
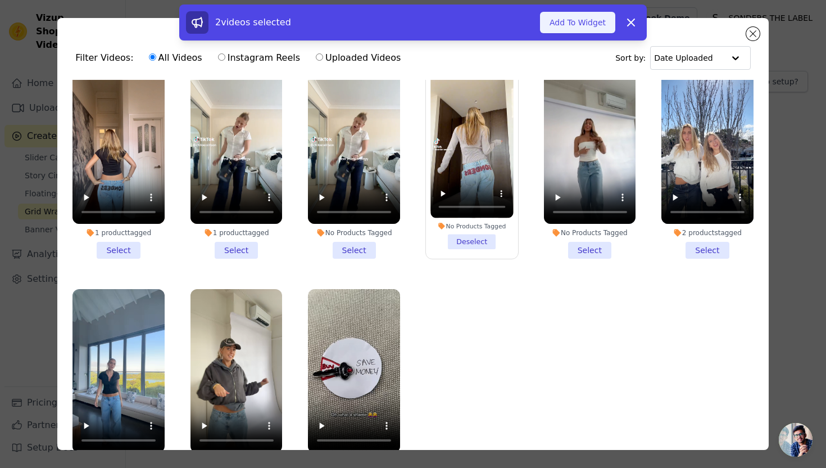
click at [586, 25] on button "Add To Widget" at bounding box center [577, 22] width 75 height 21
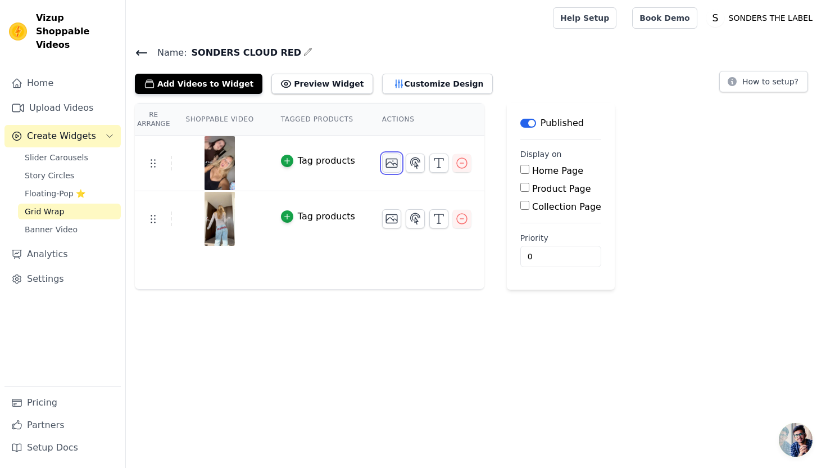
click at [398, 163] on button "button" at bounding box center [391, 162] width 19 height 19
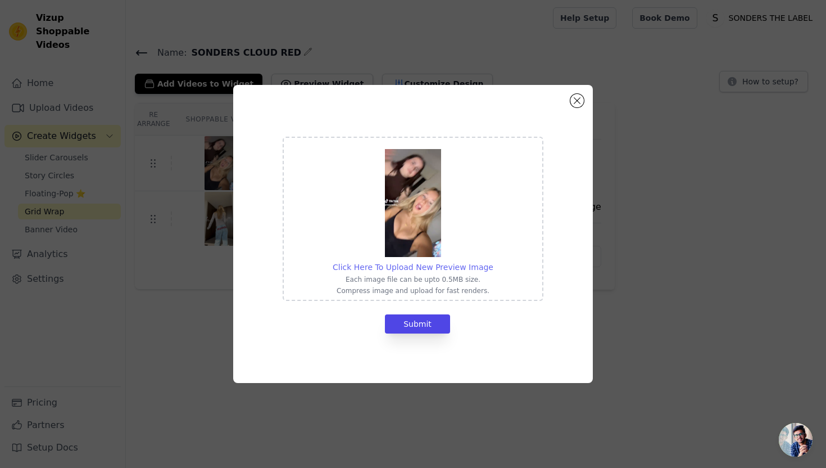
click at [397, 267] on span "Click Here To Upload New Preview Image" at bounding box center [413, 266] width 161 height 9
click at [493, 261] on input "Click Here To Upload New Preview Image Each image file can be upto 0.5MB size. …" at bounding box center [493, 261] width 1 height 1
click at [582, 104] on div "Click Here To Upload New Preview Image Each image file can be upto 0.5MB size. …" at bounding box center [413, 234] width 360 height 298
click at [576, 101] on button "Close modal" at bounding box center [577, 100] width 13 height 13
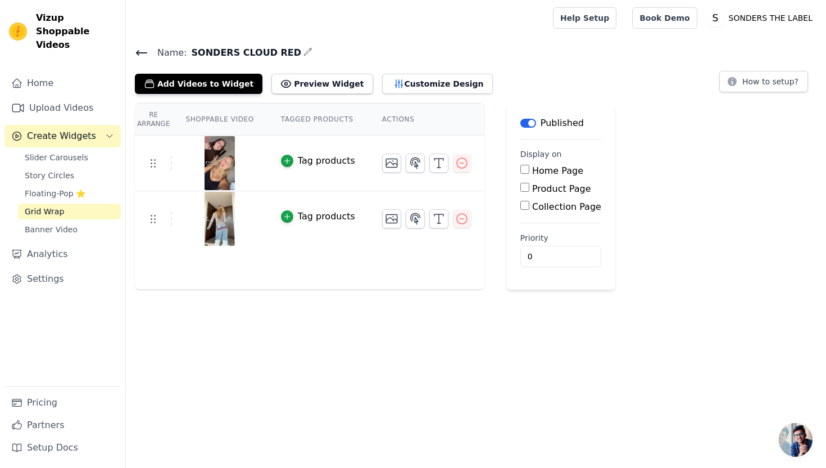
click at [527, 191] on div "Product Page" at bounding box center [560, 188] width 81 height 13
click at [520, 188] on input "Product Page" at bounding box center [524, 187] width 9 height 9
checkbox input "true"
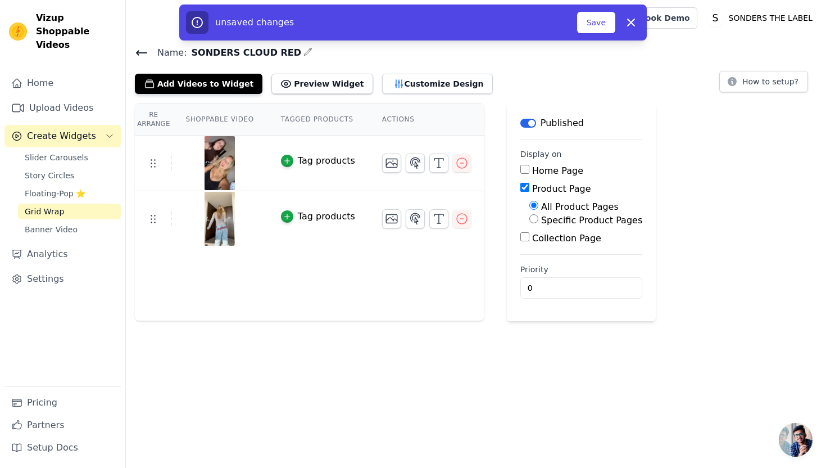
click at [549, 221] on label "Specific Product Pages" at bounding box center [591, 220] width 101 height 11
click at [538, 221] on input "Specific Product Pages" at bounding box center [533, 218] width 9 height 9
radio input "true"
click at [556, 246] on button "Select Products" at bounding box center [566, 245] width 75 height 19
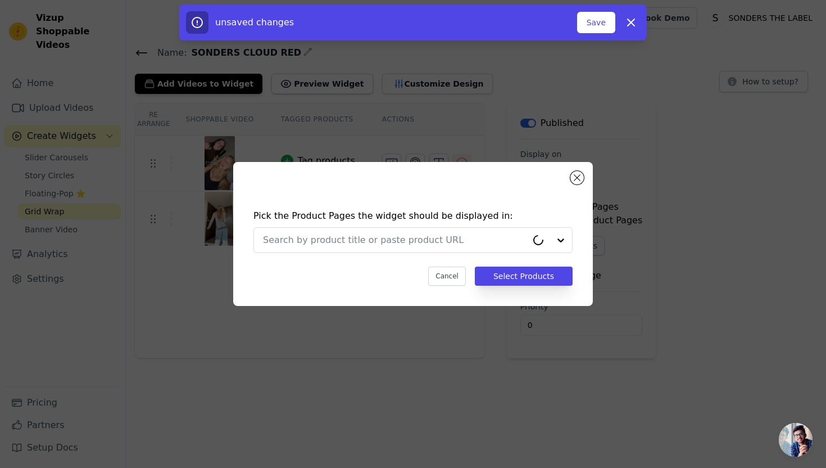
click at [413, 226] on div "Pick the Product Pages the widget should be displayed in: Cancel Select Products" at bounding box center [413, 247] width 342 height 99
click at [413, 242] on input "text" at bounding box center [395, 239] width 264 height 13
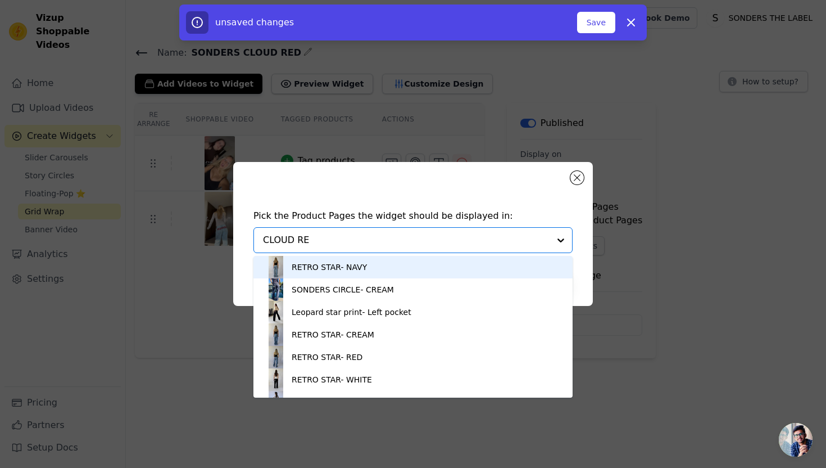
type input "CLOUD RED"
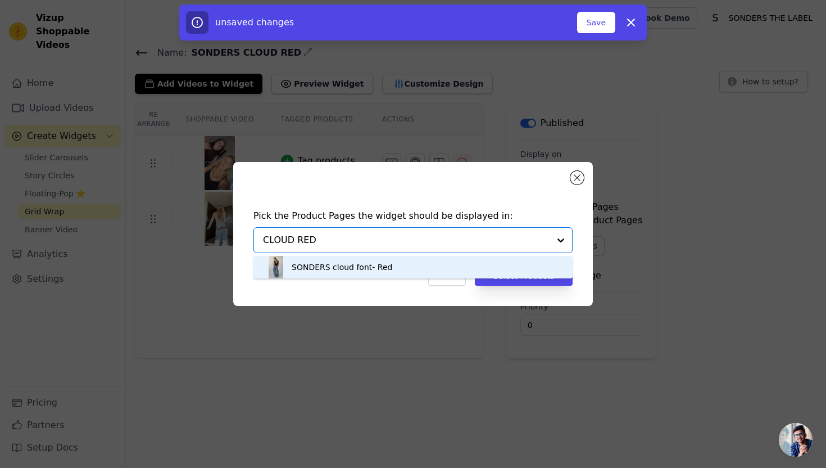
click at [360, 273] on div "SONDERS cloud font- Red" at bounding box center [413, 267] width 297 height 22
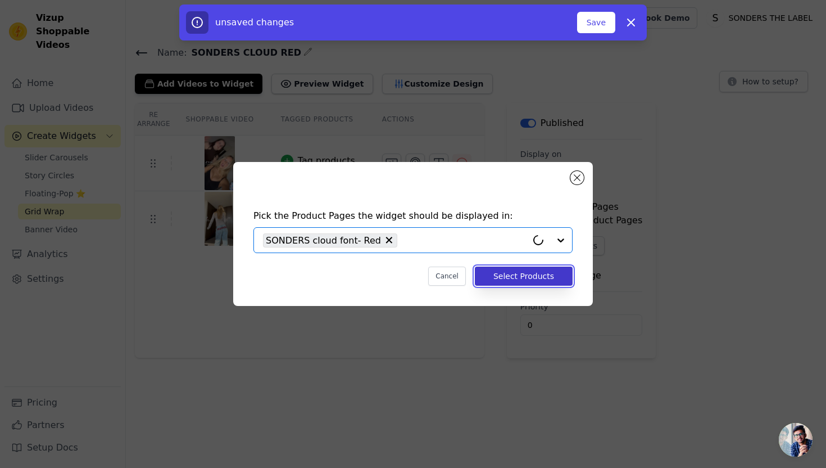
click at [531, 281] on button "Select Products" at bounding box center [524, 275] width 98 height 19
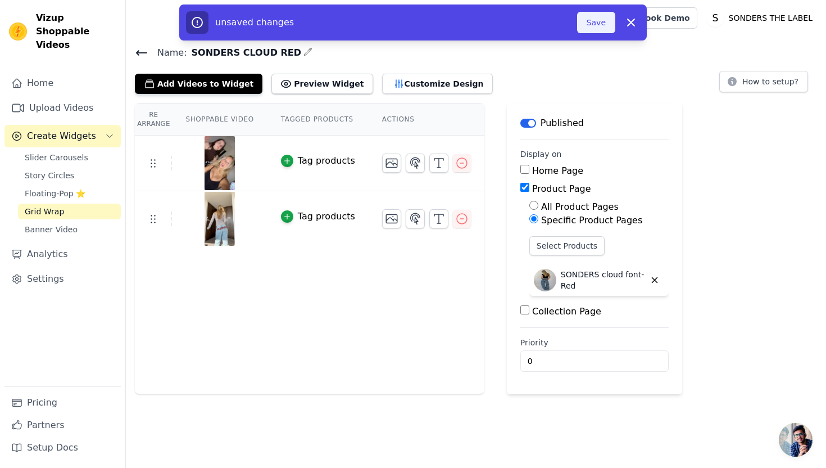
click at [599, 21] on button "Save" at bounding box center [596, 22] width 38 height 21
click at [590, 28] on link "Help Setup" at bounding box center [585, 17] width 64 height 21
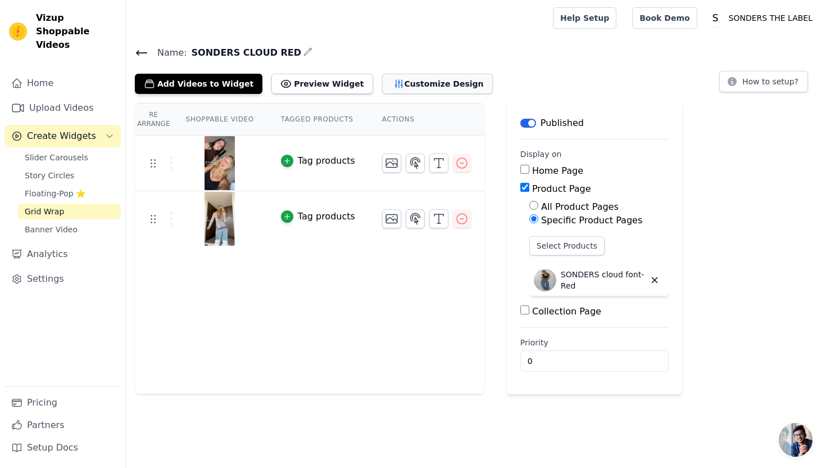
click at [400, 84] on button "Customize Design" at bounding box center [437, 84] width 111 height 20
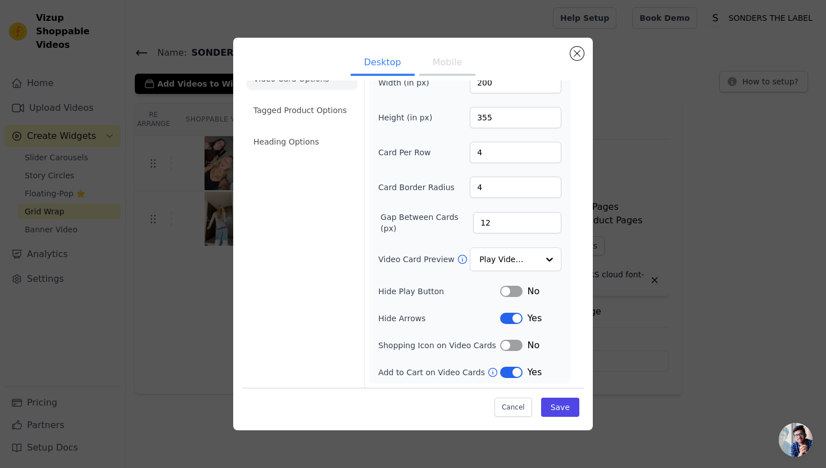
scroll to position [25, 0]
click at [524, 259] on input "Video Card Preview" at bounding box center [509, 259] width 58 height 22
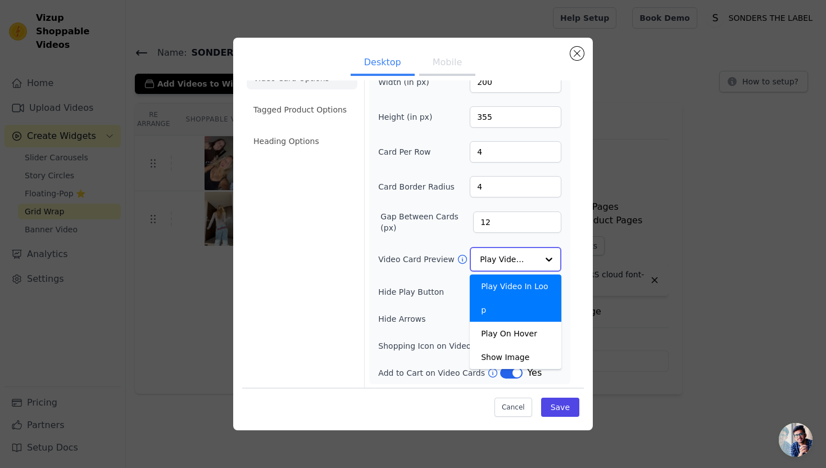
click at [524, 259] on input "Video Card Preview" at bounding box center [509, 259] width 58 height 22
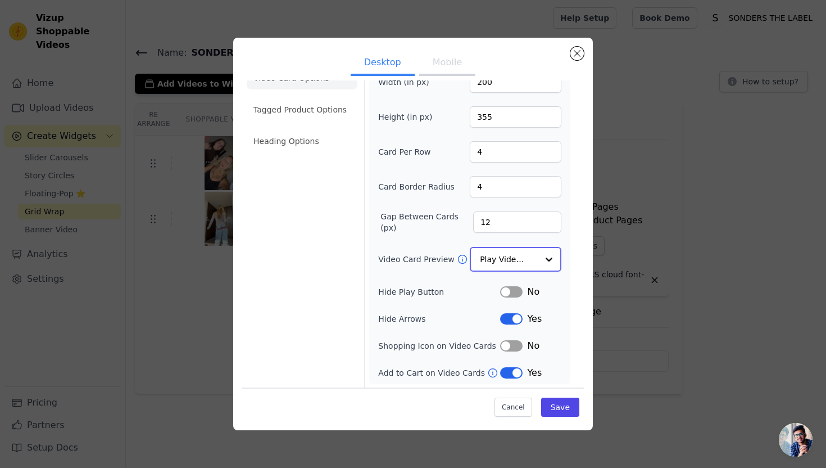
scroll to position [26, 0]
click at [525, 416] on div "Cancel Save" at bounding box center [413, 404] width 342 height 34
click at [524, 399] on button "Cancel" at bounding box center [514, 406] width 38 height 19
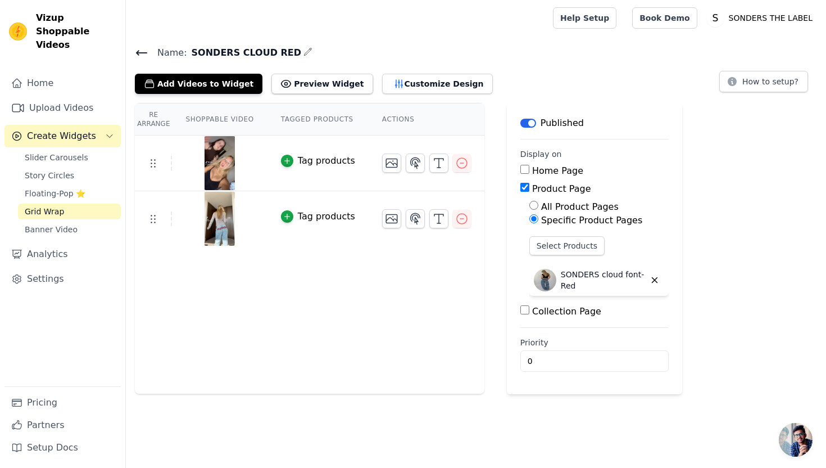
click at [714, 198] on div "Re Arrange Shoppable Video Tagged Products Actions Tag products Tag products Sa…" at bounding box center [476, 248] width 700 height 291
click at [140, 52] on icon at bounding box center [142, 53] width 10 height 4
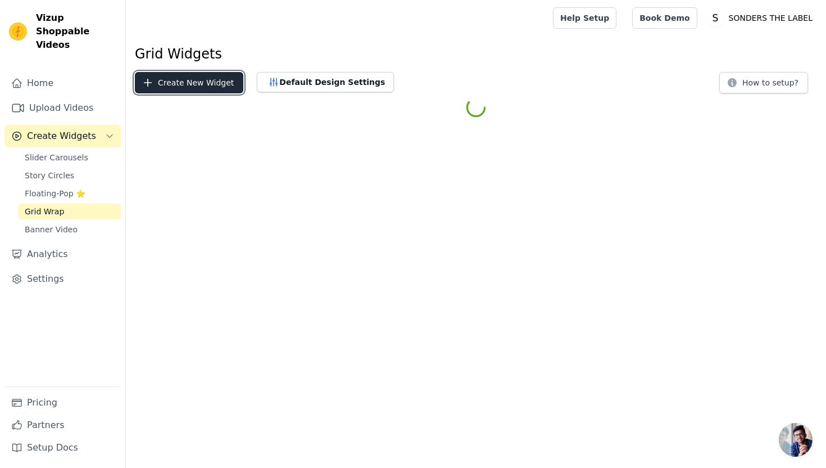
click at [196, 90] on button "Create New Widget" at bounding box center [189, 82] width 108 height 21
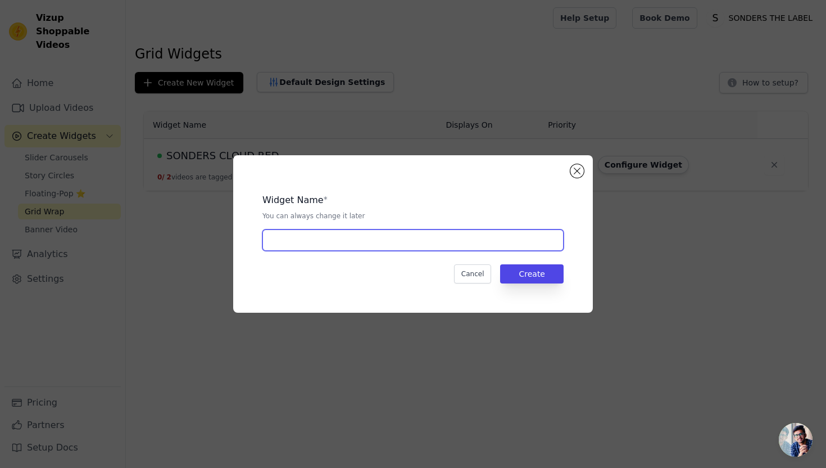
click at [406, 237] on input "text" at bounding box center [412, 239] width 301 height 21
type input "CLOUD FONT BLACK"
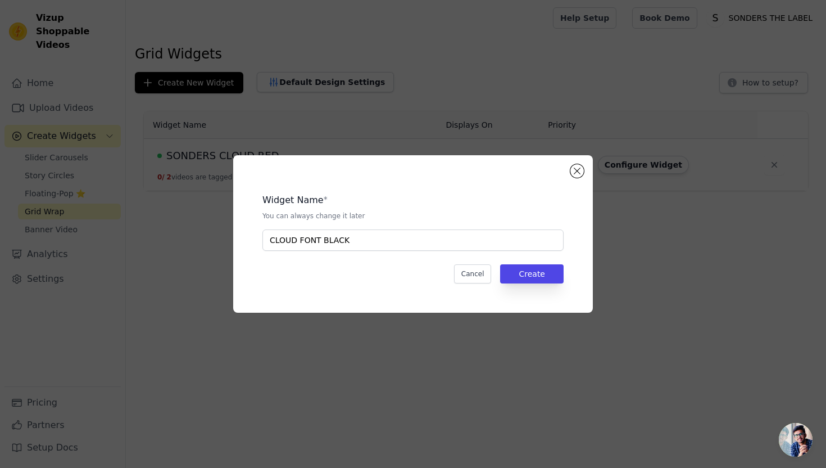
click at [576, 264] on div "Widget Name * You can always change it later CLOUD FONT BLACK Cancel Create" at bounding box center [413, 233] width 360 height 157
click at [537, 274] on button "Create" at bounding box center [532, 273] width 64 height 19
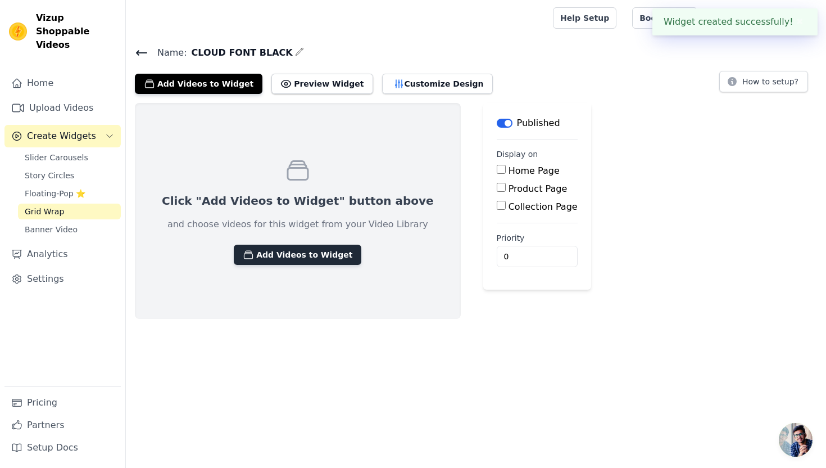
click at [311, 259] on button "Add Videos to Widget" at bounding box center [298, 255] width 128 height 20
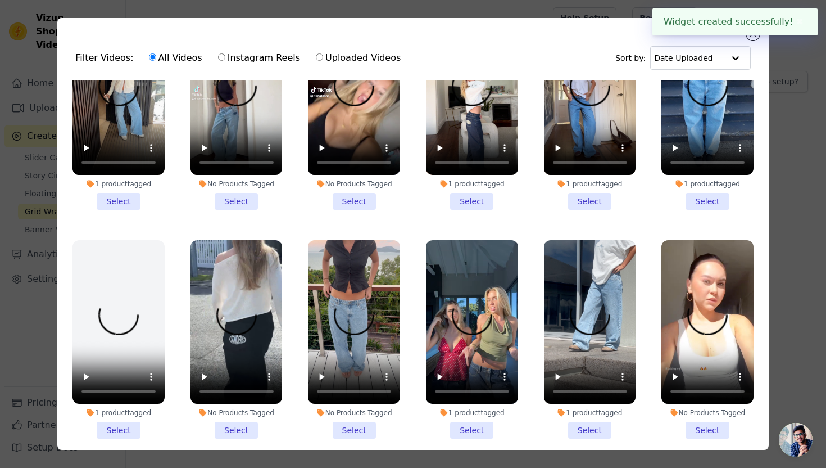
scroll to position [79, 0]
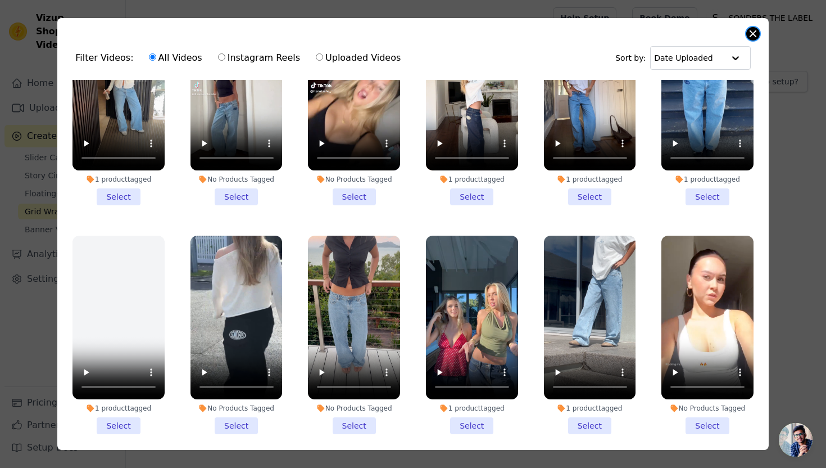
click at [751, 33] on button "Close modal" at bounding box center [752, 33] width 13 height 13
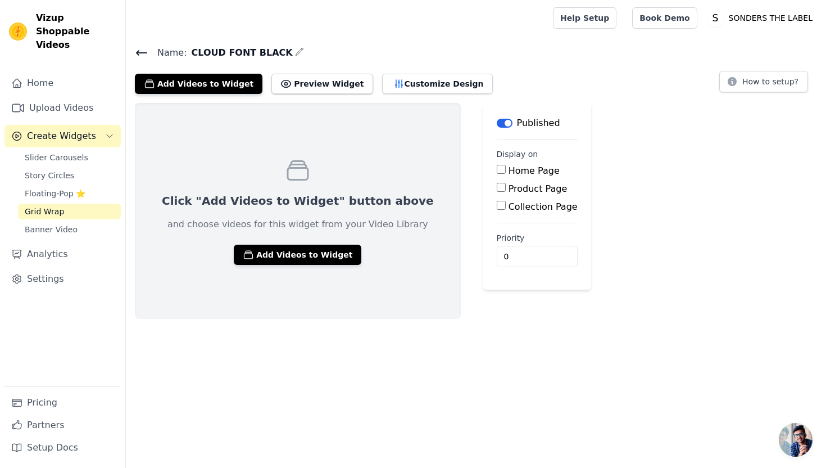
click at [142, 52] on icon at bounding box center [142, 53] width 10 height 4
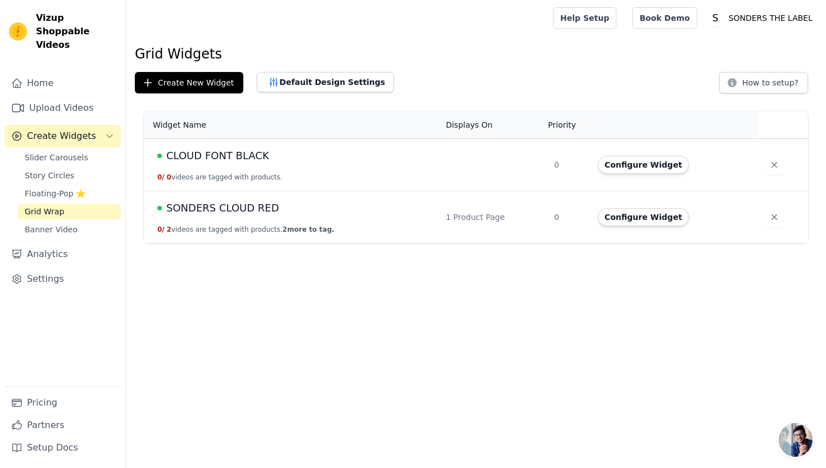
click at [237, 212] on span "SONDERS CLOUD RED" at bounding box center [222, 208] width 113 height 16
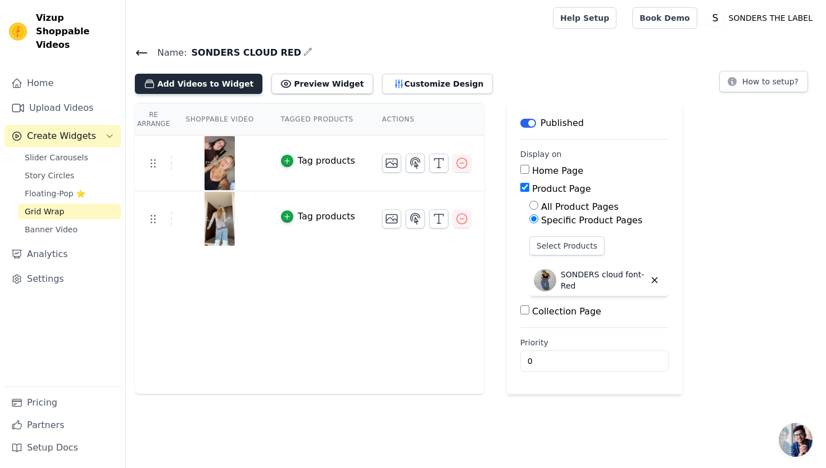
click at [223, 89] on button "Add Videos to Widget" at bounding box center [199, 84] width 128 height 20
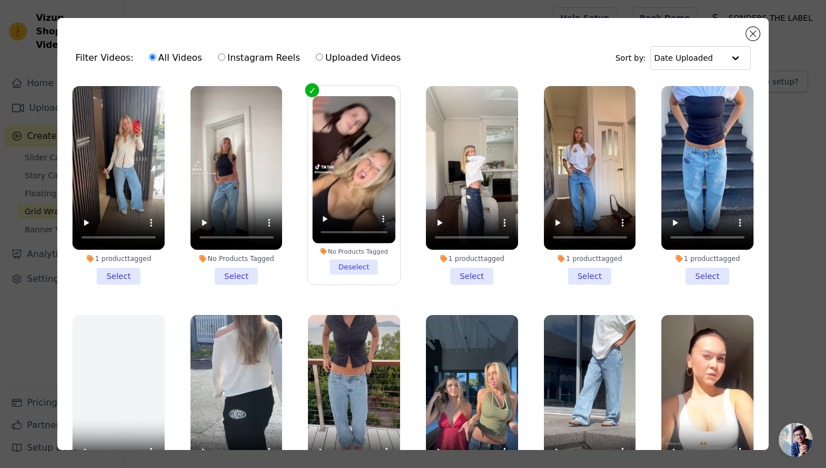
click at [583, 276] on li "1 product tagged Select" at bounding box center [590, 185] width 92 height 198
click at [0, 0] on input "1 product tagged Select" at bounding box center [0, 0] width 0 height 0
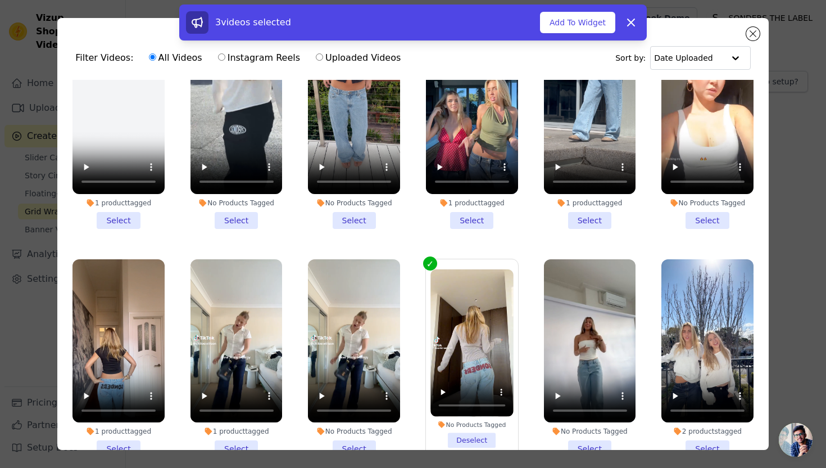
scroll to position [265, 0]
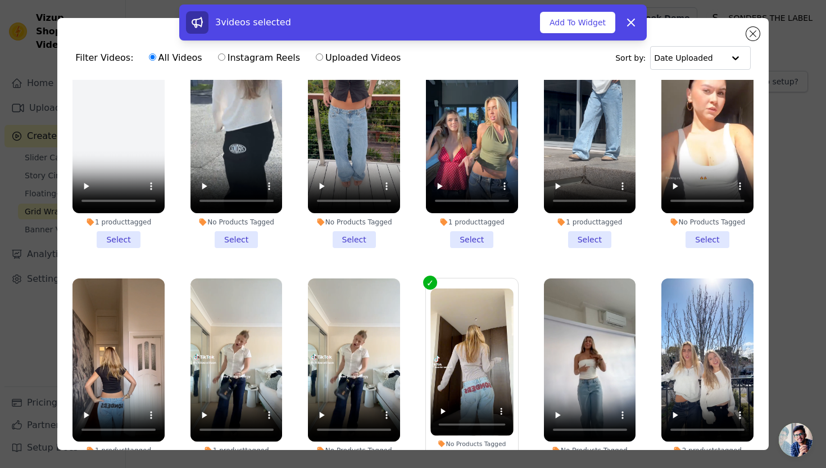
click at [714, 236] on li "No Products Tagged Select" at bounding box center [708, 148] width 92 height 198
click at [0, 0] on input "No Products Tagged Select" at bounding box center [0, 0] width 0 height 0
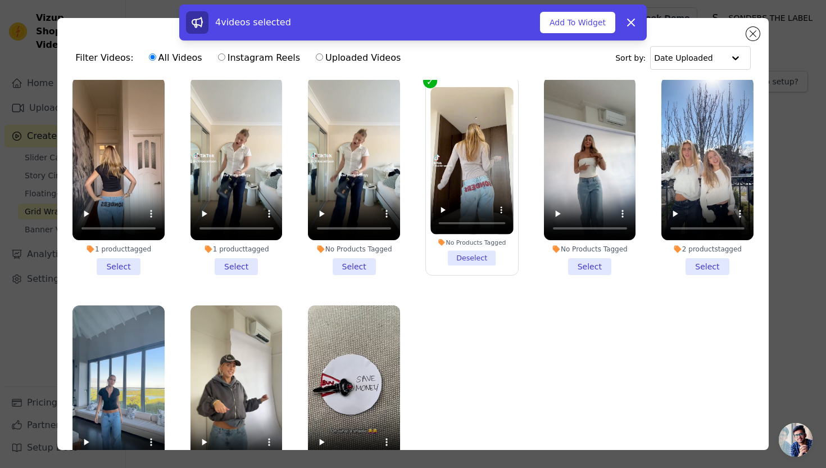
scroll to position [483, 0]
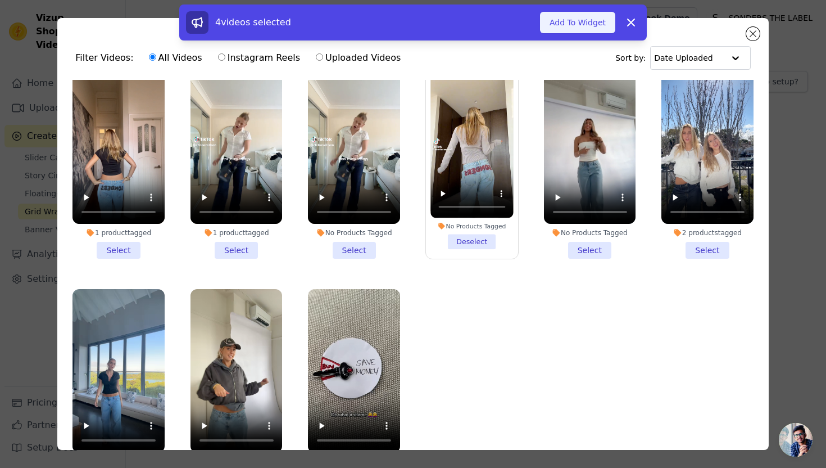
click at [598, 20] on button "Add To Widget" at bounding box center [577, 22] width 75 height 21
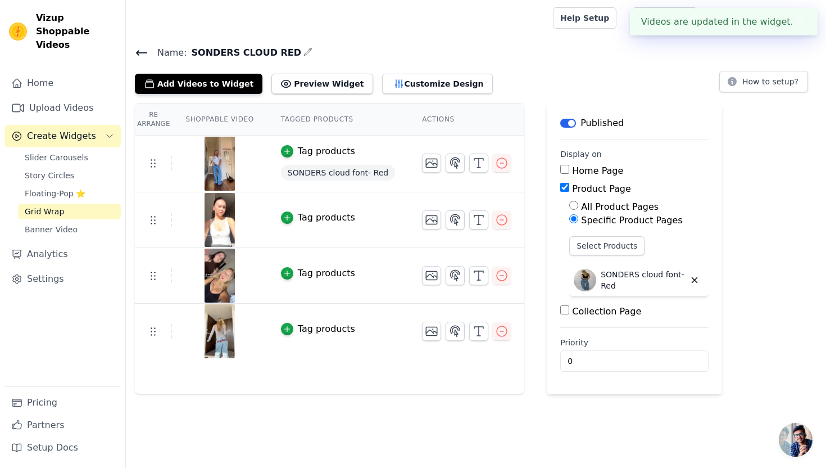
click at [293, 152] on button "Tag products" at bounding box center [318, 150] width 74 height 13
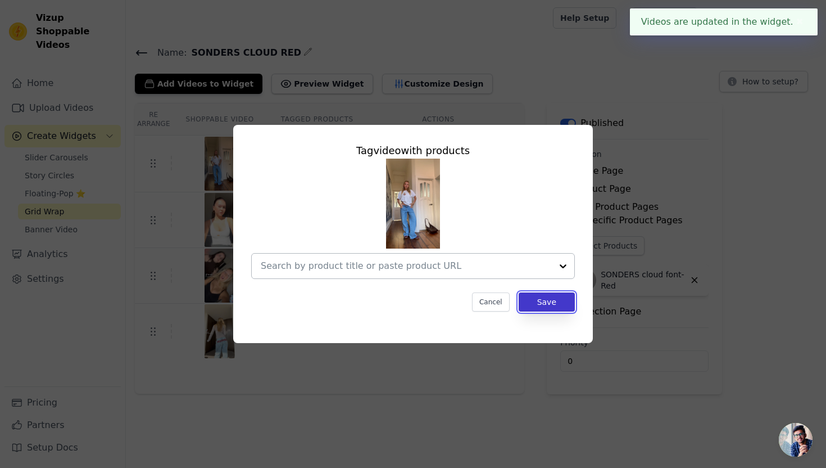
click at [563, 300] on button "Save" at bounding box center [547, 301] width 56 height 19
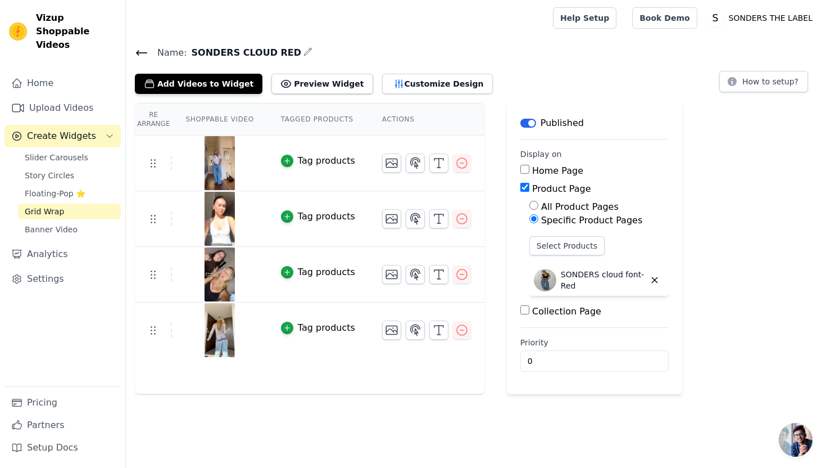
click at [142, 52] on icon at bounding box center [142, 53] width 10 height 4
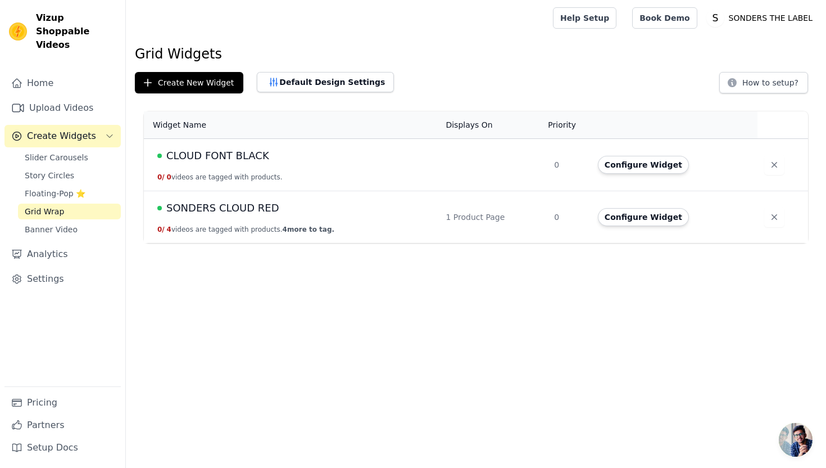
click at [202, 153] on span "CLOUD FONT BLACK" at bounding box center [217, 156] width 103 height 16
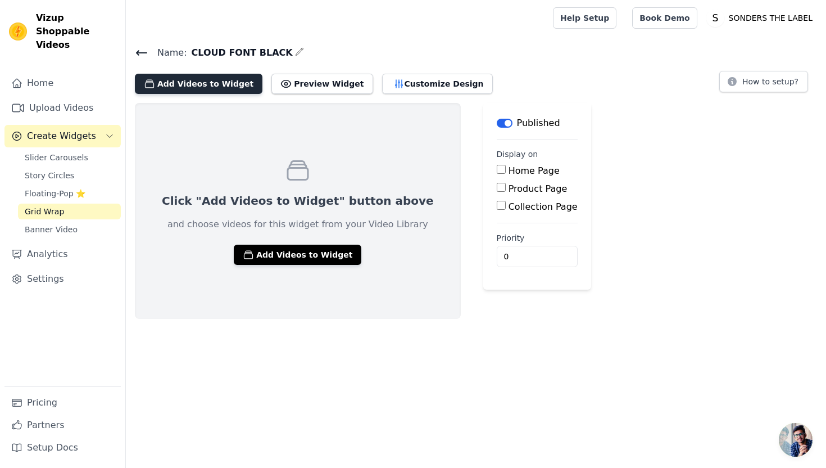
click at [206, 92] on button "Add Videos to Widget" at bounding box center [199, 84] width 128 height 20
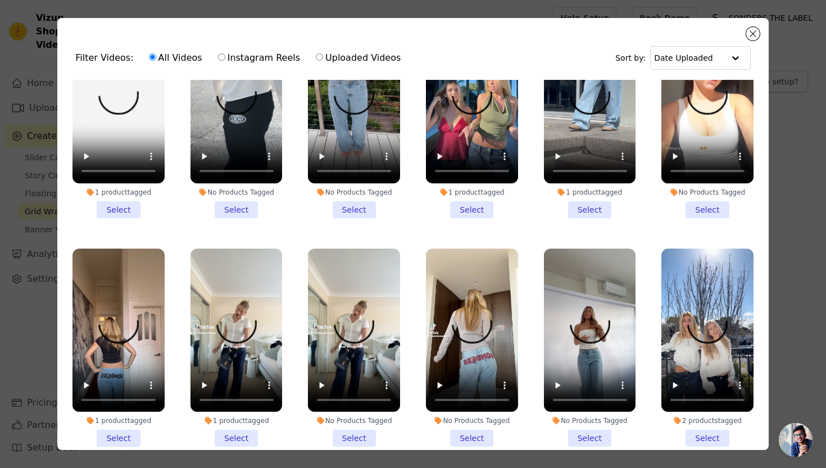
scroll to position [298, 0]
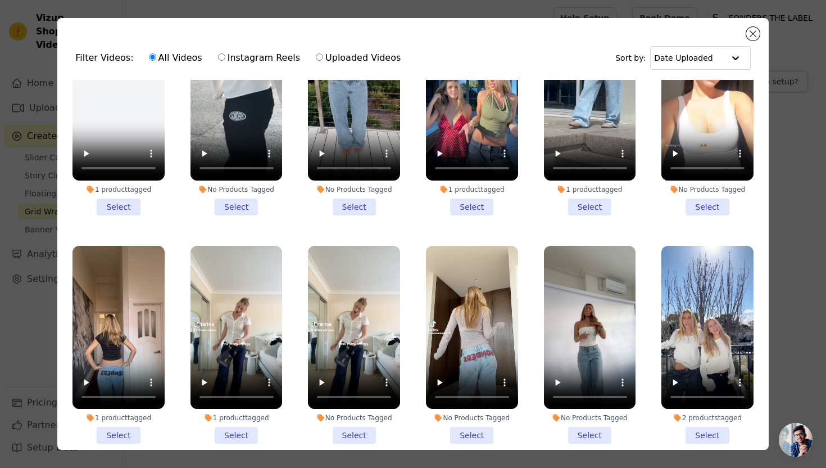
click at [367, 211] on li "No Products Tagged Select" at bounding box center [354, 116] width 92 height 198
click at [0, 0] on input "No Products Tagged Select" at bounding box center [0, 0] width 0 height 0
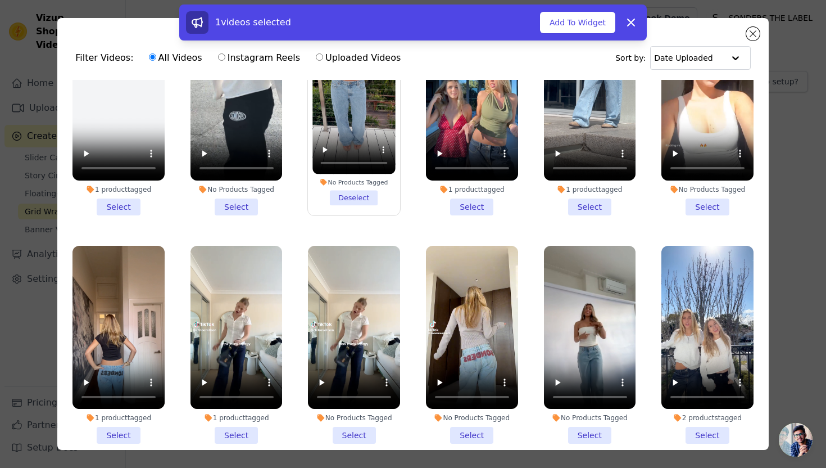
click at [121, 435] on li "1 product tagged Select" at bounding box center [119, 345] width 92 height 198
click at [0, 0] on input "1 product tagged Select" at bounding box center [0, 0] width 0 height 0
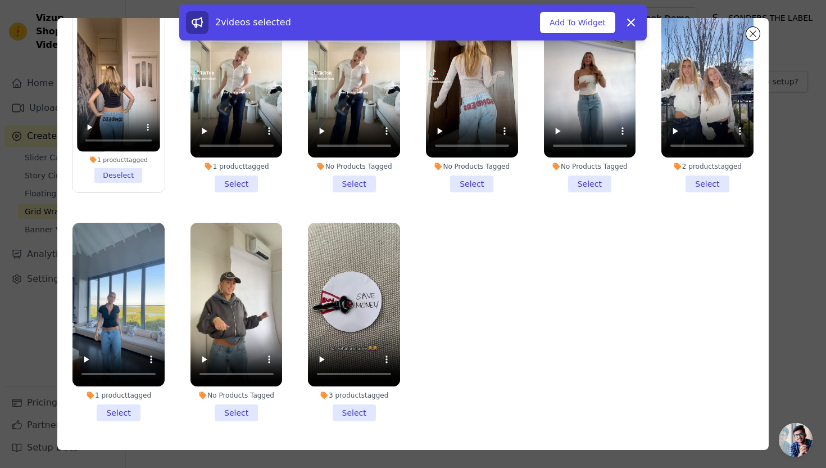
scroll to position [98, 0]
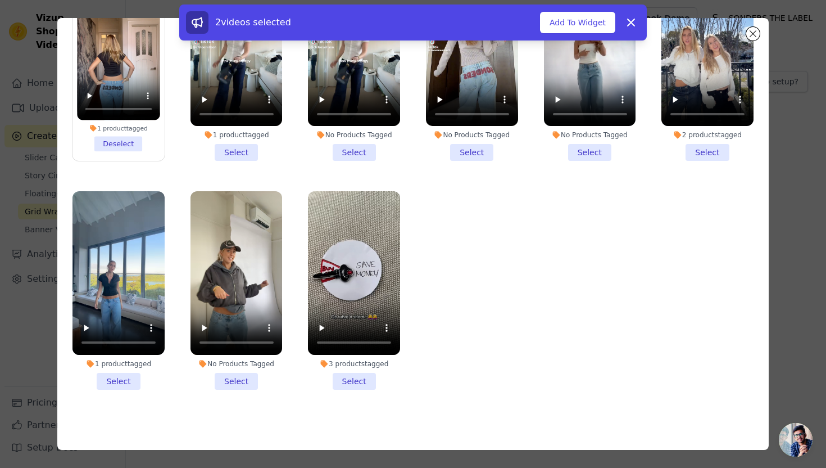
click at [115, 386] on li "1 product tagged Select" at bounding box center [119, 290] width 92 height 198
click at [0, 0] on input "1 product tagged Select" at bounding box center [0, 0] width 0 height 0
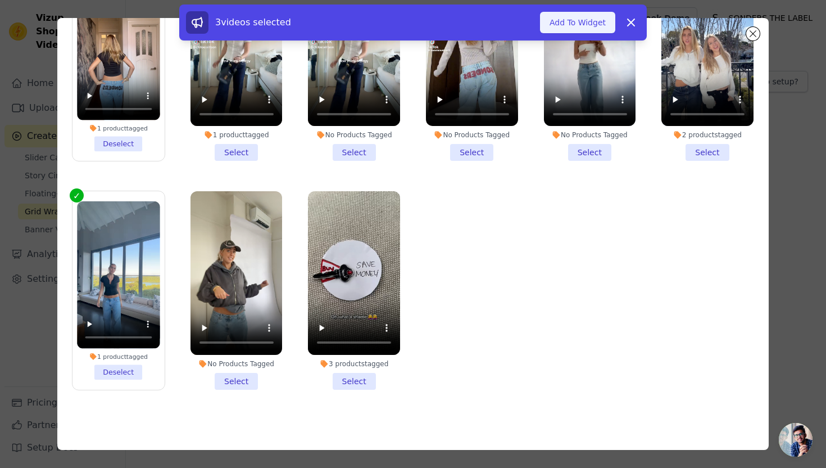
click at [590, 23] on button "Add To Widget" at bounding box center [577, 22] width 75 height 21
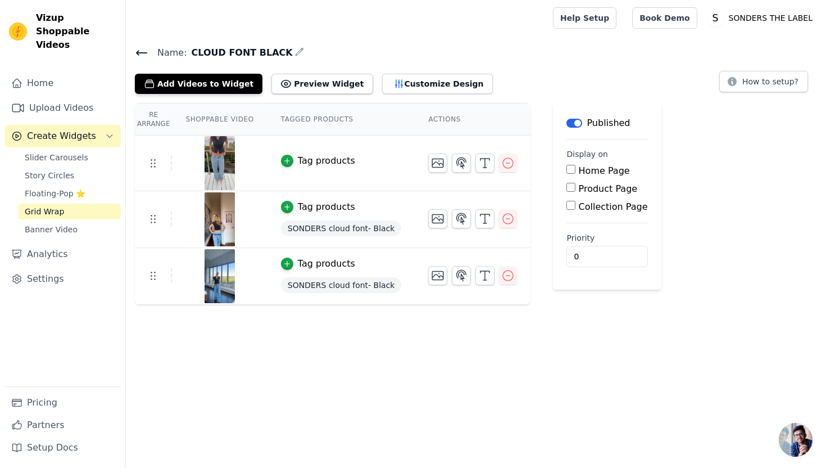
click at [296, 218] on div "SONDERS cloud font- Black" at bounding box center [341, 228] width 121 height 20
click at [291, 222] on span "SONDERS cloud font- Black" at bounding box center [341, 228] width 121 height 16
click at [289, 207] on icon "button" at bounding box center [287, 207] width 8 height 8
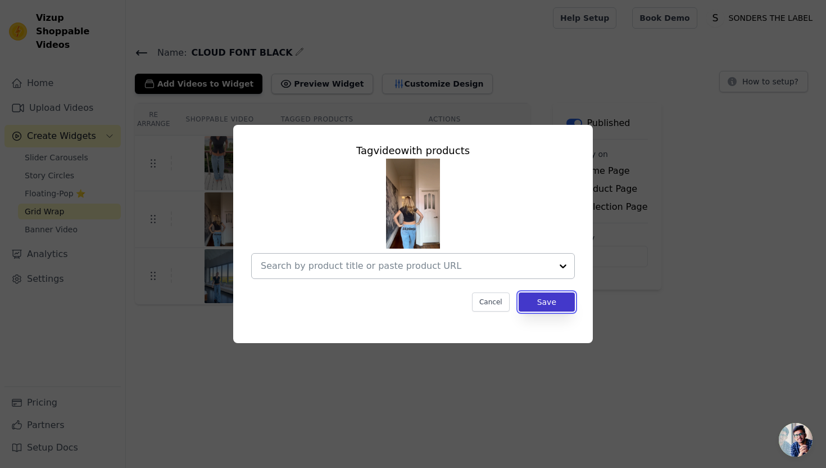
click at [520, 304] on button "Save" at bounding box center [547, 301] width 56 height 19
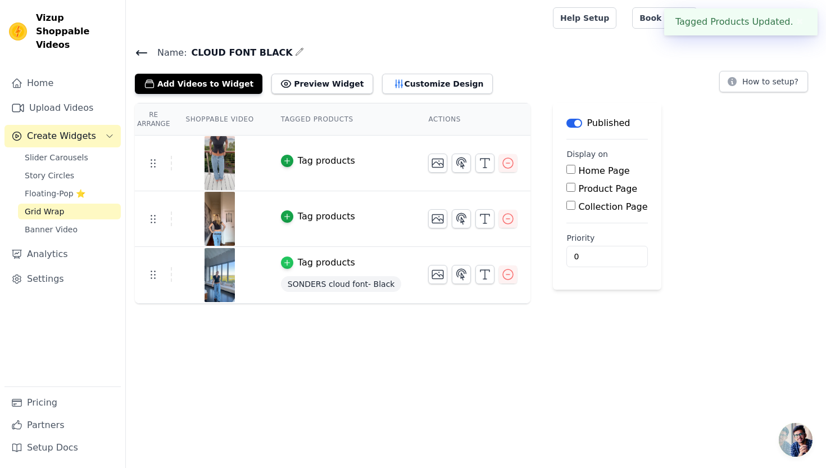
click at [286, 262] on icon "button" at bounding box center [287, 263] width 8 height 8
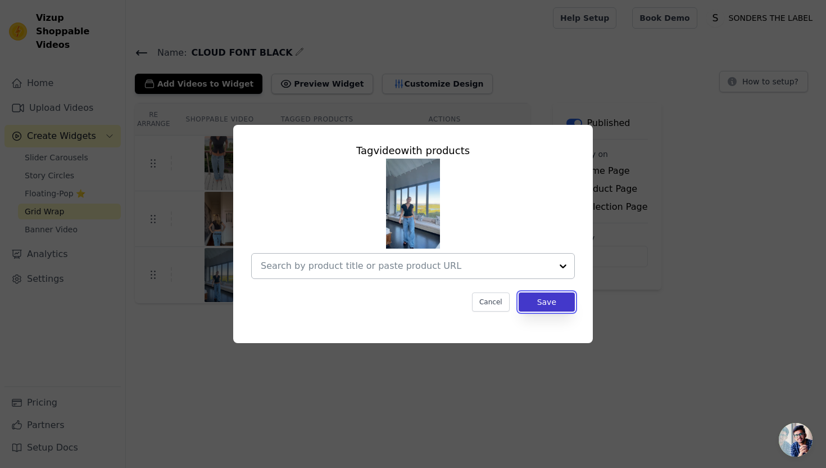
click at [523, 297] on button "Save" at bounding box center [547, 301] width 56 height 19
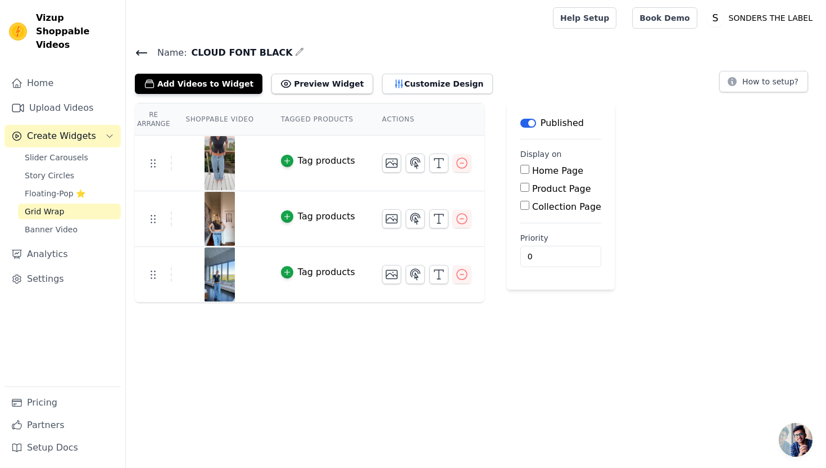
click at [567, 191] on label "Product Page" at bounding box center [561, 188] width 59 height 11
click at [529, 191] on input "Product Page" at bounding box center [524, 187] width 9 height 9
checkbox input "true"
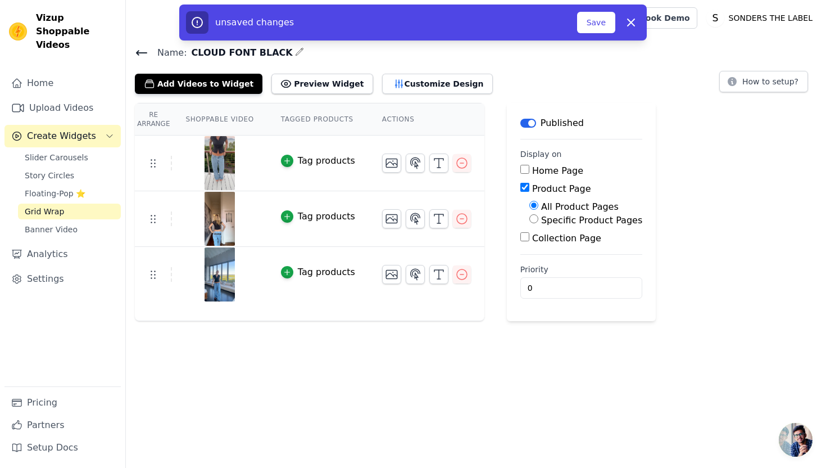
click at [558, 220] on label "Specific Product Pages" at bounding box center [591, 220] width 101 height 11
click at [538, 220] on input "Specific Product Pages" at bounding box center [533, 218] width 9 height 9
radio input "true"
click at [553, 243] on button "Select Products" at bounding box center [566, 245] width 75 height 19
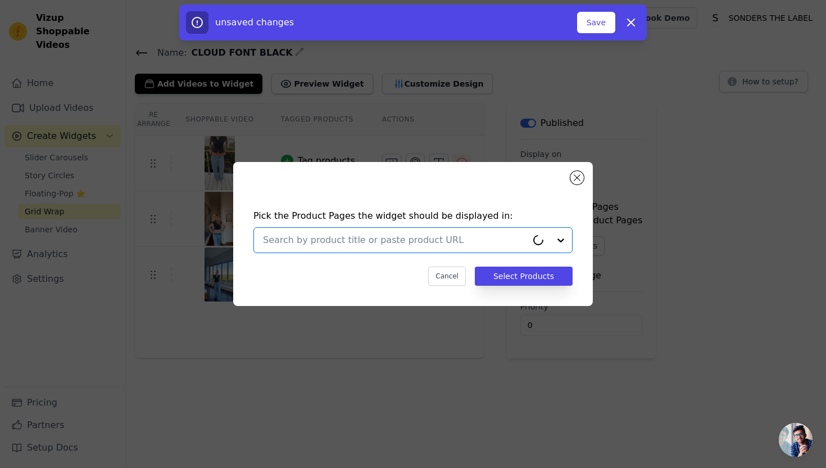
click at [477, 238] on input "text" at bounding box center [395, 239] width 264 height 13
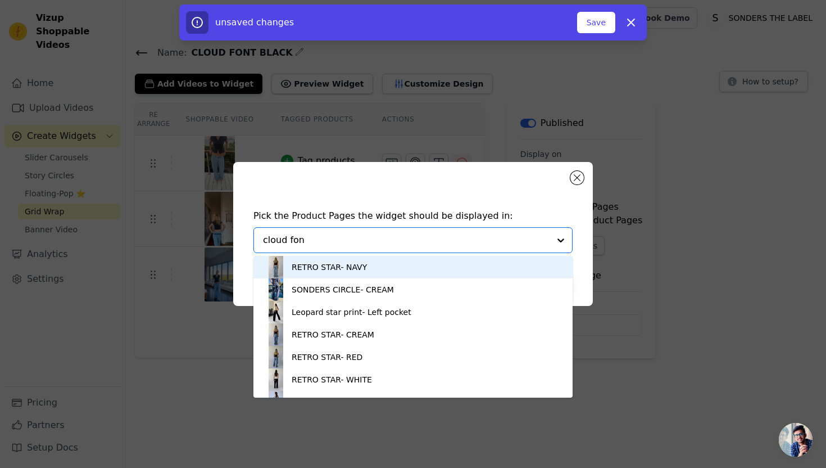
type input "cloud font"
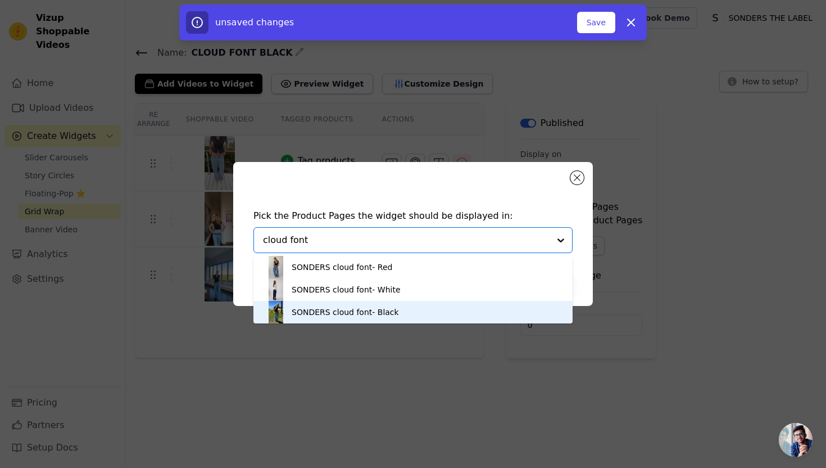
click at [401, 307] on div "SONDERS cloud font- Black" at bounding box center [413, 312] width 297 height 22
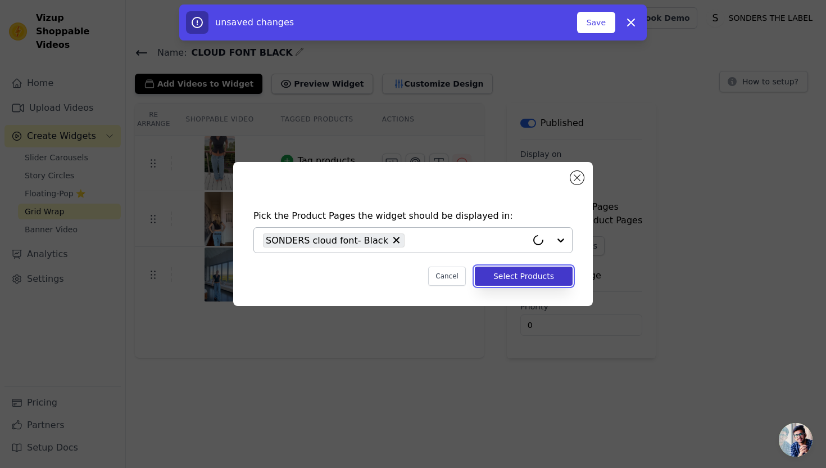
click at [532, 268] on button "Select Products" at bounding box center [524, 275] width 98 height 19
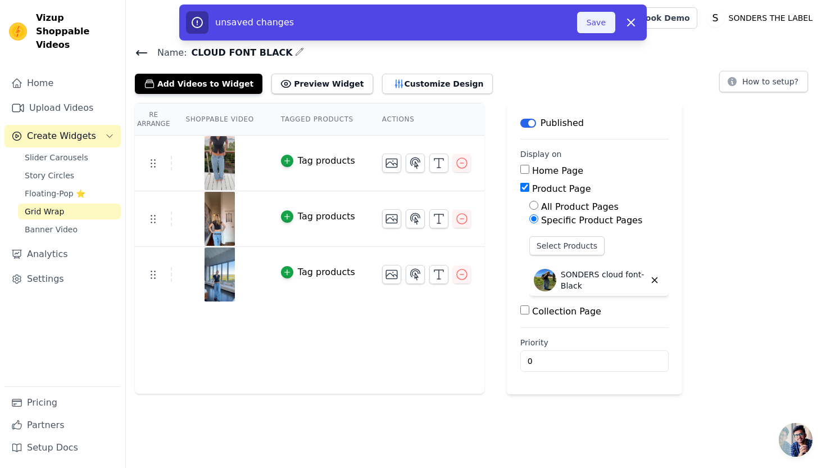
click at [589, 28] on button "Save" at bounding box center [596, 22] width 38 height 21
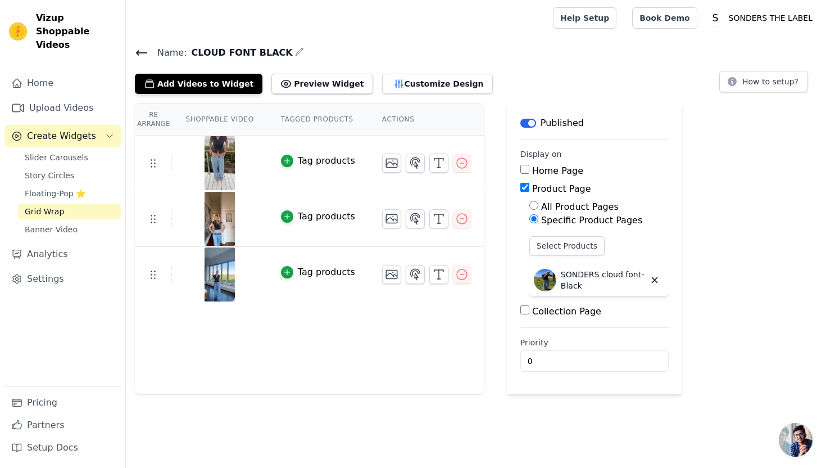
click at [143, 51] on icon at bounding box center [141, 52] width 13 height 13
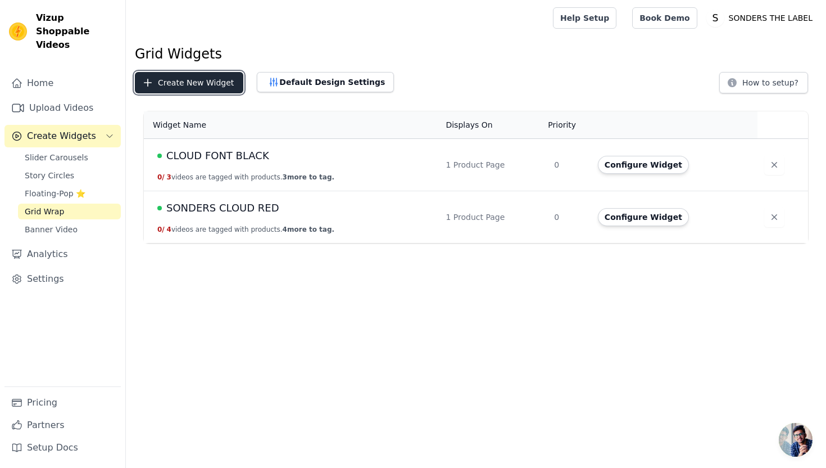
click at [202, 89] on button "Create New Widget" at bounding box center [189, 82] width 108 height 21
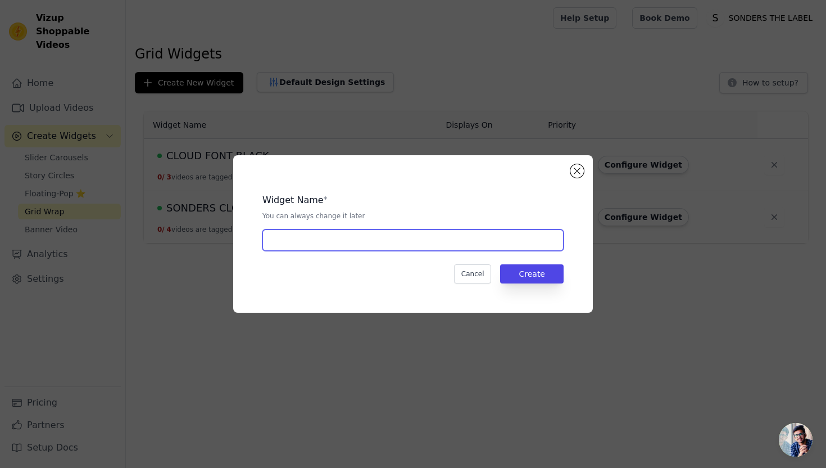
click at [334, 237] on input "text" at bounding box center [412, 239] width 301 height 21
type input "CREAM SONDERS CIRCLE"
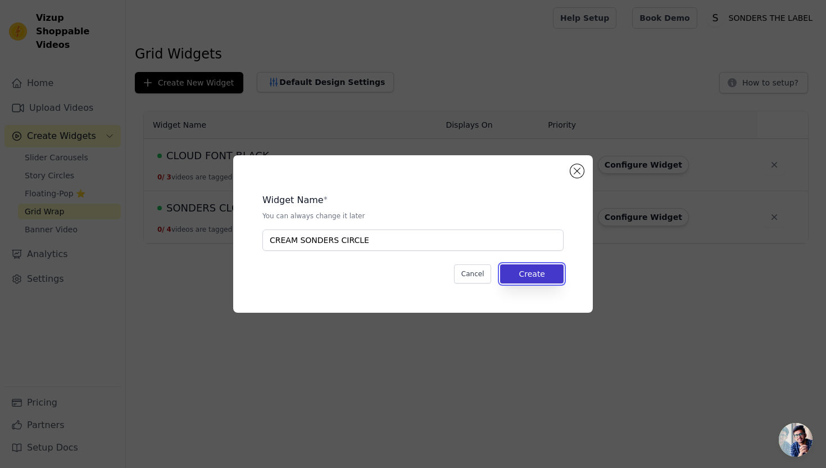
click at [531, 275] on button "Create" at bounding box center [532, 273] width 64 height 19
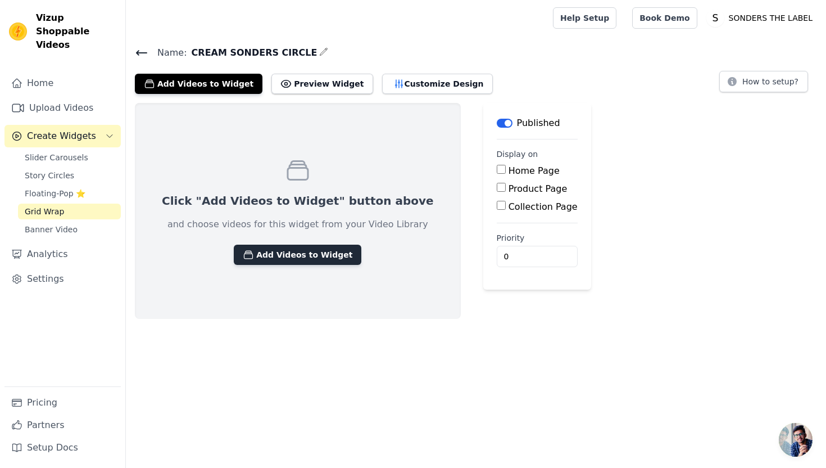
click at [290, 262] on button "Add Videos to Widget" at bounding box center [298, 255] width 128 height 20
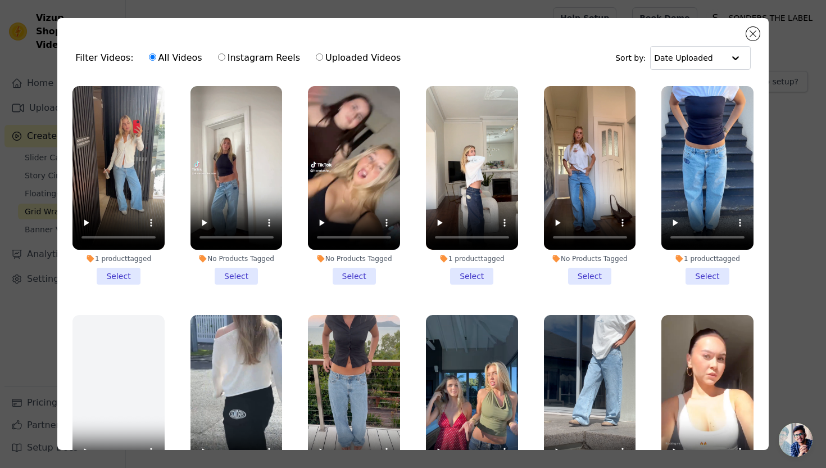
click at [481, 270] on li "1 product tagged Select" at bounding box center [472, 185] width 92 height 198
click at [0, 0] on input "1 product tagged Select" at bounding box center [0, 0] width 0 height 0
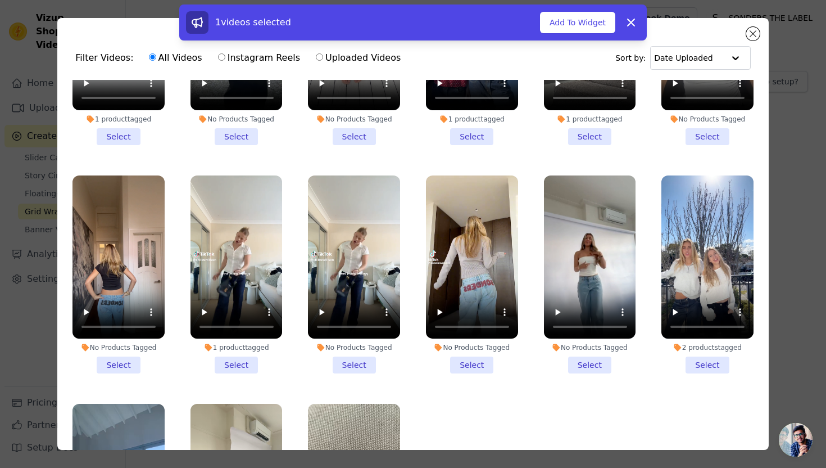
click at [360, 366] on li "No Products Tagged Select" at bounding box center [354, 274] width 92 height 198
click at [0, 0] on input "No Products Tagged Select" at bounding box center [0, 0] width 0 height 0
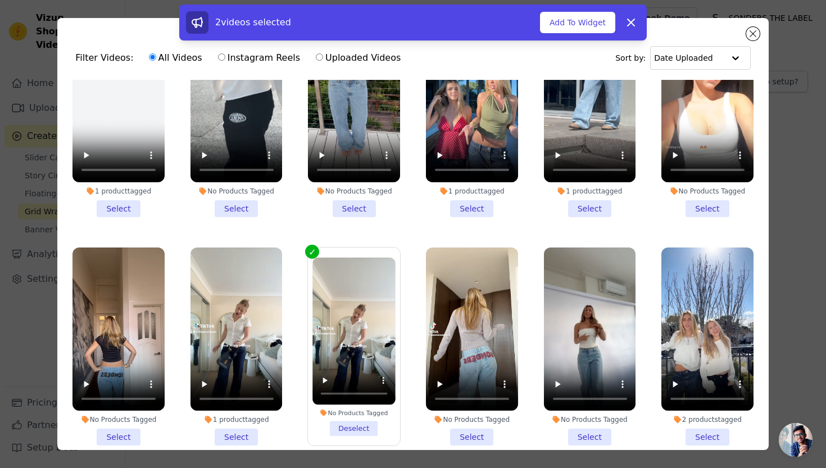
scroll to position [278, 0]
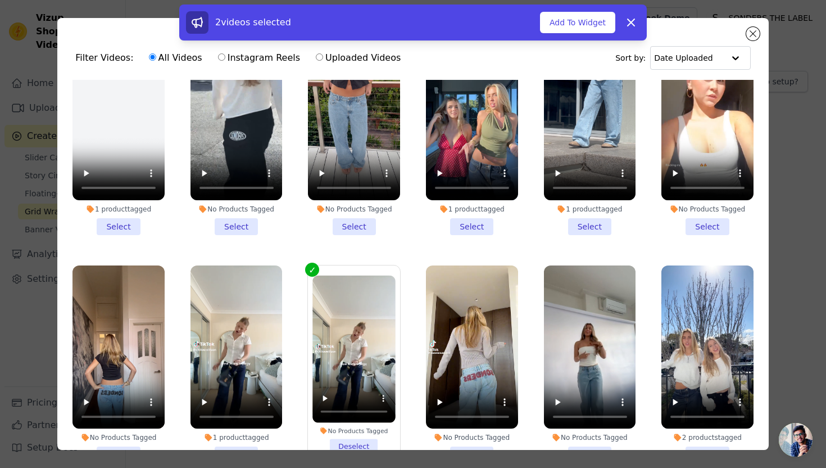
click at [476, 227] on li "1 product tagged Select" at bounding box center [472, 136] width 92 height 198
click at [0, 0] on input "1 product tagged Select" at bounding box center [0, 0] width 0 height 0
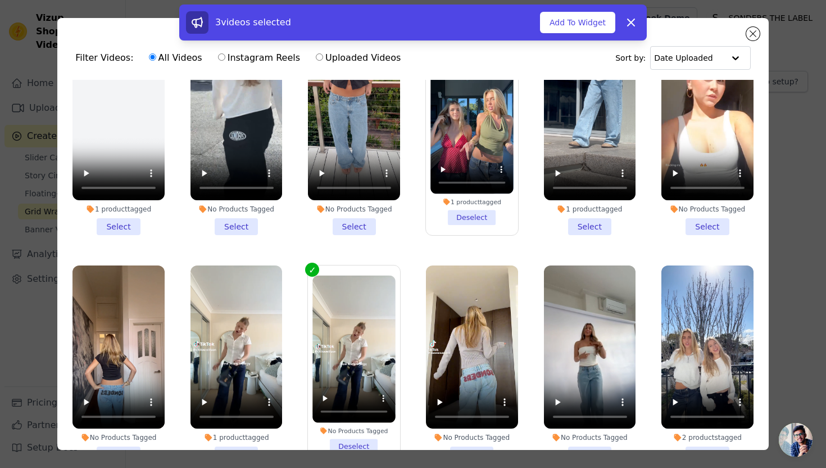
scroll to position [473, 0]
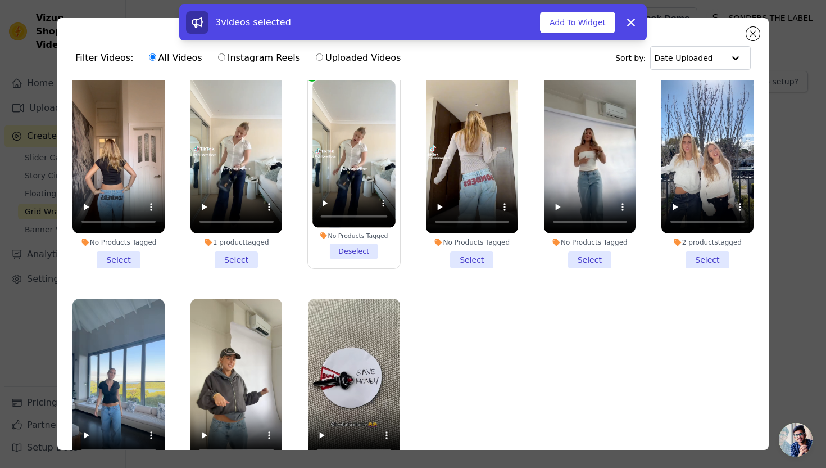
click at [698, 261] on li "2 products tagged Select" at bounding box center [708, 169] width 92 height 198
click at [0, 0] on input "2 products tagged Select" at bounding box center [0, 0] width 0 height 0
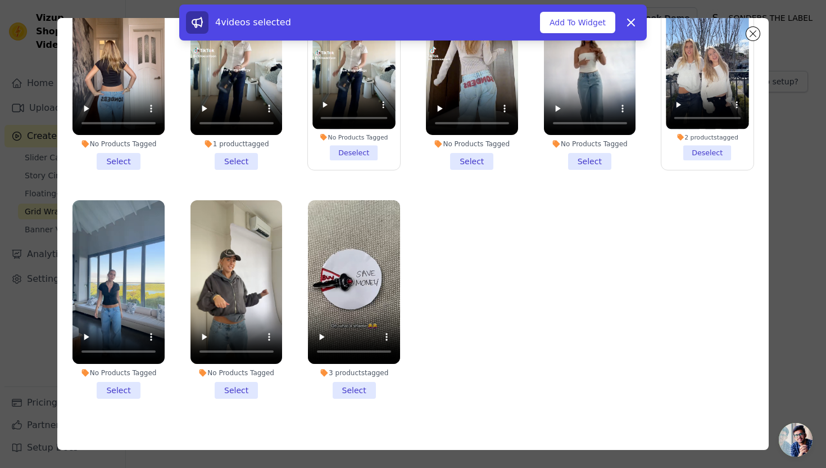
scroll to position [98, 0]
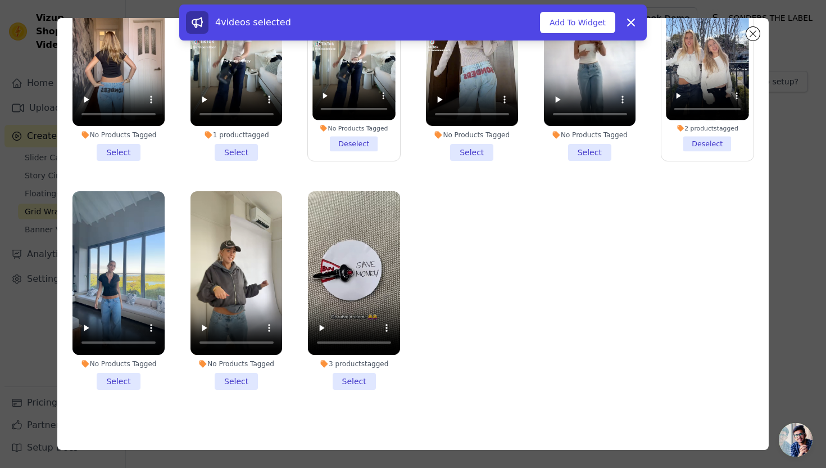
click at [365, 381] on li "3 products tagged Select" at bounding box center [354, 290] width 92 height 198
click at [0, 0] on input "3 products tagged Select" at bounding box center [0, 0] width 0 height 0
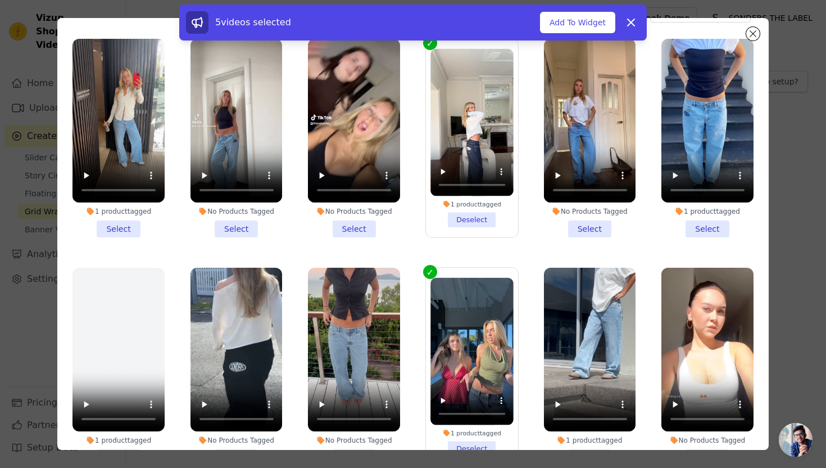
scroll to position [0, 0]
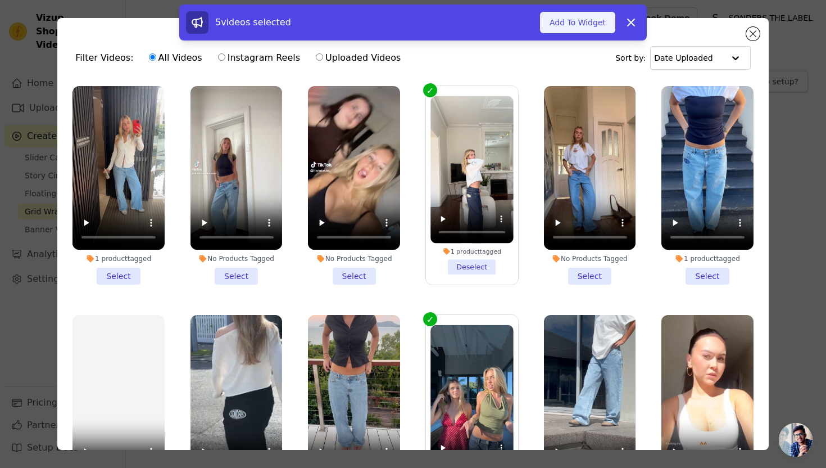
click at [599, 22] on button "Add To Widget" at bounding box center [577, 22] width 75 height 21
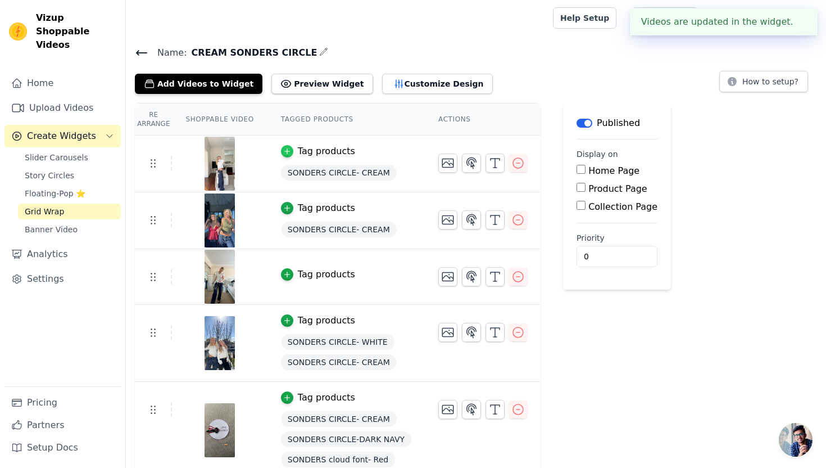
click at [291, 154] on div "button" at bounding box center [287, 151] width 12 height 12
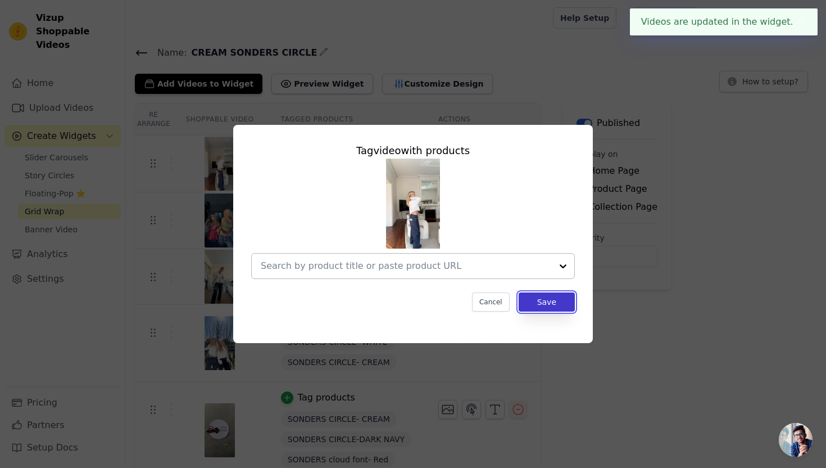
click at [555, 302] on button "Save" at bounding box center [547, 301] width 56 height 19
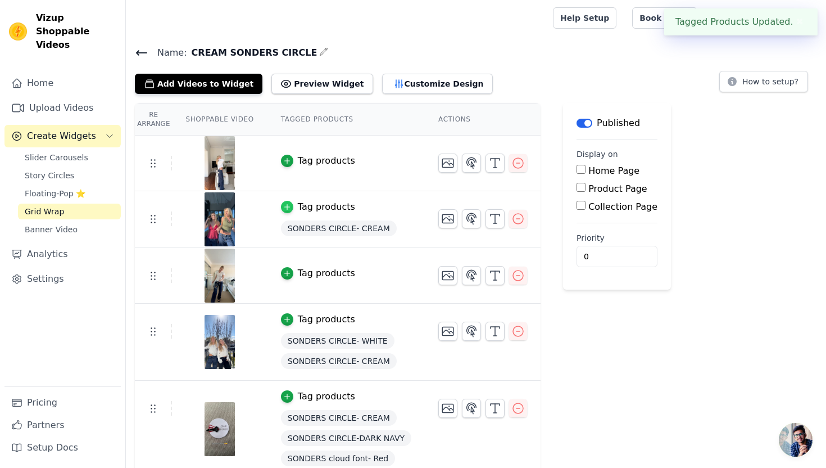
click at [287, 210] on div "button" at bounding box center [287, 207] width 12 height 12
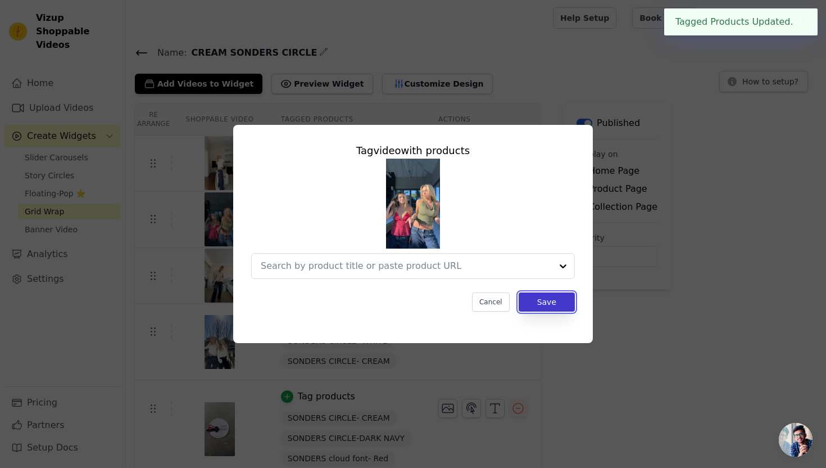
click at [557, 310] on button "Save" at bounding box center [547, 301] width 56 height 19
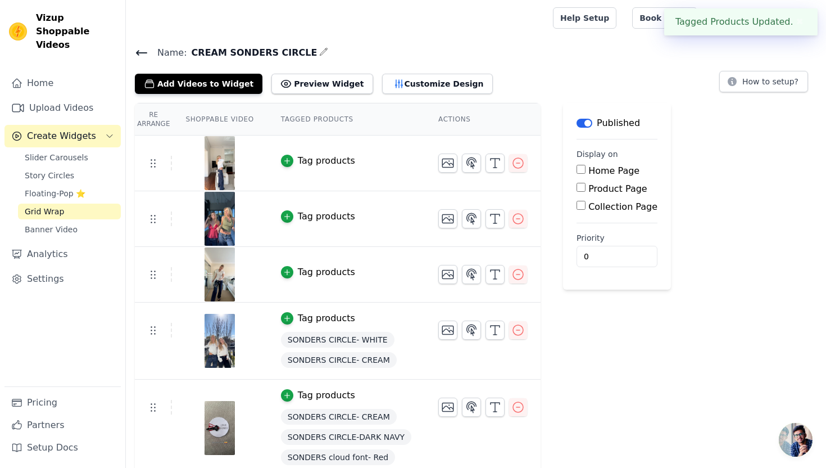
click at [283, 310] on td "Tag products SONDERS CIRCLE- WHITE SONDERS CIRCLE- CREAM" at bounding box center [346, 340] width 157 height 77
click at [284, 314] on icon "button" at bounding box center [287, 318] width 8 height 8
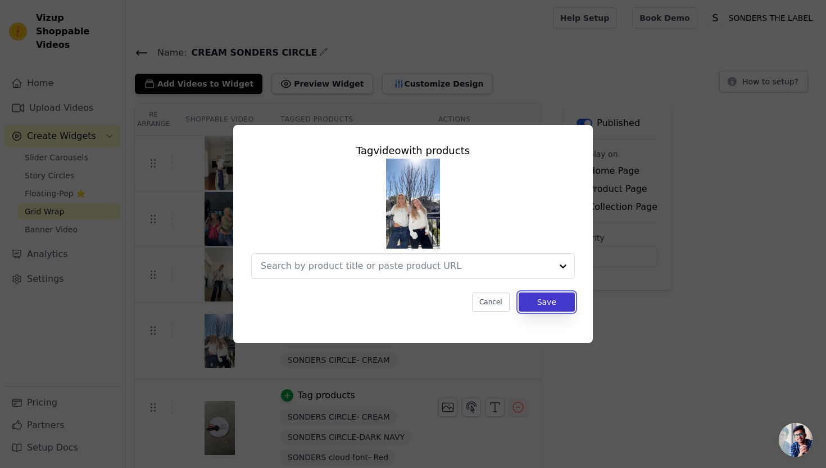
click at [533, 304] on button "Save" at bounding box center [547, 301] width 56 height 19
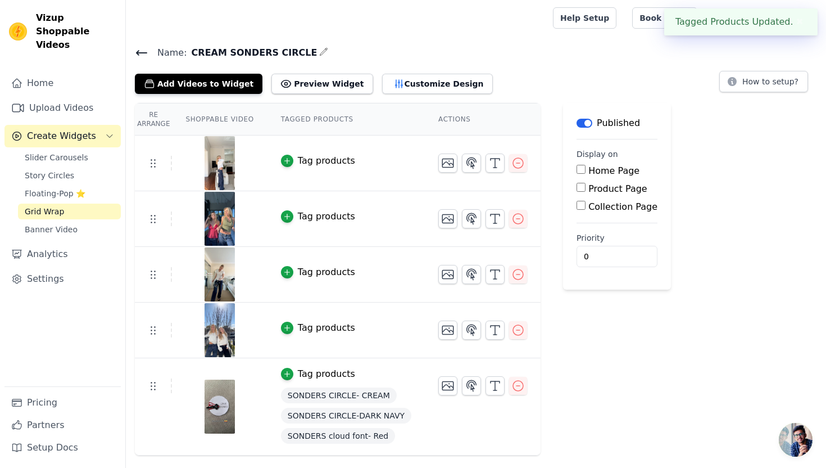
click at [283, 379] on button "Tag products" at bounding box center [318, 373] width 74 height 13
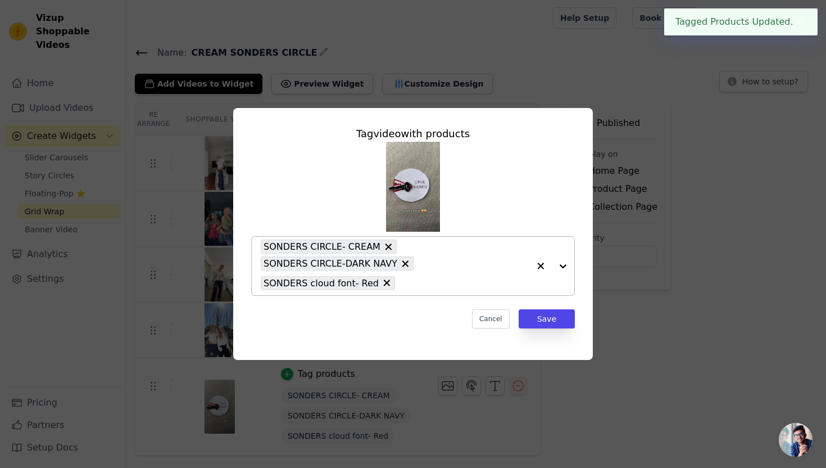
click at [400, 259] on icon at bounding box center [405, 263] width 11 height 11
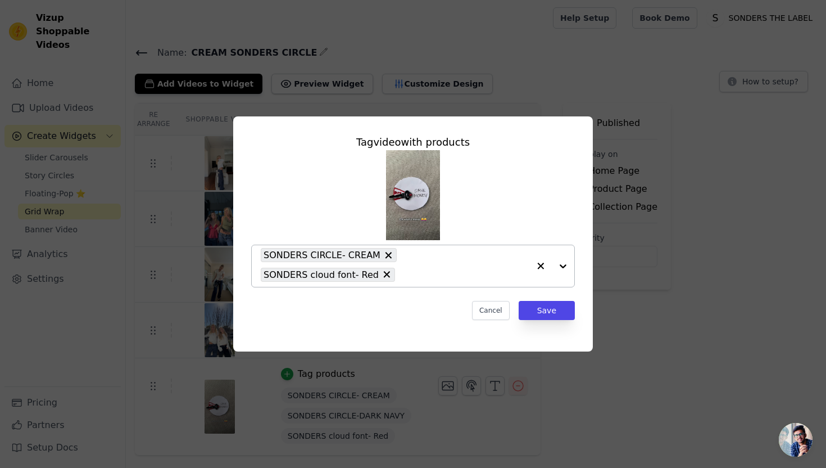
click at [384, 253] on icon at bounding box center [388, 255] width 11 height 11
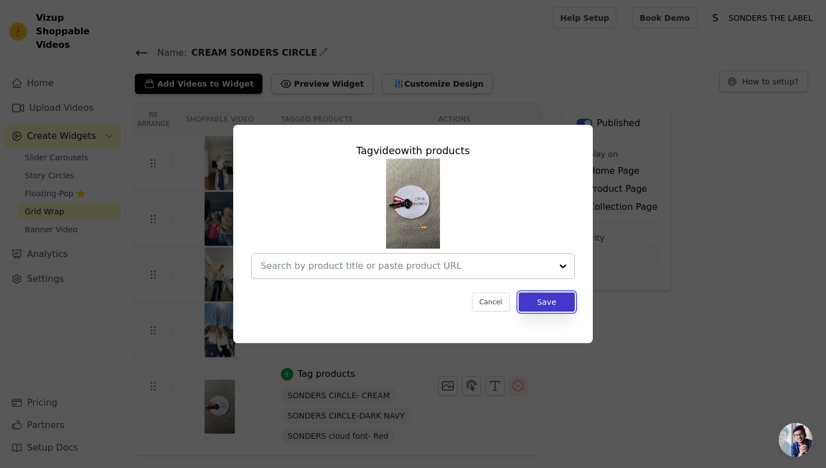
click at [536, 298] on button "Save" at bounding box center [547, 301] width 56 height 19
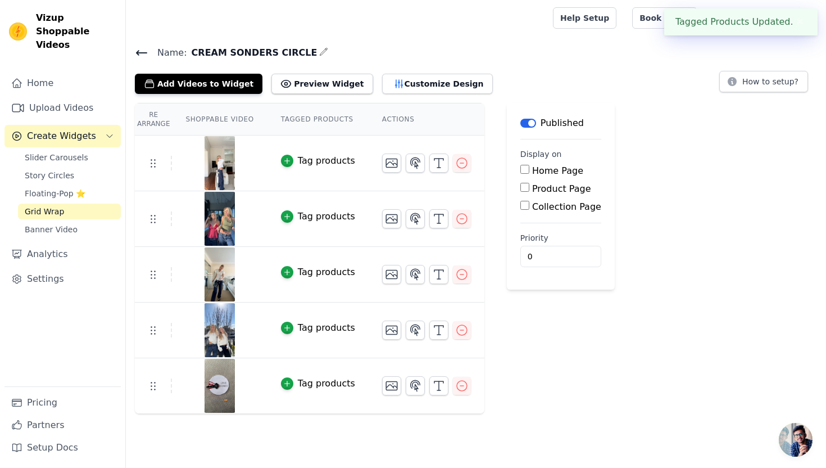
click at [528, 202] on div "Collection Page" at bounding box center [560, 206] width 81 height 13
click at [528, 206] on div "Collection Page" at bounding box center [560, 206] width 81 height 13
click at [526, 190] on div "Product Page" at bounding box center [560, 188] width 81 height 13
click at [522, 190] on input "Product Page" at bounding box center [524, 187] width 9 height 9
checkbox input "true"
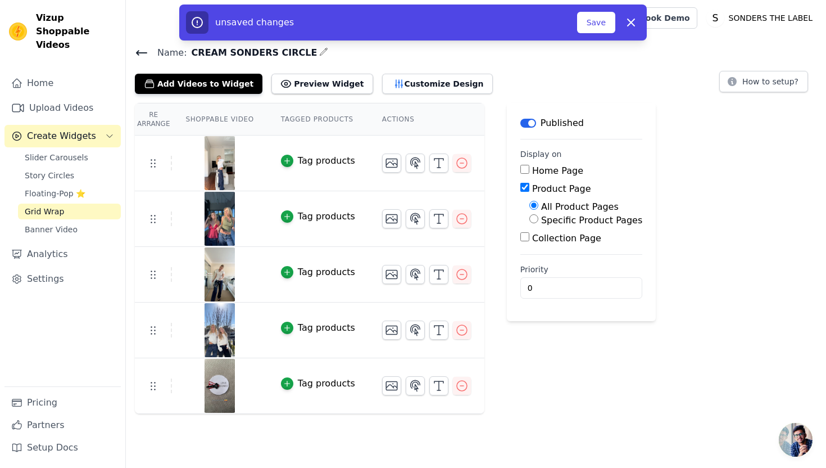
click at [552, 219] on label "Specific Product Pages" at bounding box center [591, 220] width 101 height 11
click at [538, 219] on input "Specific Product Pages" at bounding box center [533, 218] width 9 height 9
radio input "true"
click at [543, 238] on button "Select Products" at bounding box center [566, 245] width 75 height 19
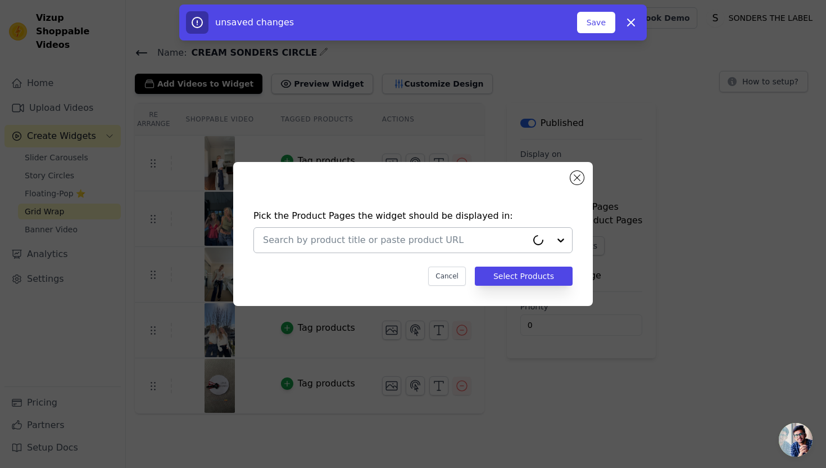
click at [440, 236] on input "text" at bounding box center [395, 239] width 264 height 13
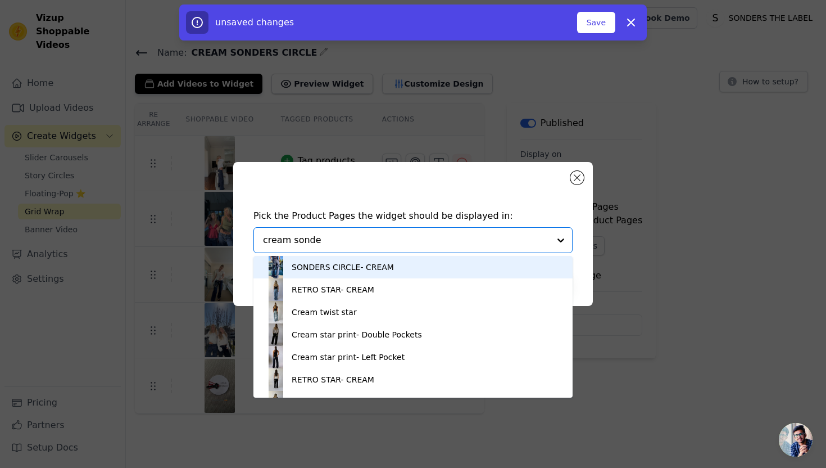
type input "cream sonder"
click at [395, 268] on div "SONDERS CIRCLE- CREAM" at bounding box center [413, 267] width 297 height 22
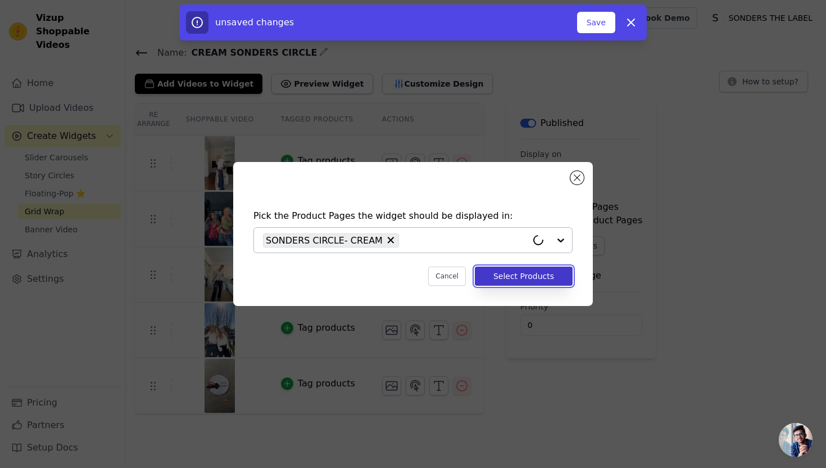
click at [505, 278] on button "Select Products" at bounding box center [524, 275] width 98 height 19
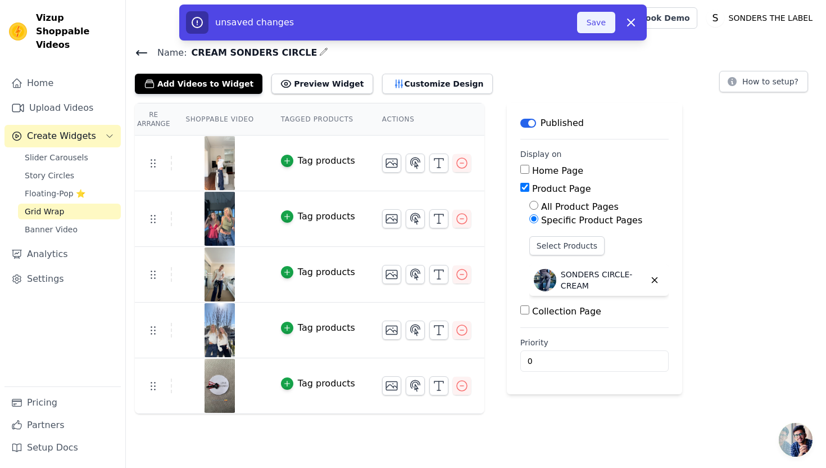
click at [594, 30] on button "Save" at bounding box center [596, 22] width 38 height 21
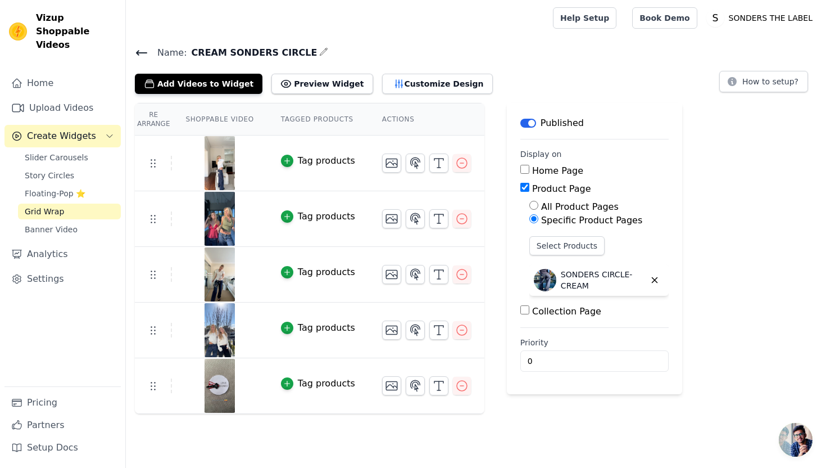
click at [136, 57] on icon at bounding box center [141, 52] width 13 height 13
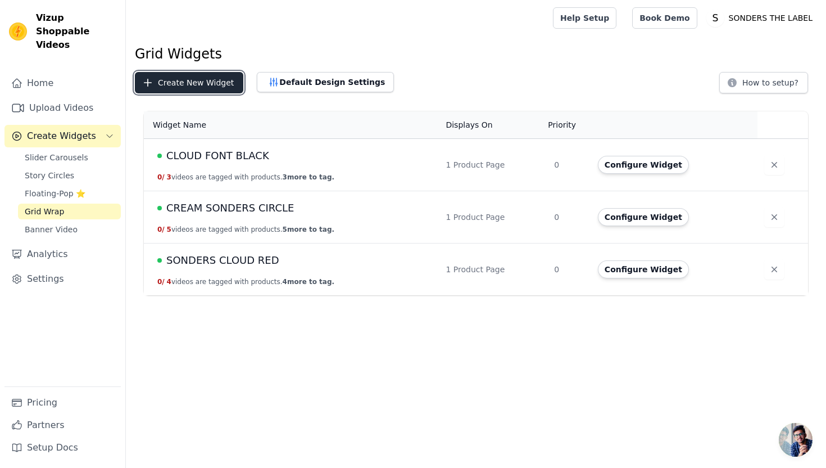
click at [196, 87] on button "Create New Widget" at bounding box center [189, 82] width 108 height 21
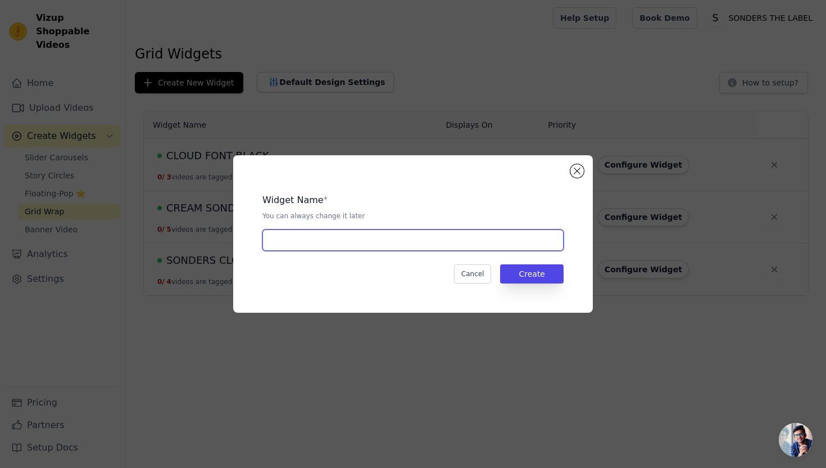
click at [335, 231] on input "text" at bounding box center [412, 239] width 301 height 21
type input "cream star left pokcet"
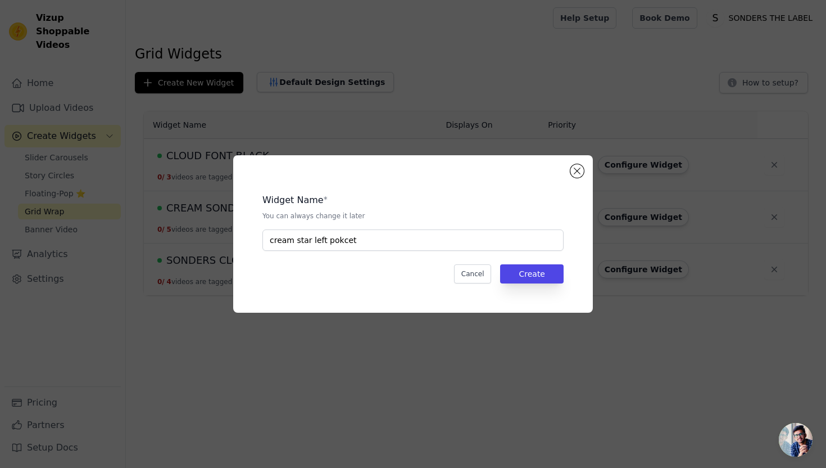
click at [559, 257] on div "Widget Name * You can always change it later cream star left pokcet Cancel Crea…" at bounding box center [413, 233] width 324 height 121
click at [556, 277] on button "Create" at bounding box center [532, 273] width 64 height 19
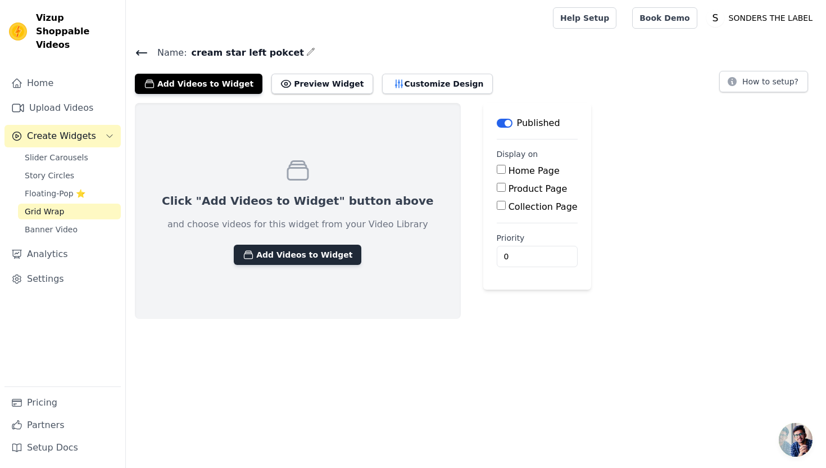
click at [323, 253] on button "Add Videos to Widget" at bounding box center [298, 255] width 128 height 20
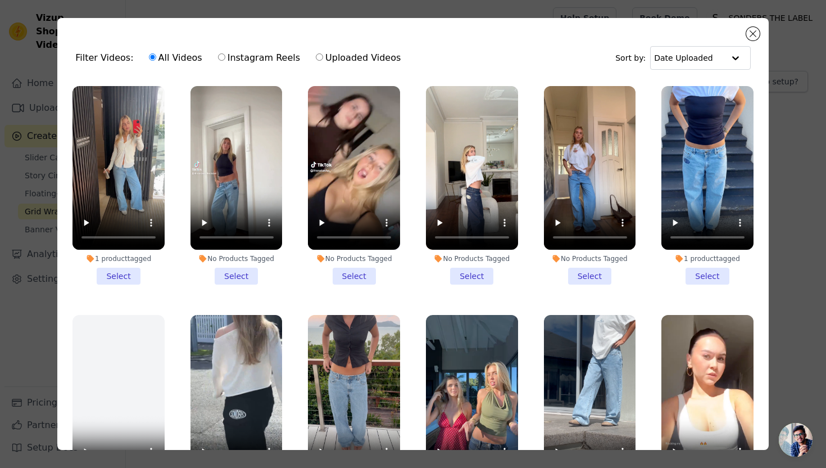
click at [119, 269] on li "1 product tagged Select" at bounding box center [119, 185] width 92 height 198
click at [0, 0] on input "1 product tagged Select" at bounding box center [0, 0] width 0 height 0
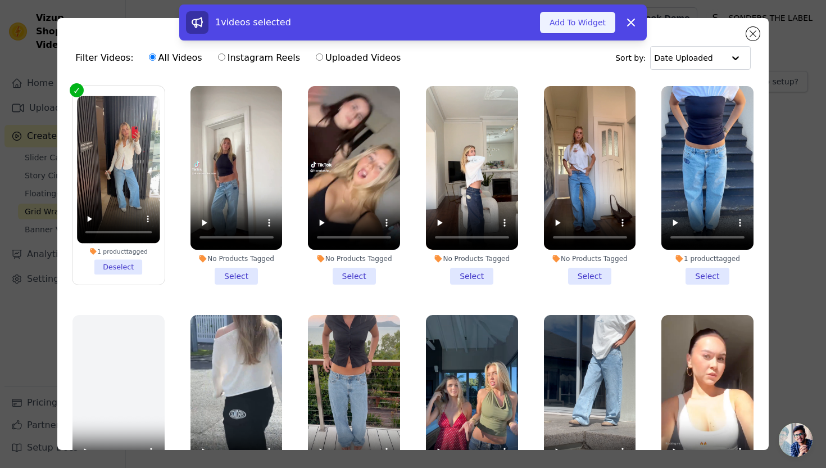
click at [593, 23] on button "Add To Widget" at bounding box center [577, 22] width 75 height 21
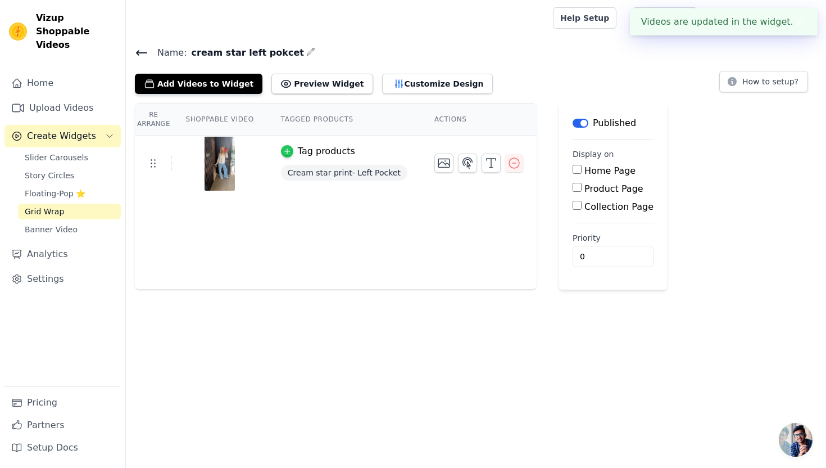
click at [283, 150] on icon "button" at bounding box center [287, 151] width 8 height 8
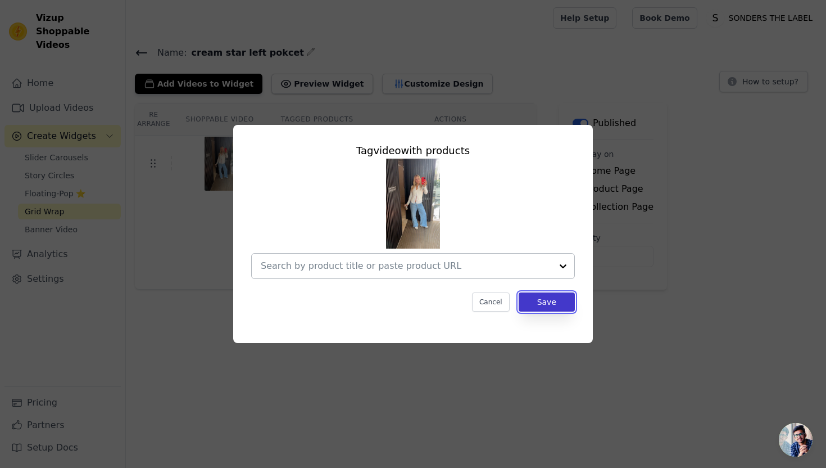
click at [535, 297] on button "Save" at bounding box center [547, 301] width 56 height 19
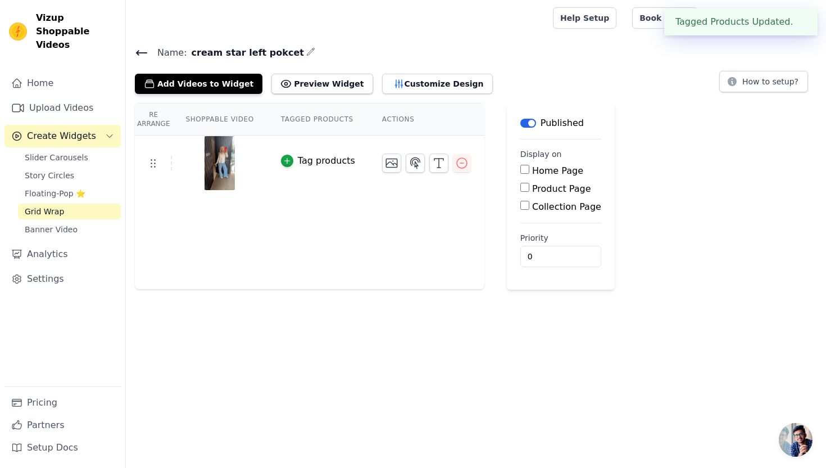
click at [524, 190] on input "Product Page" at bounding box center [524, 187] width 9 height 9
checkbox input "true"
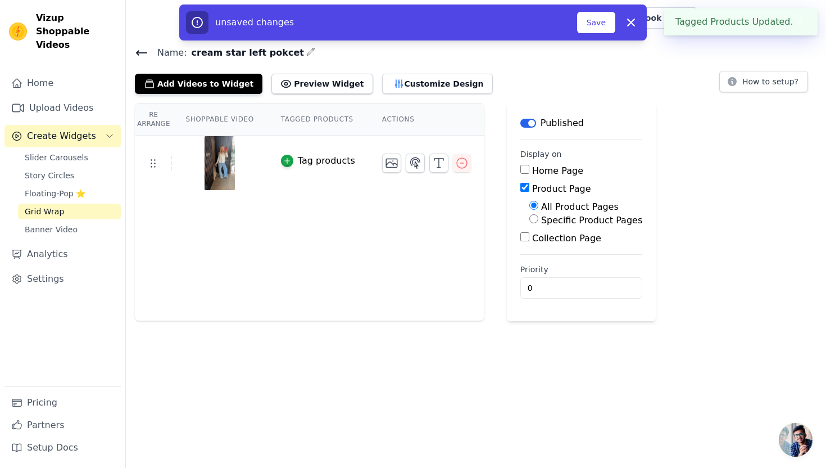
click at [566, 220] on label "Specific Product Pages" at bounding box center [591, 220] width 101 height 11
click at [538, 220] on input "Specific Product Pages" at bounding box center [533, 218] width 9 height 9
radio input "true"
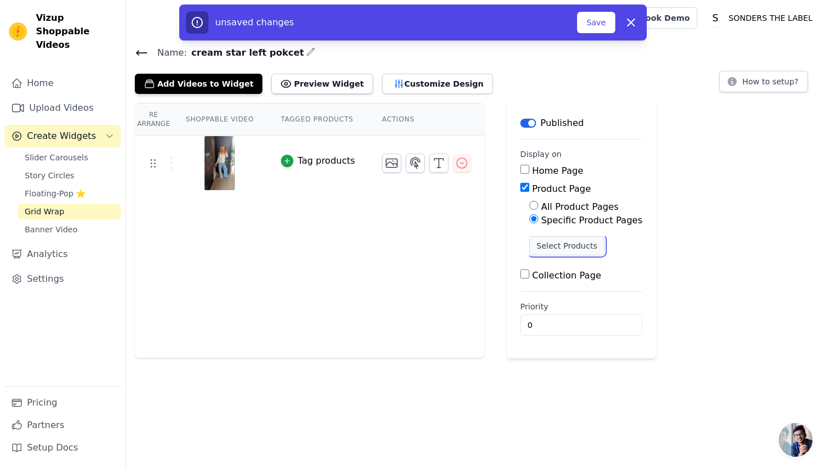
click at [550, 242] on button "Select Products" at bounding box center [566, 245] width 75 height 19
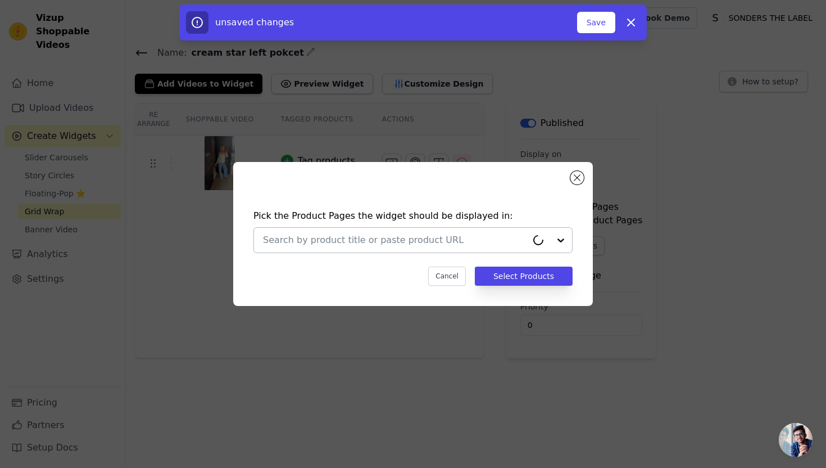
click at [376, 246] on input "text" at bounding box center [395, 239] width 264 height 13
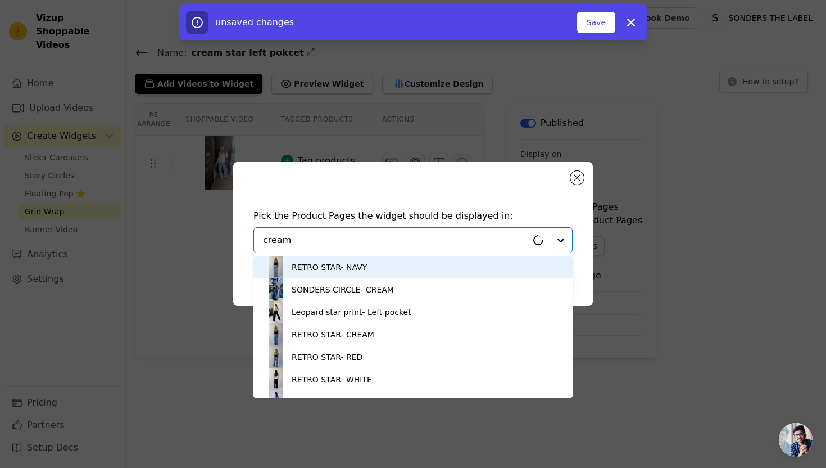
type input "cream"
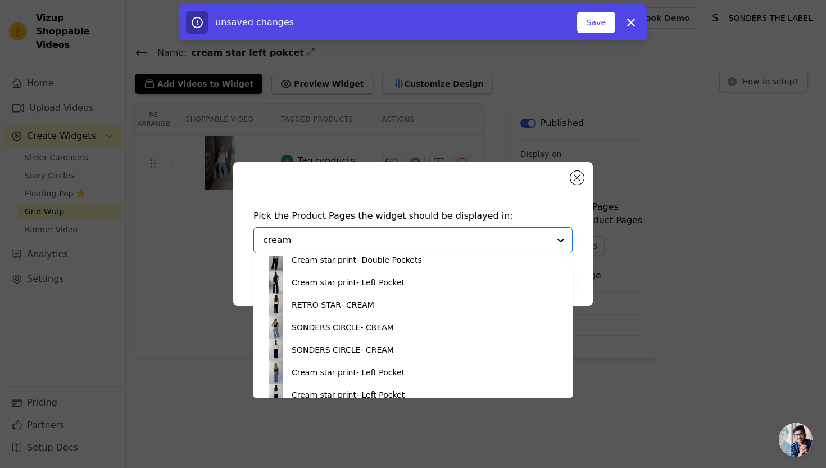
scroll to position [87, 0]
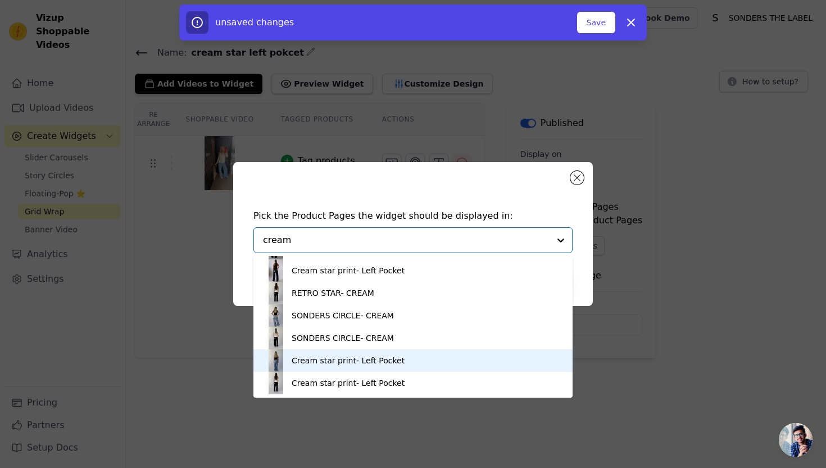
click at [336, 361] on div "Cream star print- Left Pocket" at bounding box center [348, 360] width 113 height 11
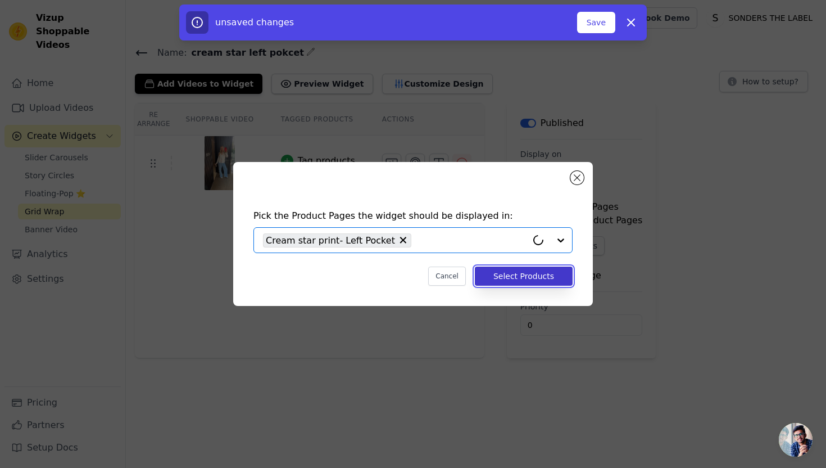
click at [502, 279] on button "Select Products" at bounding box center [524, 275] width 98 height 19
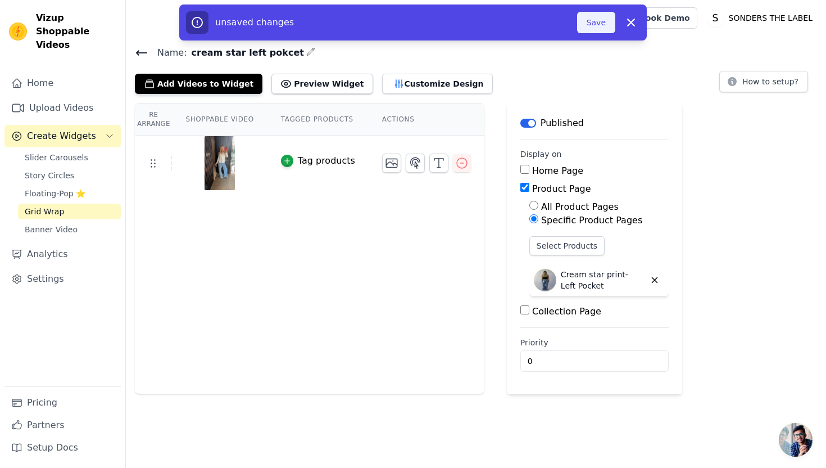
click at [590, 25] on button "Save" at bounding box center [596, 22] width 38 height 21
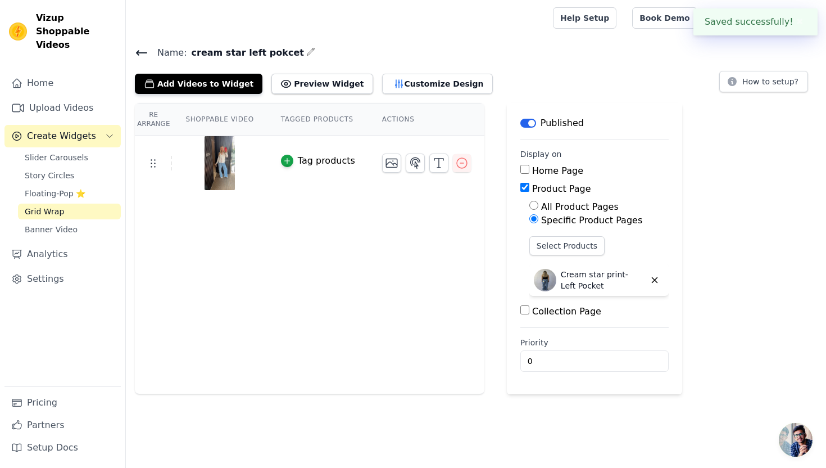
click at [138, 55] on icon at bounding box center [142, 53] width 10 height 4
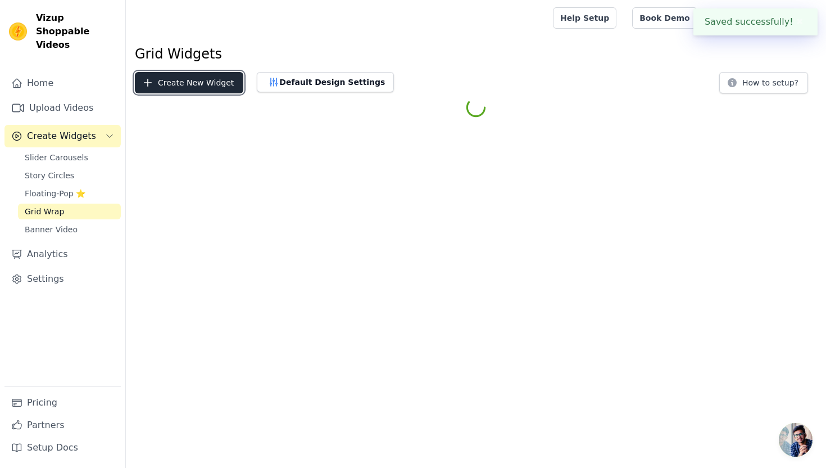
click at [200, 89] on button "Create New Widget" at bounding box center [189, 82] width 108 height 21
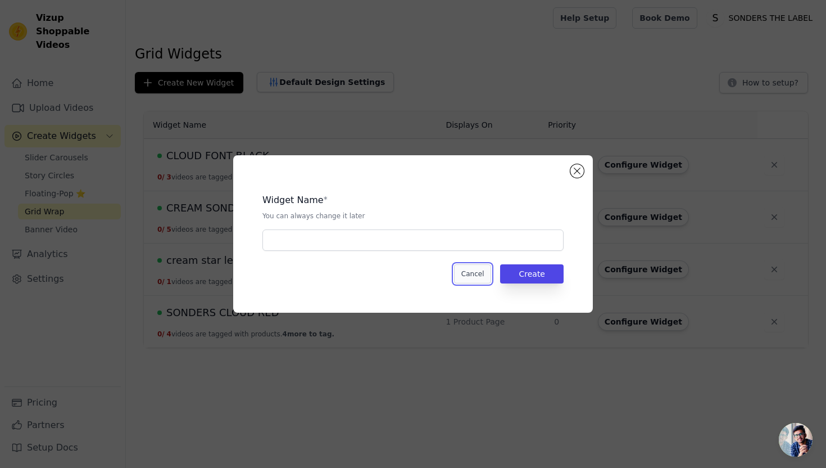
click at [464, 271] on button "Cancel" at bounding box center [473, 273] width 38 height 19
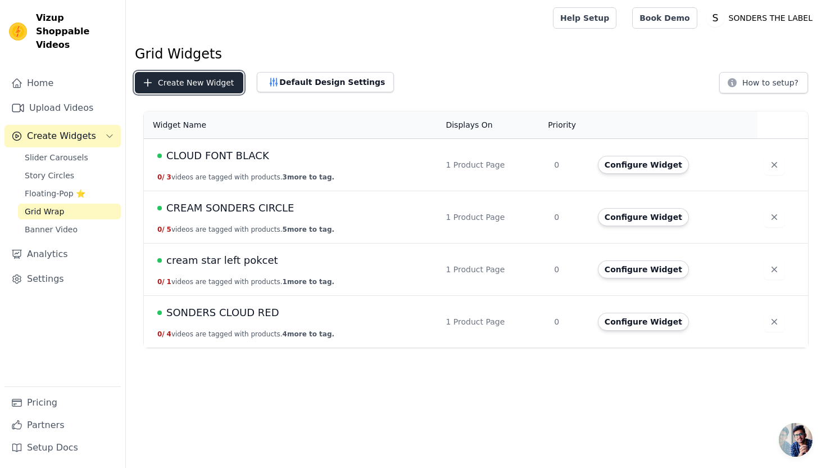
click at [185, 76] on button "Create New Widget" at bounding box center [189, 82] width 108 height 21
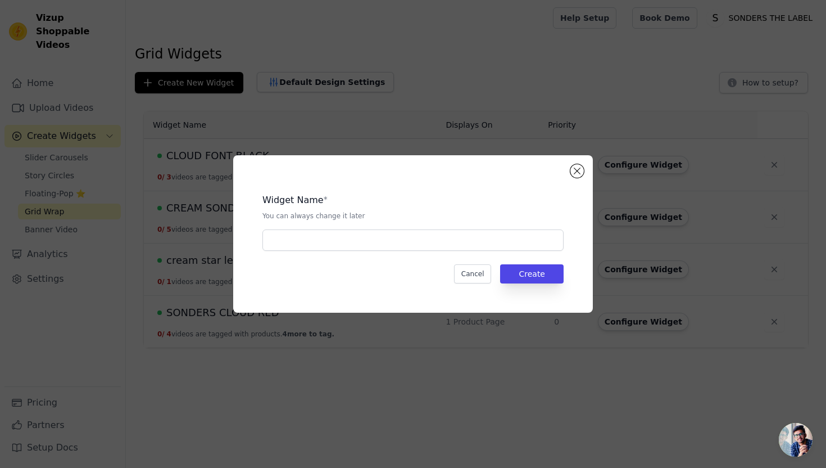
click at [570, 174] on div "Widget Name * You can always change it later Cancel Create" at bounding box center [413, 233] width 324 height 121
click at [576, 166] on button "Close modal" at bounding box center [577, 170] width 13 height 13
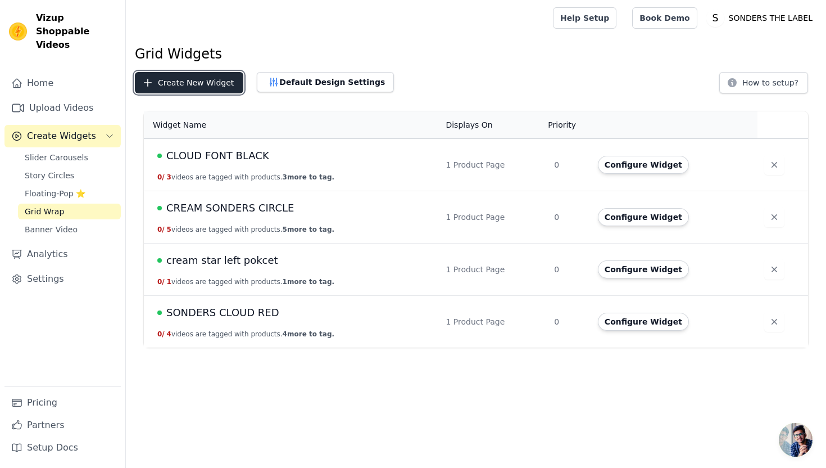
click at [187, 85] on button "Create New Widget" at bounding box center [189, 82] width 108 height 21
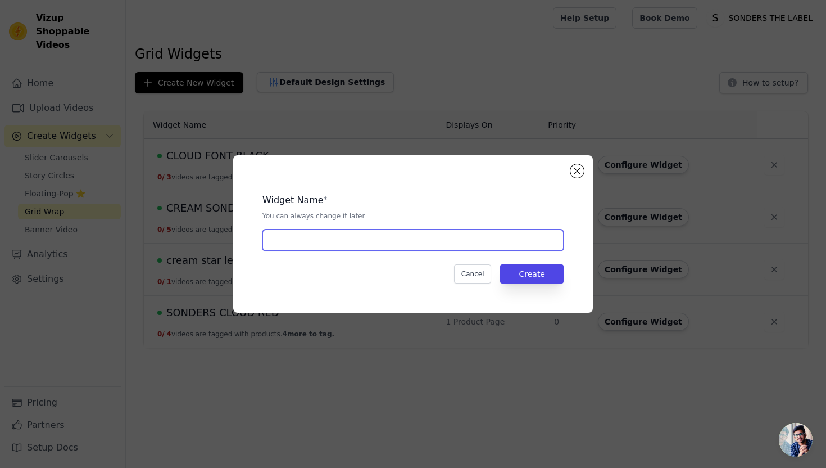
click at [397, 238] on input "text" at bounding box center [412, 239] width 301 height 21
type input "white SONDERS CIRCLE"
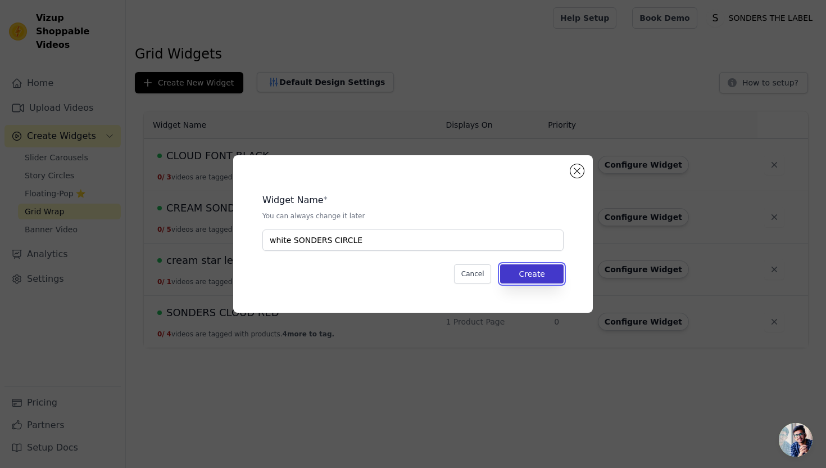
click at [514, 271] on button "Create" at bounding box center [532, 273] width 64 height 19
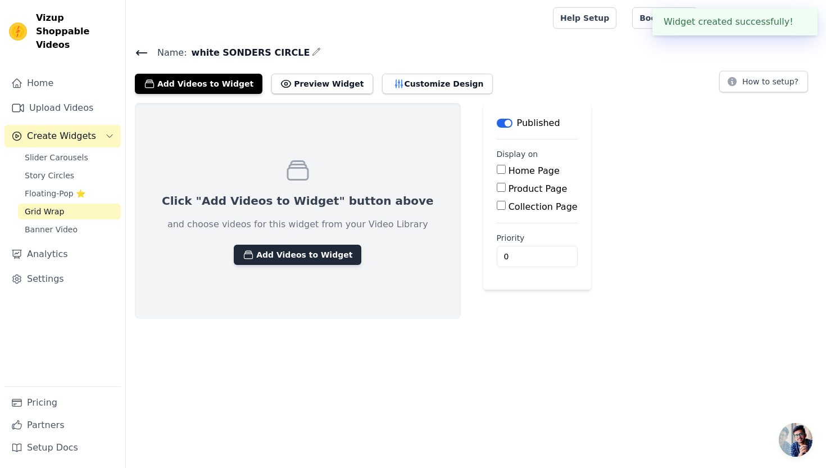
click at [284, 255] on button "Add Videos to Widget" at bounding box center [298, 255] width 128 height 20
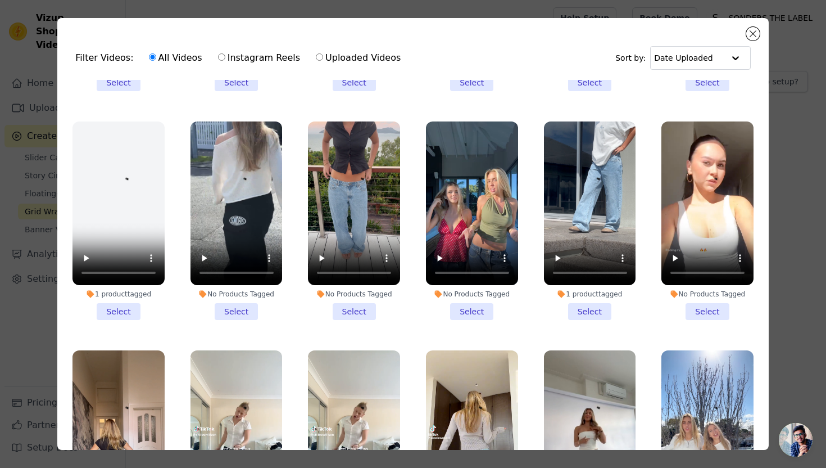
click at [243, 311] on li "No Products Tagged Select" at bounding box center [237, 220] width 92 height 198
click at [0, 0] on input "No Products Tagged Select" at bounding box center [0, 0] width 0 height 0
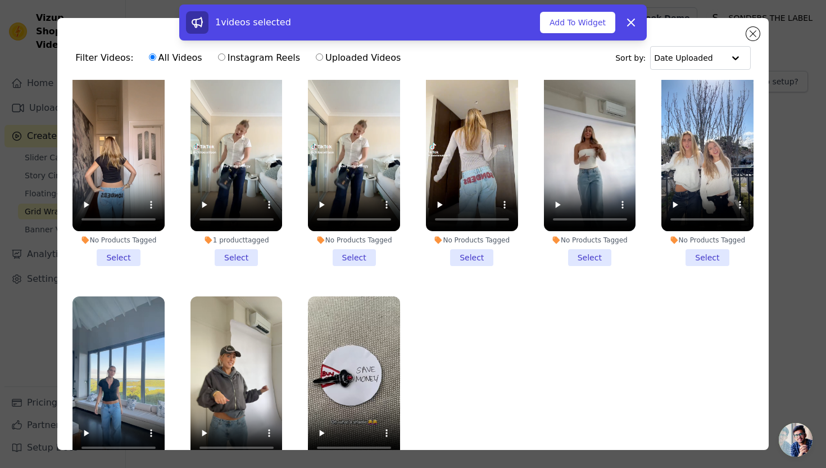
scroll to position [483, 0]
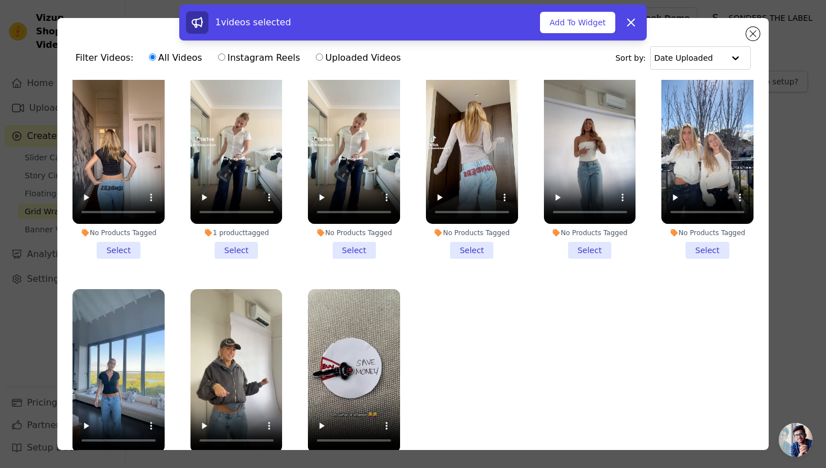
click at [721, 253] on li "No Products Tagged Select" at bounding box center [708, 160] width 92 height 198
click at [0, 0] on input "No Products Tagged Select" at bounding box center [0, 0] width 0 height 0
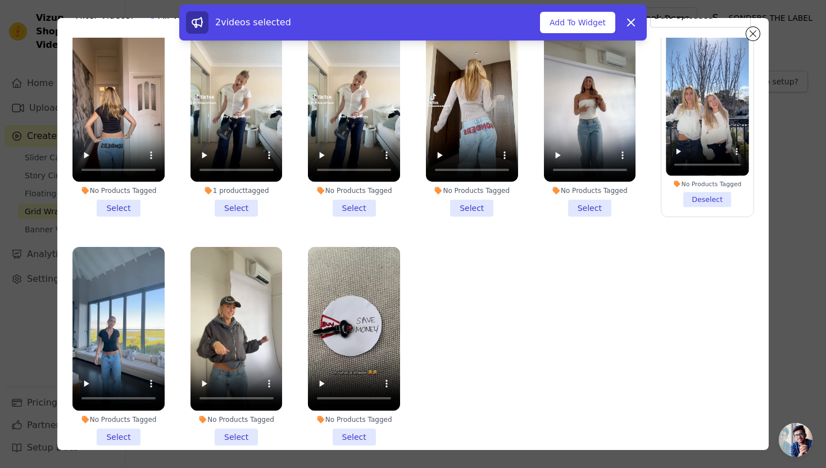
scroll to position [0, 0]
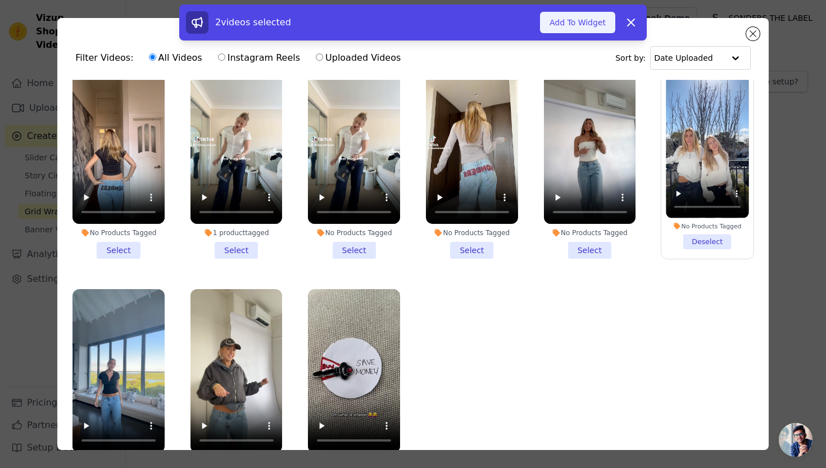
click at [573, 22] on button "Add To Widget" at bounding box center [577, 22] width 75 height 21
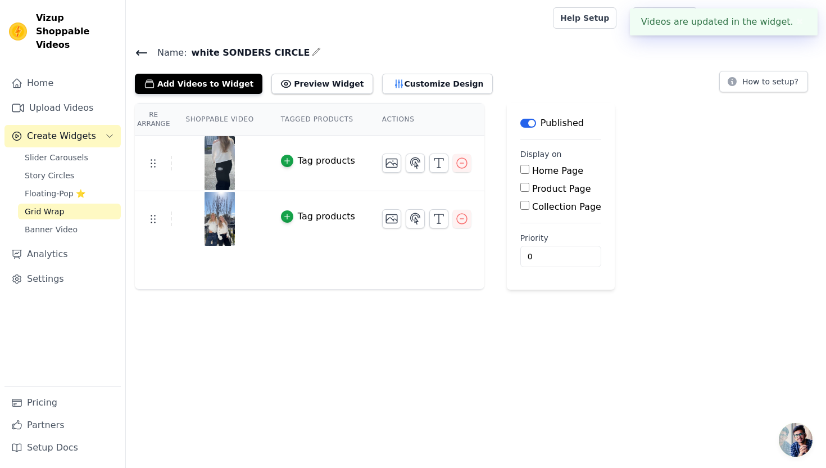
click at [520, 206] on input "Collection Page" at bounding box center [524, 205] width 9 height 9
checkbox input "true"
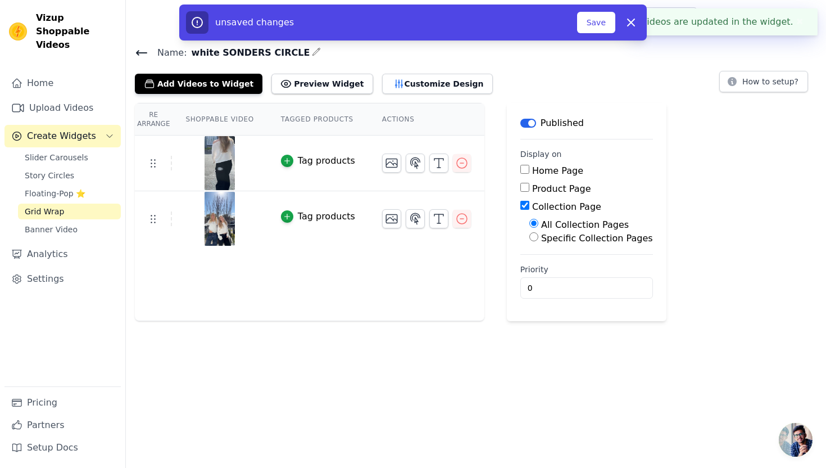
click at [520, 189] on input "Product Page" at bounding box center [524, 187] width 9 height 9
checkbox input "true"
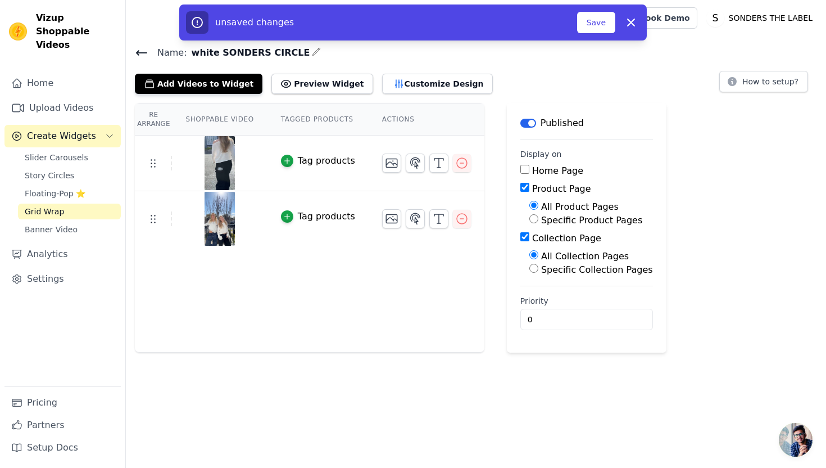
click at [541, 220] on label "Specific Product Pages" at bounding box center [591, 220] width 101 height 11
click at [538, 220] on input "Specific Product Pages" at bounding box center [533, 218] width 9 height 9
radio input "true"
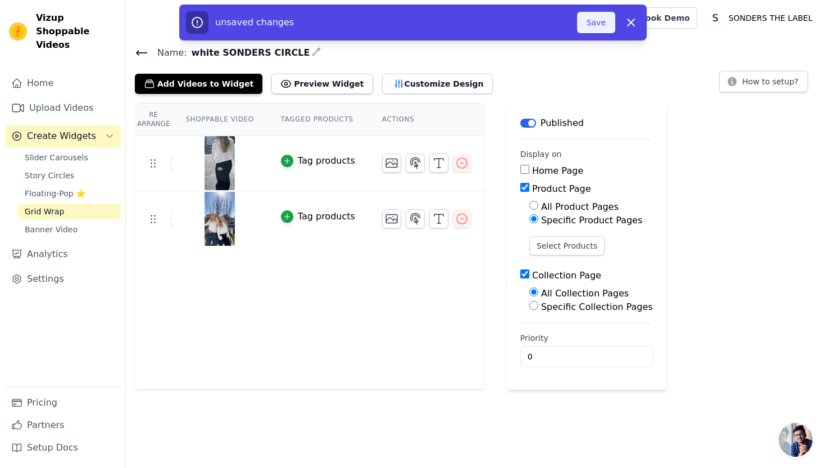
click at [586, 28] on button "Save" at bounding box center [596, 22] width 38 height 21
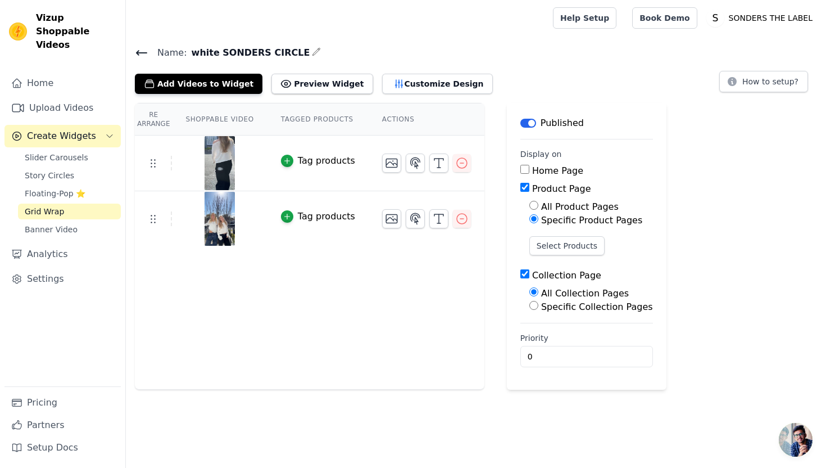
click at [143, 48] on icon at bounding box center [141, 52] width 13 height 13
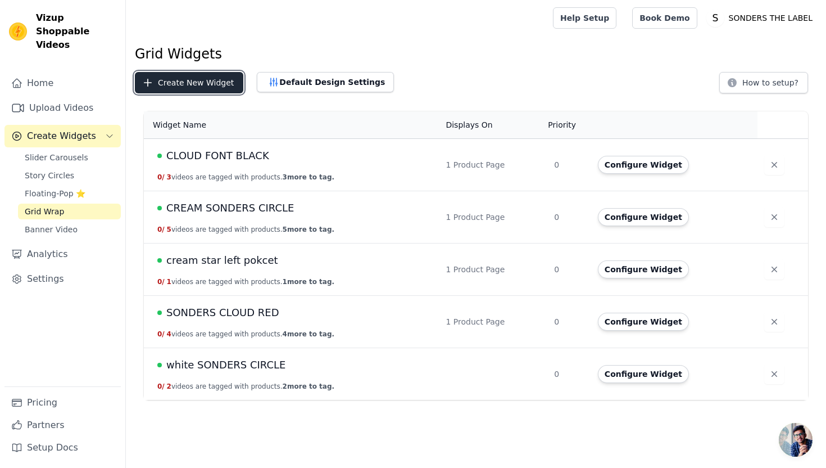
click at [205, 85] on button "Create New Widget" at bounding box center [189, 82] width 108 height 21
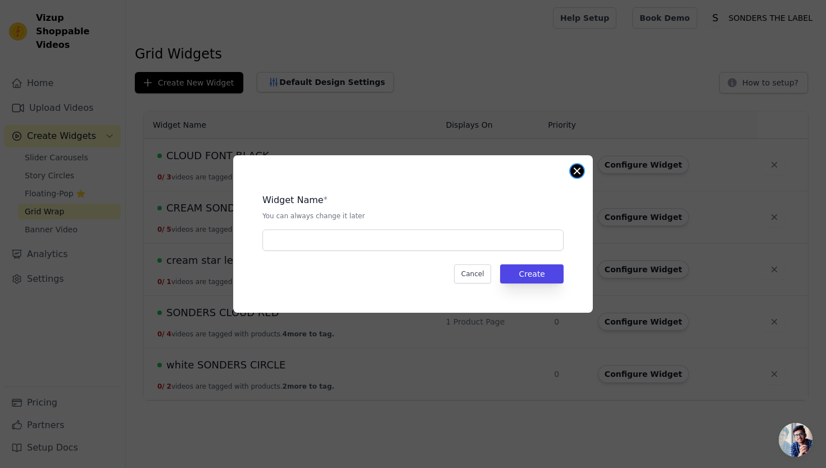
click at [571, 173] on button "Close modal" at bounding box center [577, 170] width 13 height 13
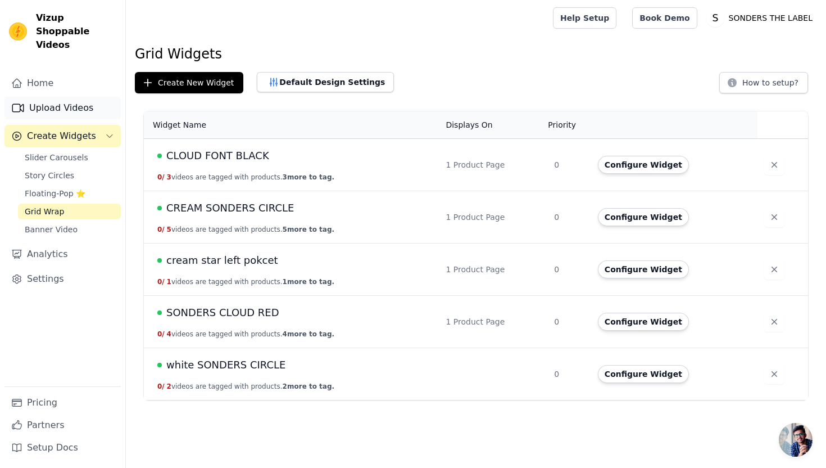
click at [75, 97] on link "Upload Videos" at bounding box center [62, 108] width 116 height 22
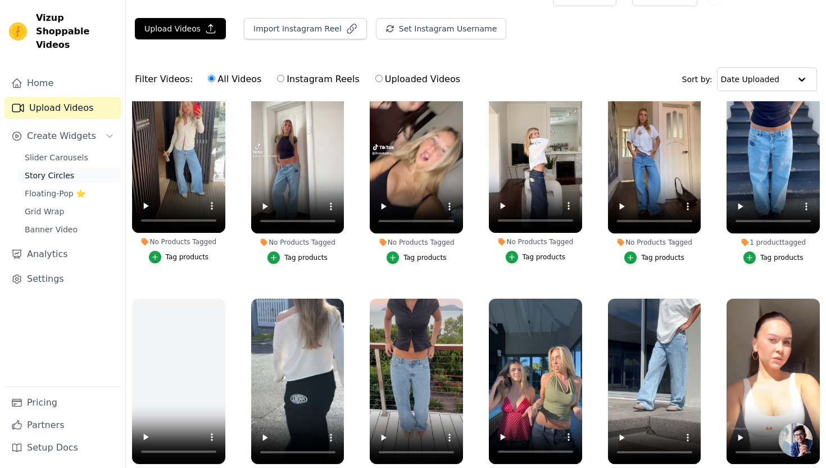
scroll to position [35, 0]
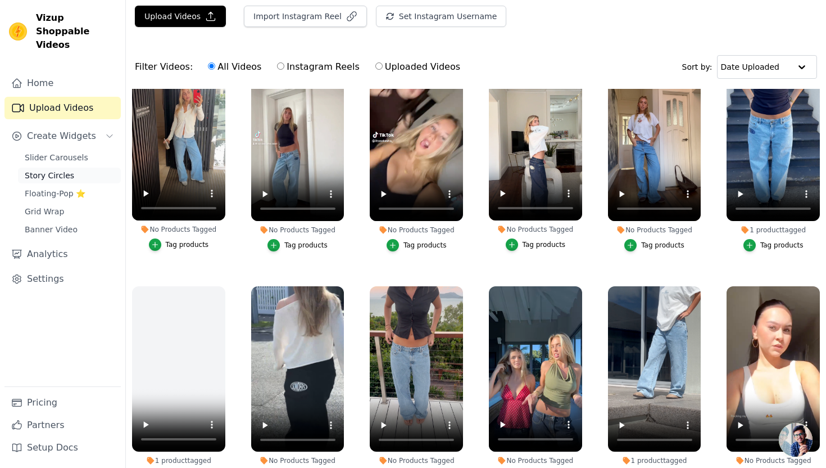
click at [66, 170] on span "Story Circles" at bounding box center [49, 175] width 49 height 11
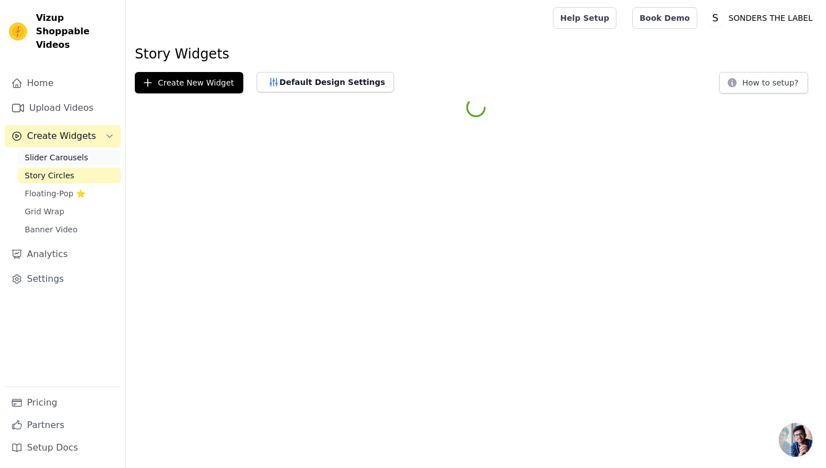
click at [61, 152] on span "Slider Carousels" at bounding box center [57, 157] width 64 height 11
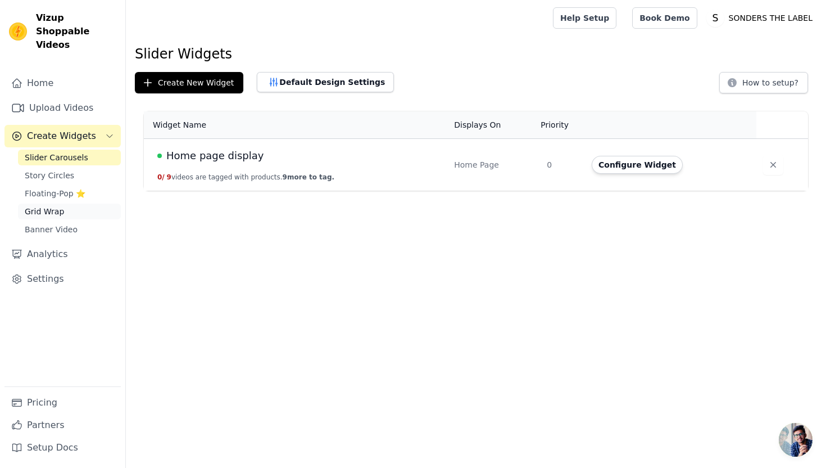
click at [106, 203] on link "Grid Wrap" at bounding box center [69, 211] width 103 height 16
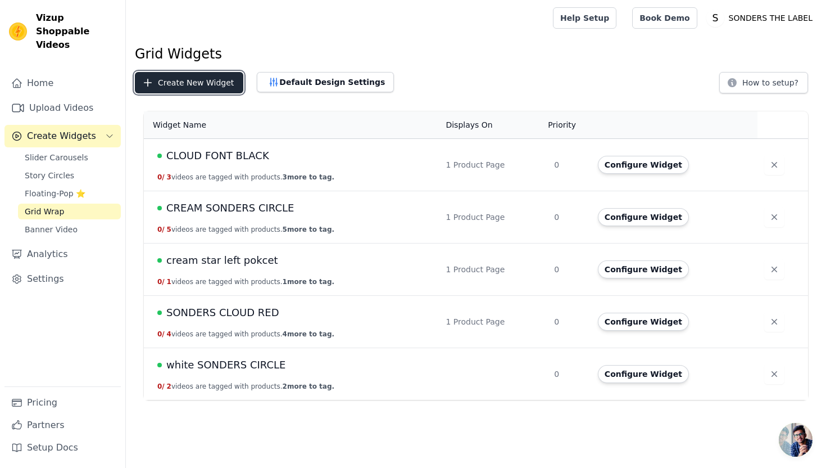
click at [184, 83] on button "Create New Widget" at bounding box center [189, 82] width 108 height 21
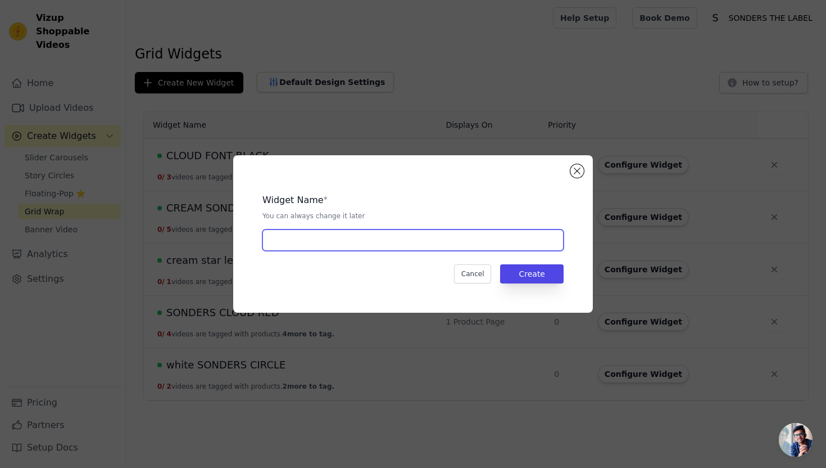
click at [358, 241] on input "text" at bounding box center [412, 239] width 301 height 21
type input "Navy circle"
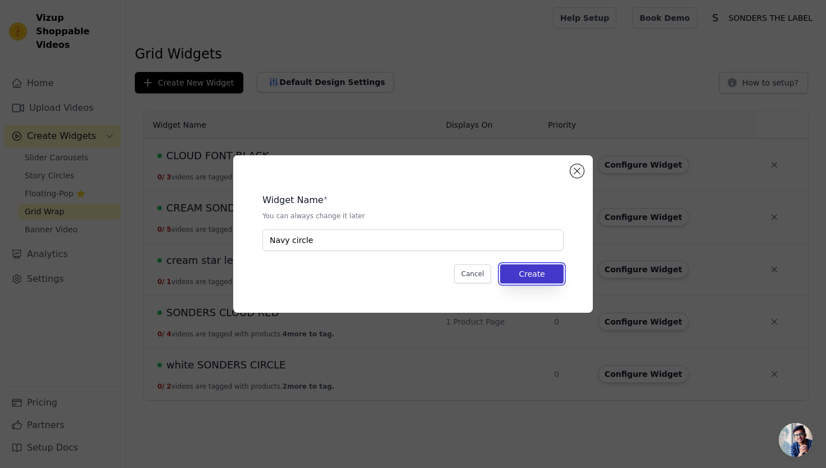
click at [554, 269] on button "Create" at bounding box center [532, 273] width 64 height 19
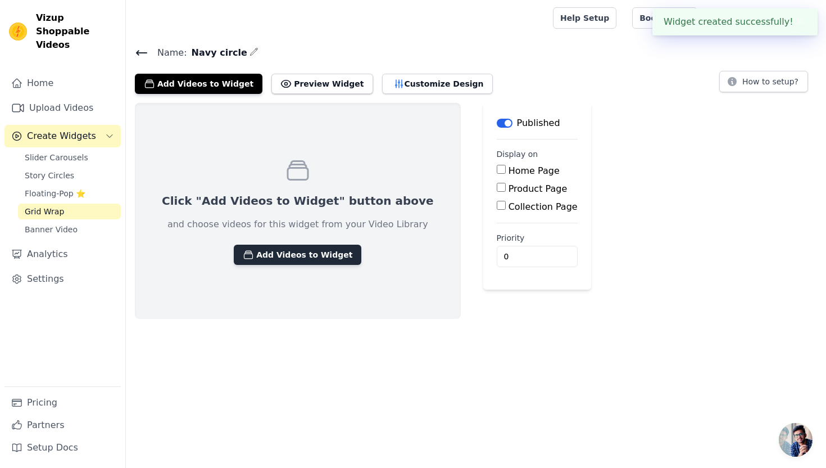
click at [325, 250] on button "Add Videos to Widget" at bounding box center [298, 255] width 128 height 20
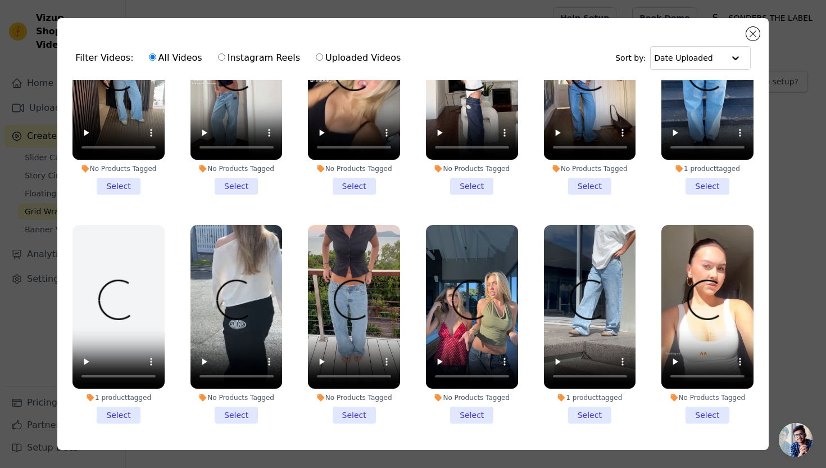
scroll to position [110, 0]
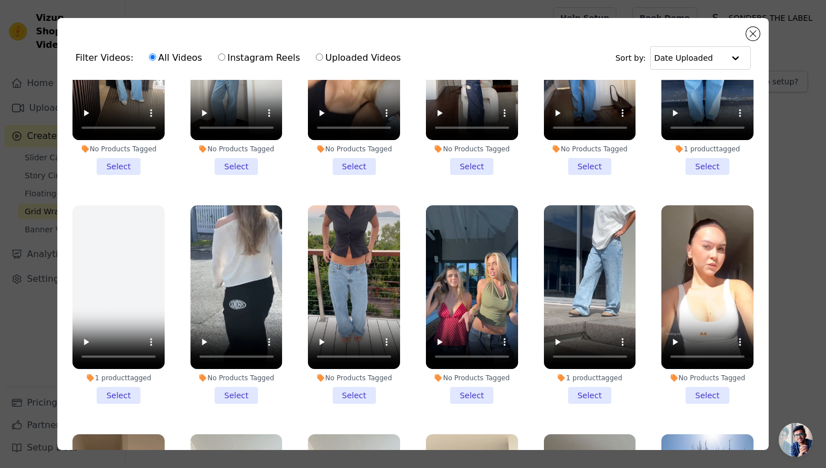
click at [595, 397] on li "1 product tagged Select" at bounding box center [590, 304] width 92 height 198
click at [0, 0] on input "1 product tagged Select" at bounding box center [0, 0] width 0 height 0
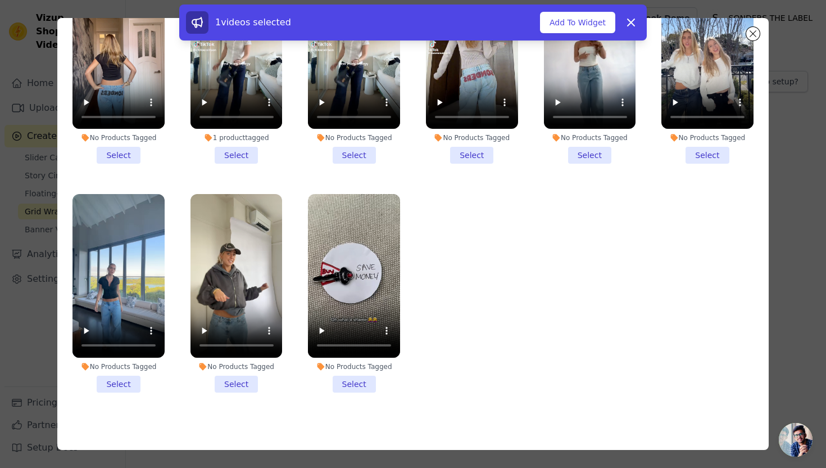
scroll to position [98, 0]
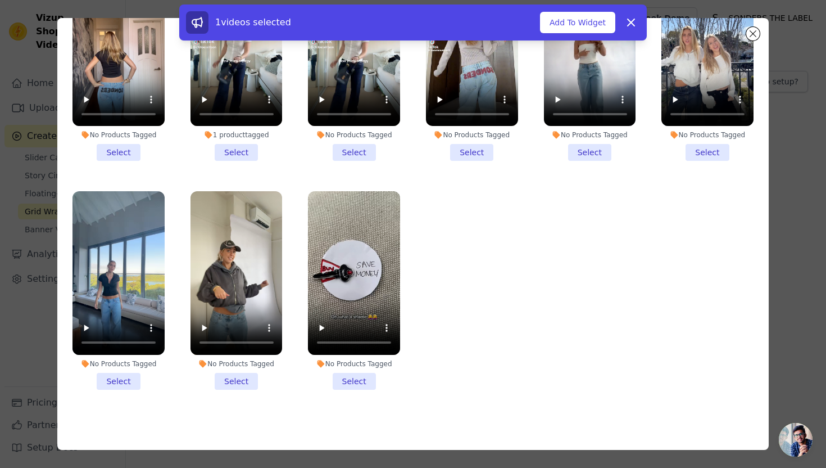
click at [238, 377] on li "No Products Tagged Select" at bounding box center [237, 290] width 92 height 198
click at [0, 0] on input "No Products Tagged Select" at bounding box center [0, 0] width 0 height 0
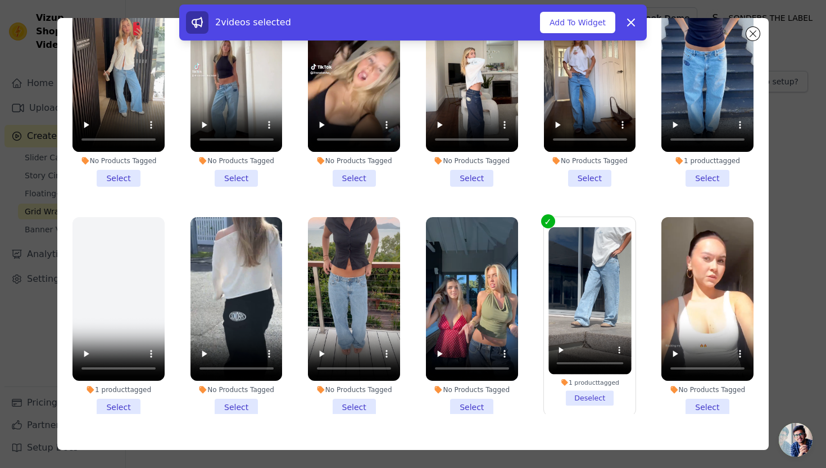
scroll to position [0, 0]
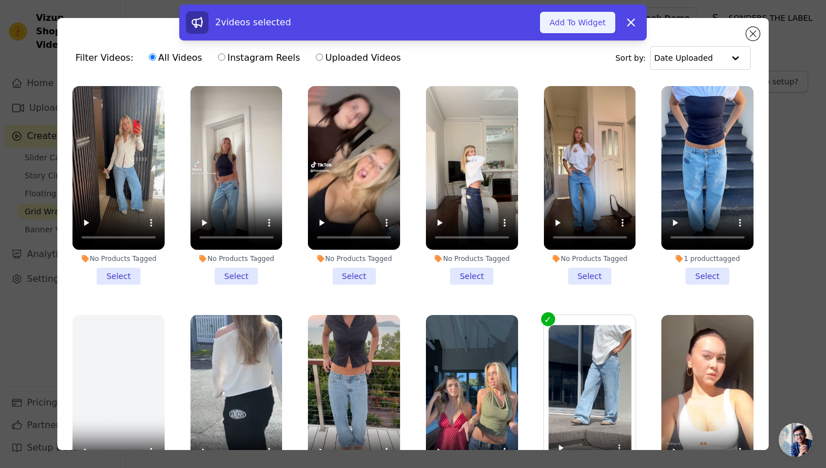
click at [596, 19] on button "Add To Widget" at bounding box center [577, 22] width 75 height 21
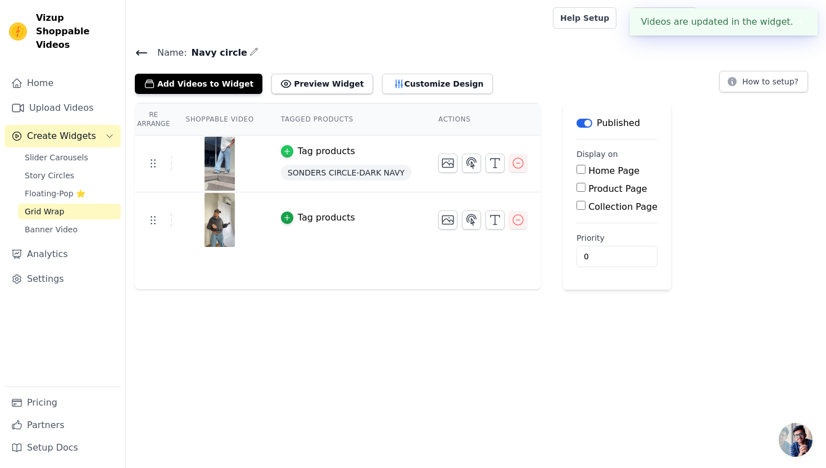
click at [286, 150] on icon "button" at bounding box center [286, 151] width 5 height 5
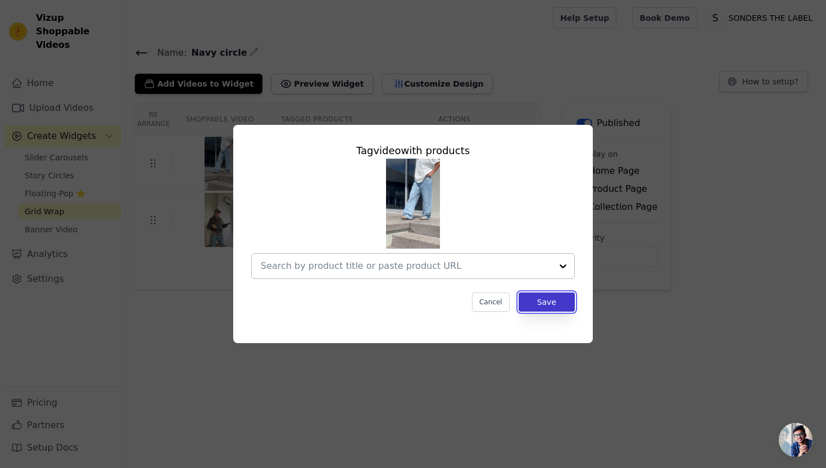
click at [557, 307] on button "Save" at bounding box center [547, 301] width 56 height 19
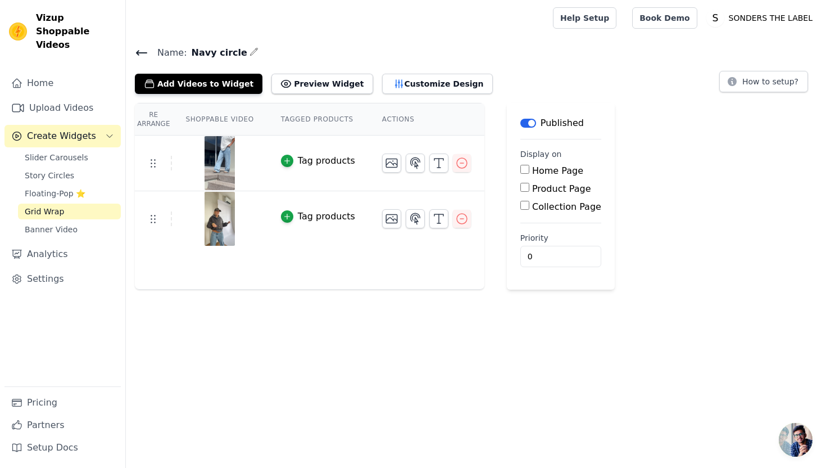
click at [146, 53] on icon at bounding box center [141, 52] width 13 height 13
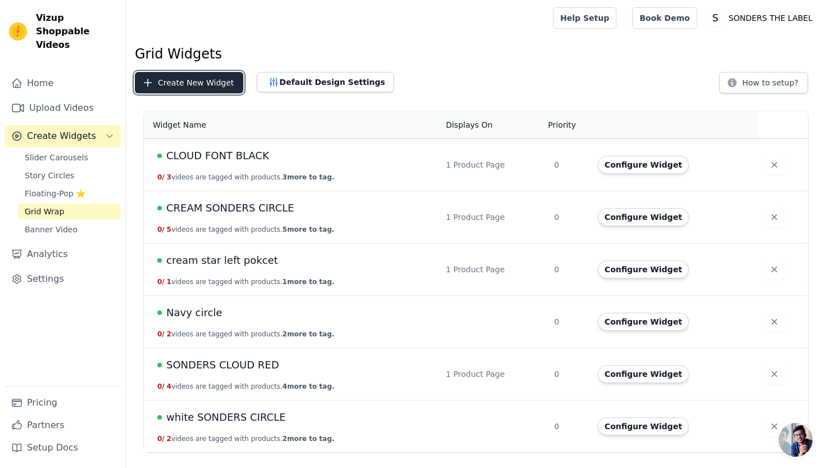
click at [215, 88] on button "Create New Widget" at bounding box center [189, 82] width 108 height 21
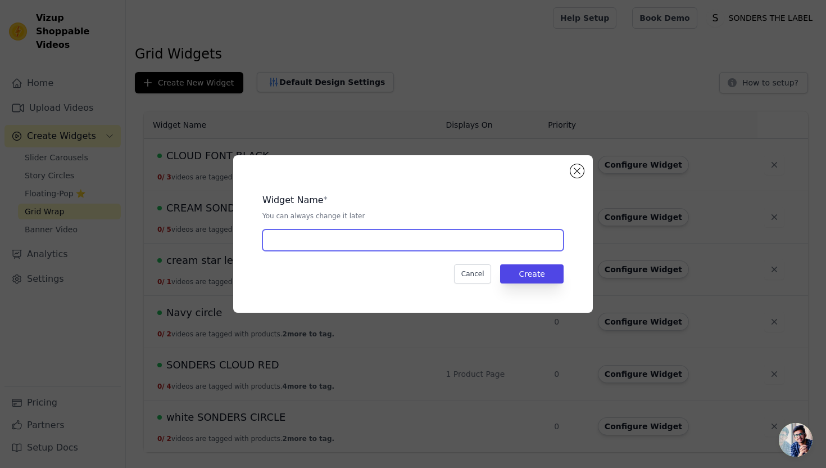
click at [363, 236] on input "text" at bounding box center [412, 239] width 301 height 21
type input "sonders front circle navy"
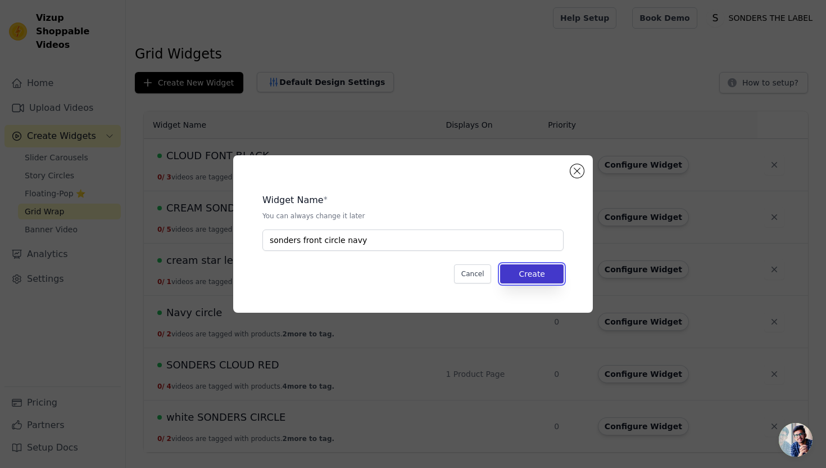
click at [551, 272] on button "Create" at bounding box center [532, 273] width 64 height 19
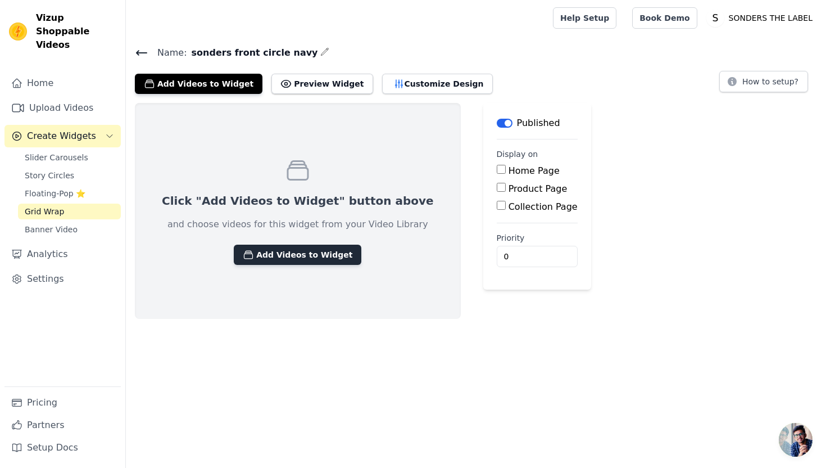
click at [319, 260] on button "Add Videos to Widget" at bounding box center [298, 255] width 128 height 20
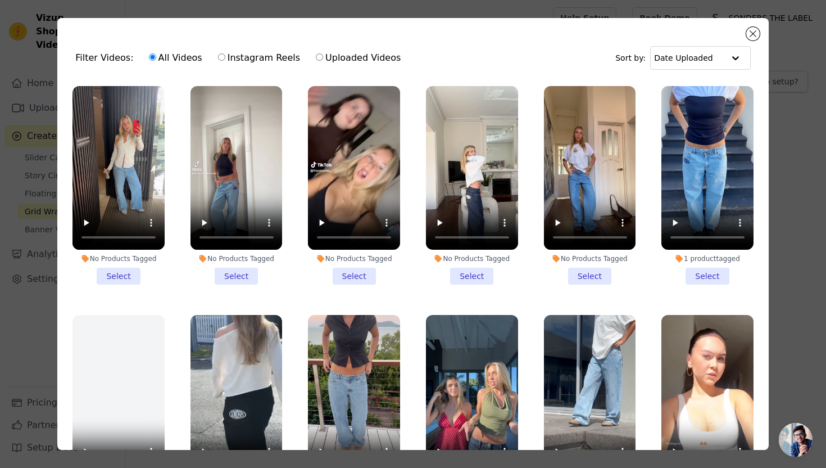
click at [705, 270] on li "1 product tagged Select" at bounding box center [708, 185] width 92 height 198
click at [0, 0] on input "1 product tagged Select" at bounding box center [0, 0] width 0 height 0
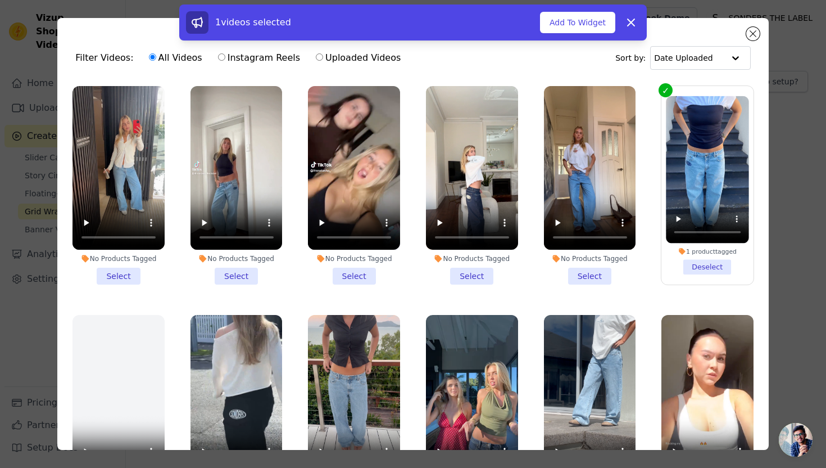
click at [248, 269] on li "No Products Tagged Select" at bounding box center [237, 185] width 92 height 198
click at [0, 0] on input "No Products Tagged Select" at bounding box center [0, 0] width 0 height 0
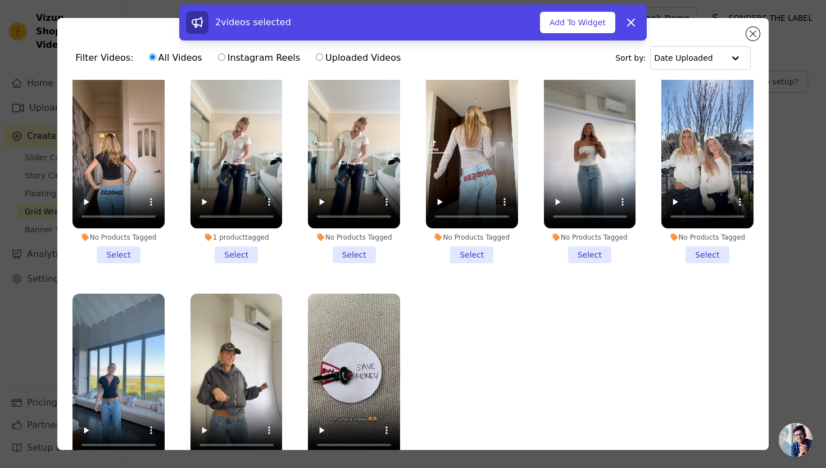
scroll to position [483, 0]
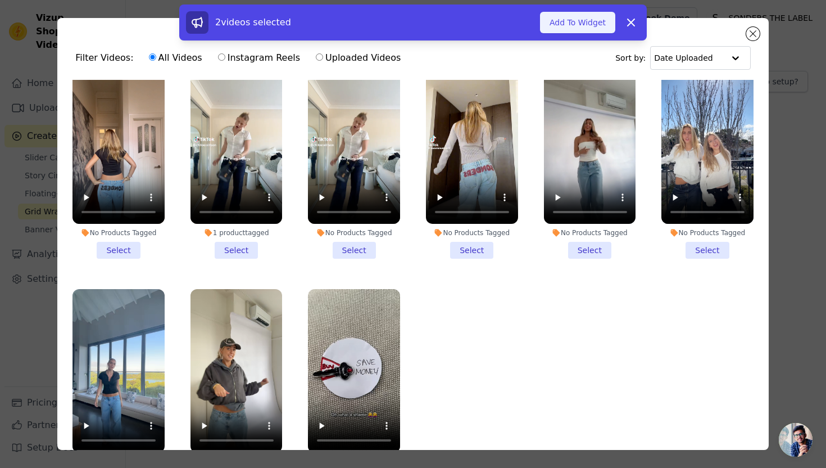
click at [586, 21] on button "Add To Widget" at bounding box center [577, 22] width 75 height 21
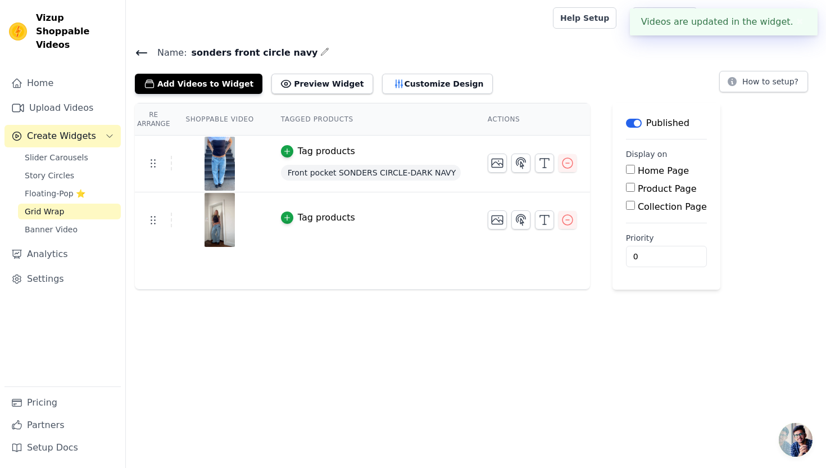
click at [292, 146] on button "Tag products" at bounding box center [318, 150] width 74 height 13
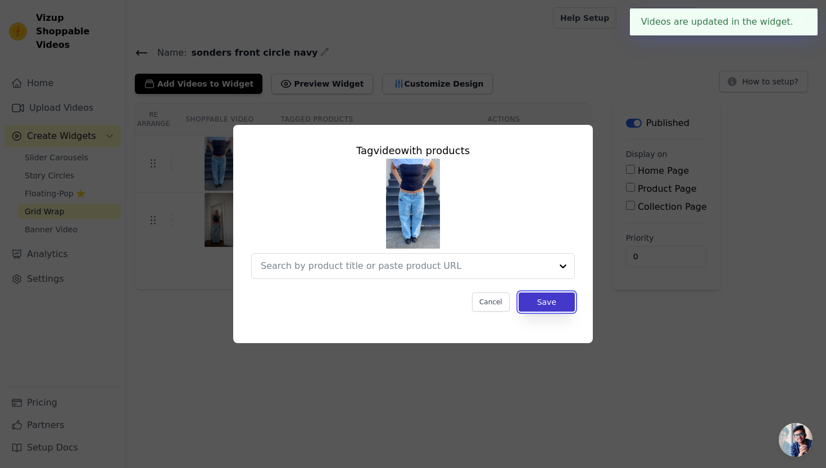
click at [546, 300] on button "Save" at bounding box center [547, 301] width 56 height 19
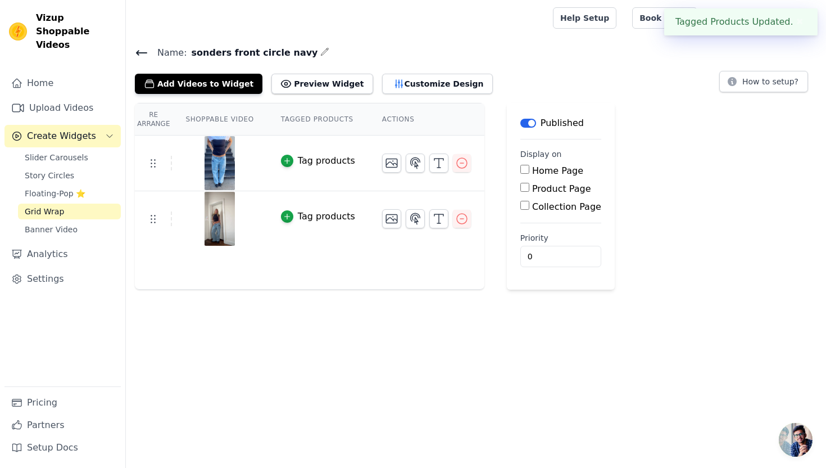
click at [532, 192] on label "Product Page" at bounding box center [561, 188] width 59 height 11
click at [529, 192] on input "Product Page" at bounding box center [524, 187] width 9 height 9
checkbox input "true"
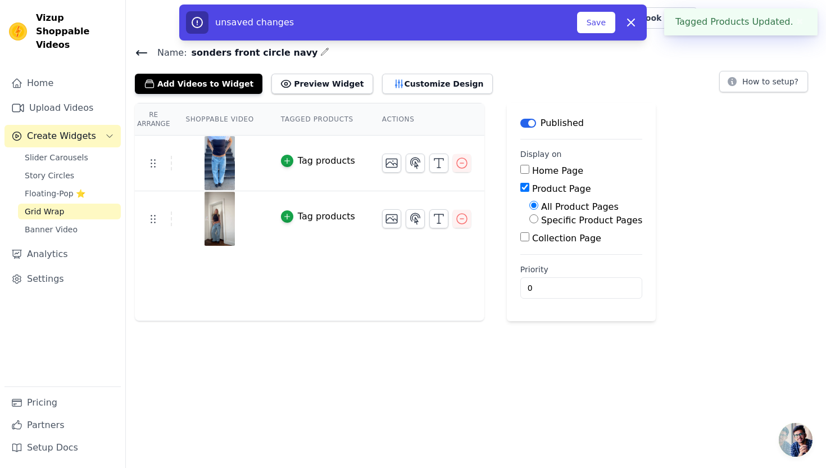
click at [571, 220] on label "Specific Product Pages" at bounding box center [591, 220] width 101 height 11
click at [538, 220] on input "Specific Product Pages" at bounding box center [533, 218] width 9 height 9
radio input "true"
click at [562, 245] on button "Select Products" at bounding box center [566, 245] width 75 height 19
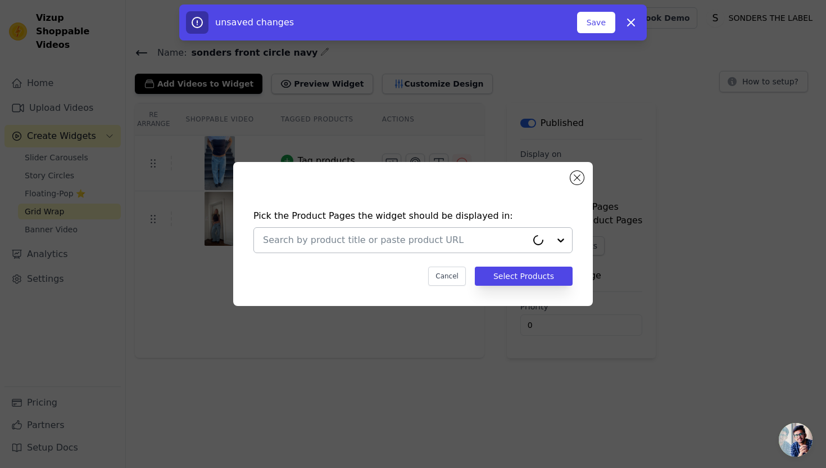
click at [469, 248] on div at bounding box center [395, 240] width 264 height 25
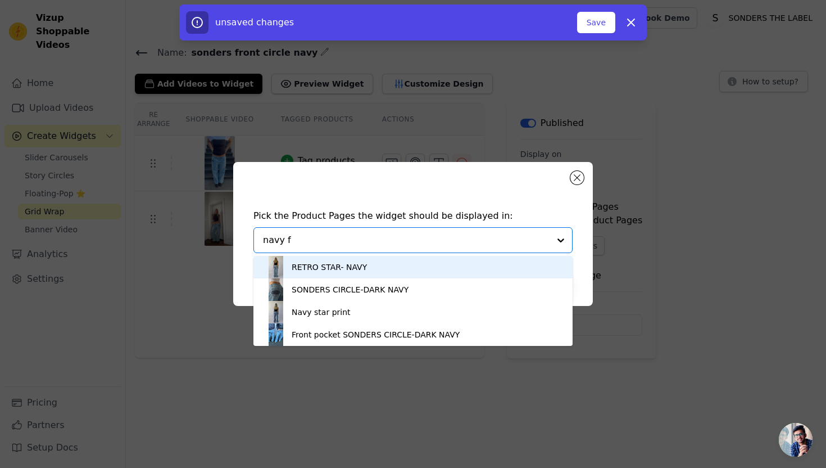
type input "navy fr"
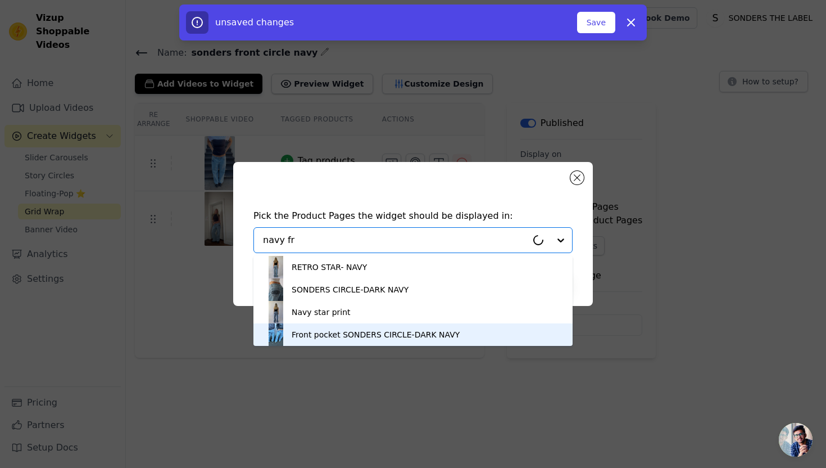
click at [383, 331] on div "Front pocket SONDERS CIRCLE-DARK NAVY" at bounding box center [376, 334] width 168 height 11
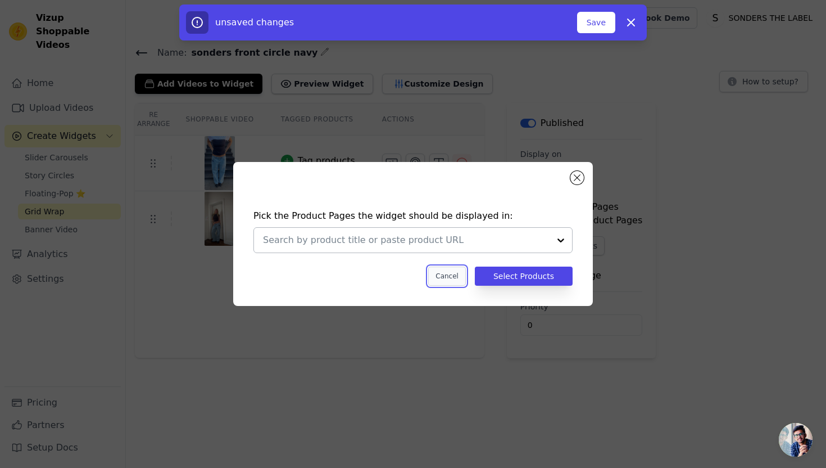
click at [463, 277] on button "Cancel" at bounding box center [447, 275] width 38 height 19
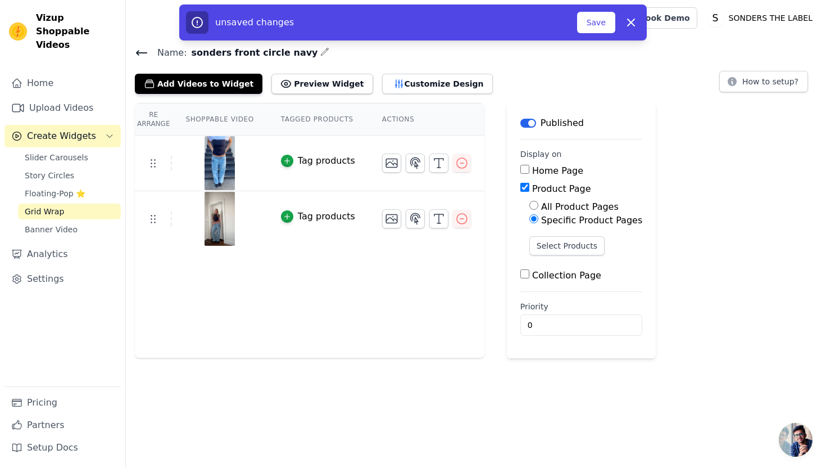
click at [563, 222] on label "Specific Product Pages" at bounding box center [591, 220] width 101 height 11
click at [538, 222] on input "Specific Product Pages" at bounding box center [533, 218] width 9 height 9
click at [563, 247] on button "Select Products" at bounding box center [566, 245] width 75 height 19
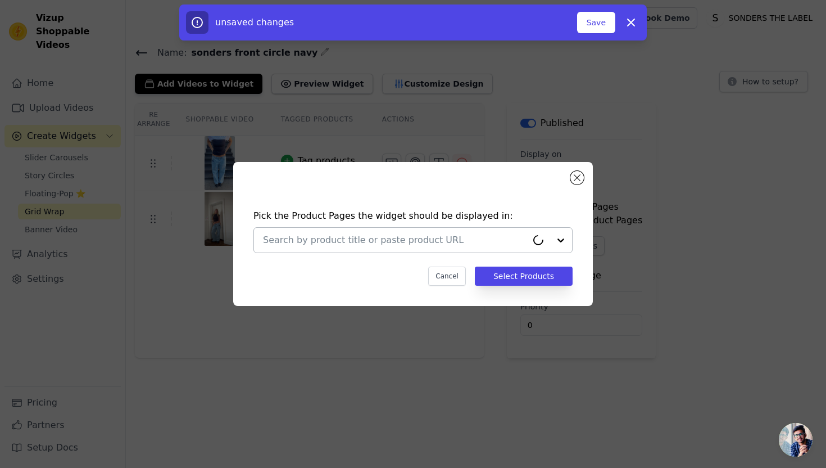
click at [369, 242] on input "text" at bounding box center [395, 239] width 264 height 13
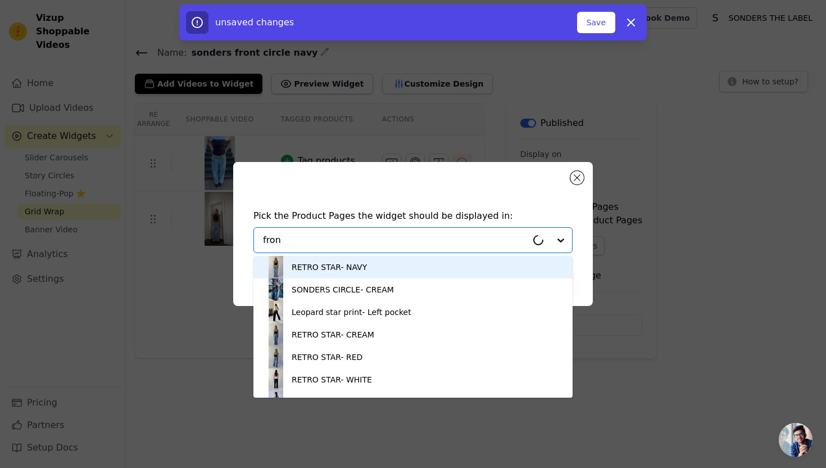
type input "front"
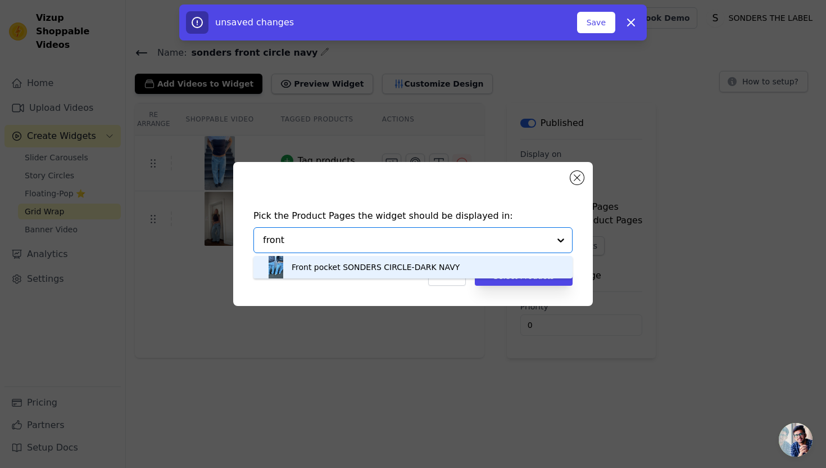
click at [386, 262] on div "Front pocket SONDERS CIRCLE-DARK NAVY" at bounding box center [376, 266] width 168 height 11
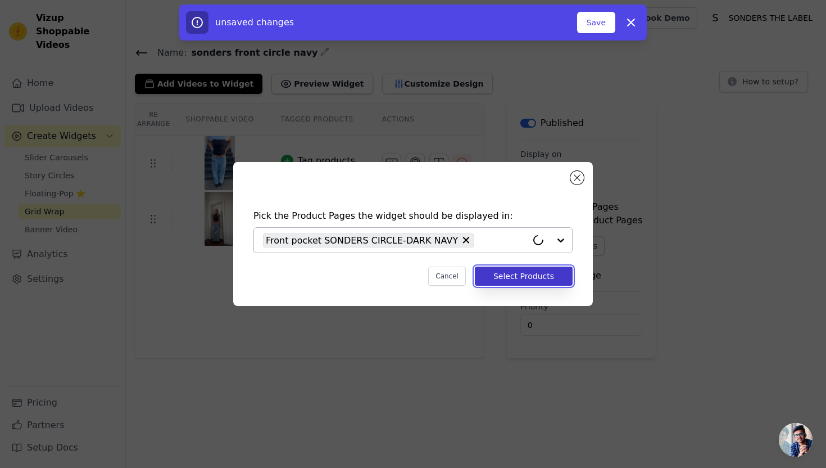
click at [497, 276] on button "Select Products" at bounding box center [524, 275] width 98 height 19
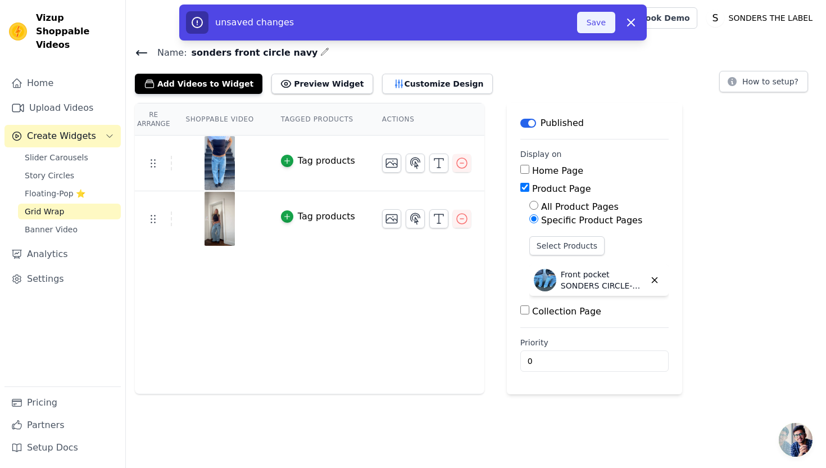
click at [603, 18] on button "Save" at bounding box center [596, 22] width 38 height 21
click at [593, 31] on button "Save" at bounding box center [596, 22] width 38 height 21
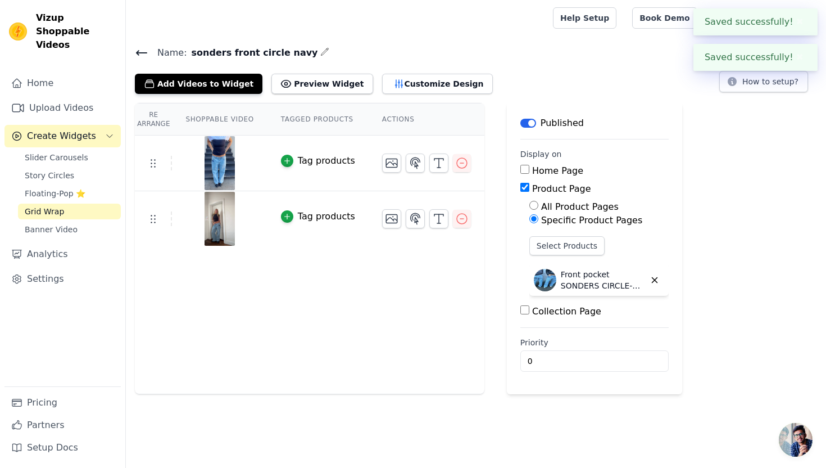
click at [141, 48] on icon at bounding box center [141, 52] width 13 height 13
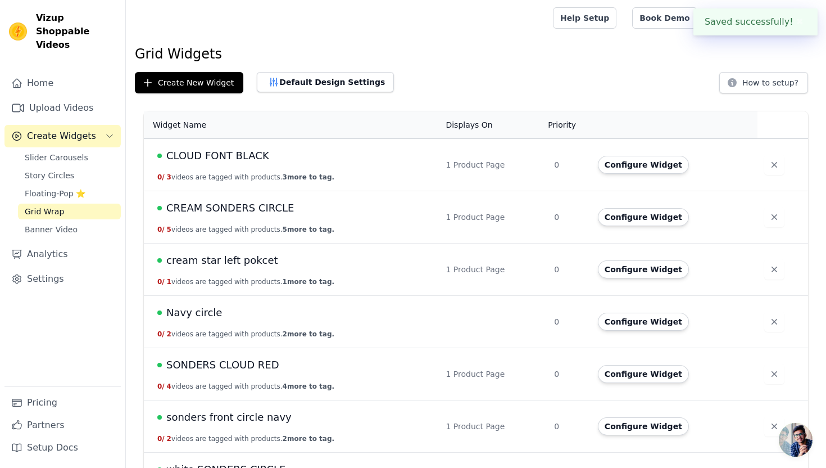
click at [264, 212] on span "CREAM SONDERS CIRCLE" at bounding box center [230, 208] width 128 height 16
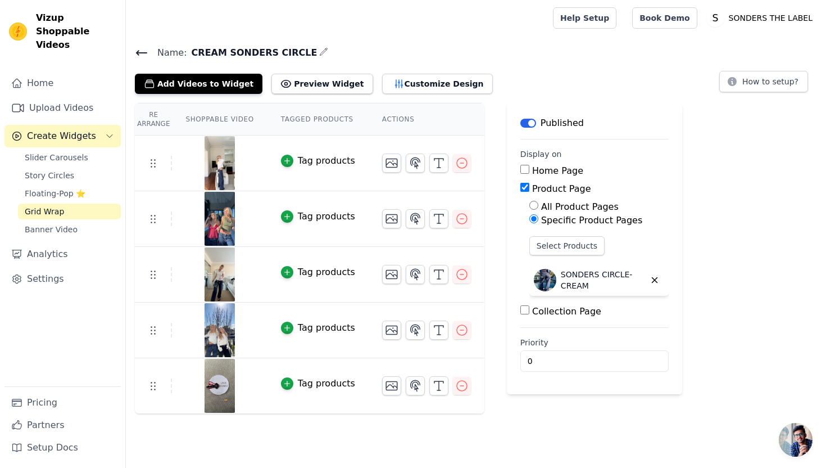
click at [141, 53] on icon at bounding box center [141, 52] width 13 height 13
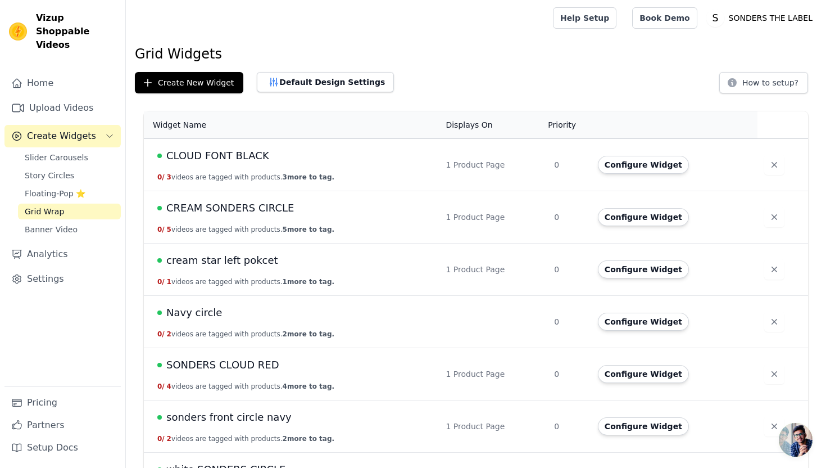
click at [269, 316] on div "Navy circle" at bounding box center [294, 313] width 275 height 16
click at [192, 308] on span "Navy circle" at bounding box center [194, 313] width 56 height 16
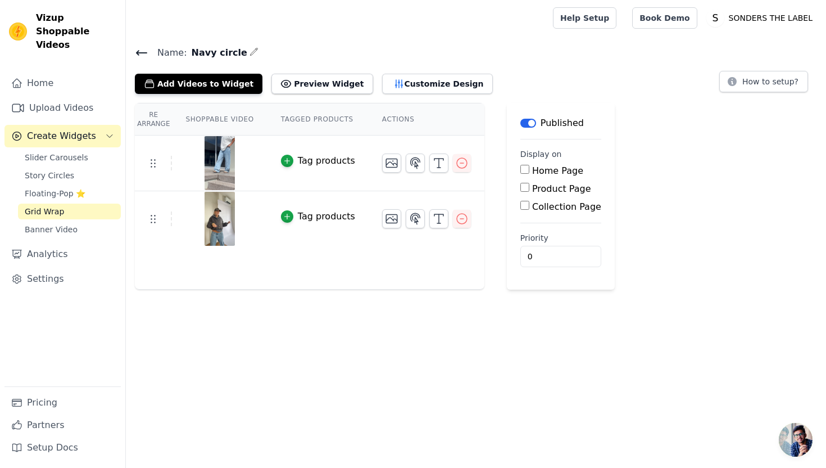
click at [554, 191] on label "Product Page" at bounding box center [561, 188] width 59 height 11
click at [529, 191] on input "Product Page" at bounding box center [524, 187] width 9 height 9
checkbox input "true"
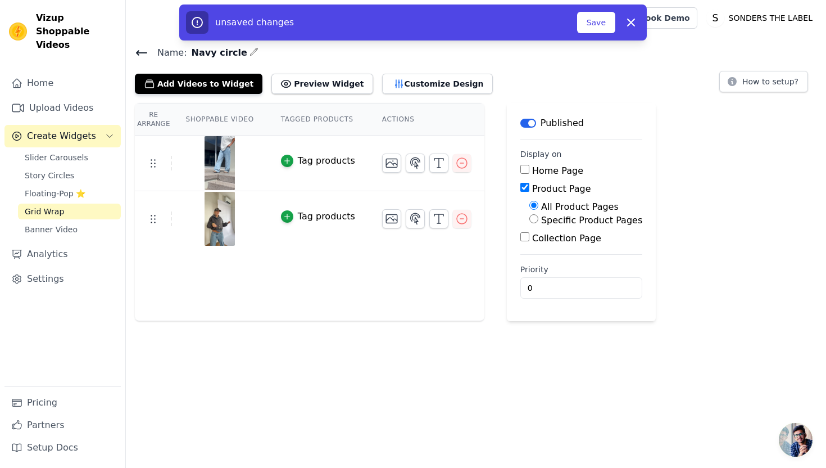
click at [557, 221] on label "Specific Product Pages" at bounding box center [591, 220] width 101 height 11
click at [538, 221] on input "Specific Product Pages" at bounding box center [533, 218] width 9 height 9
radio input "true"
click at [556, 244] on button "Select Products" at bounding box center [566, 245] width 75 height 19
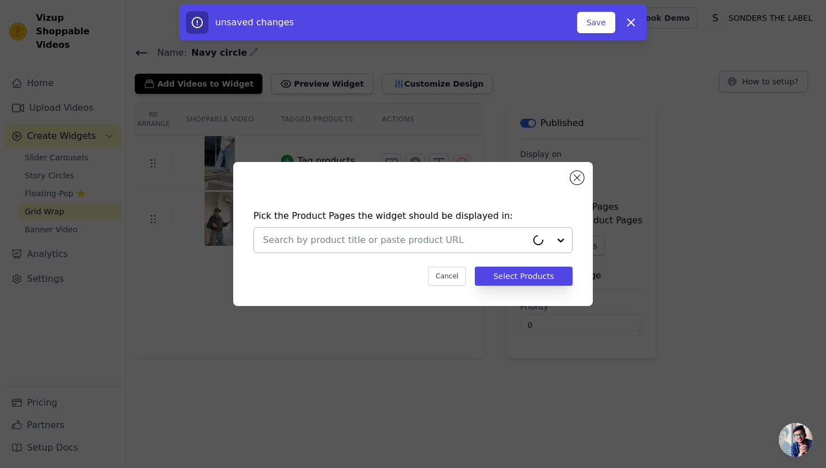
click at [518, 240] on input "text" at bounding box center [395, 239] width 264 height 13
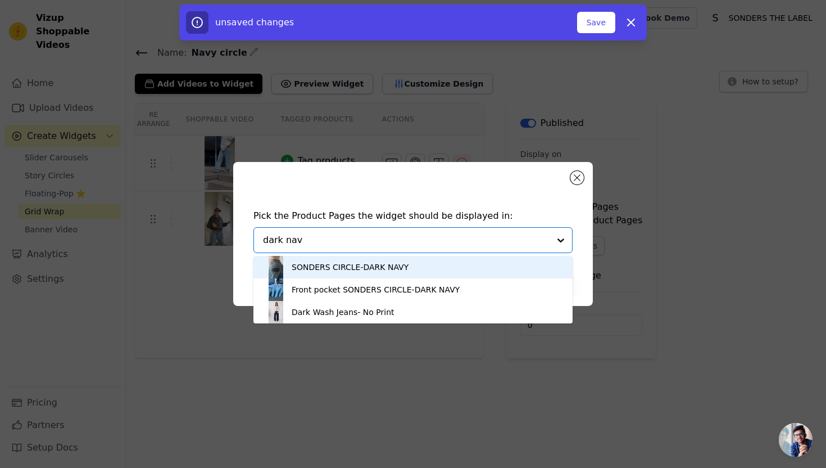
type input "dark navy"
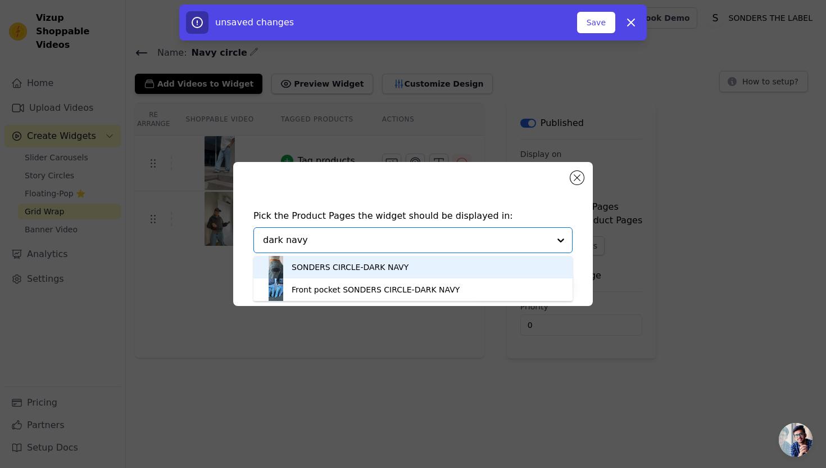
click at [538, 264] on div "SONDERS CIRCLE-DARK NAVY" at bounding box center [413, 267] width 297 height 22
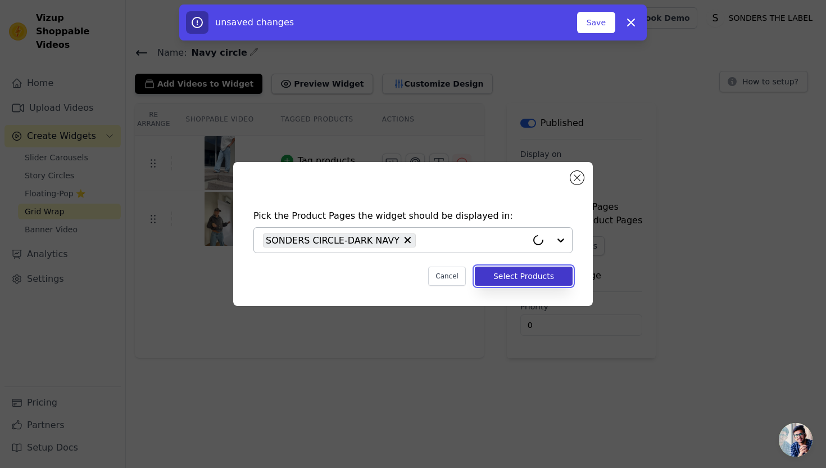
click at [538, 282] on button "Select Products" at bounding box center [524, 275] width 98 height 19
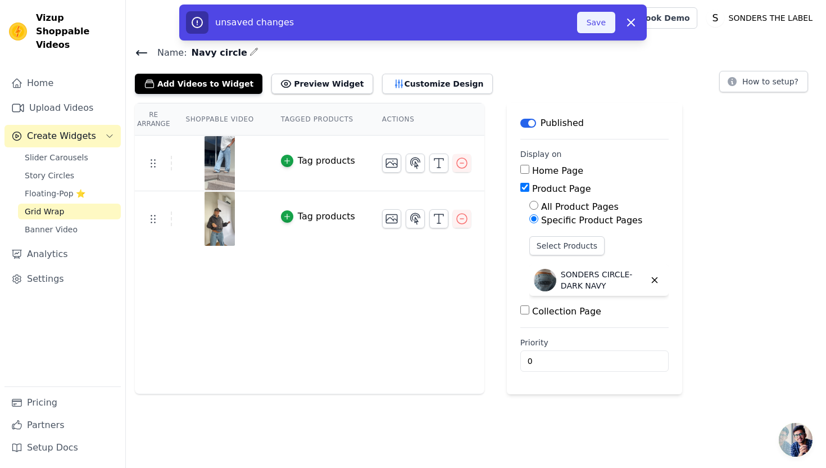
click at [599, 28] on button "Save" at bounding box center [596, 22] width 38 height 21
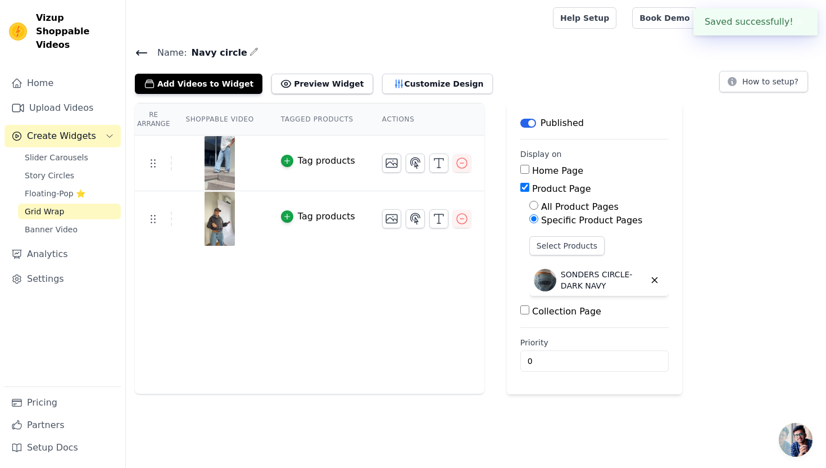
click at [143, 53] on icon at bounding box center [141, 52] width 13 height 13
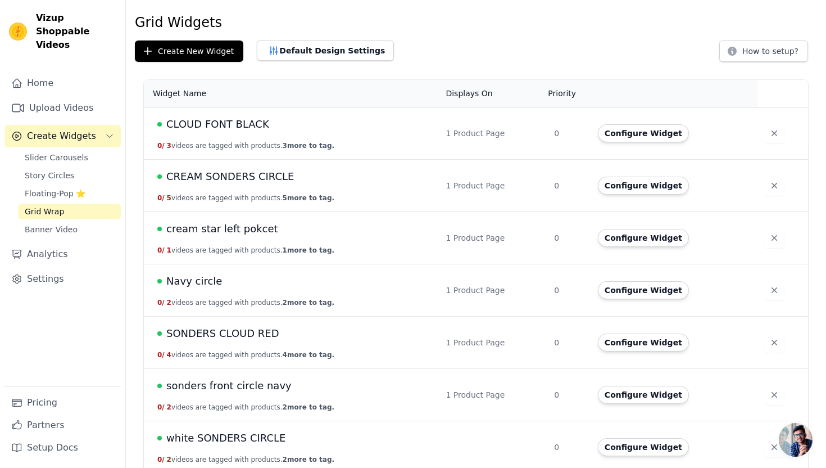
scroll to position [41, 0]
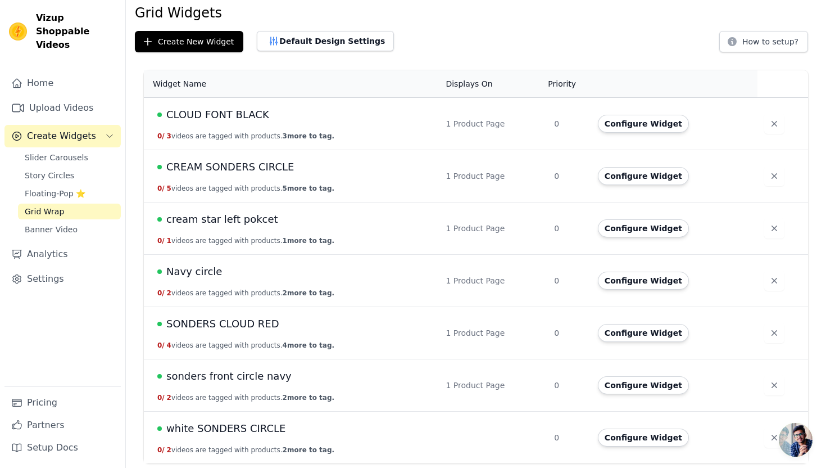
click at [232, 431] on span "white SONDERS CIRCLE" at bounding box center [225, 428] width 119 height 16
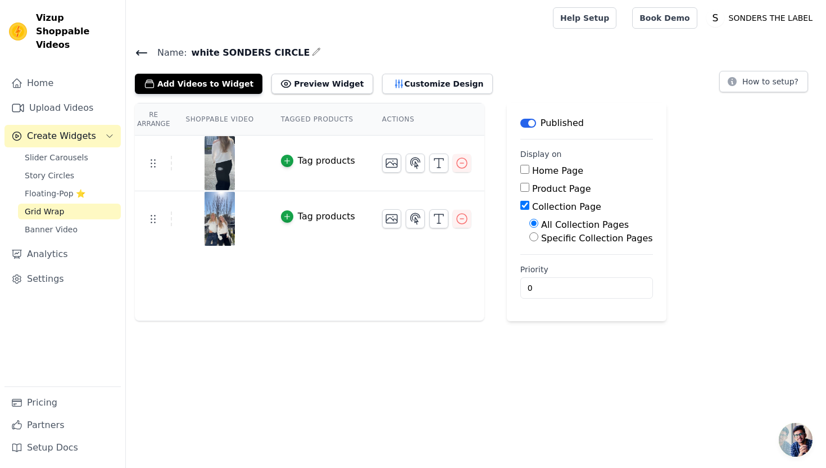
click at [533, 240] on input "Specific Collection Pages" at bounding box center [533, 236] width 9 height 9
radio input "true"
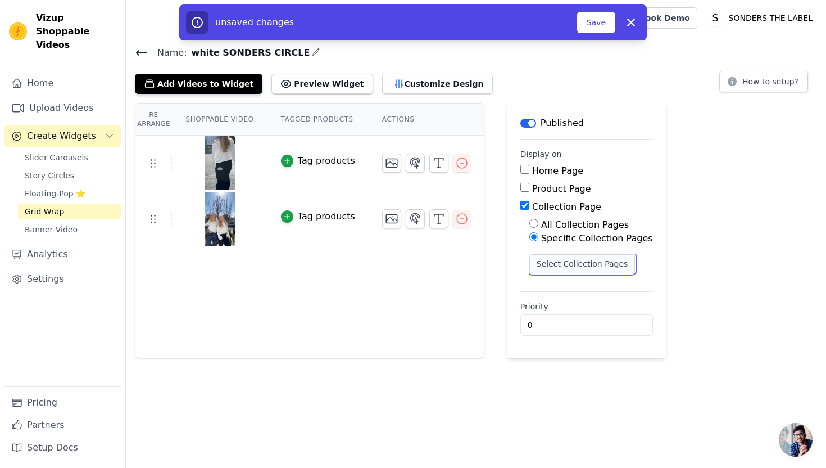
click at [544, 256] on button "Select Collection Pages" at bounding box center [582, 263] width 106 height 19
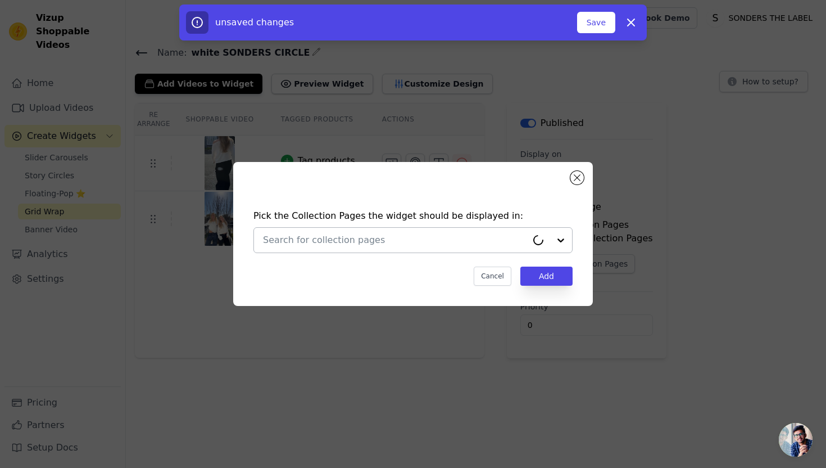
click at [425, 240] on input "text" at bounding box center [395, 239] width 264 height 13
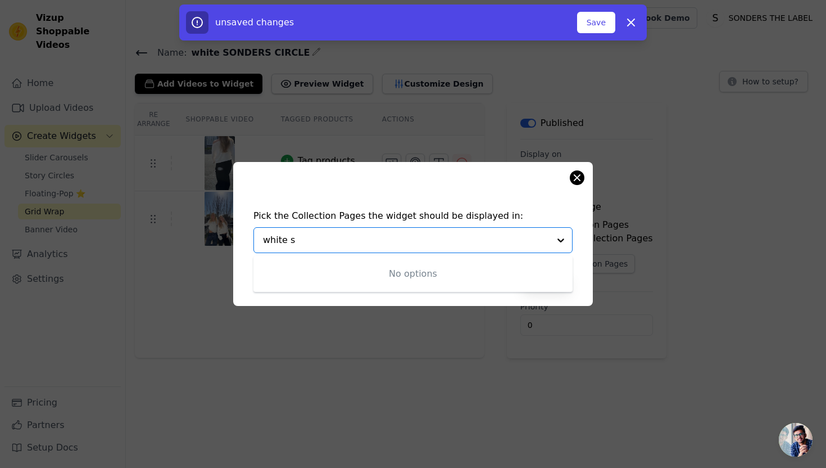
type input "white s"
click at [580, 179] on button "Close modal" at bounding box center [577, 177] width 13 height 13
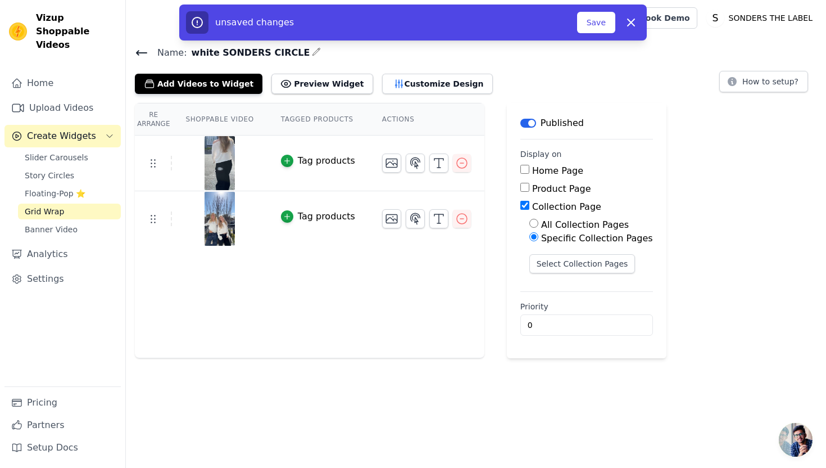
click at [521, 200] on div "Collection Page" at bounding box center [586, 206] width 133 height 13
click at [541, 235] on label "Specific Collection Pages" at bounding box center [597, 238] width 112 height 11
click at [538, 235] on input "Specific Collection Pages" at bounding box center [533, 236] width 9 height 9
click at [523, 187] on input "Product Page" at bounding box center [524, 187] width 9 height 9
checkbox input "true"
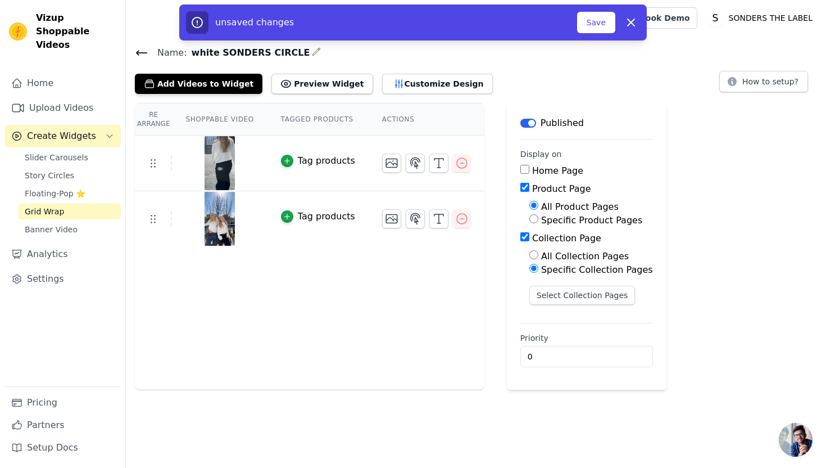
click at [525, 243] on div "Collection Page" at bounding box center [586, 238] width 133 height 13
click at [524, 237] on input "Collection Page" at bounding box center [524, 236] width 9 height 9
checkbox input "false"
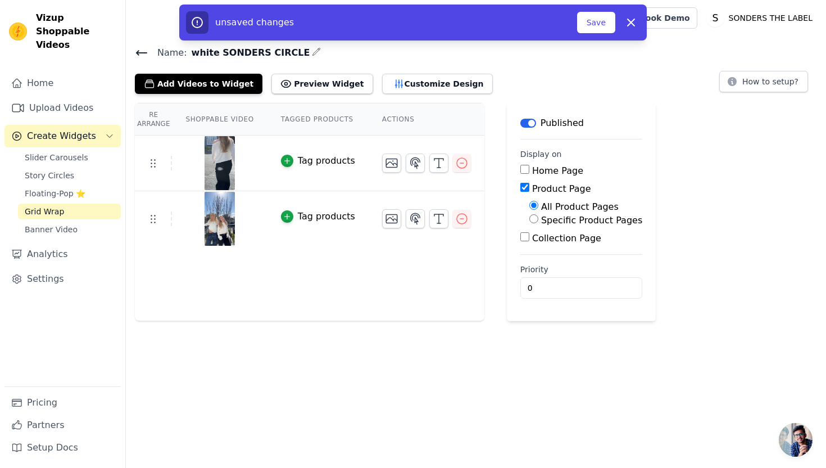
click at [541, 219] on label "Specific Product Pages" at bounding box center [591, 220] width 101 height 11
click at [538, 219] on input "Specific Product Pages" at bounding box center [533, 218] width 9 height 9
radio input "true"
click at [547, 241] on button "Select Products" at bounding box center [566, 245] width 75 height 19
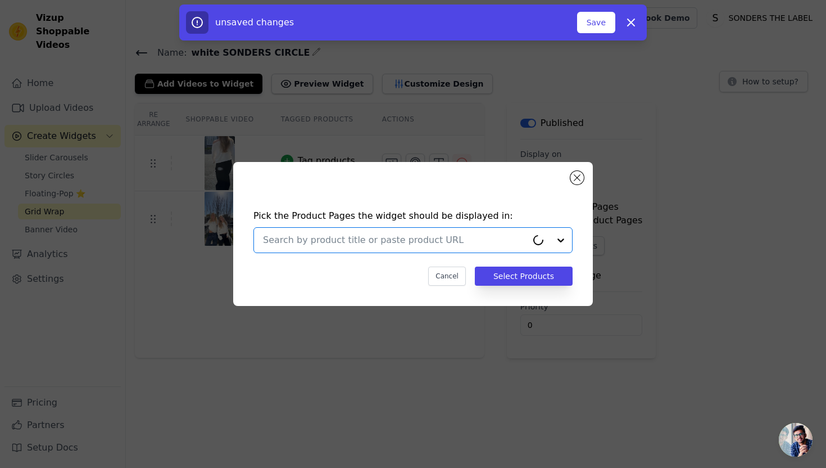
click at [472, 239] on input "text" at bounding box center [395, 239] width 264 height 13
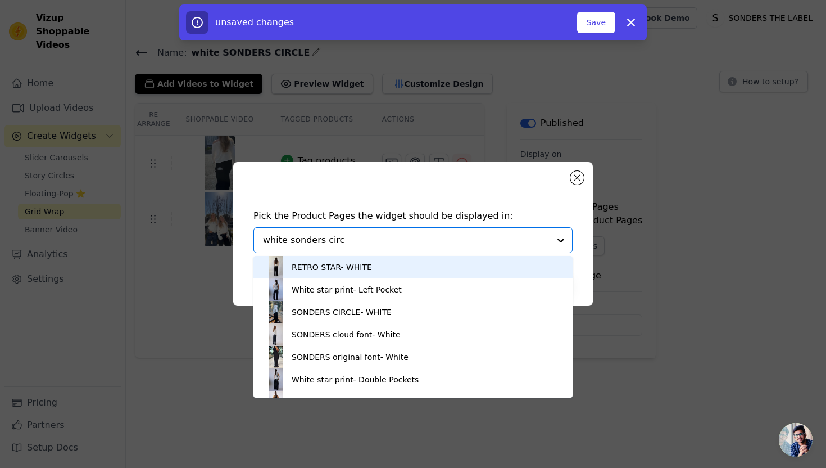
type input "white sonders circl"
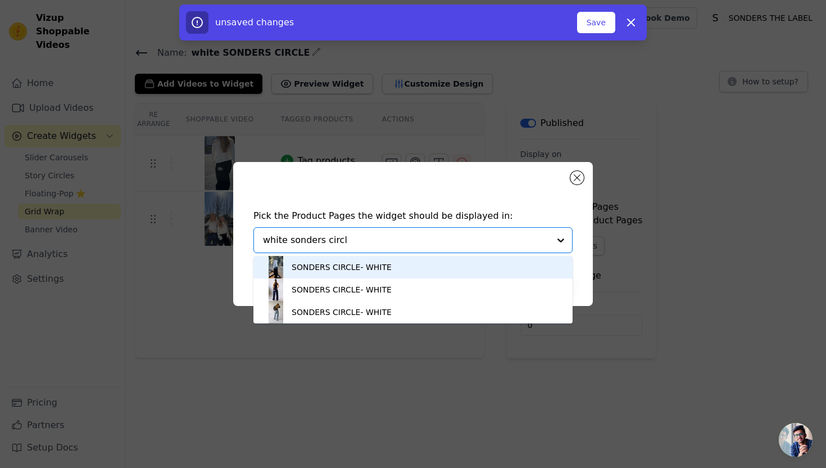
click at [388, 268] on div "SONDERS CIRCLE- WHITE" at bounding box center [342, 266] width 100 height 11
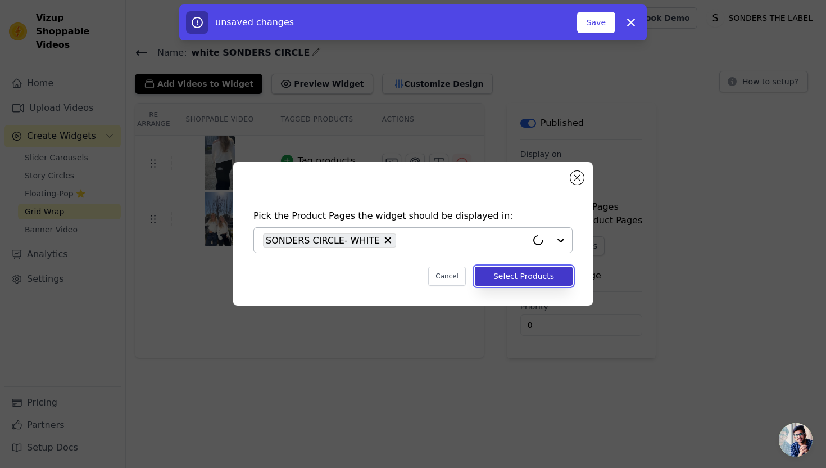
click at [556, 271] on button "Select Products" at bounding box center [524, 275] width 98 height 19
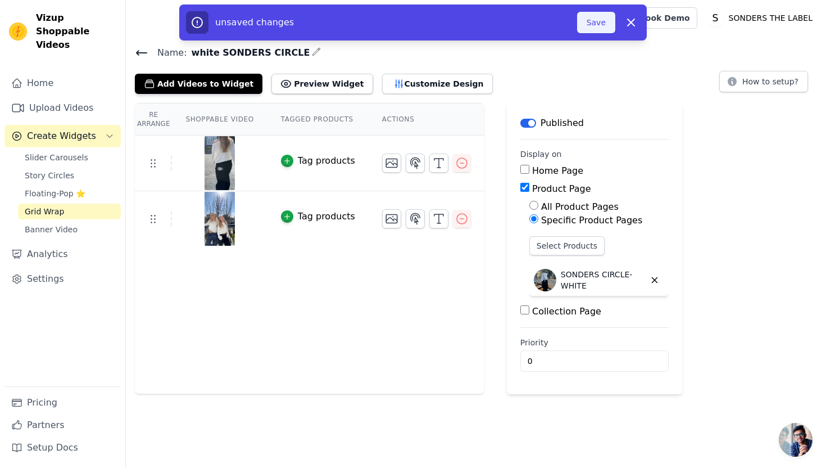
click at [601, 28] on button "Save" at bounding box center [596, 22] width 38 height 21
click at [599, 23] on button "Save" at bounding box center [596, 22] width 38 height 21
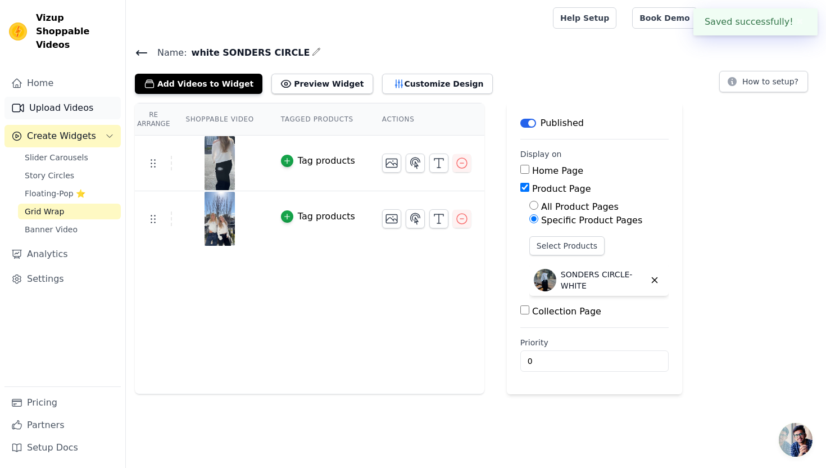
click at [84, 97] on link "Upload Videos" at bounding box center [62, 108] width 116 height 22
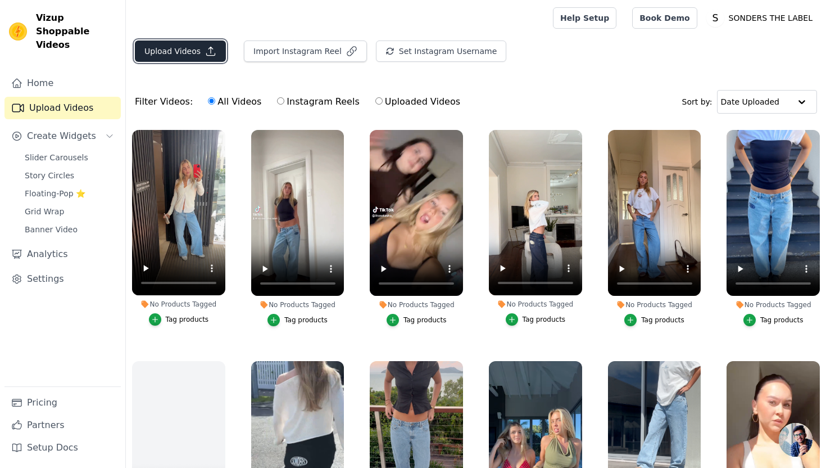
click at [184, 47] on button "Upload Videos" at bounding box center [180, 50] width 91 height 21
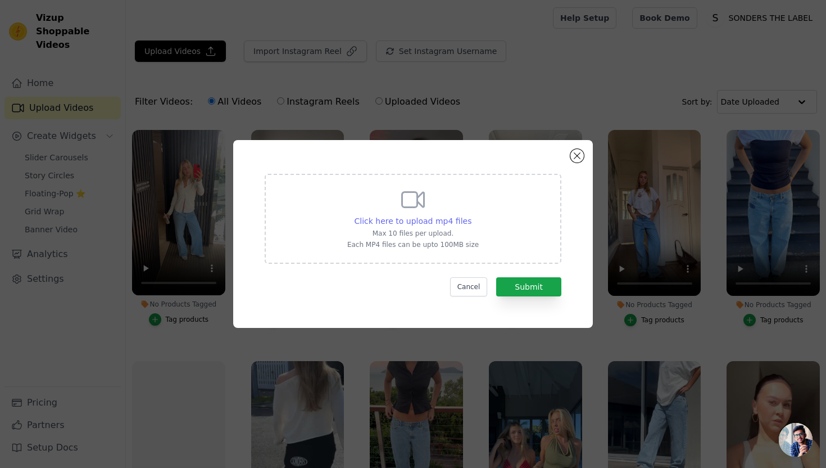
click at [440, 220] on span "Click here to upload mp4 files" at bounding box center [413, 220] width 117 height 9
click at [471, 215] on input "Click here to upload mp4 files Max 10 files per upload. Each MP4 files can be u…" at bounding box center [471, 215] width 1 height 1
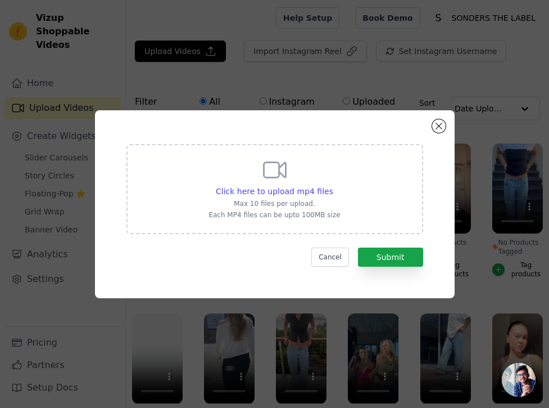
click at [6, 234] on div "Click here to upload mp4 files Max 10 files per upload. Each MP4 files can be u…" at bounding box center [274, 204] width 549 height 408
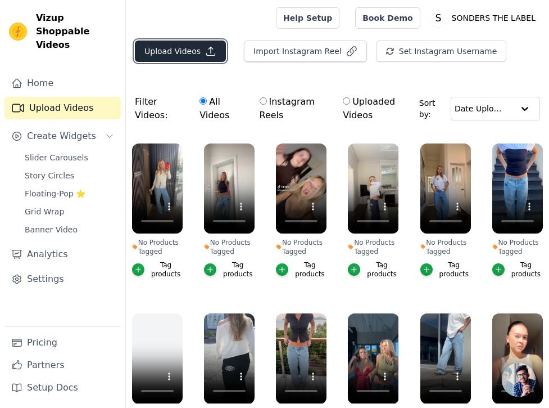
click at [177, 51] on button "Upload Videos" at bounding box center [180, 50] width 91 height 21
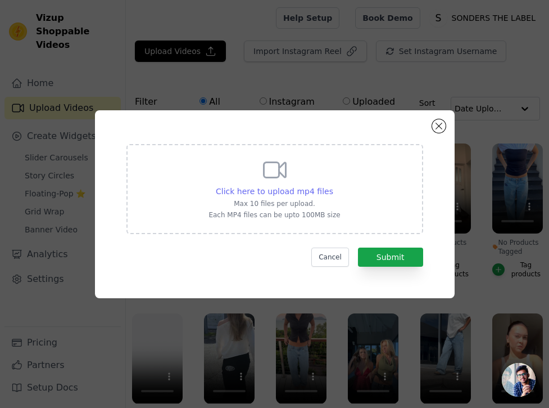
click at [295, 189] on span "Click here to upload mp4 files" at bounding box center [274, 191] width 117 height 9
click at [333, 185] on input "Click here to upload mp4 files Max 10 files per upload. Each MP4 files can be u…" at bounding box center [333, 185] width 1 height 1
type input "C:\fakepath\f983d7b3099c4c0cbc6732879c5c5762.MOV.mp4"
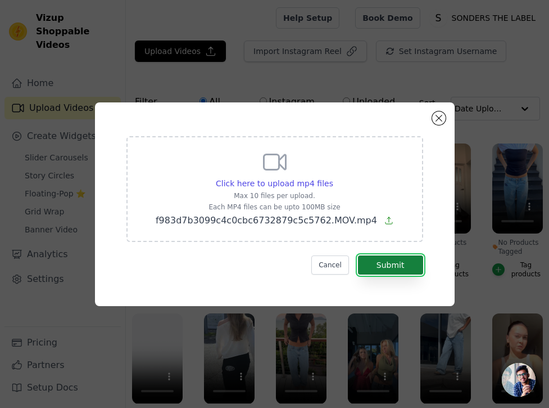
click at [409, 261] on button "Submit" at bounding box center [390, 264] width 65 height 19
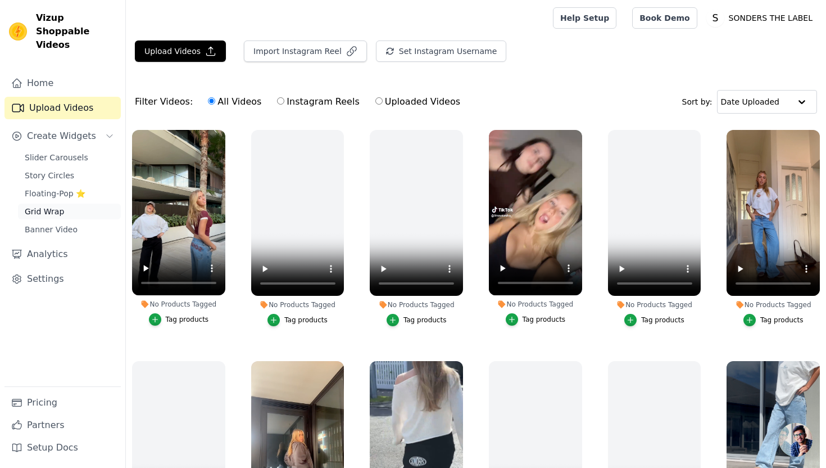
click at [74, 203] on link "Grid Wrap" at bounding box center [69, 211] width 103 height 16
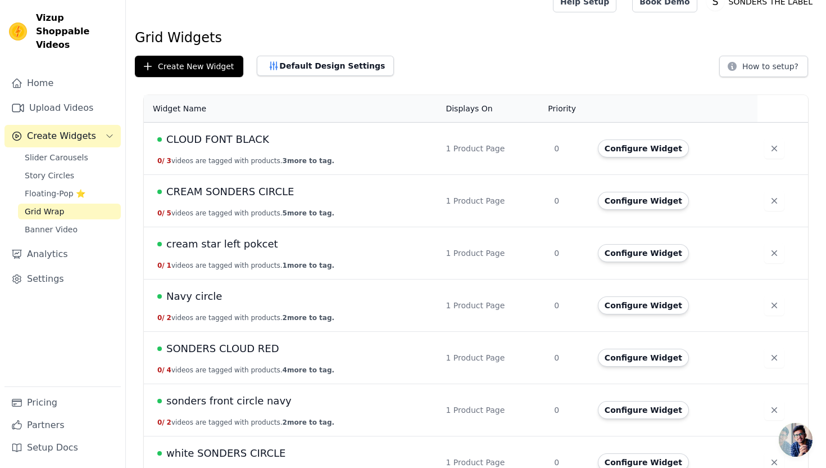
scroll to position [41, 0]
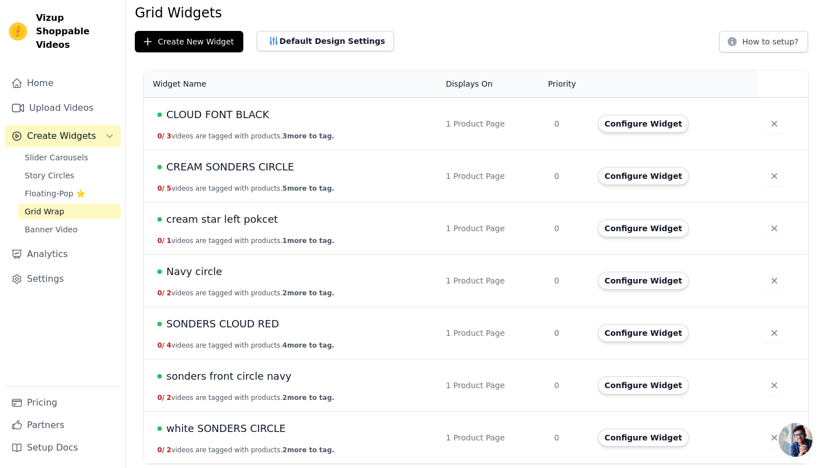
click at [241, 432] on span "white SONDERS CIRCLE" at bounding box center [225, 428] width 119 height 16
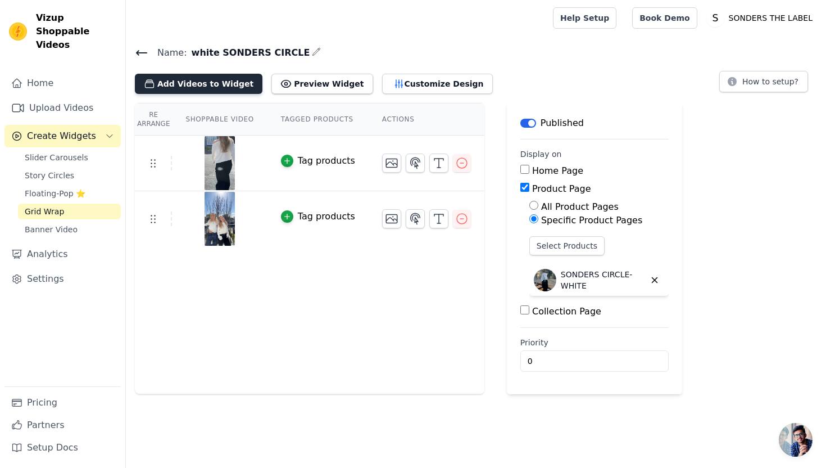
click at [230, 76] on button "Add Videos to Widget" at bounding box center [199, 84] width 128 height 20
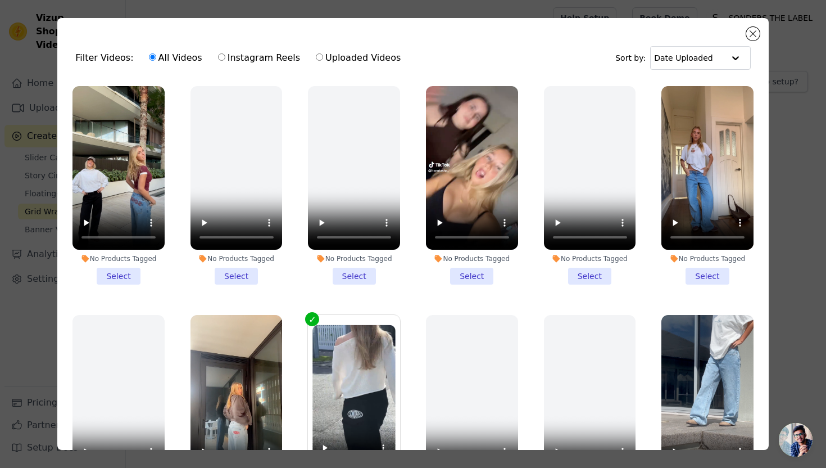
click at [124, 277] on li "No Products Tagged Select" at bounding box center [119, 185] width 92 height 198
click at [0, 0] on input "No Products Tagged Select" at bounding box center [0, 0] width 0 height 0
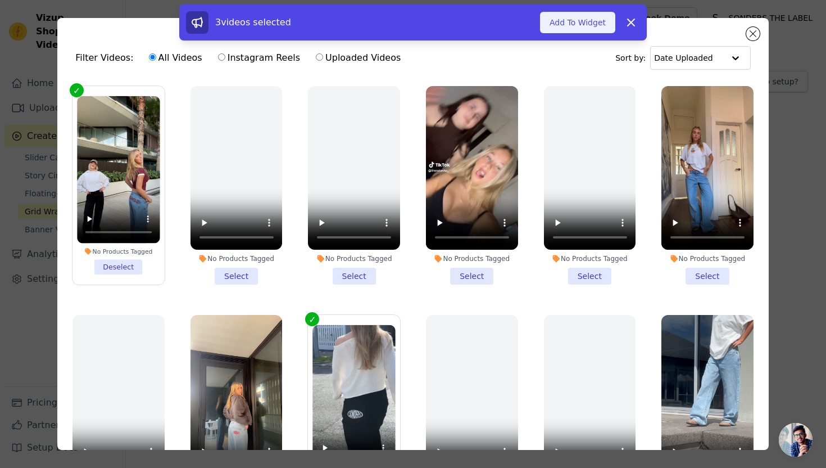
click at [570, 28] on button "Add To Widget" at bounding box center [577, 22] width 75 height 21
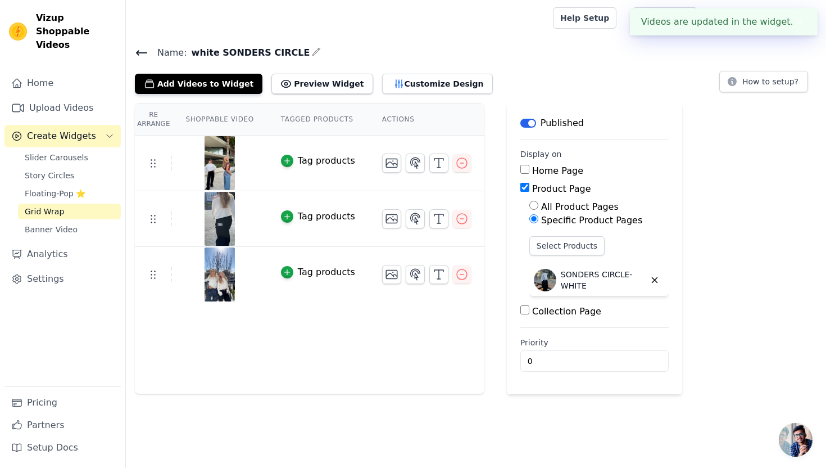
click at [144, 57] on icon at bounding box center [141, 52] width 13 height 13
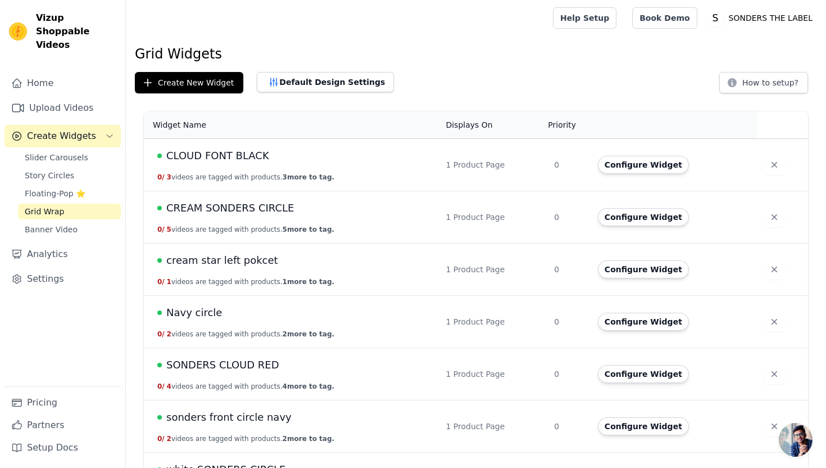
click at [214, 363] on span "SONDERS CLOUD RED" at bounding box center [222, 365] width 113 height 16
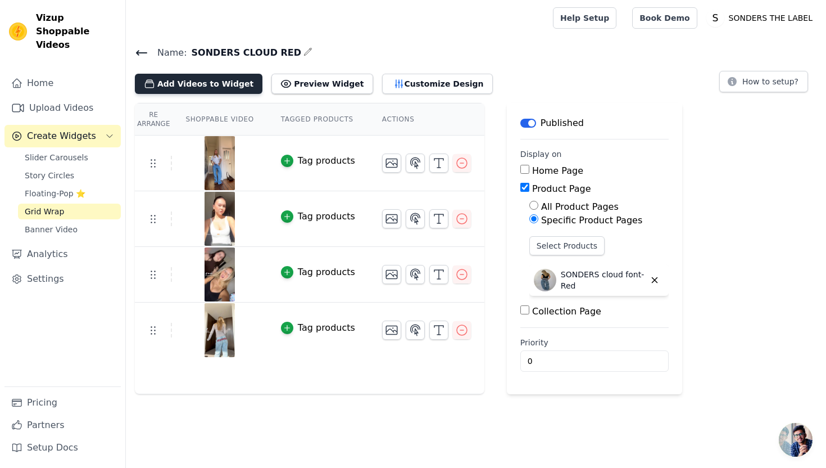
click at [227, 89] on button "Add Videos to Widget" at bounding box center [199, 84] width 128 height 20
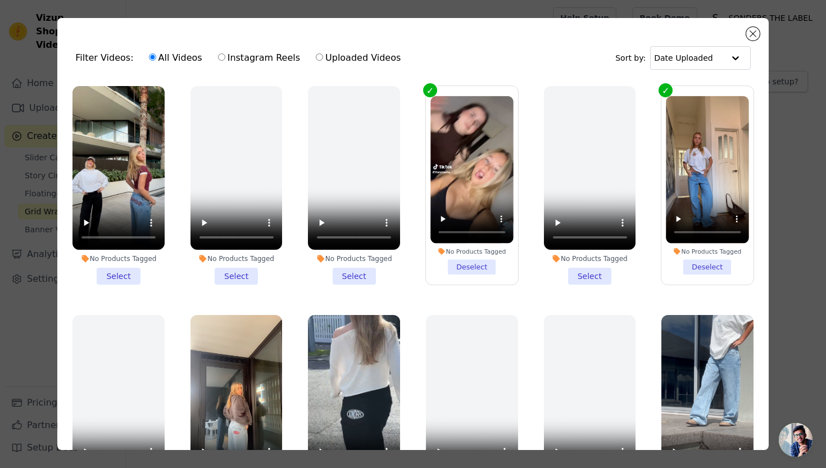
click at [135, 275] on li "No Products Tagged Select" at bounding box center [119, 185] width 92 height 198
click at [0, 0] on input "No Products Tagged Select" at bounding box center [0, 0] width 0 height 0
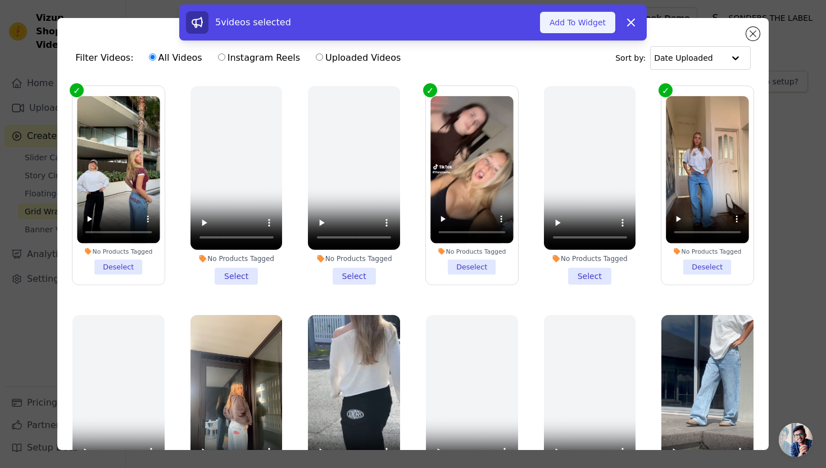
click at [577, 26] on button "Add To Widget" at bounding box center [577, 22] width 75 height 21
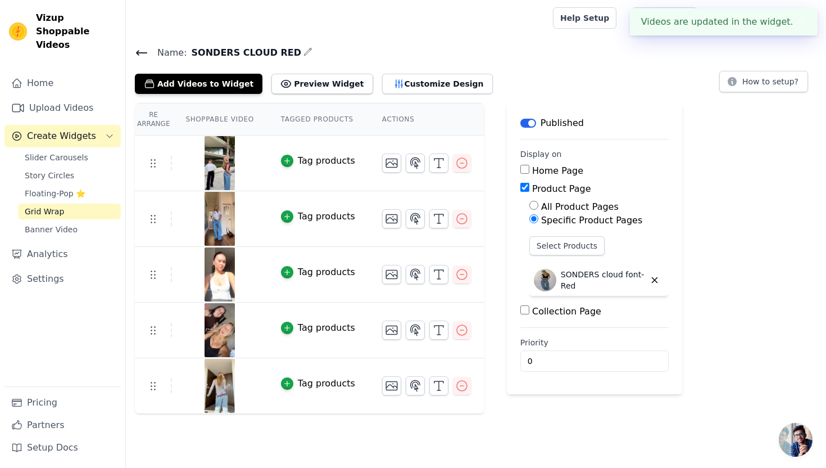
click at [145, 53] on icon at bounding box center [141, 52] width 13 height 13
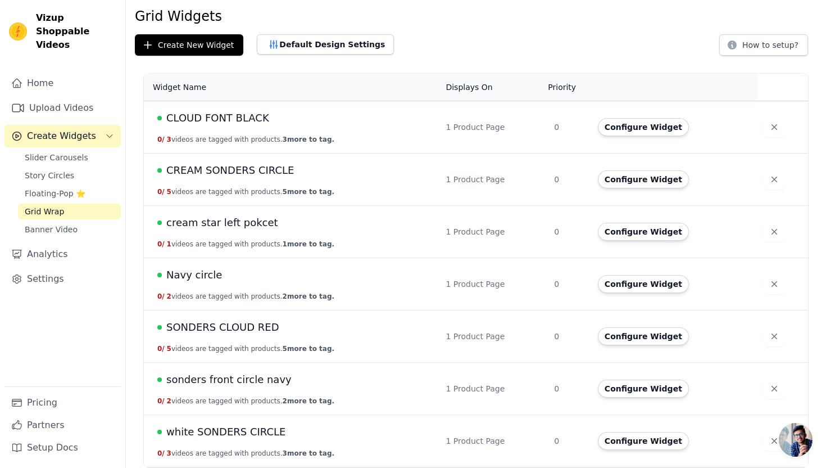
scroll to position [41, 0]
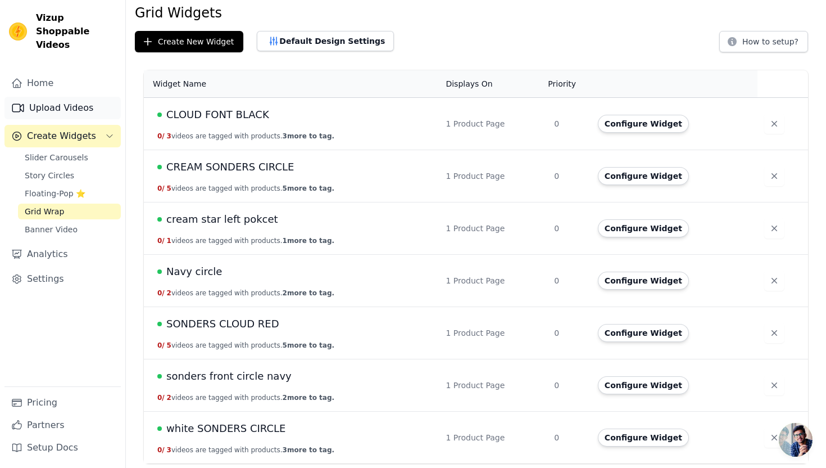
click at [85, 99] on link "Upload Videos" at bounding box center [62, 108] width 116 height 22
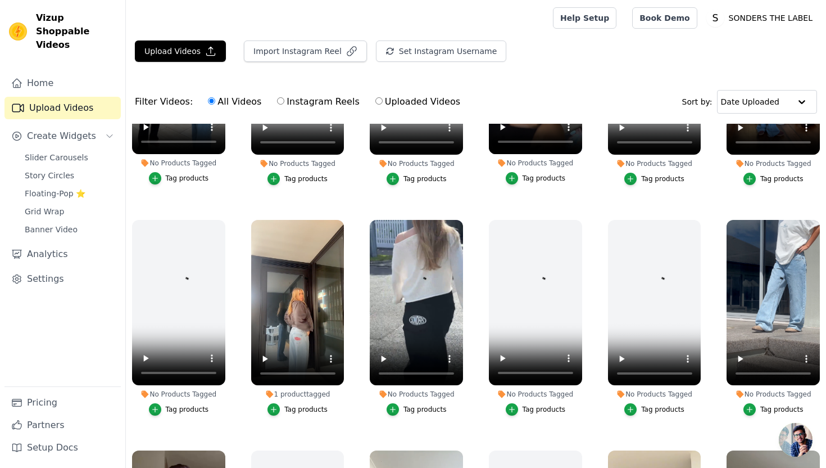
scroll to position [185, 0]
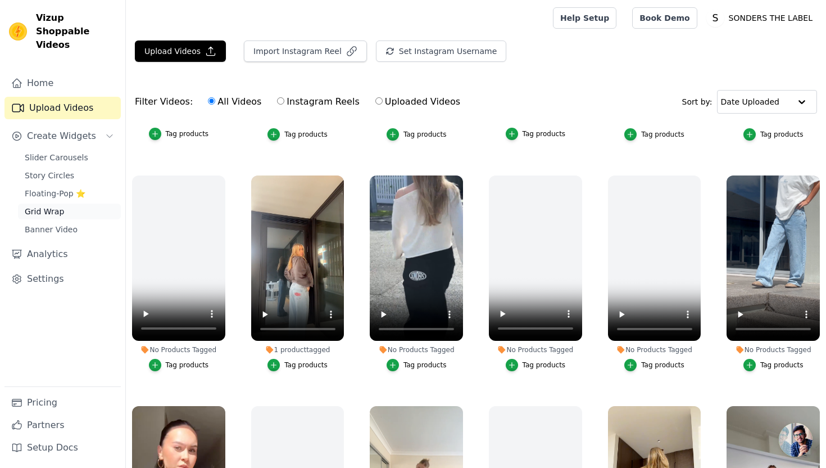
click at [61, 206] on span "Grid Wrap" at bounding box center [44, 211] width 39 height 11
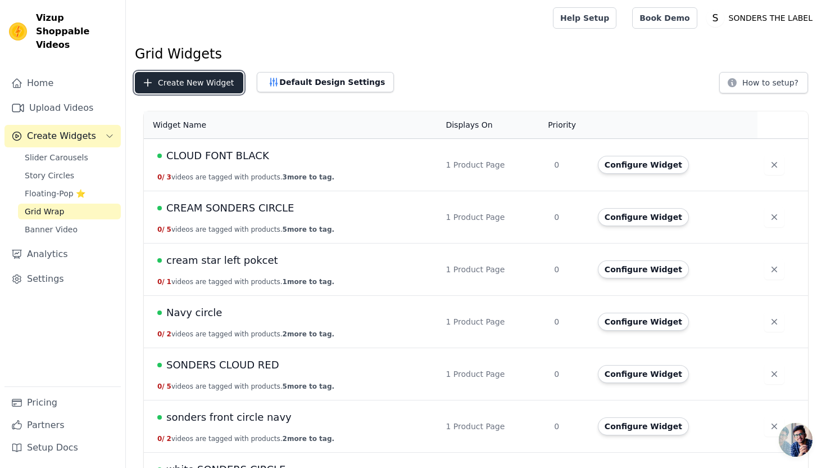
click at [208, 87] on button "Create New Widget" at bounding box center [189, 82] width 108 height 21
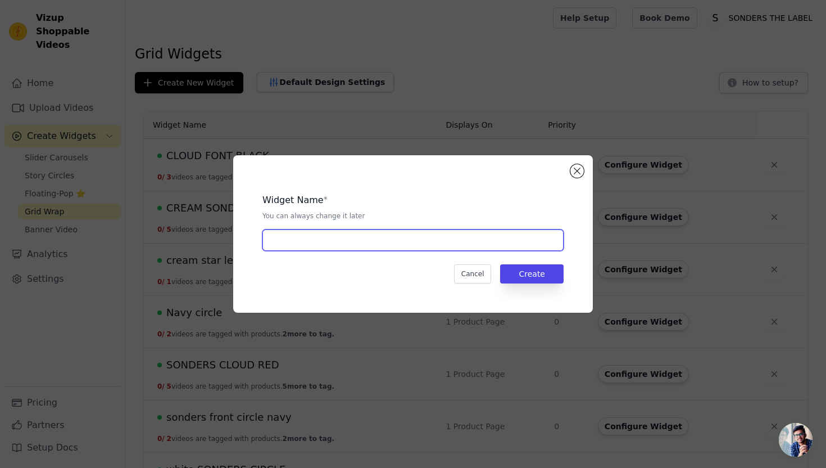
click at [310, 236] on input "text" at bounding box center [412, 239] width 301 height 21
type input "Red sonders circle"
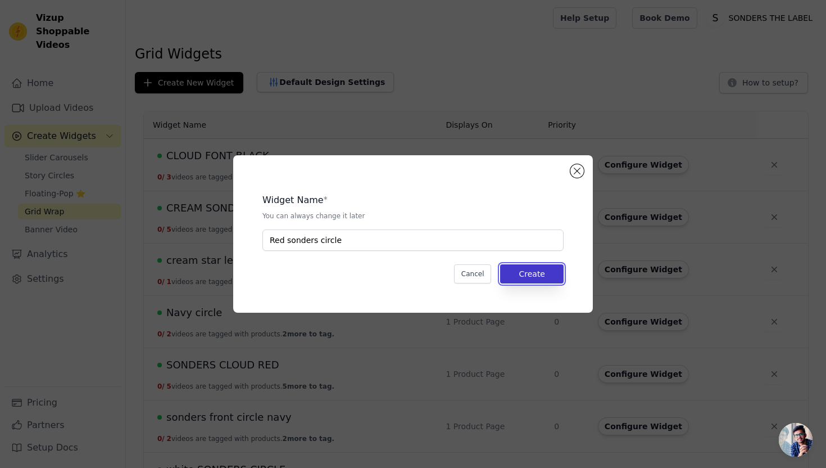
click at [551, 273] on button "Create" at bounding box center [532, 273] width 64 height 19
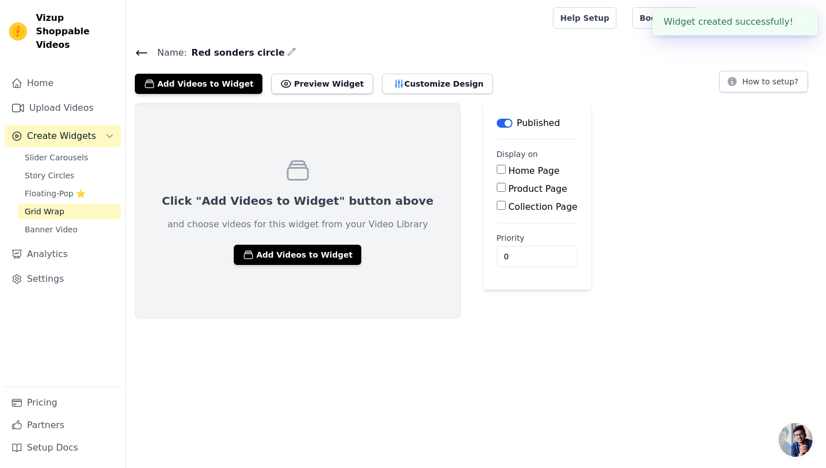
click at [497, 189] on input "Product Page" at bounding box center [501, 187] width 9 height 9
checkbox input "true"
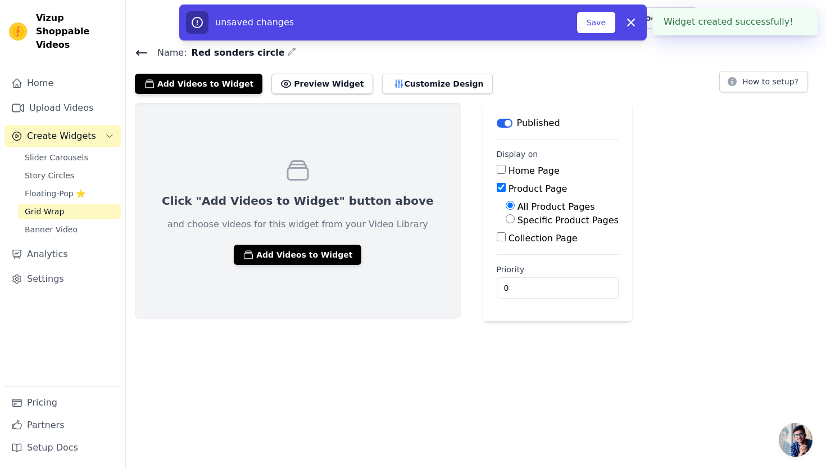
click at [518, 219] on label "Specific Product Pages" at bounding box center [568, 220] width 101 height 11
click at [506, 219] on input "Specific Product Pages" at bounding box center [510, 218] width 9 height 9
radio input "true"
click at [506, 246] on button "Select Products" at bounding box center [543, 245] width 75 height 19
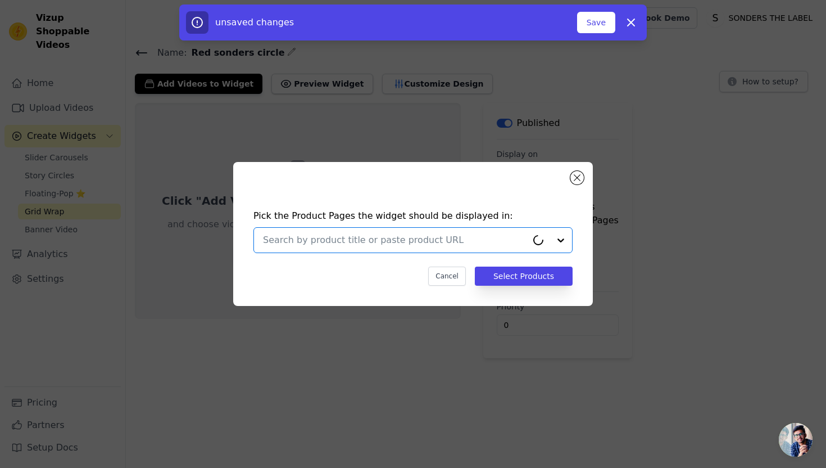
click at [347, 238] on input "text" at bounding box center [395, 239] width 264 height 13
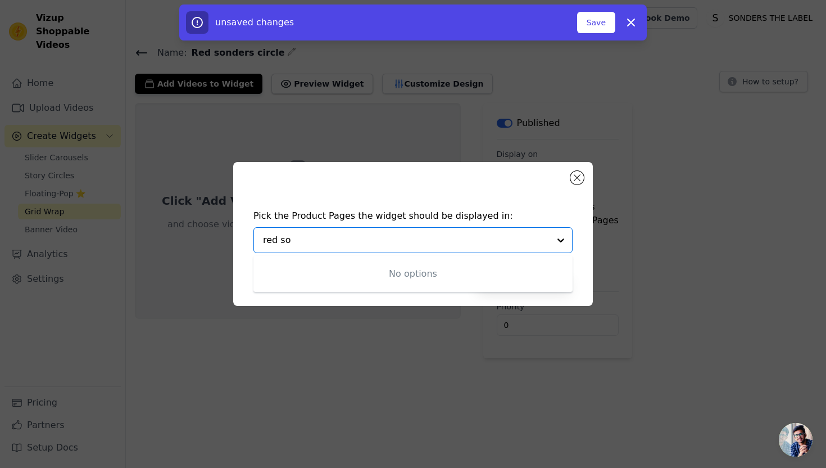
type input "red son"
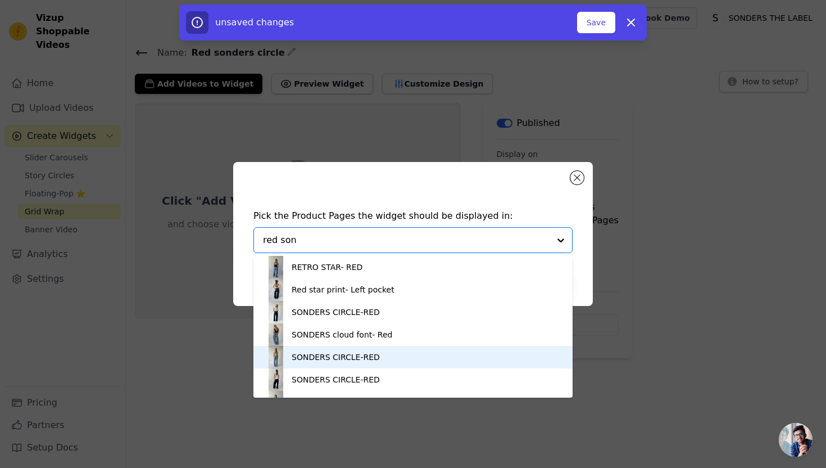
click at [356, 360] on div "SONDERS CIRCLE-RED" at bounding box center [336, 356] width 88 height 11
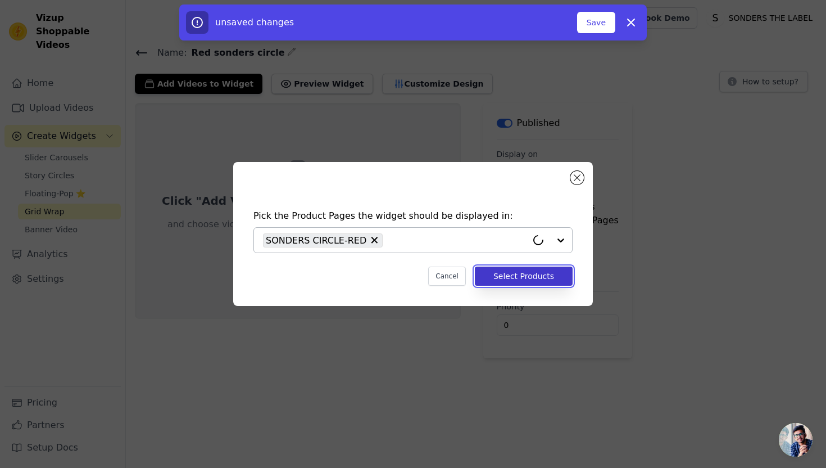
click at [497, 274] on button "Select Products" at bounding box center [524, 275] width 98 height 19
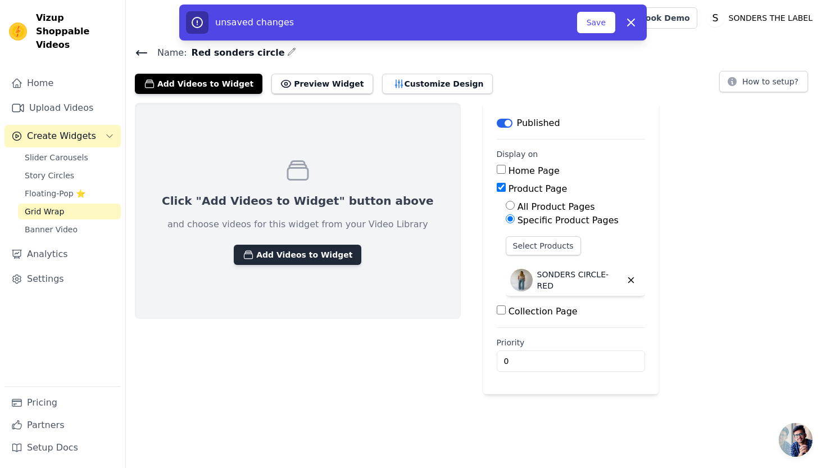
click at [243, 253] on button "Add Videos to Widget" at bounding box center [298, 255] width 128 height 20
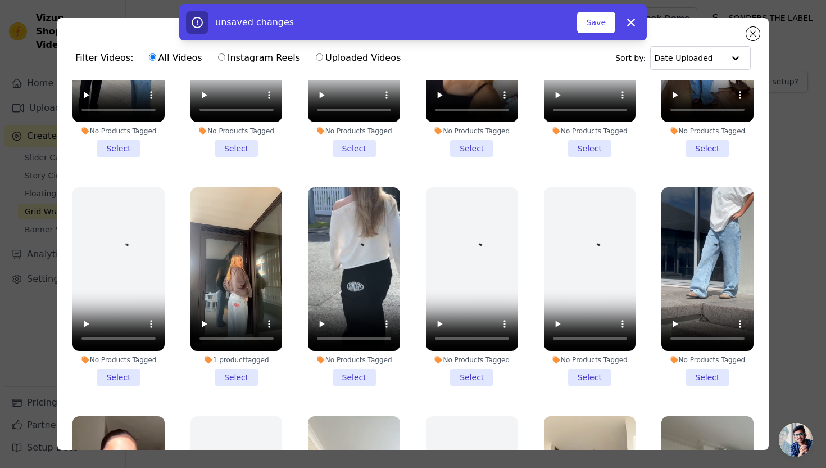
scroll to position [129, 0]
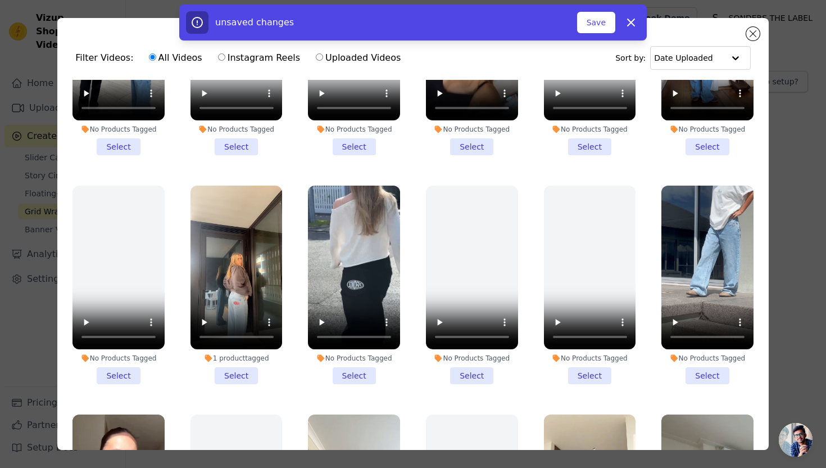
click at [243, 378] on li "1 product tagged Select" at bounding box center [237, 284] width 92 height 198
click at [0, 0] on input "1 product tagged Select" at bounding box center [0, 0] width 0 height 0
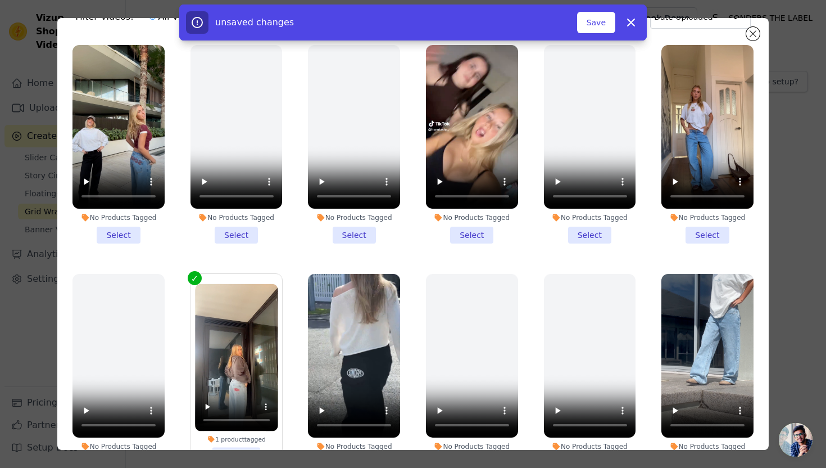
scroll to position [0, 0]
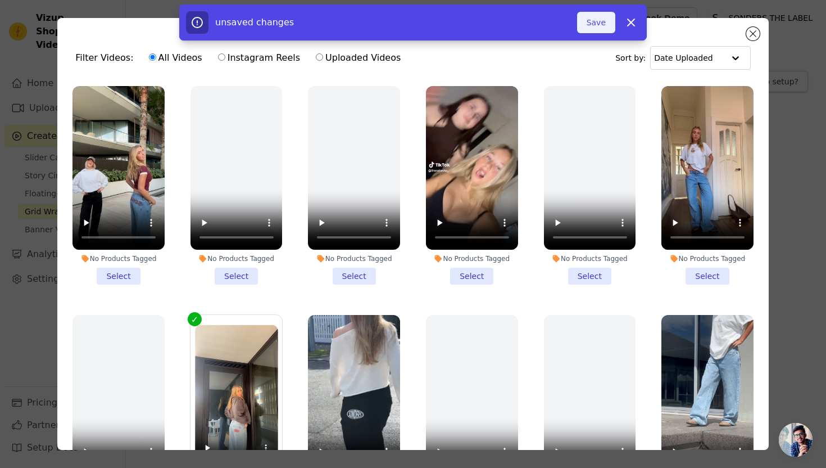
click at [586, 27] on button "Save" at bounding box center [596, 22] width 38 height 21
click at [590, 21] on button "Save" at bounding box center [596, 22] width 38 height 21
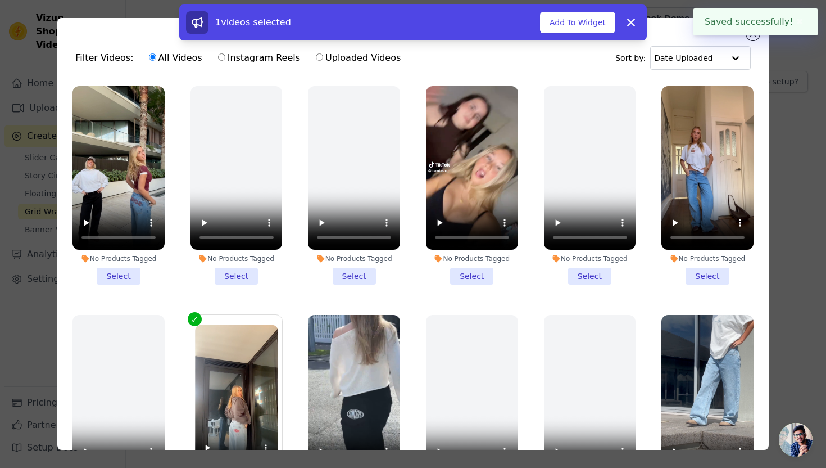
click at [753, 38] on div "1 videos selected Add To Widget Dismiss" at bounding box center [413, 24] width 826 height 40
click at [803, 17] on button "✖" at bounding box center [800, 21] width 13 height 13
click at [800, 17] on button "✖" at bounding box center [800, 21] width 13 height 13
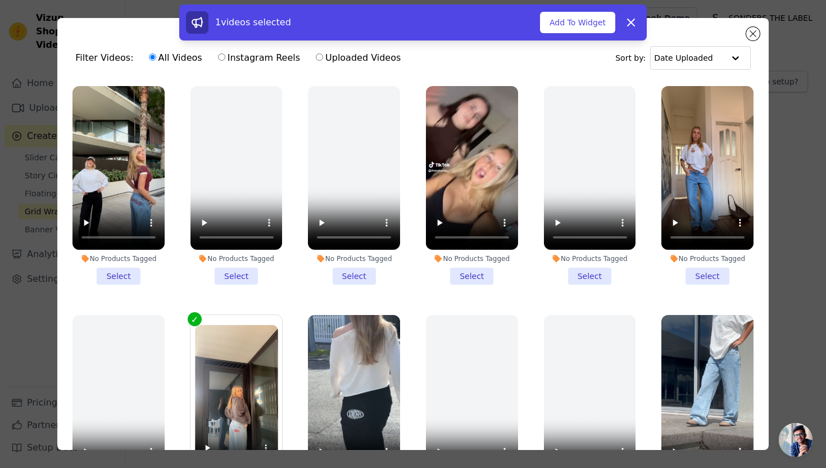
click at [746, 39] on div "1 videos selected Add To Widget Dismiss" at bounding box center [413, 24] width 826 height 40
click at [756, 36] on div "1 videos selected Add To Widget Dismiss" at bounding box center [413, 24] width 826 height 40
click at [594, 22] on button "Add To Widget" at bounding box center [577, 22] width 75 height 21
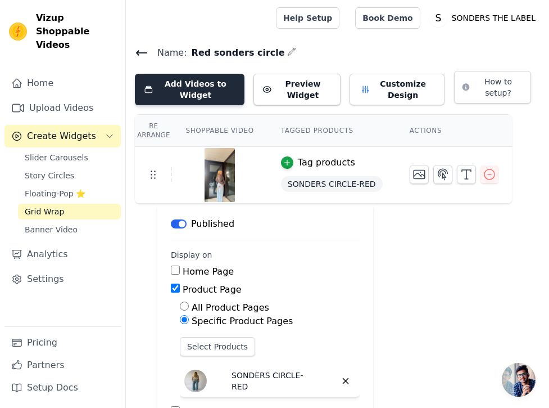
click at [192, 94] on button "Add Videos to Widget" at bounding box center [190, 89] width 110 height 31
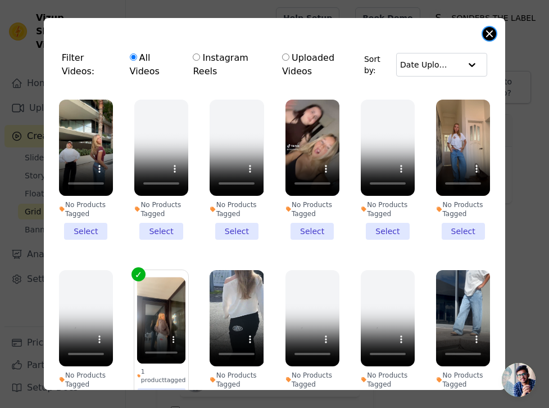
click at [485, 35] on button "Close modal" at bounding box center [489, 33] width 13 height 13
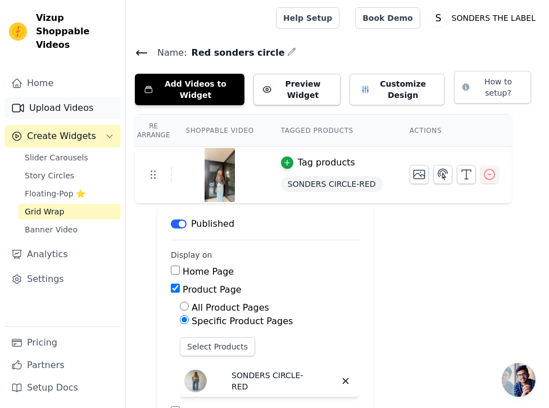
click at [78, 97] on link "Upload Videos" at bounding box center [62, 108] width 116 height 22
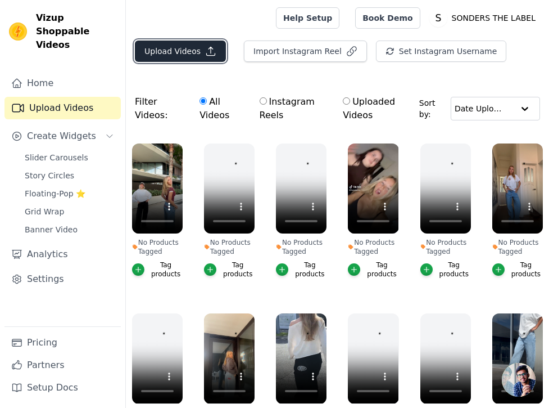
click at [162, 56] on button "Upload Videos" at bounding box center [180, 50] width 91 height 21
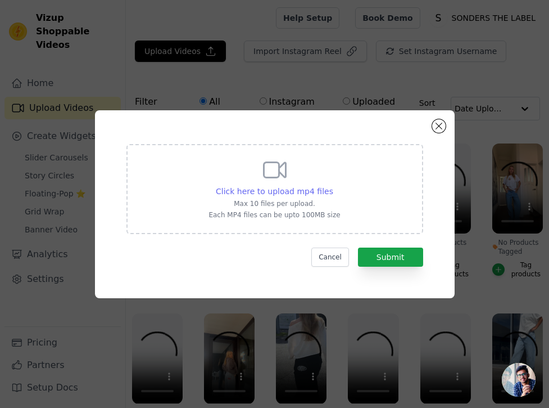
click at [233, 189] on span "Click here to upload mp4 files" at bounding box center [274, 191] width 117 height 9
click at [333, 185] on input "Click here to upload mp4 files Max 10 files per upload. Each MP4 files can be u…" at bounding box center [333, 185] width 1 height 1
click at [440, 122] on button "Close modal" at bounding box center [438, 125] width 13 height 13
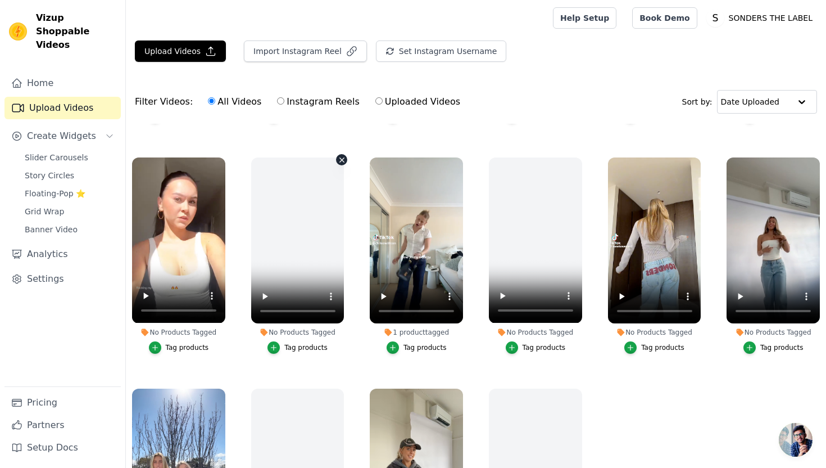
scroll to position [491, 0]
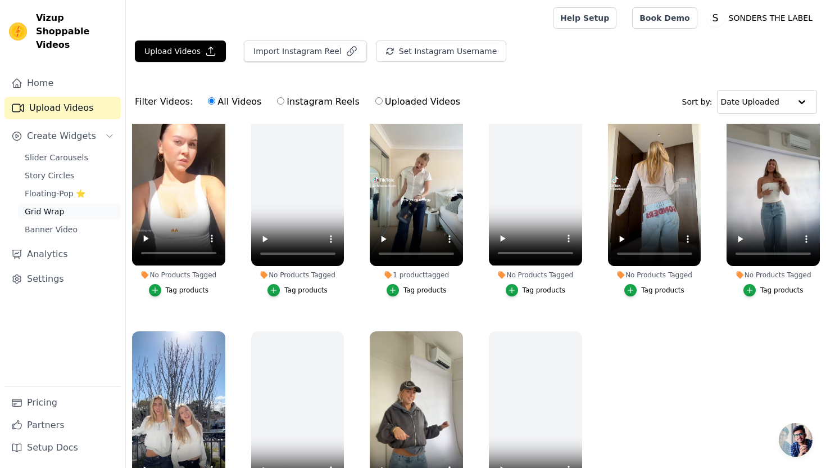
click at [63, 203] on link "Grid Wrap" at bounding box center [69, 211] width 103 height 16
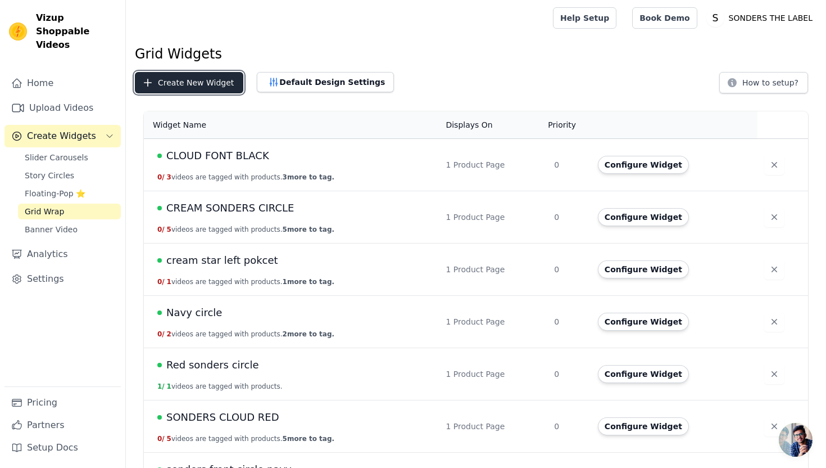
click at [216, 82] on button "Create New Widget" at bounding box center [189, 82] width 108 height 21
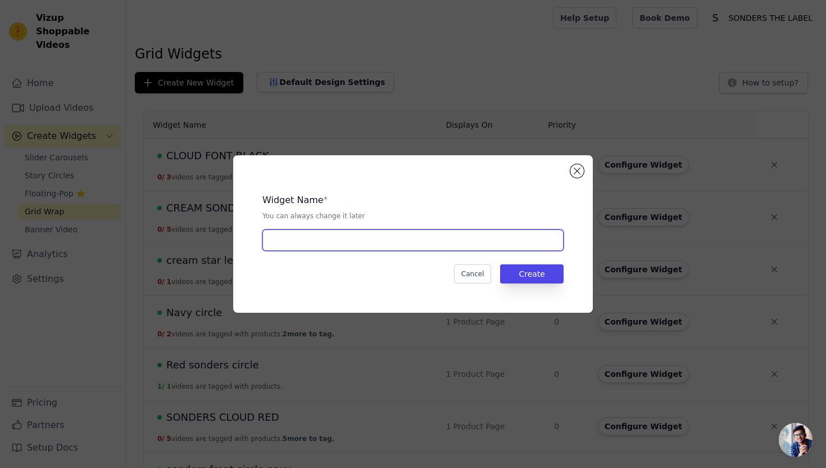
click at [325, 238] on input "text" at bounding box center [412, 239] width 301 height 21
type input "navy star"
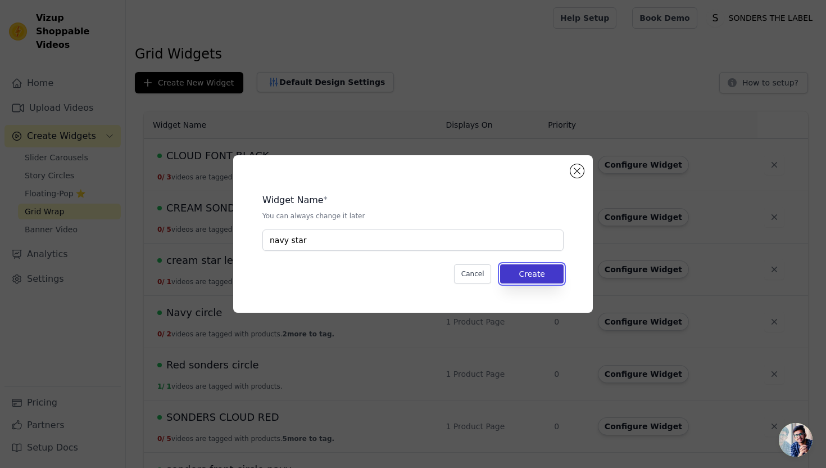
click at [559, 267] on button "Create" at bounding box center [532, 273] width 64 height 19
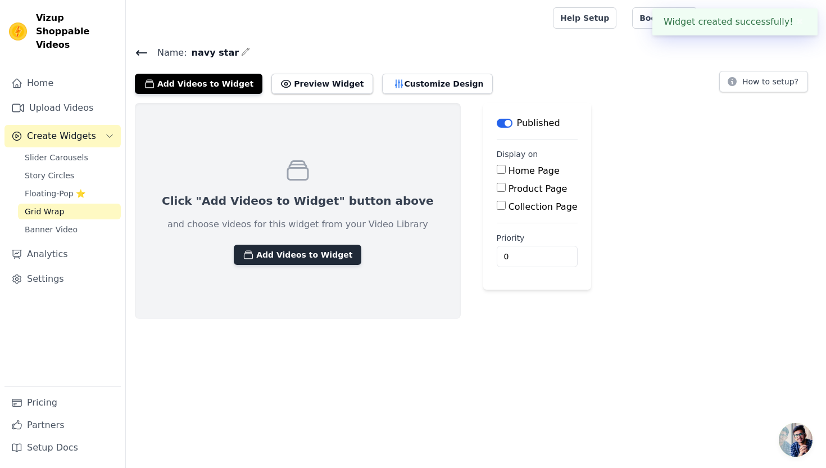
click at [274, 253] on button "Add Videos to Widget" at bounding box center [298, 255] width 128 height 20
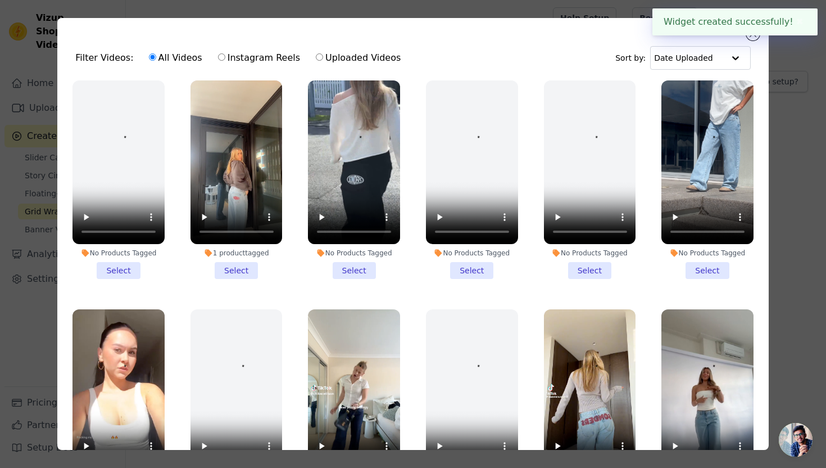
scroll to position [483, 0]
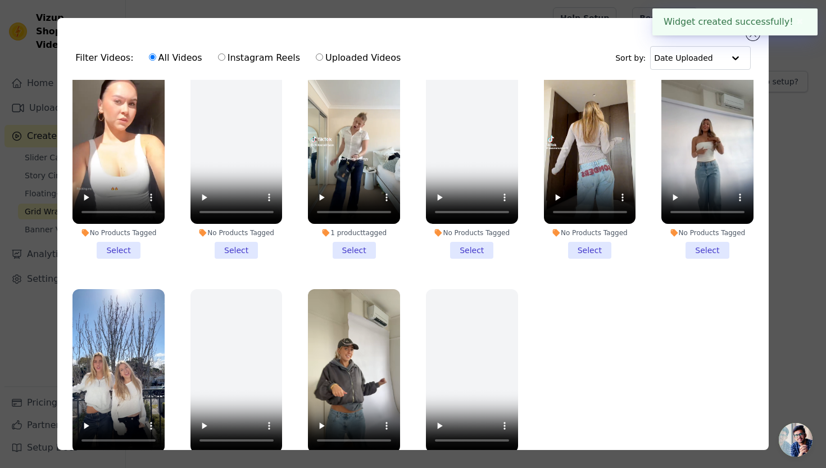
click at [707, 248] on li "No Products Tagged Select" at bounding box center [708, 160] width 92 height 198
click at [0, 0] on input "No Products Tagged Select" at bounding box center [0, 0] width 0 height 0
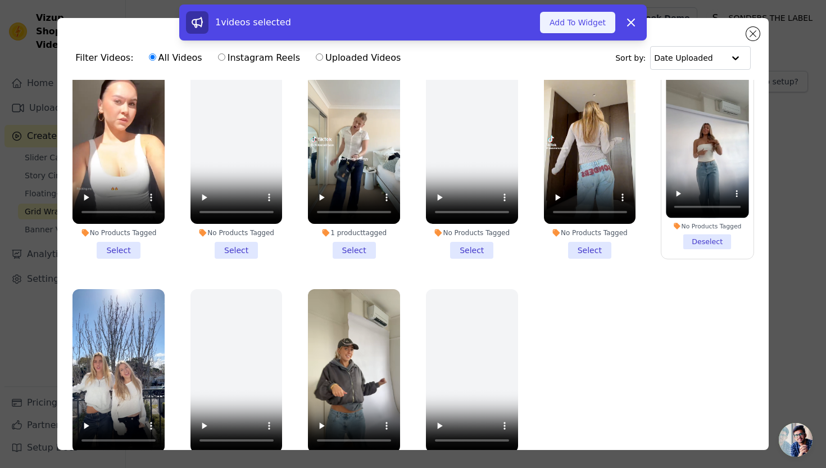
click at [597, 25] on button "Add To Widget" at bounding box center [577, 22] width 75 height 21
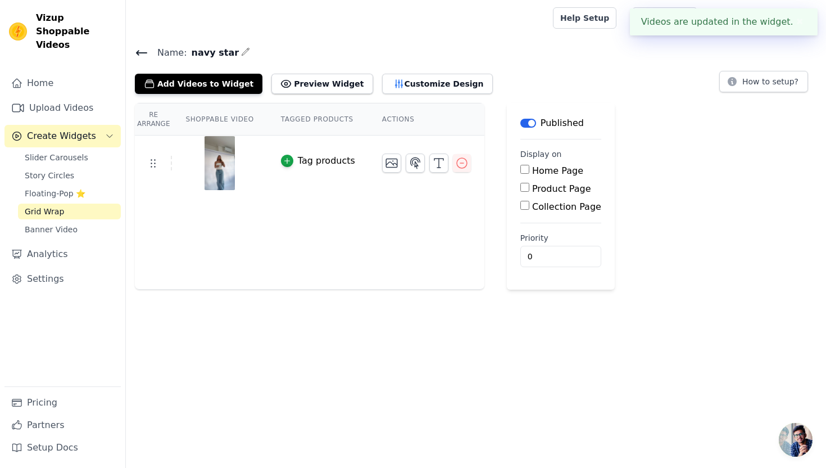
click at [520, 187] on input "Product Page" at bounding box center [524, 187] width 9 height 9
checkbox input "true"
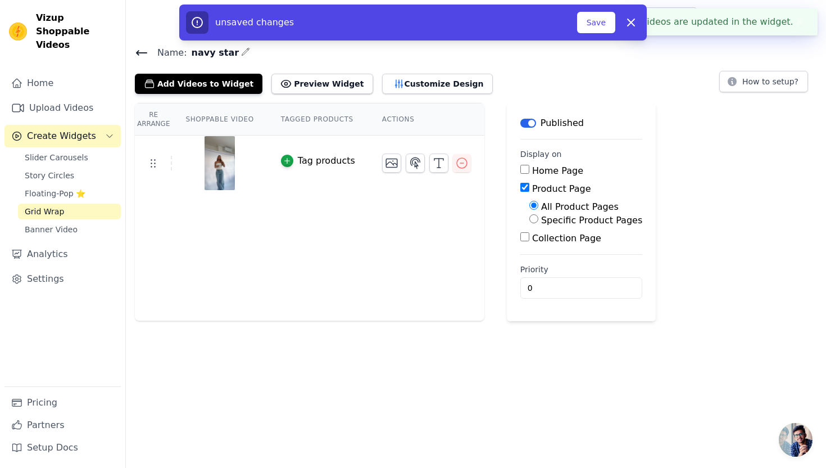
click at [536, 230] on div "Home Page Product Page All Product Pages Specific Product Pages Collection Page" at bounding box center [581, 204] width 122 height 81
click at [536, 220] on div "Specific Product Pages" at bounding box center [585, 220] width 113 height 13
click at [529, 220] on input "Specific Product Pages" at bounding box center [533, 218] width 9 height 9
radio input "true"
click at [550, 251] on button "Select Products" at bounding box center [566, 245] width 75 height 19
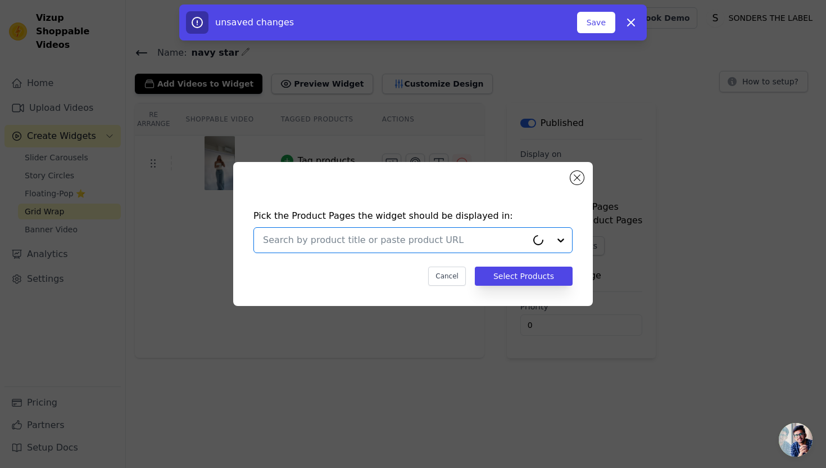
click at [511, 238] on input "text" at bounding box center [395, 239] width 264 height 13
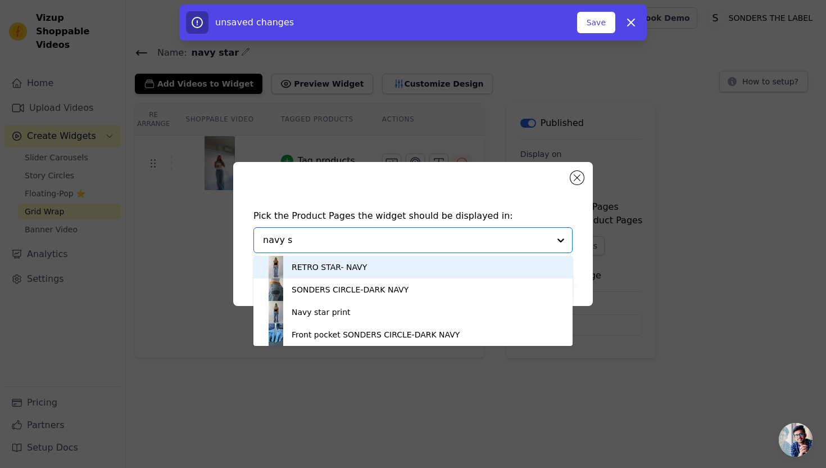
type input "navy st"
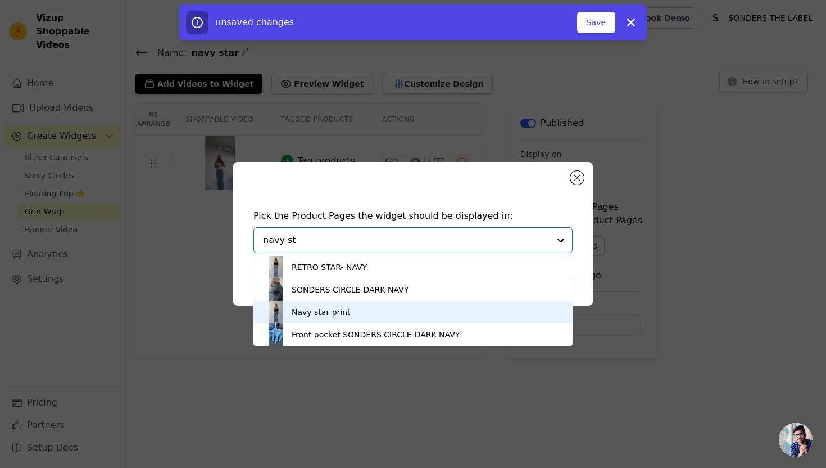
click at [355, 313] on div "Navy star print" at bounding box center [413, 312] width 297 height 22
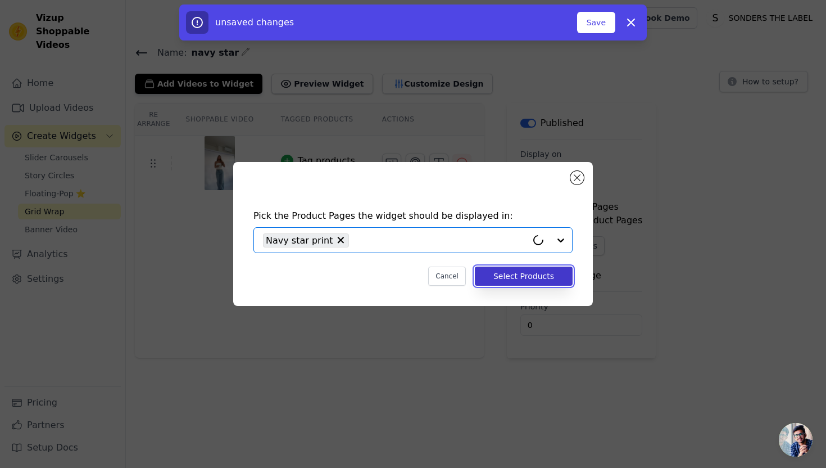
click at [542, 271] on button "Select Products" at bounding box center [524, 275] width 98 height 19
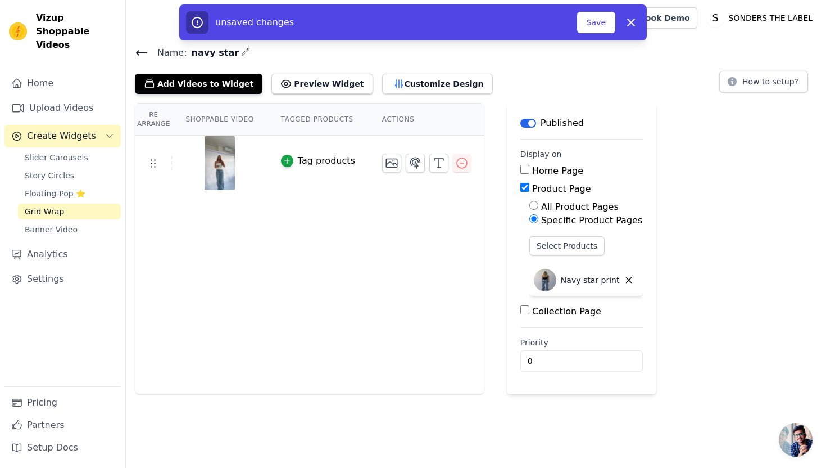
click at [587, 35] on div "unsaved changes Save Dismiss" at bounding box center [413, 22] width 468 height 36
click at [587, 24] on button "Save" at bounding box center [596, 22] width 38 height 21
click at [597, 24] on link "Help Setup" at bounding box center [585, 17] width 64 height 21
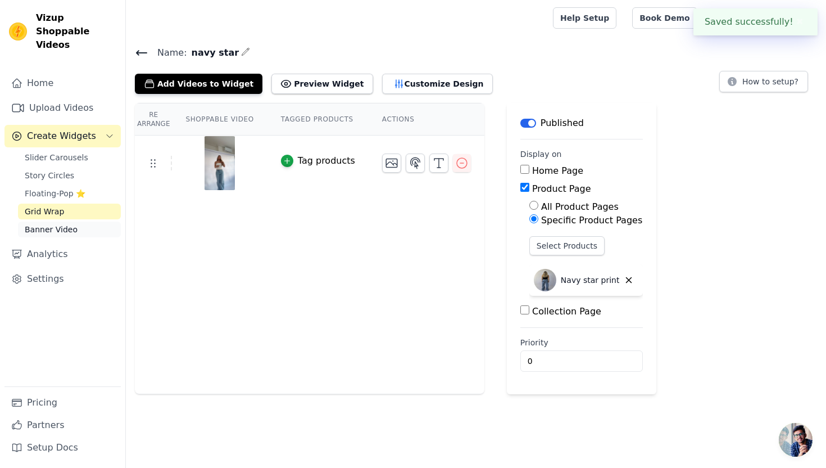
click at [98, 221] on link "Banner Video" at bounding box center [69, 229] width 103 height 16
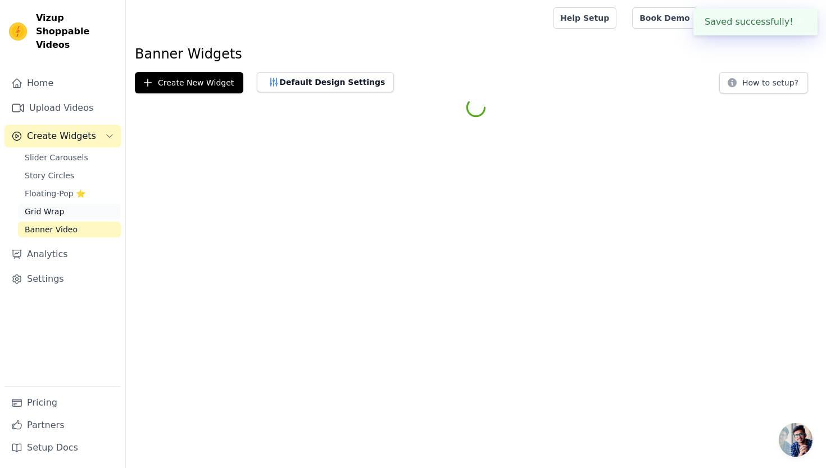
click at [98, 203] on link "Grid Wrap" at bounding box center [69, 211] width 103 height 16
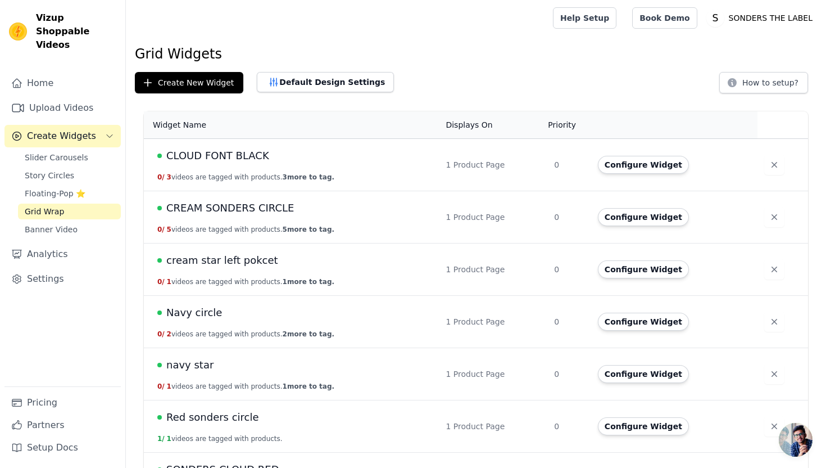
click at [98, 203] on link "Grid Wrap" at bounding box center [69, 211] width 103 height 16
click at [167, 90] on button "Create New Widget" at bounding box center [189, 82] width 108 height 21
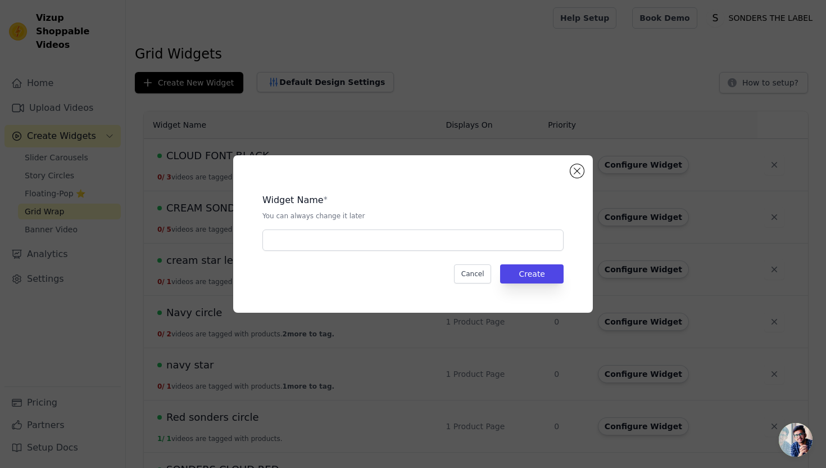
click at [584, 178] on div "Widget Name * You can always change it later Cancel Create" at bounding box center [413, 233] width 360 height 157
click at [583, 176] on div "Widget Name * You can always change it later Cancel Create" at bounding box center [413, 233] width 360 height 157
click at [577, 171] on button "Close modal" at bounding box center [577, 170] width 13 height 13
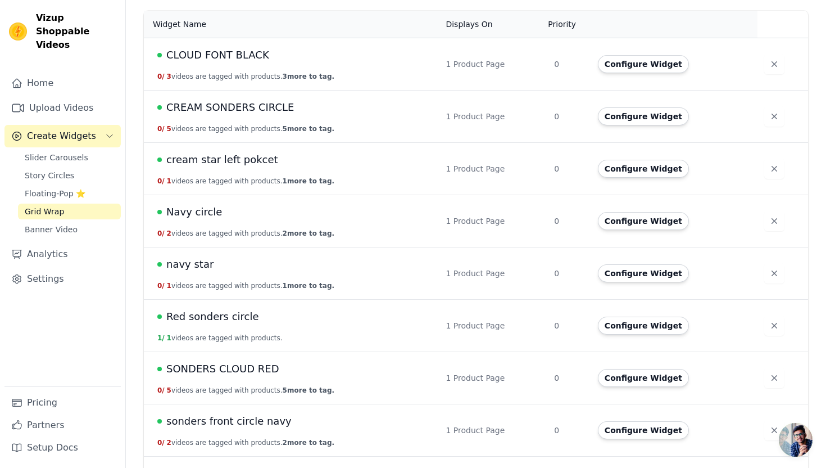
scroll to position [124, 0]
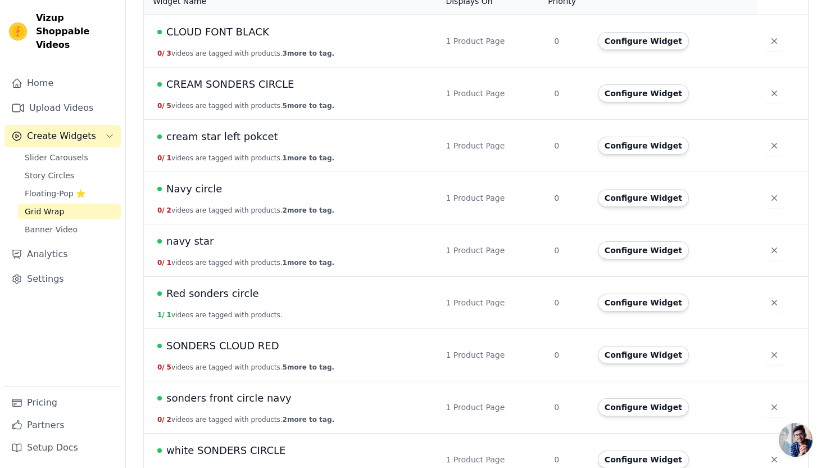
click at [206, 186] on span "Navy circle" at bounding box center [194, 189] width 56 height 16
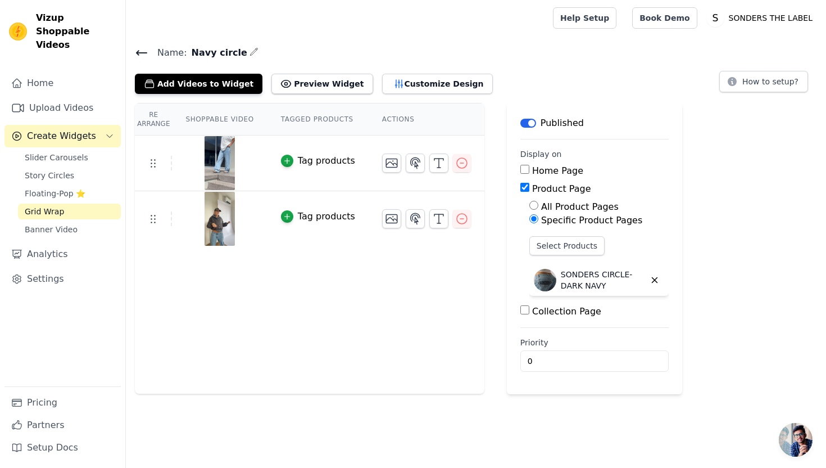
click at [250, 56] on icon "button" at bounding box center [254, 51] width 9 height 9
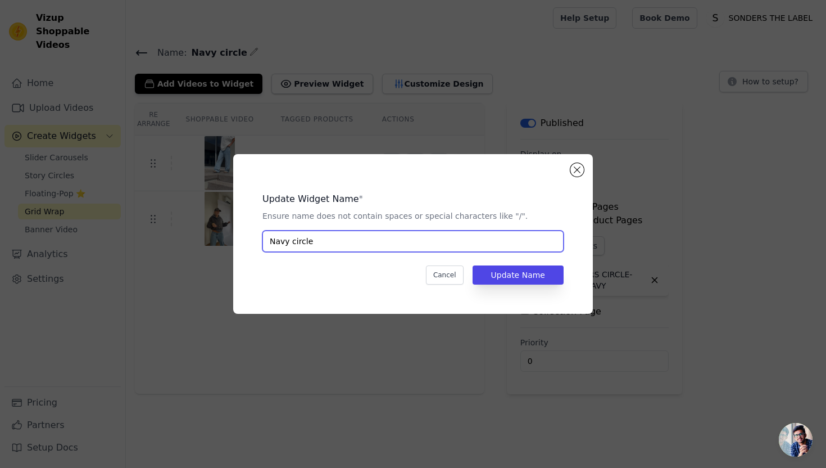
drag, startPoint x: 399, startPoint y: 244, endPoint x: 224, endPoint y: 243, distance: 175.4
click at [224, 243] on div "Update Widget Name * Ensure name does not contain spaces or special characters …" at bounding box center [413, 234] width 790 height 196
drag, startPoint x: 357, startPoint y: 241, endPoint x: 262, endPoint y: 239, distance: 95.6
click at [262, 240] on div "Update Widget Name * Ensure name does not contain spaces or special characters …" at bounding box center [413, 234] width 324 height 124
type input "NAVY SONDERS CIRCLE"
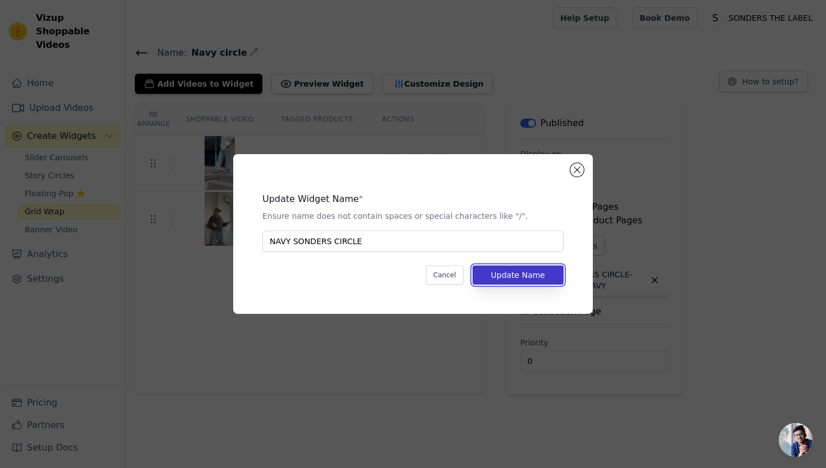
click at [500, 277] on button "Update Name" at bounding box center [518, 274] width 91 height 19
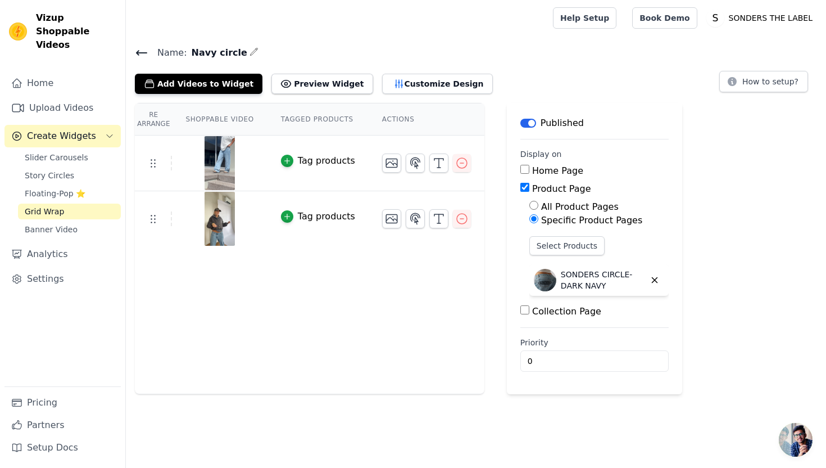
click at [515, 274] on main "Label Published Display on Home Page Product Page All Product Pages Specific Pr…" at bounding box center [594, 248] width 175 height 291
click at [82, 97] on link "Upload Videos" at bounding box center [62, 108] width 116 height 22
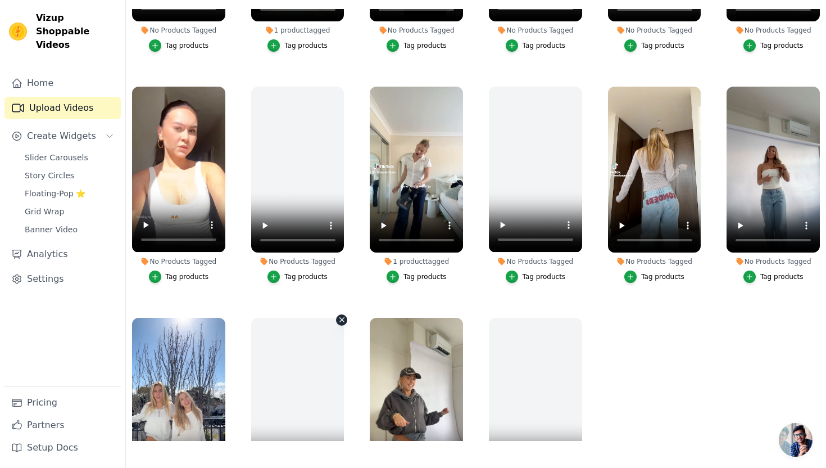
scroll to position [270, 0]
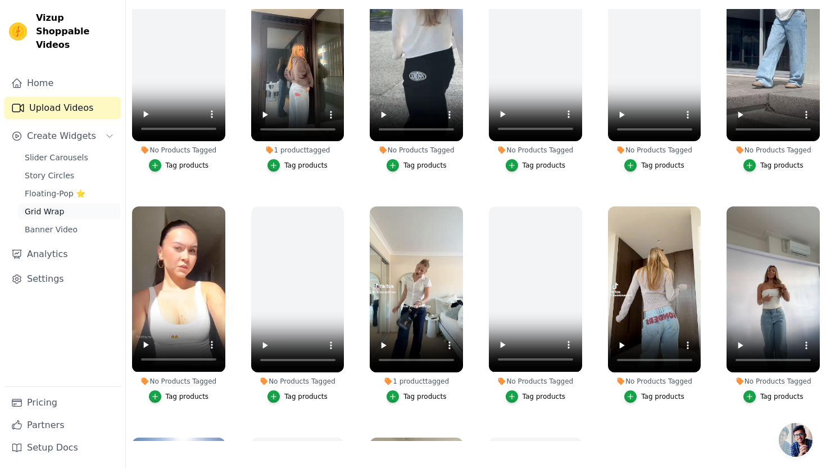
click at [76, 203] on link "Grid Wrap" at bounding box center [69, 211] width 103 height 16
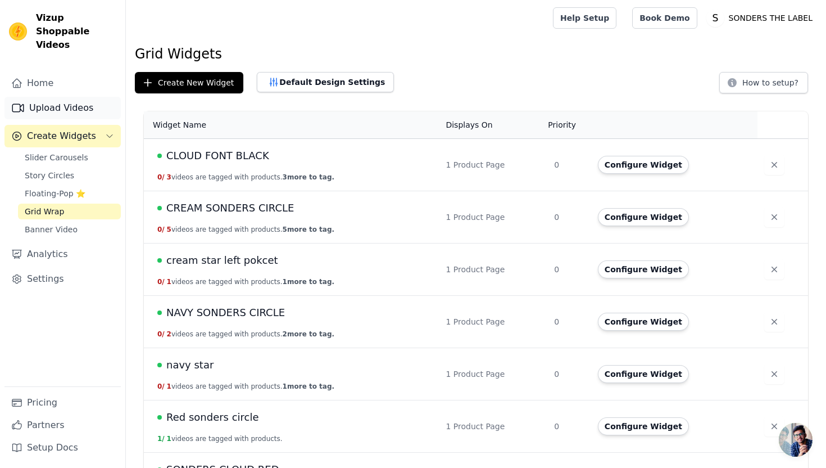
click at [89, 102] on link "Upload Videos" at bounding box center [62, 108] width 116 height 22
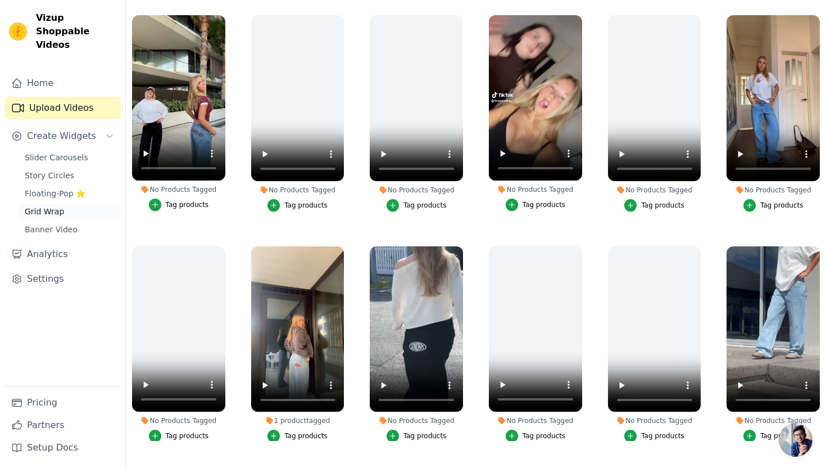
click at [74, 203] on link "Grid Wrap" at bounding box center [69, 211] width 103 height 16
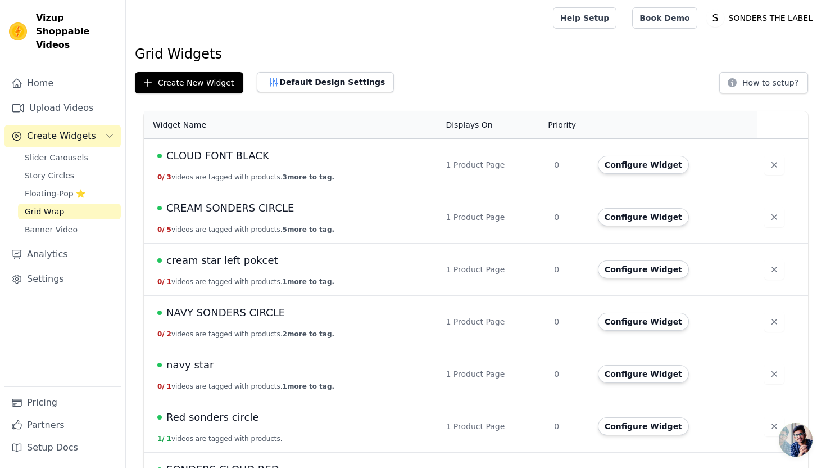
scroll to position [146, 0]
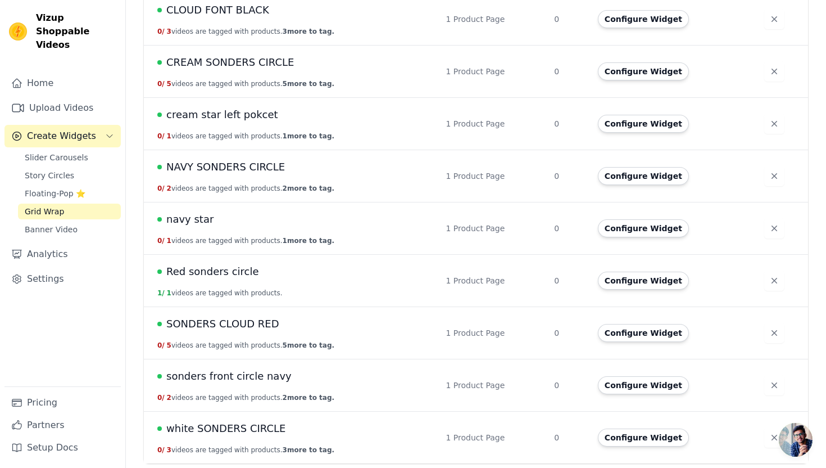
click at [213, 424] on span "white SONDERS CIRCLE" at bounding box center [225, 428] width 119 height 16
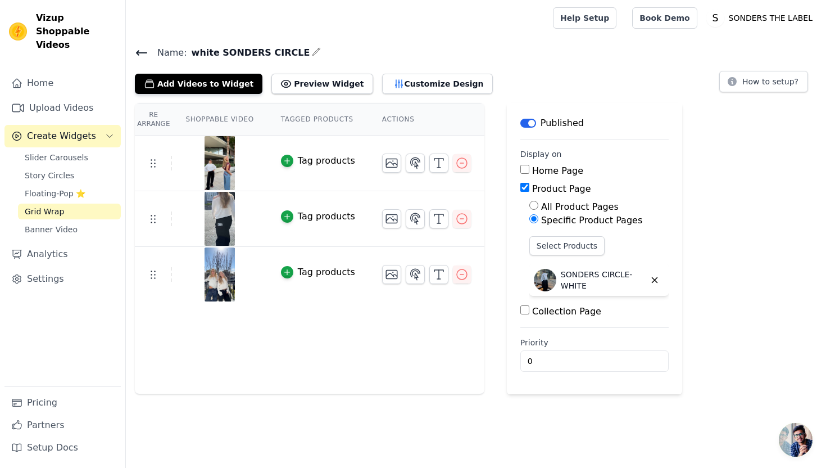
click at [142, 52] on icon at bounding box center [142, 53] width 10 height 4
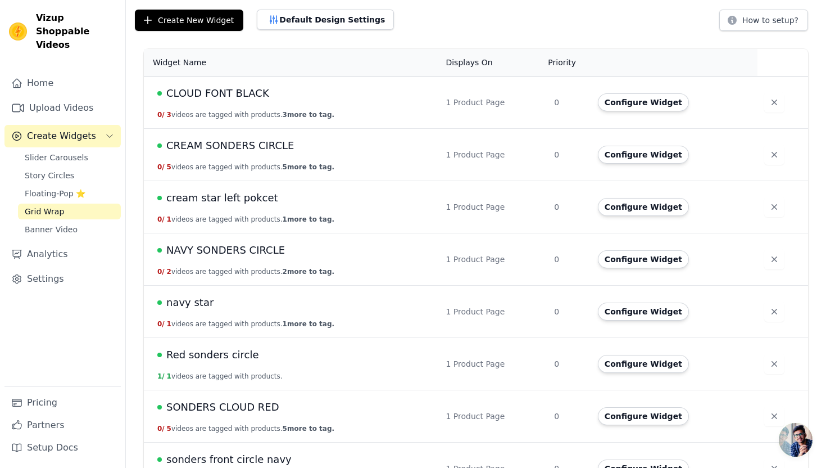
scroll to position [66, 0]
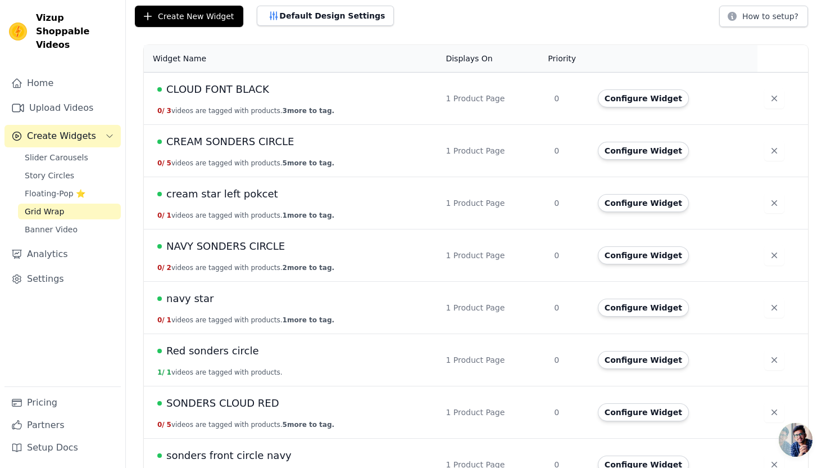
click at [241, 405] on span "SONDERS CLOUD RED" at bounding box center [222, 403] width 113 height 16
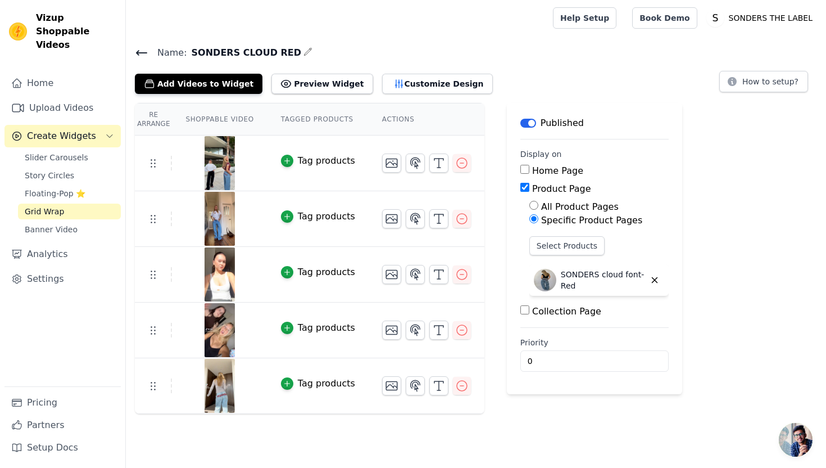
click at [144, 51] on icon at bounding box center [141, 52] width 13 height 13
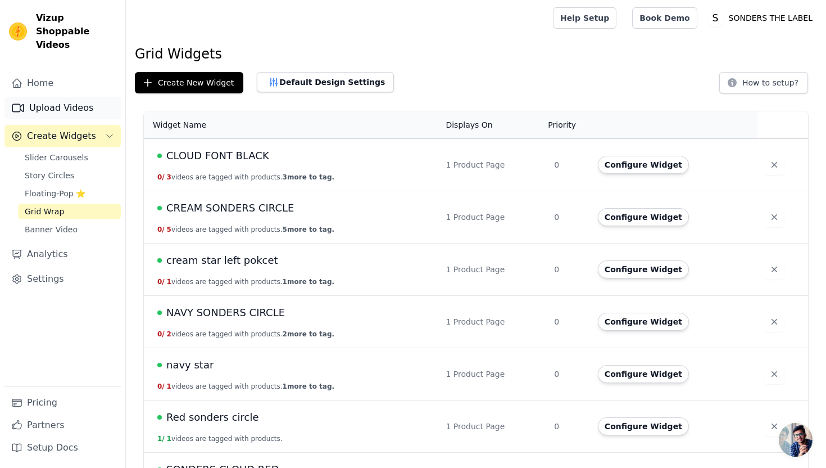
click at [70, 98] on link "Upload Videos" at bounding box center [62, 108] width 116 height 22
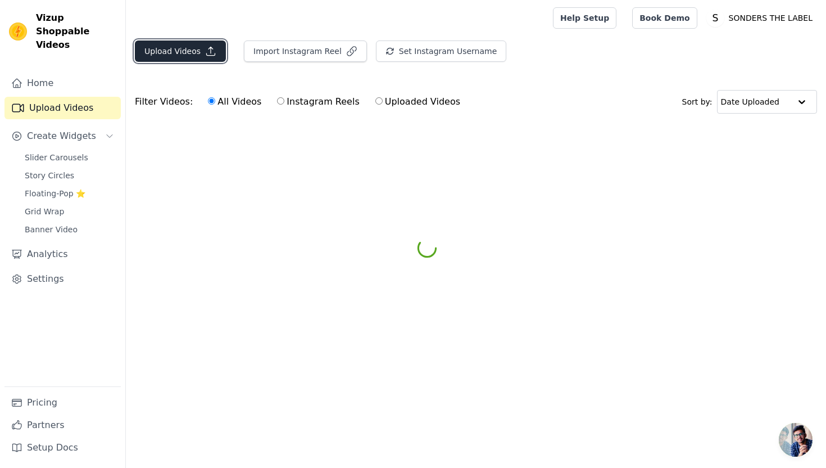
click at [165, 56] on button "Upload Videos" at bounding box center [180, 50] width 91 height 21
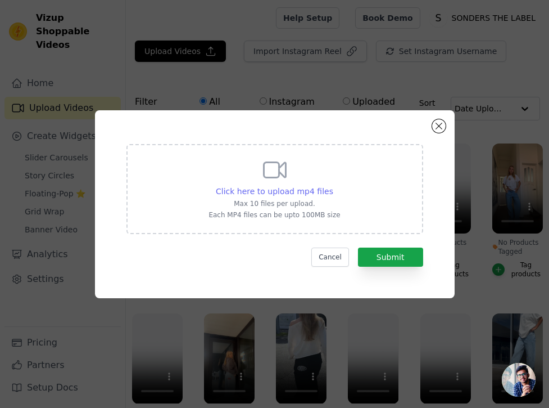
click at [322, 189] on span "Click here to upload mp4 files" at bounding box center [274, 191] width 117 height 9
click at [333, 185] on input "Click here to upload mp4 files Max 10 files per upload. Each MP4 files can be u…" at bounding box center [333, 185] width 1 height 1
type input "C:\fakepath\f983d7b3099c4c0cbc6732879c5c5762.MOV.mp4"
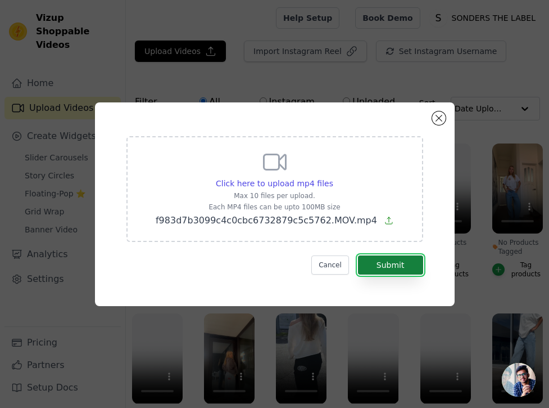
click at [406, 259] on button "Submit" at bounding box center [390, 264] width 65 height 19
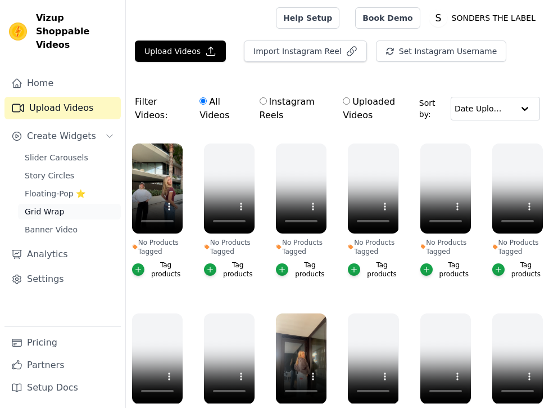
click at [52, 206] on span "Grid Wrap" at bounding box center [44, 211] width 39 height 11
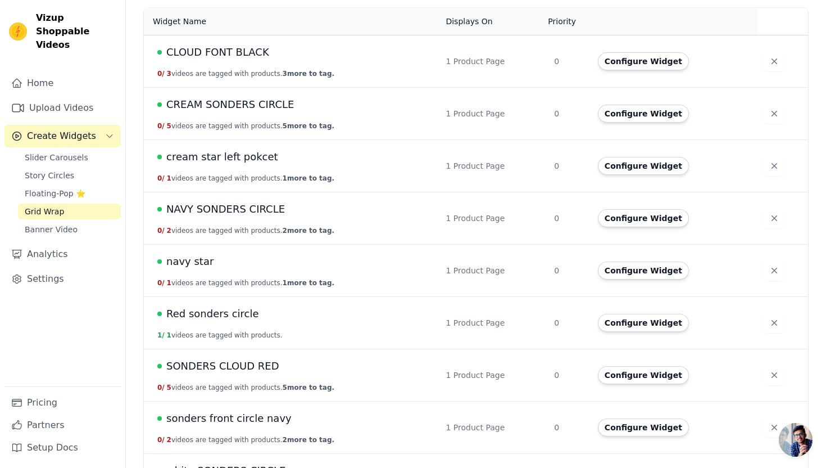
scroll to position [106, 0]
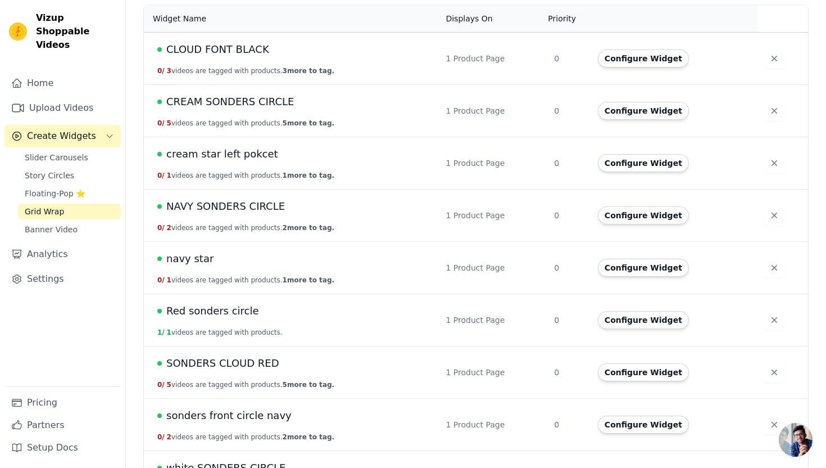
click at [215, 315] on span "Red sonders circle" at bounding box center [212, 311] width 93 height 16
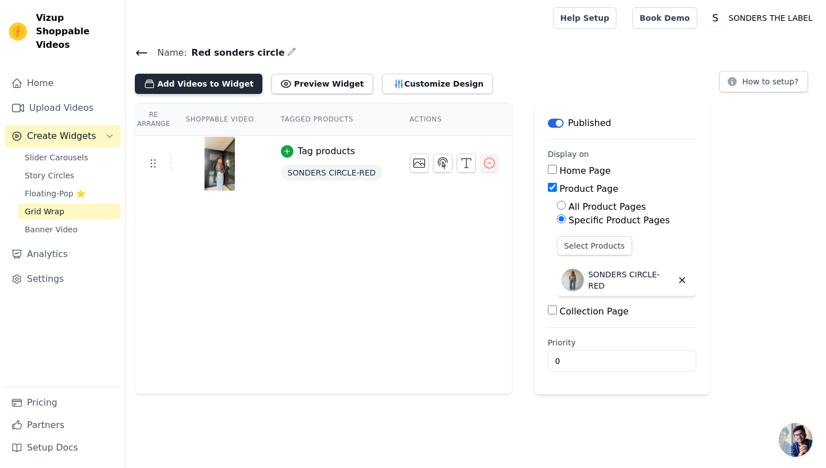
click at [206, 82] on button "Add Videos to Widget" at bounding box center [199, 84] width 128 height 20
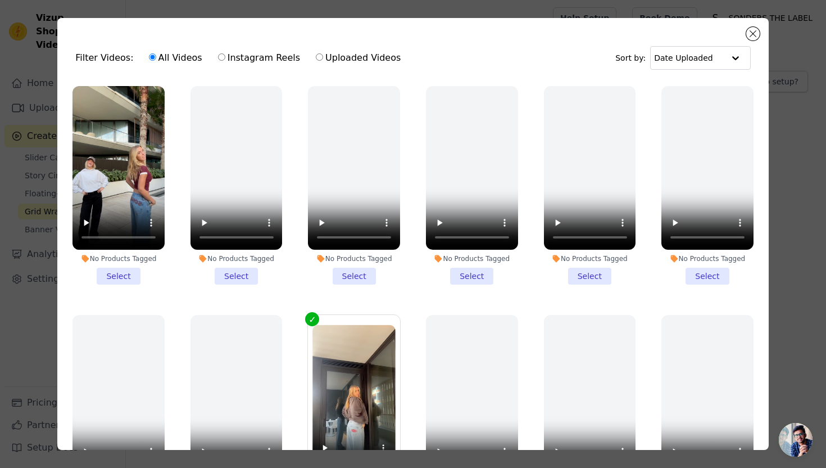
click at [549, 40] on div "Filter Videos: All Videos Instagram Reels Uploaded Videos Sort by: Date Uploaded" at bounding box center [412, 58] width 693 height 44
click at [549, 29] on button "Close modal" at bounding box center [752, 33] width 13 height 13
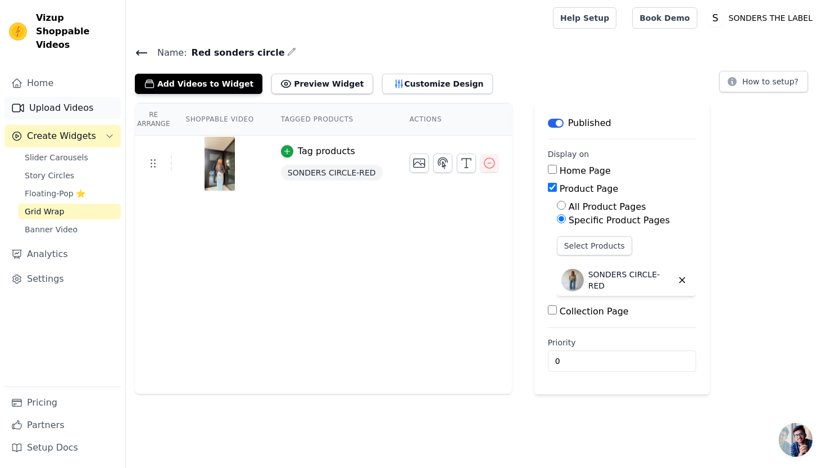
click at [58, 97] on link "Upload Videos" at bounding box center [62, 108] width 116 height 22
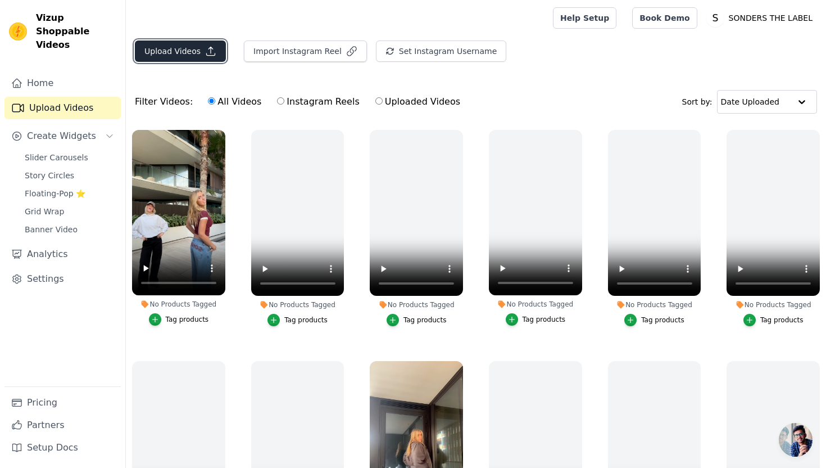
click at [169, 49] on button "Upload Videos" at bounding box center [180, 50] width 91 height 21
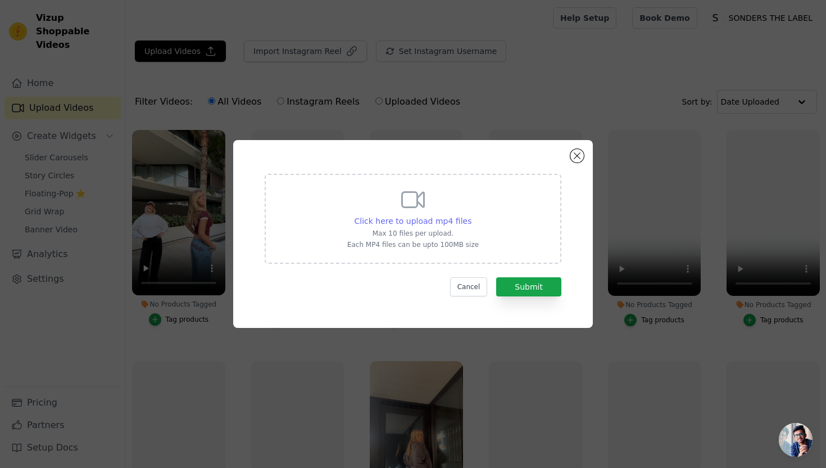
click at [404, 222] on span "Click here to upload mp4 files" at bounding box center [413, 220] width 117 height 9
click at [471, 215] on input "Click here to upload mp4 files Max 10 files per upload. Each MP4 files can be u…" at bounding box center [471, 215] width 1 height 1
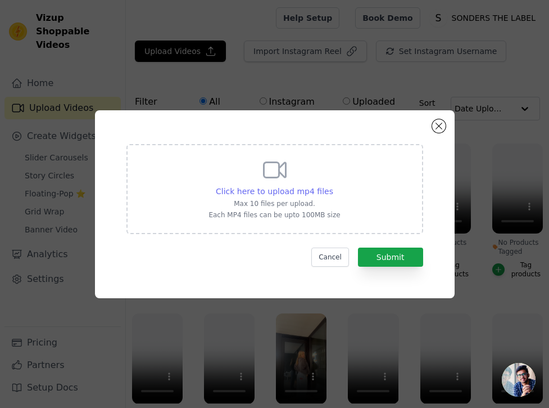
click at [315, 188] on span "Click here to upload mp4 files" at bounding box center [274, 191] width 117 height 9
click at [333, 185] on input "Click here to upload mp4 files Max 10 files per upload. Each MP4 files can be u…" at bounding box center [333, 185] width 1 height 1
type input "C:\fakepath\IMG_3079.mov.mp4"
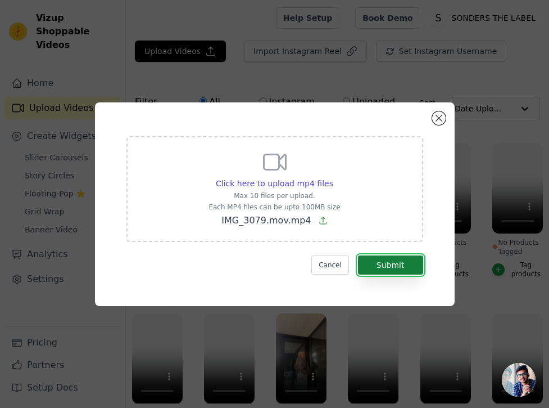
click at [386, 265] on button "Submit" at bounding box center [390, 264] width 65 height 19
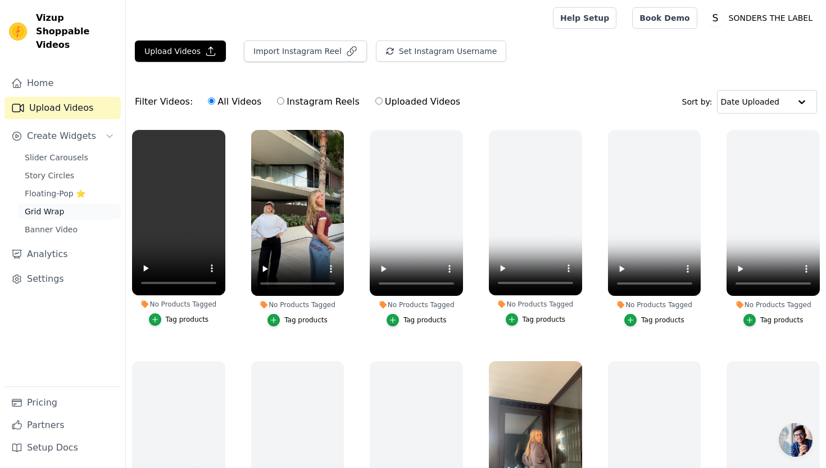
click at [58, 206] on span "Grid Wrap" at bounding box center [44, 211] width 39 height 11
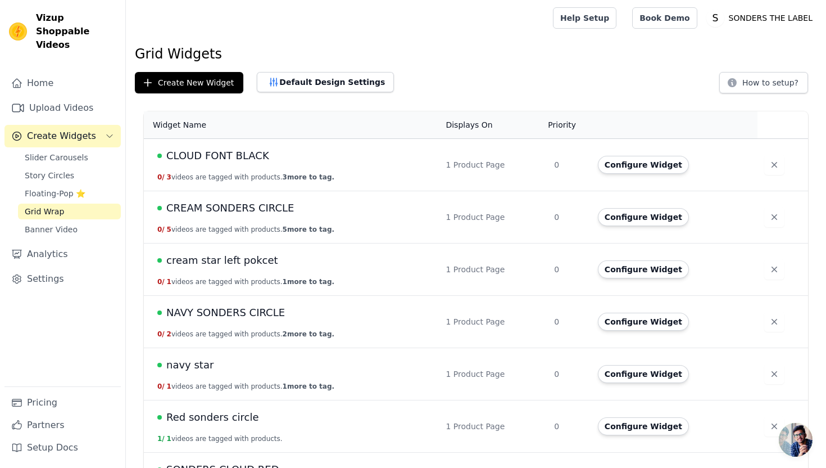
scroll to position [146, 0]
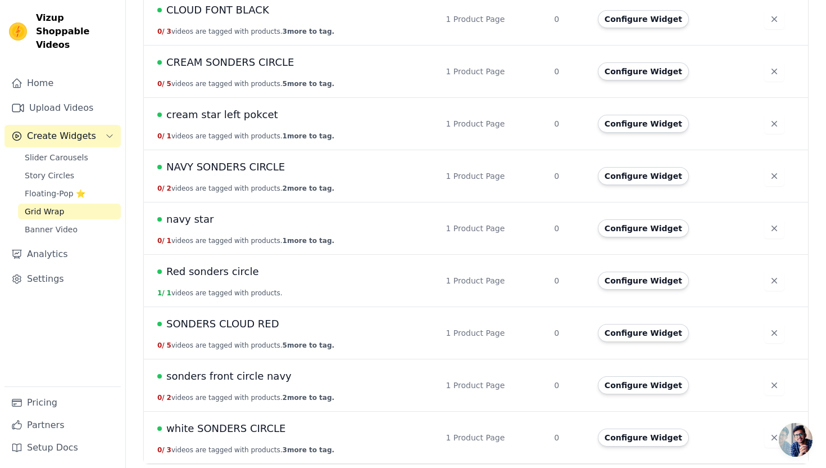
click at [227, 270] on span "Red sonders circle" at bounding box center [212, 272] width 93 height 16
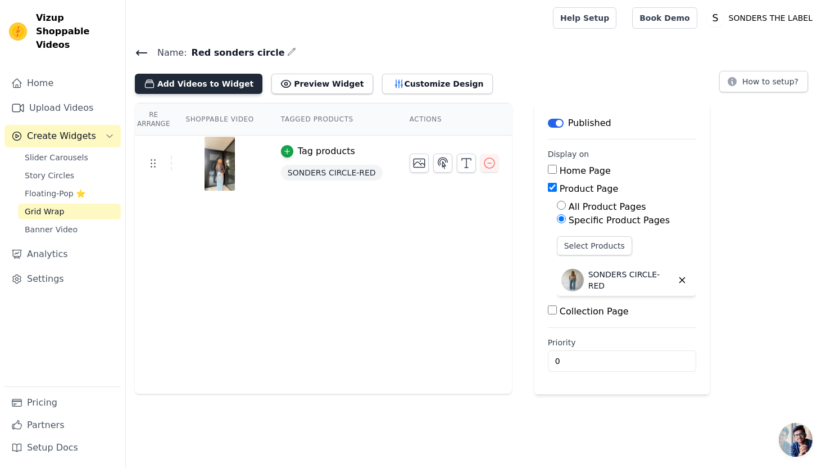
click at [202, 76] on button "Add Videos to Widget" at bounding box center [199, 84] width 128 height 20
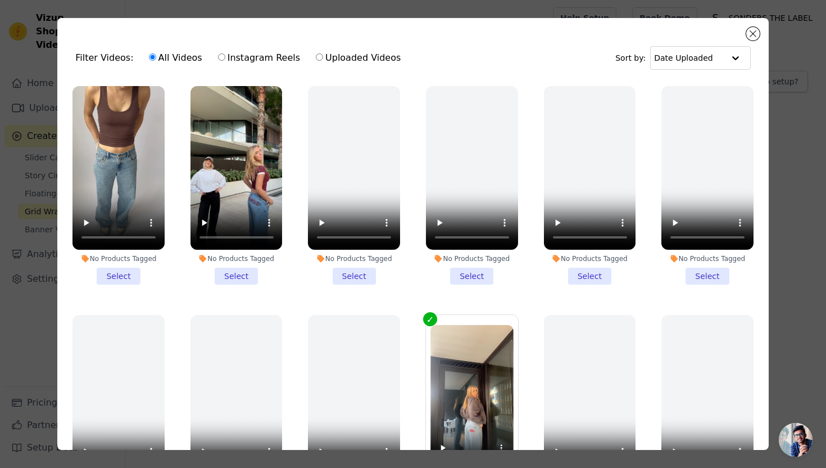
click at [130, 277] on li "No Products Tagged Select" at bounding box center [119, 185] width 92 height 198
click at [0, 0] on input "No Products Tagged Select" at bounding box center [0, 0] width 0 height 0
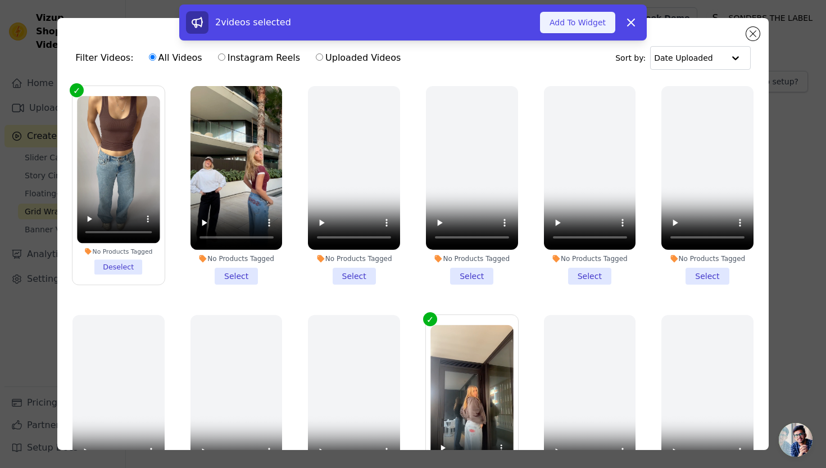
click at [604, 20] on button "Add To Widget" at bounding box center [577, 22] width 75 height 21
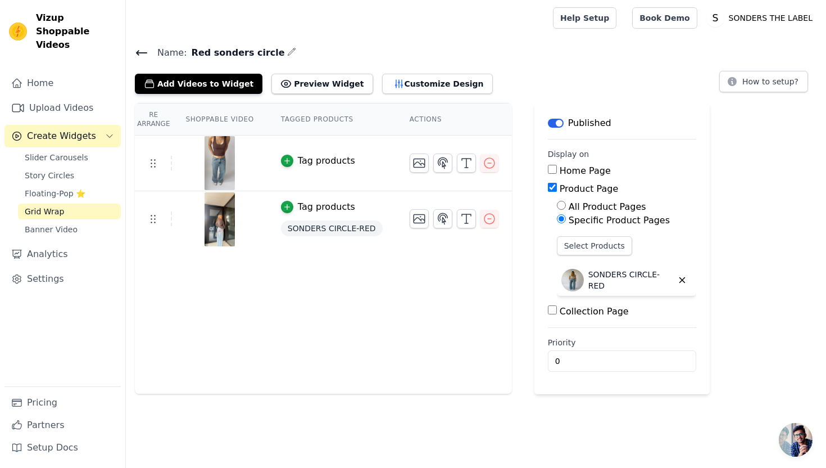
click at [135, 56] on icon at bounding box center [141, 52] width 13 height 13
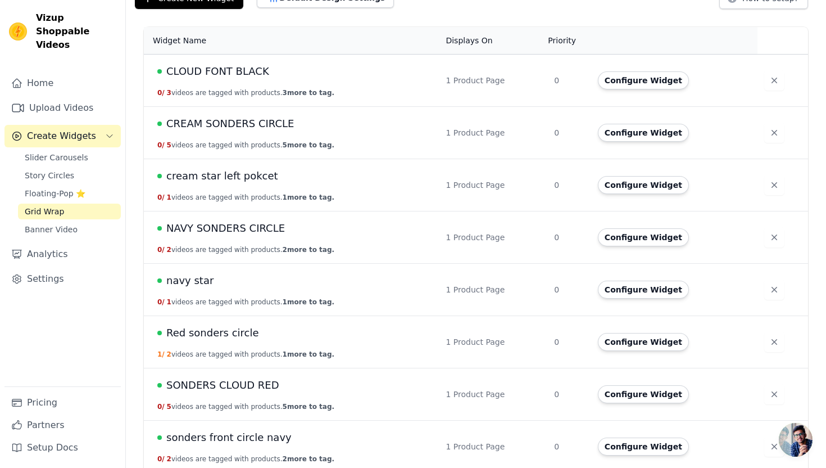
scroll to position [84, 0]
click at [202, 333] on span "Red sonders circle" at bounding box center [212, 333] width 93 height 16
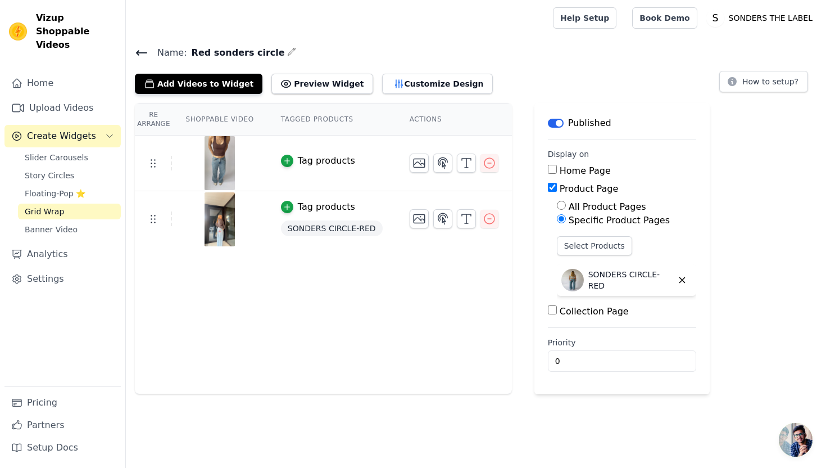
click at [298, 202] on div "Tag products" at bounding box center [326, 206] width 57 height 13
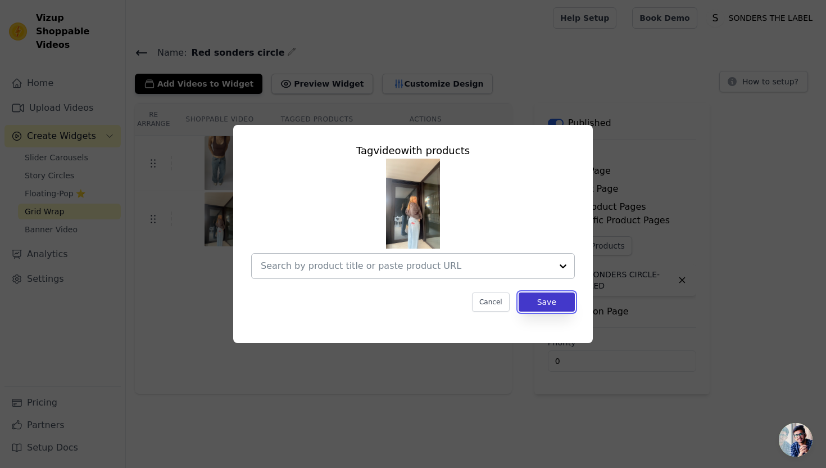
click at [553, 302] on button "Save" at bounding box center [547, 301] width 56 height 19
